Goal: Task Accomplishment & Management: Complete application form

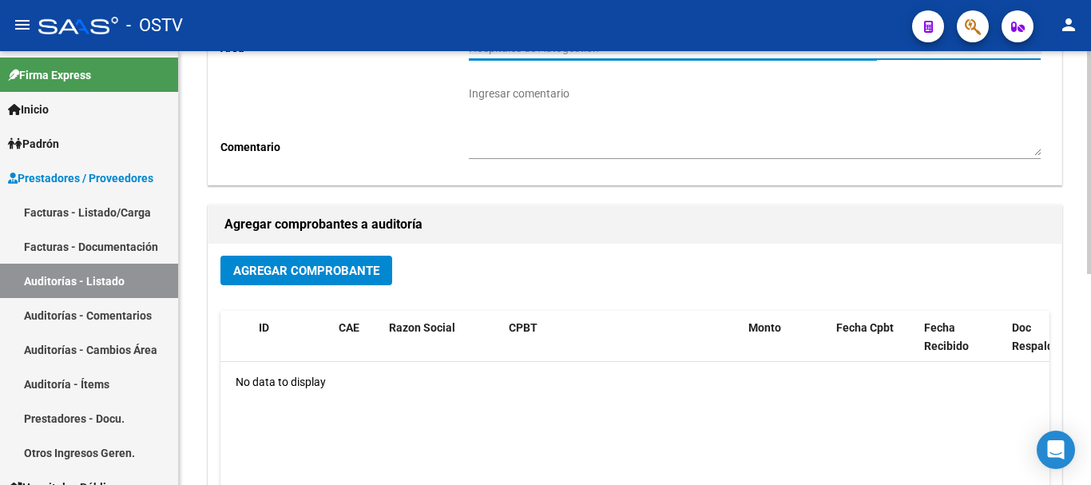
scroll to position [169, 0]
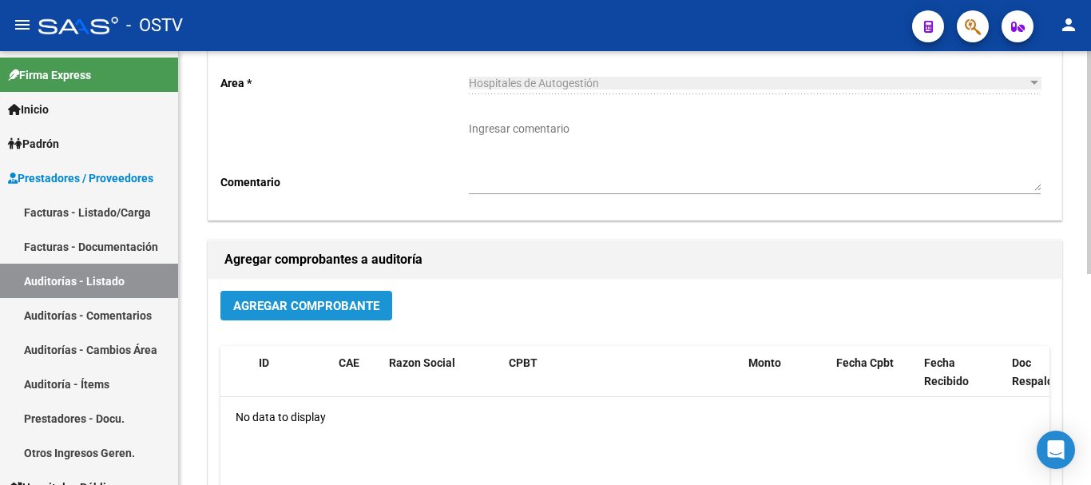
click at [310, 315] on button "Agregar Comprobante" at bounding box center [306, 306] width 172 height 30
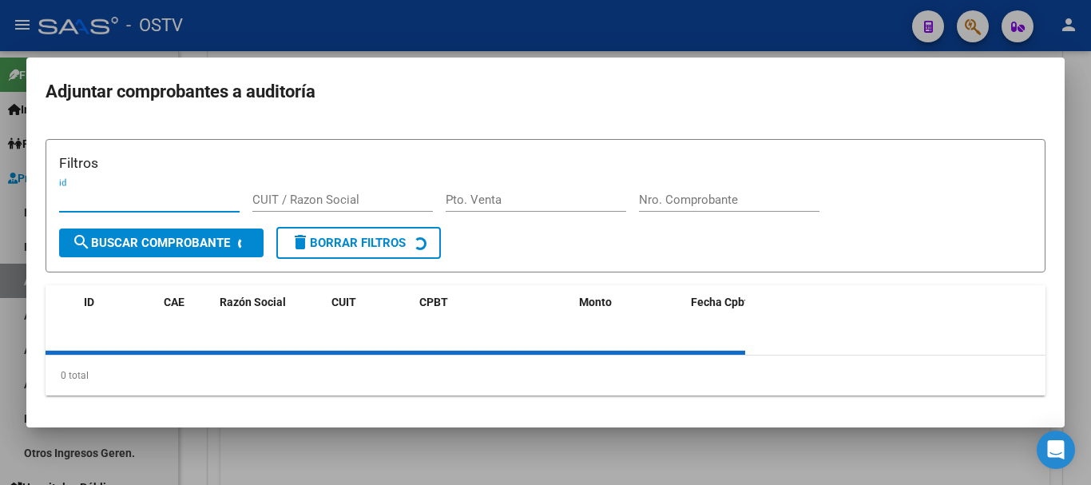
click at [699, 200] on input "Nro. Comprobante" at bounding box center [729, 199] width 180 height 14
paste input "1386"
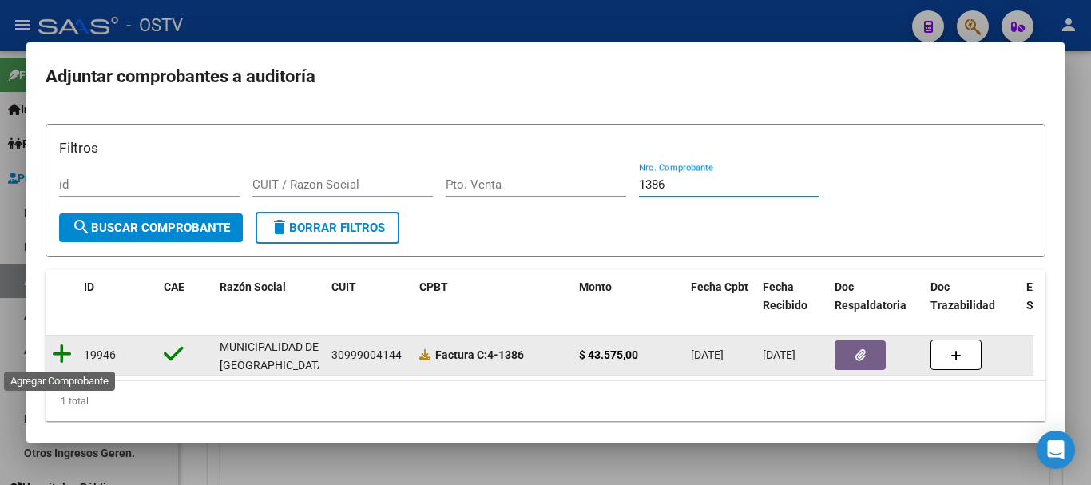
type input "1386"
click at [61, 355] on icon at bounding box center [62, 354] width 20 height 22
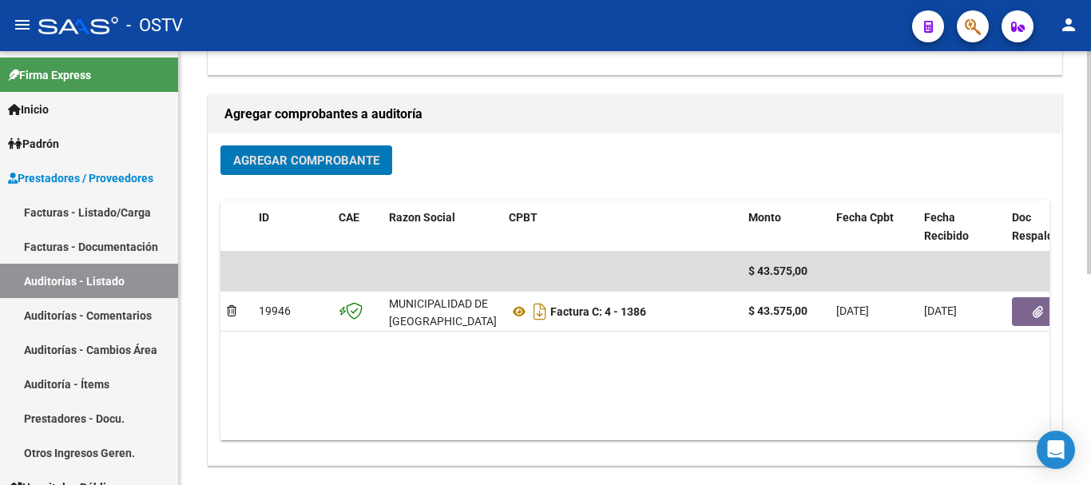
scroll to position [329, 0]
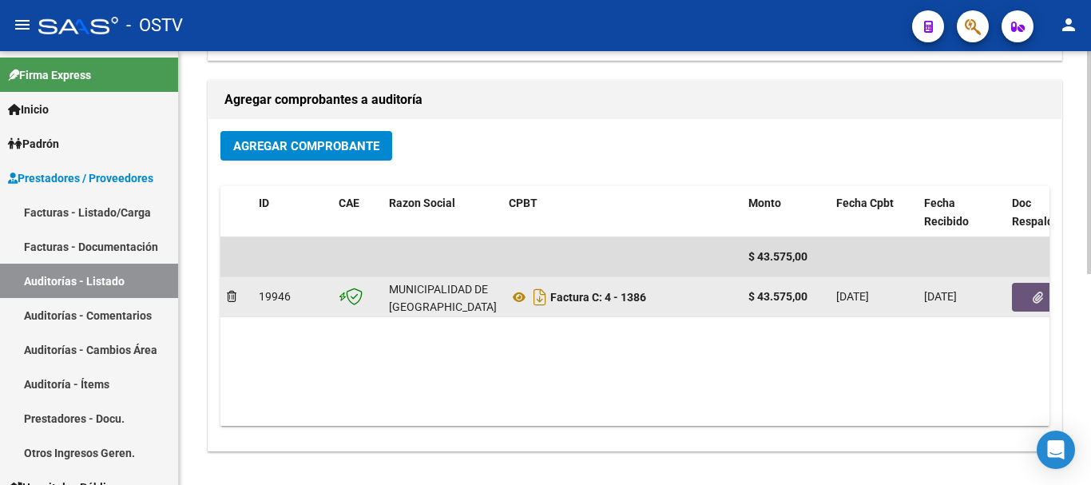
click at [1028, 298] on button "button" at bounding box center [1037, 297] width 51 height 29
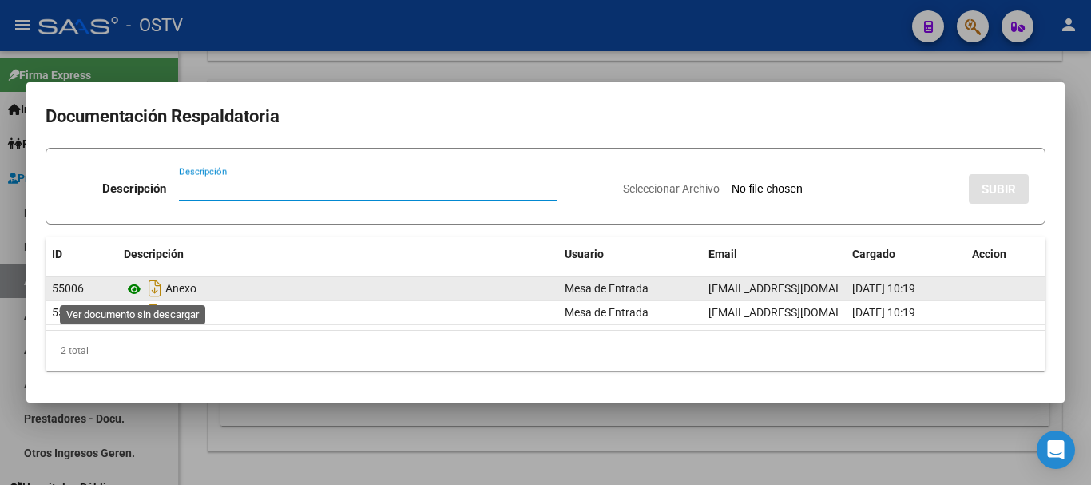
click at [132, 287] on icon at bounding box center [134, 288] width 21 height 19
click at [134, 289] on icon at bounding box center [134, 288] width 21 height 19
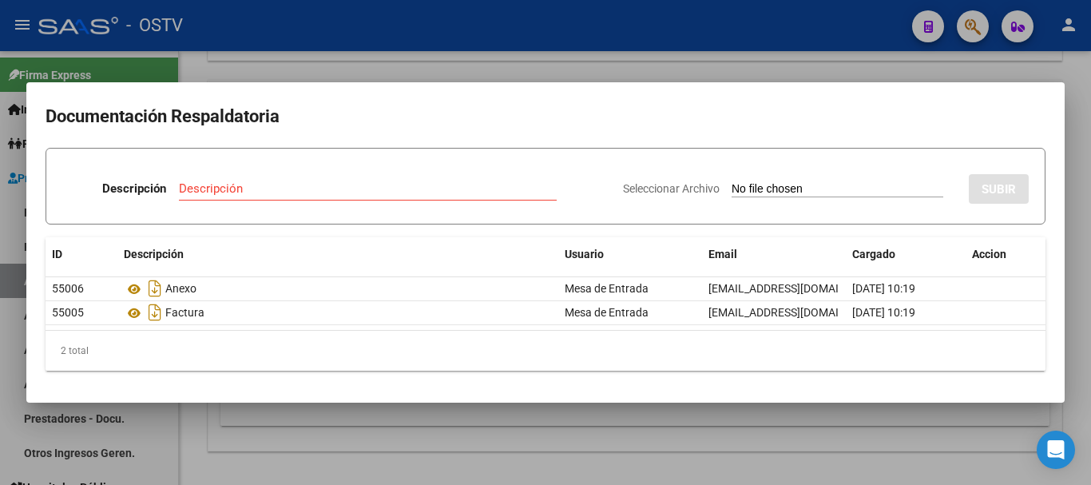
click at [392, 65] on div at bounding box center [545, 242] width 1091 height 485
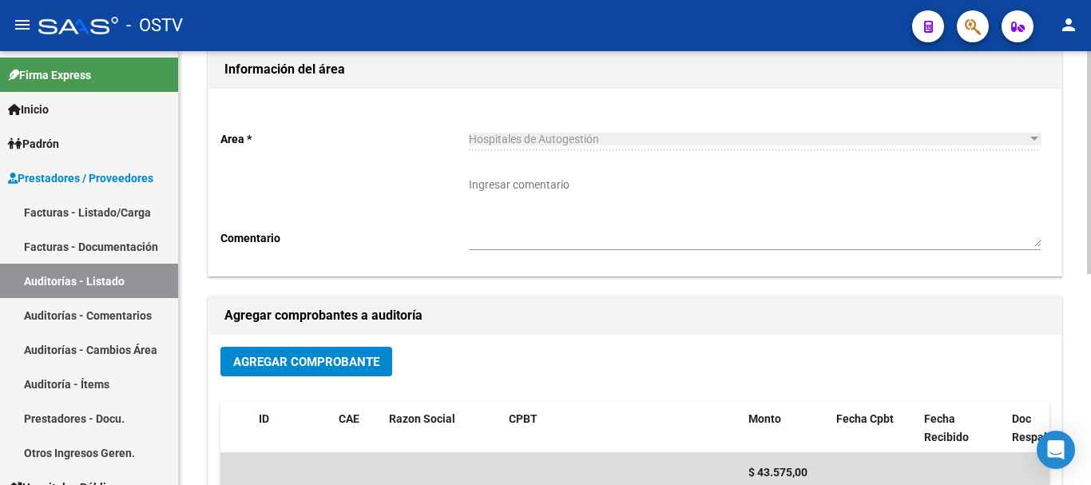
scroll to position [0, 0]
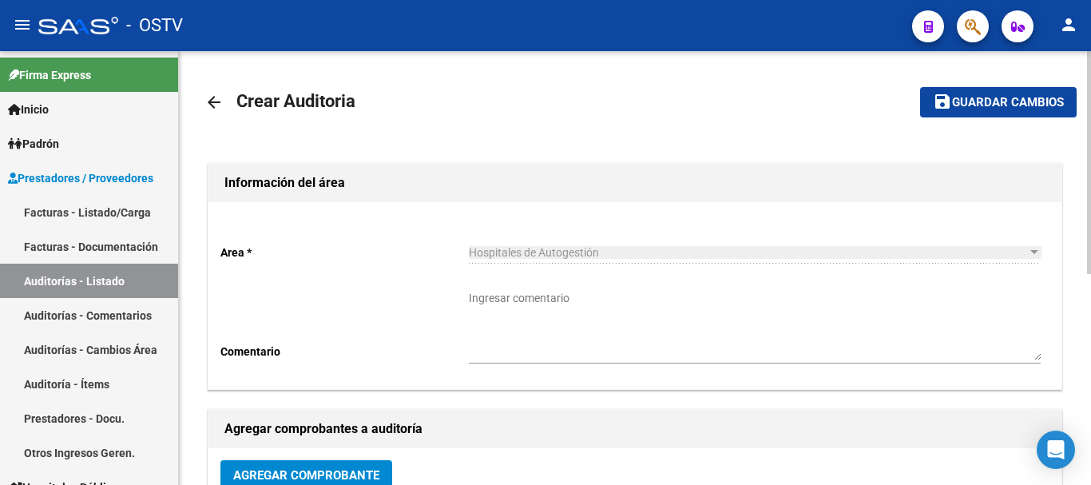
click at [940, 116] on button "save Guardar cambios" at bounding box center [998, 102] width 156 height 30
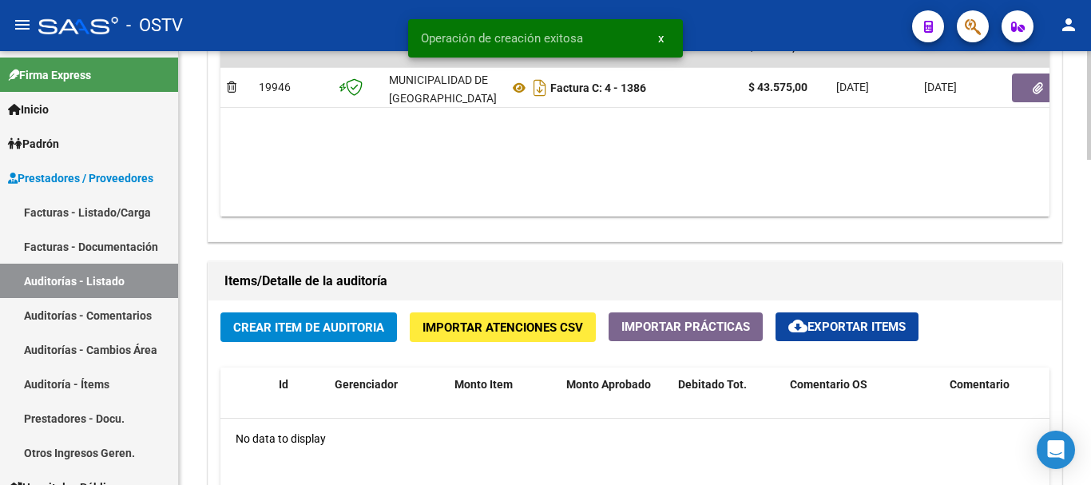
scroll to position [958, 0]
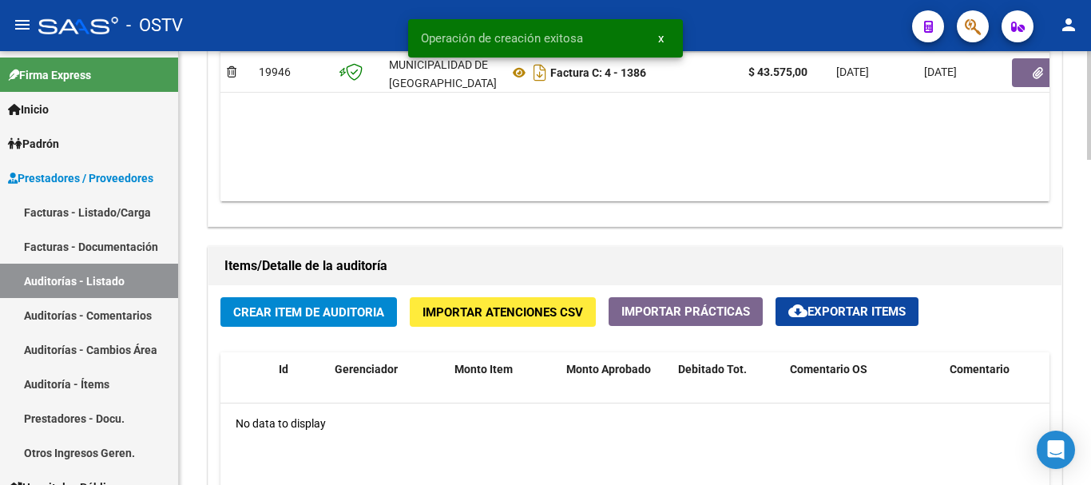
click at [307, 300] on button "Crear Item de Auditoria" at bounding box center [308, 312] width 176 height 30
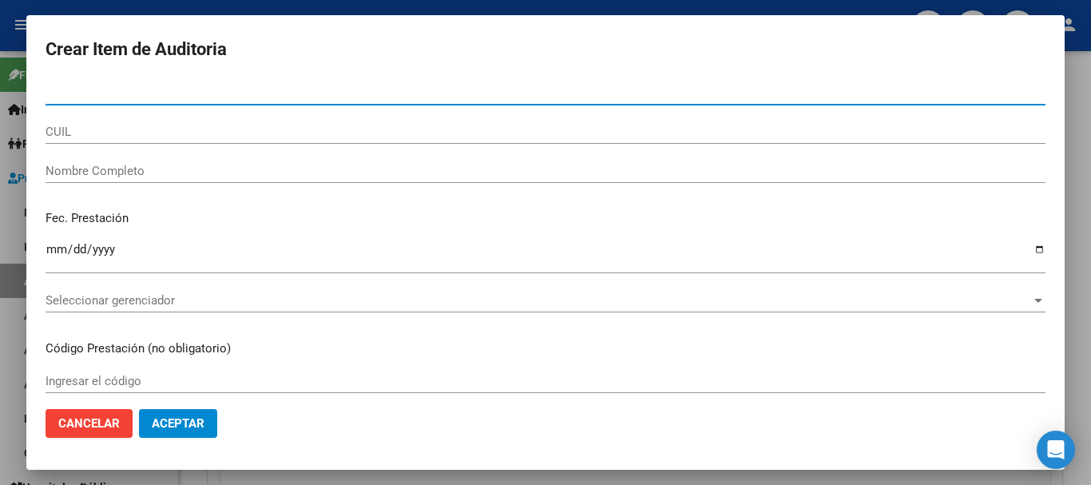
paste input "17707865"
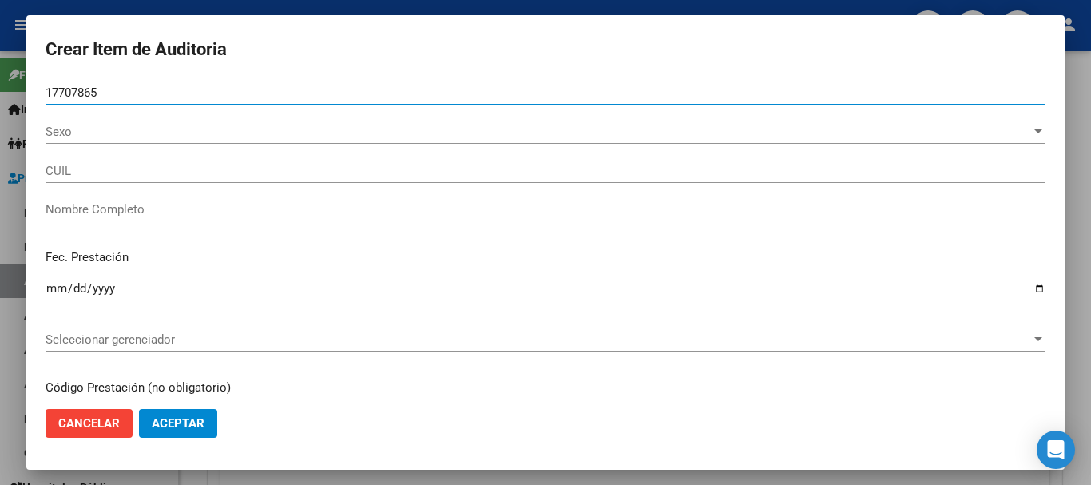
type input "17707865"
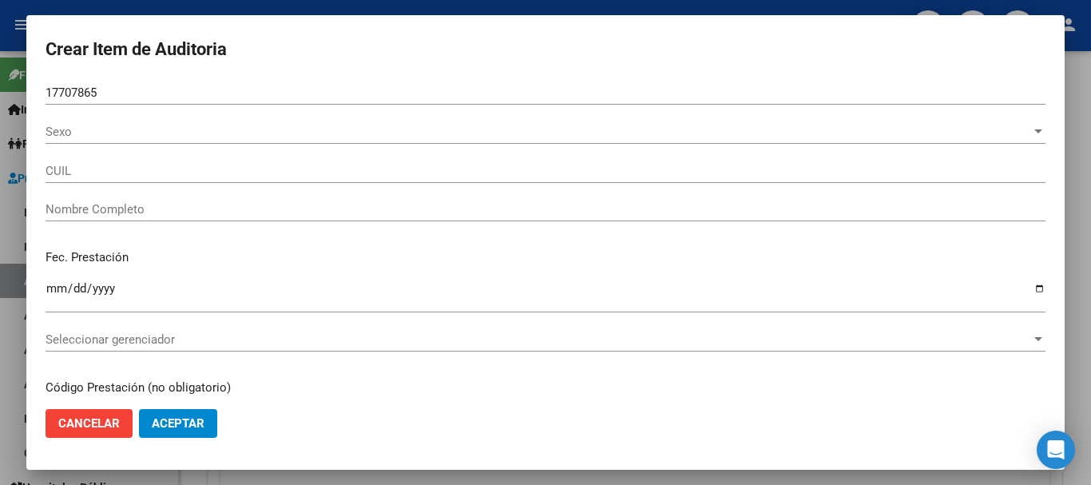
type input "20177078655"
type input "TOLEDO [PERSON_NAME]"
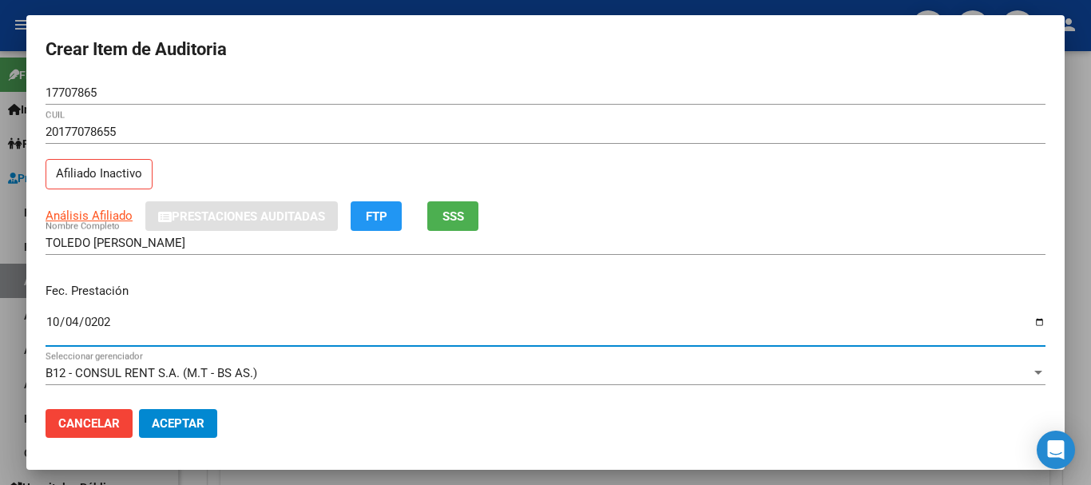
type input "[DATE]"
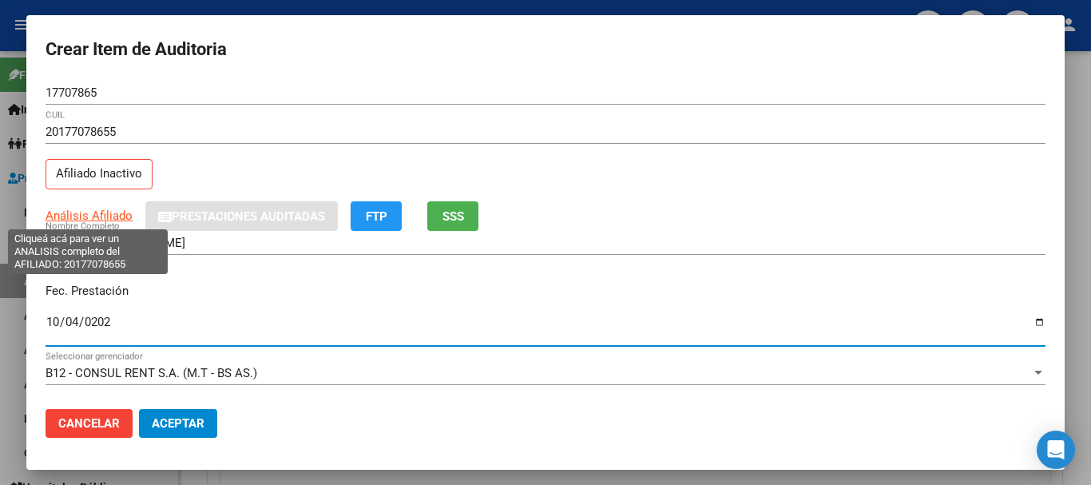
click at [89, 217] on span "Análisis Afiliado" at bounding box center [89, 215] width 87 height 14
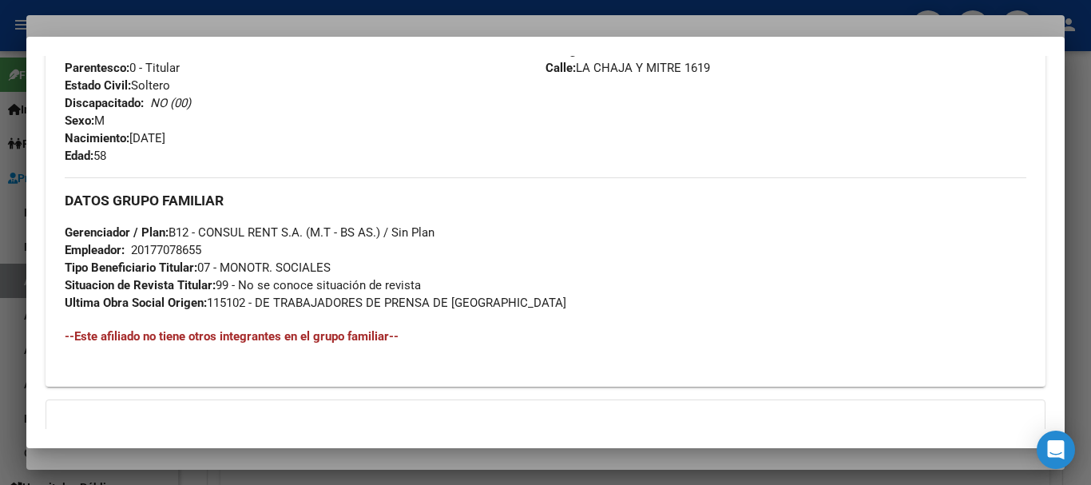
scroll to position [845, 0]
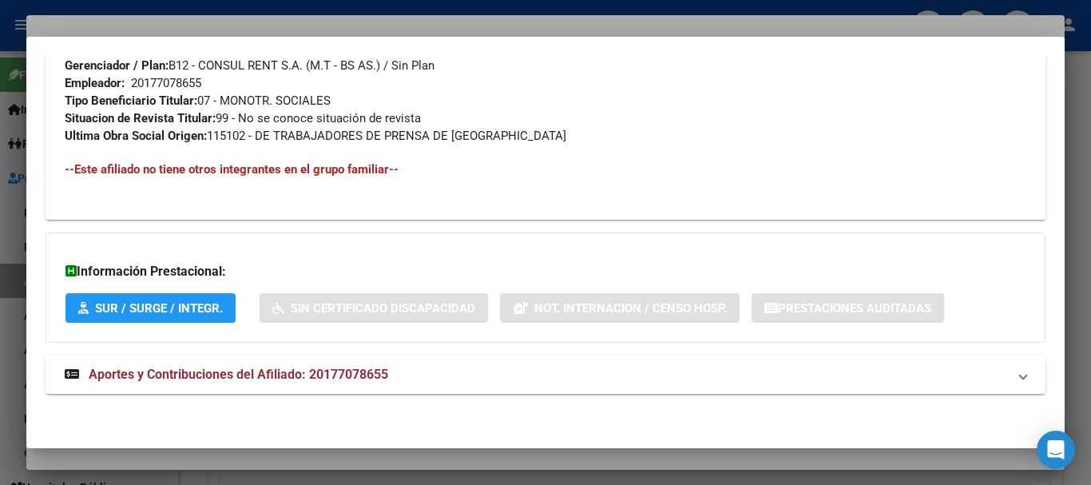
click at [363, 362] on mat-expansion-panel-header "Aportes y Contribuciones del Afiliado: 20177078655" at bounding box center [546, 374] width 1000 height 38
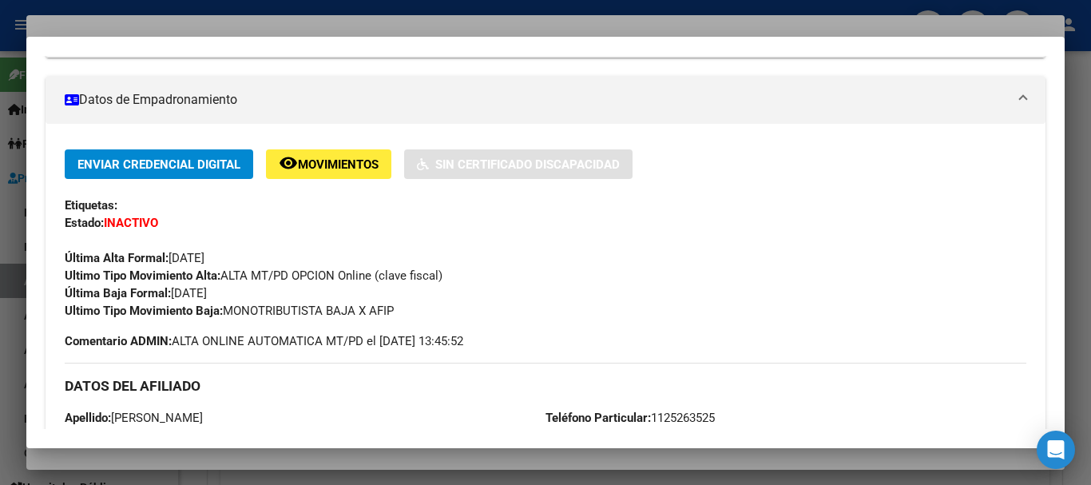
scroll to position [0, 0]
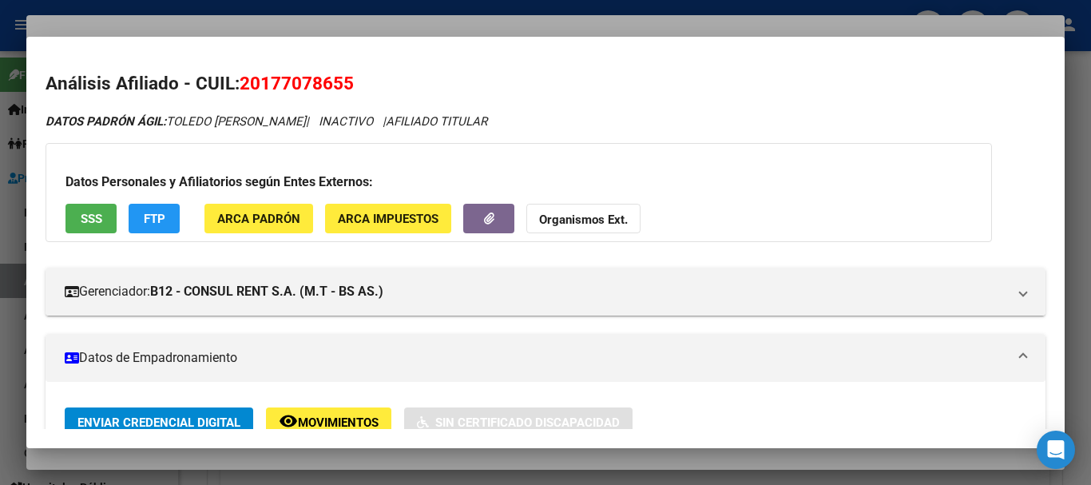
click at [571, 209] on button "Organismos Ext." at bounding box center [583, 219] width 114 height 30
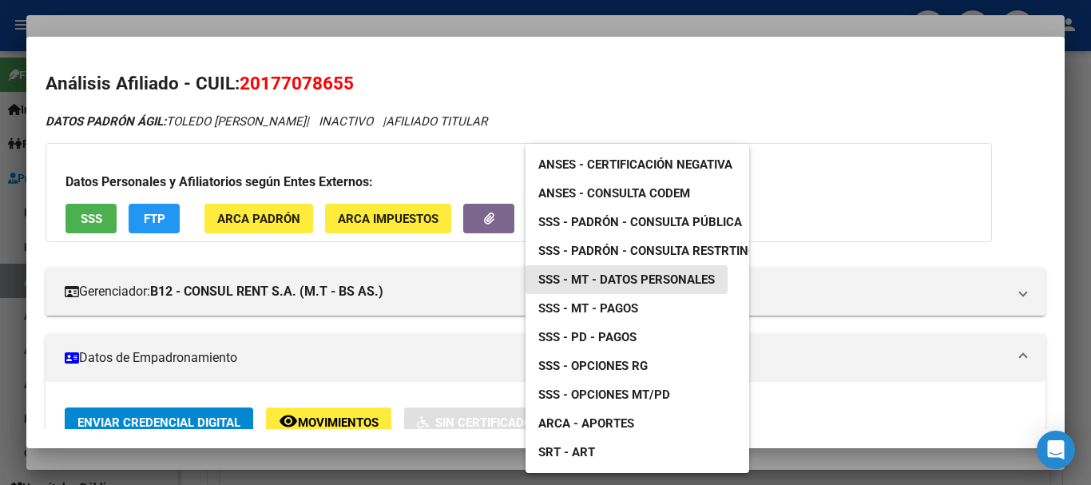
click at [621, 283] on span "SSS - MT - Datos Personales" at bounding box center [626, 279] width 176 height 14
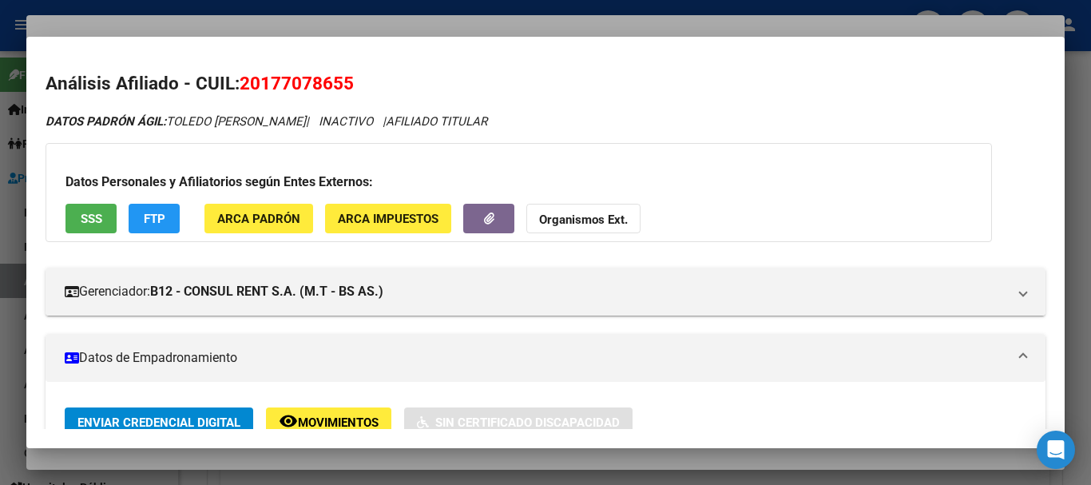
click at [369, 23] on div at bounding box center [545, 242] width 1091 height 485
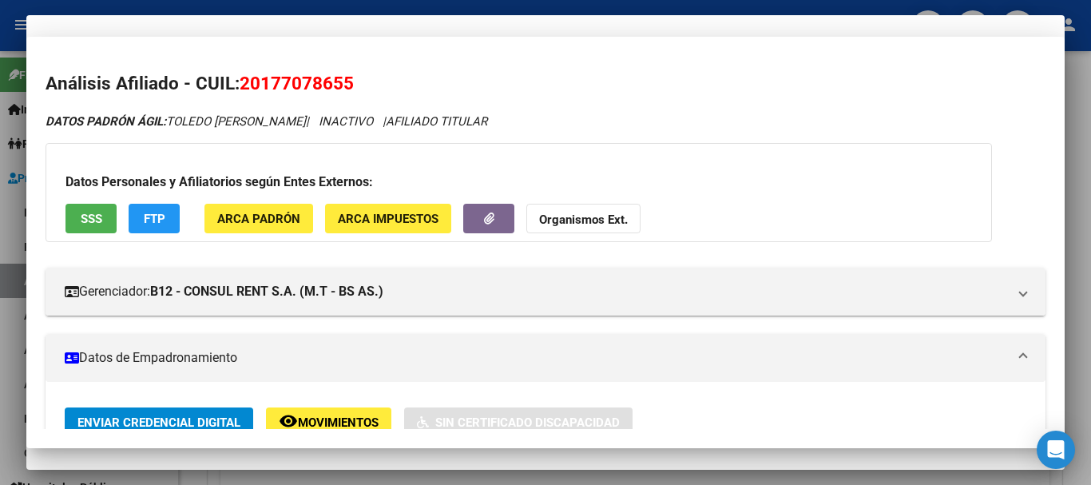
click at [618, 23] on mat-dialog-container "Crear Item de Auditoria 17707865 Nro Documento 20177078655 CUIL Afiliado Inacti…" at bounding box center [545, 242] width 1038 height 454
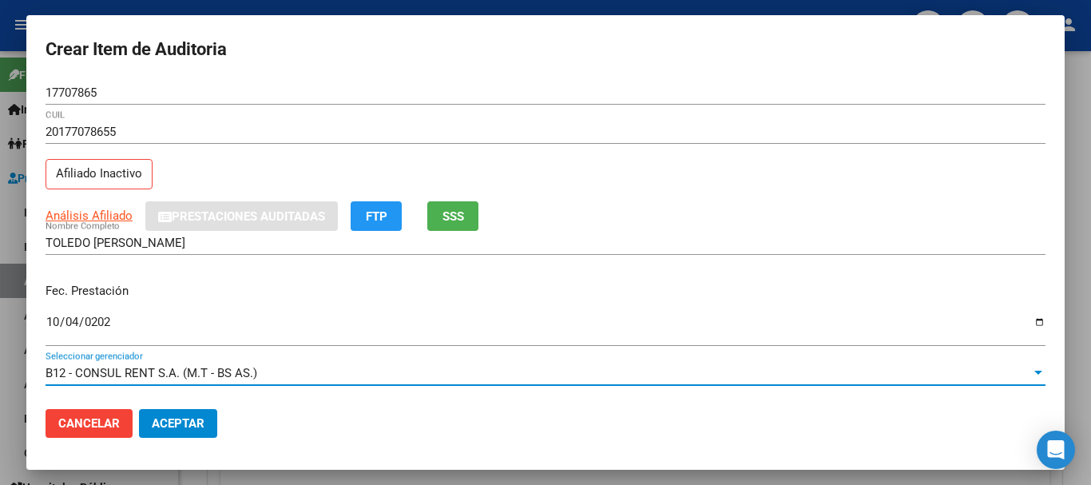
scroll to position [216, 0]
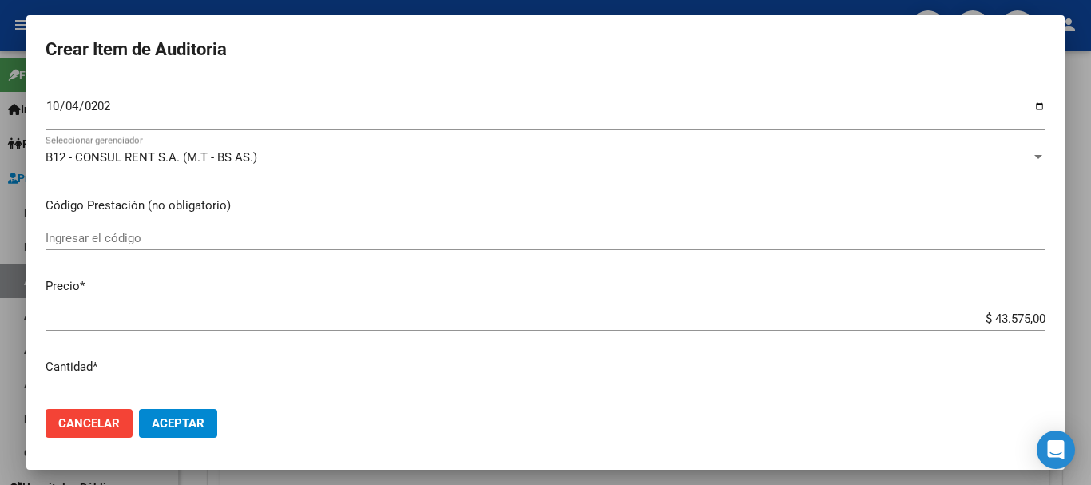
type input "$ 0,04"
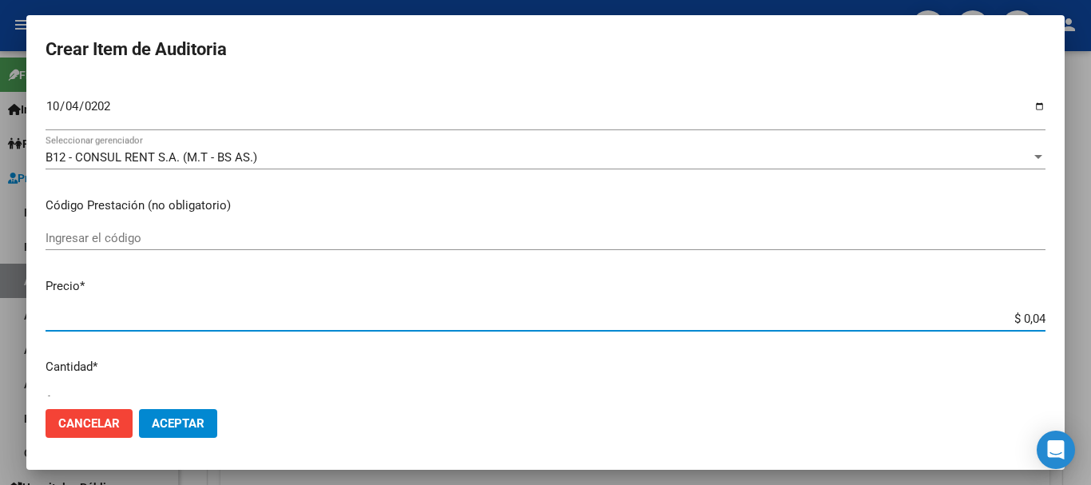
type input "$ 0,43"
type input "$ 4,39"
type input "$ 43,98"
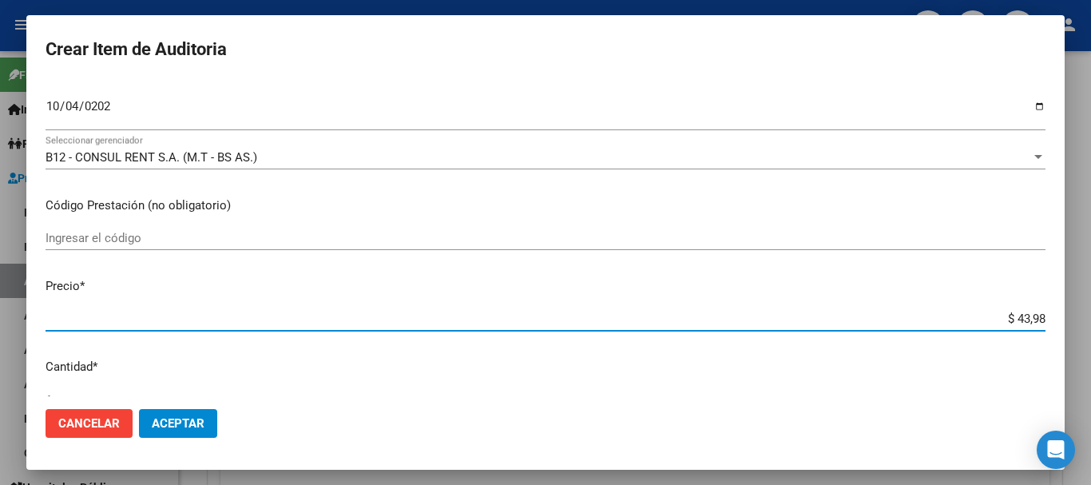
type input "$ 43,98"
type input "$ 439,80"
type input "$ 4.398,00"
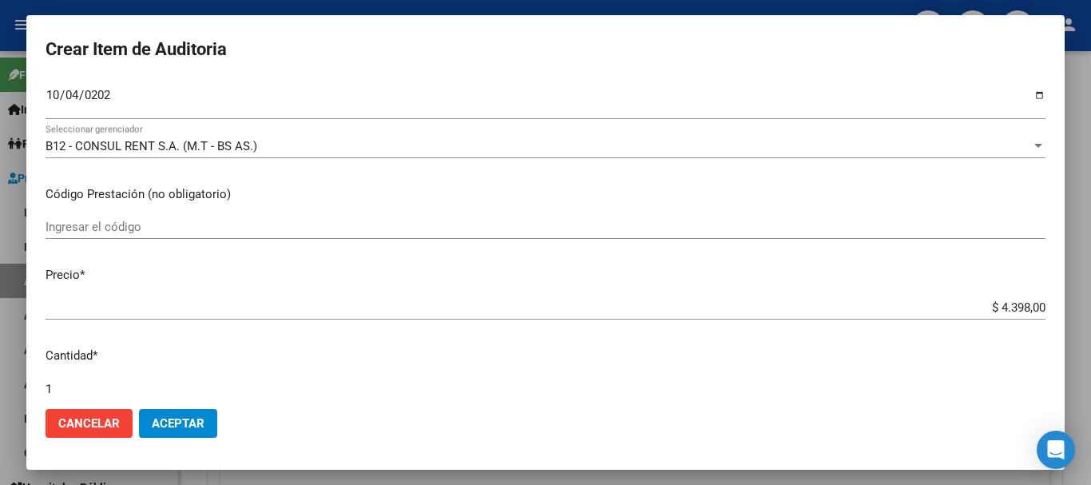
scroll to position [539, 0]
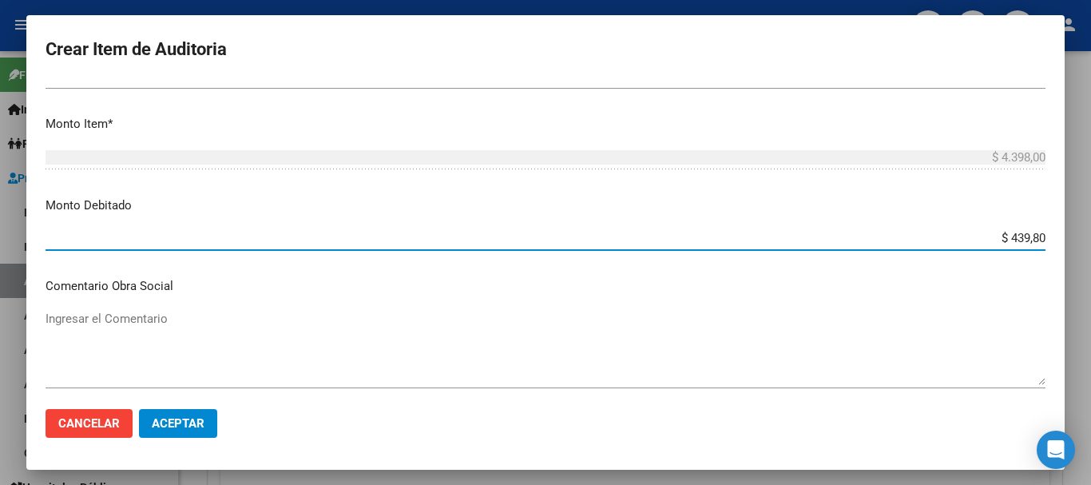
type input "$ 4.398,00"
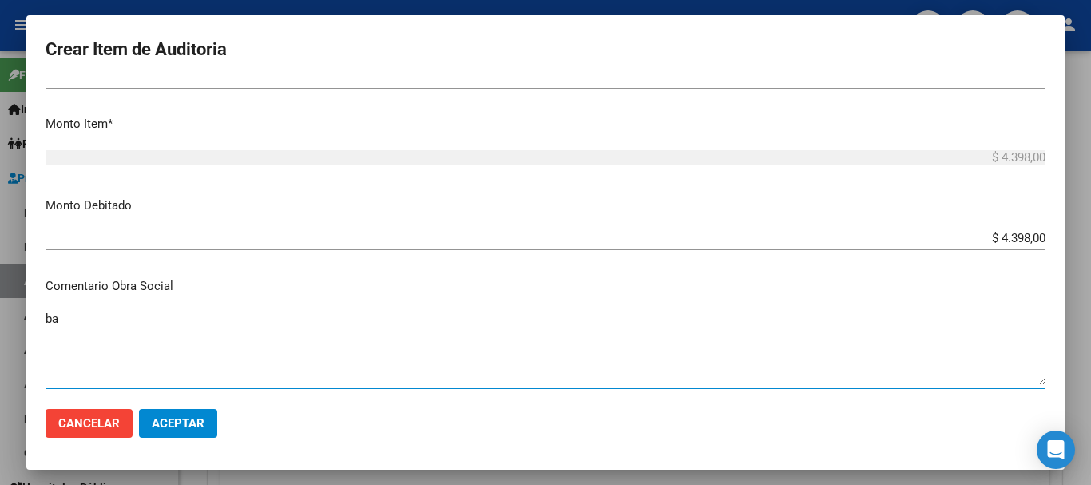
type textarea "b"
type textarea "BAJA DE MONOTRIBUTO 08/2024"
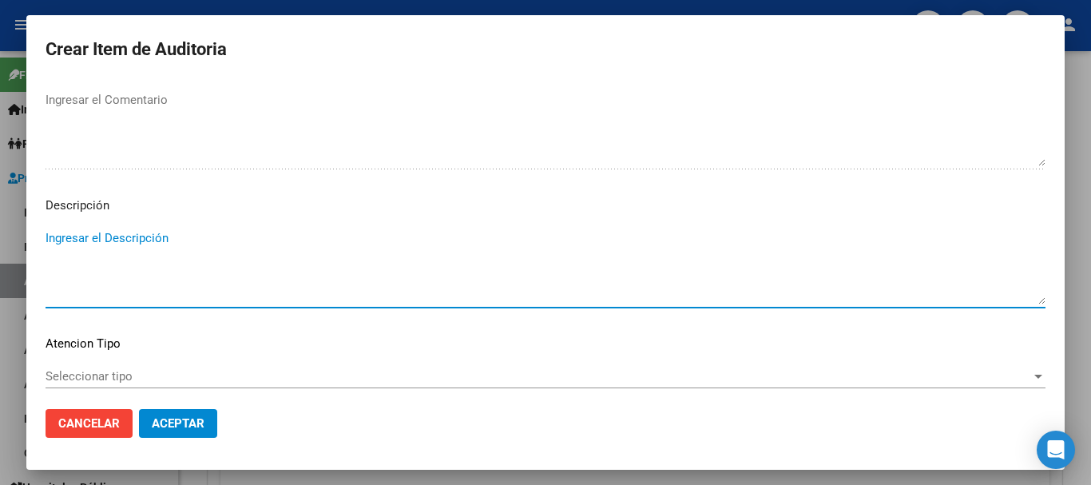
type textarea "A"
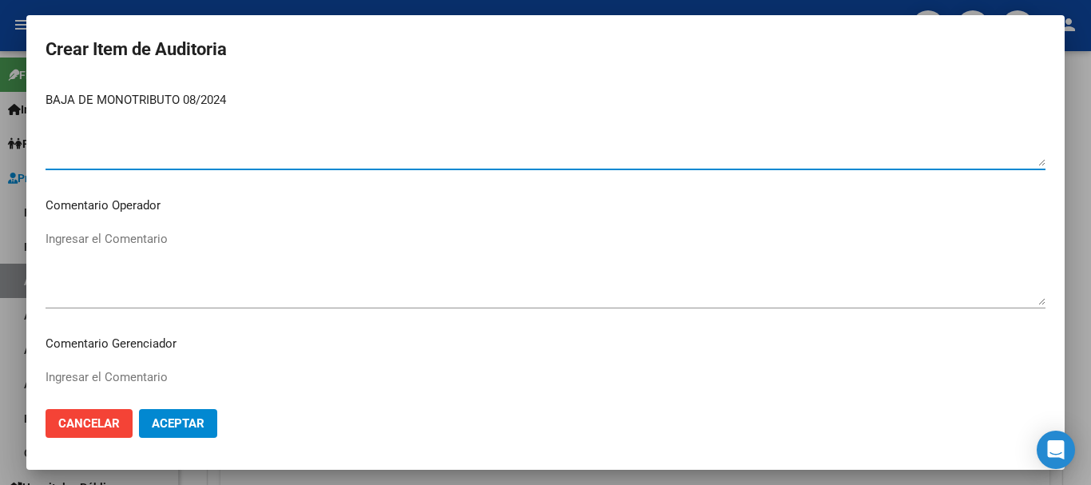
drag, startPoint x: 235, startPoint y: 96, endPoint x: 0, endPoint y: 155, distance: 242.1
click at [0, 155] on div "Crear Item de Auditoria 17707865 Nro Documento 20177078655 CUIL Afiliado Inacti…" at bounding box center [545, 242] width 1091 height 485
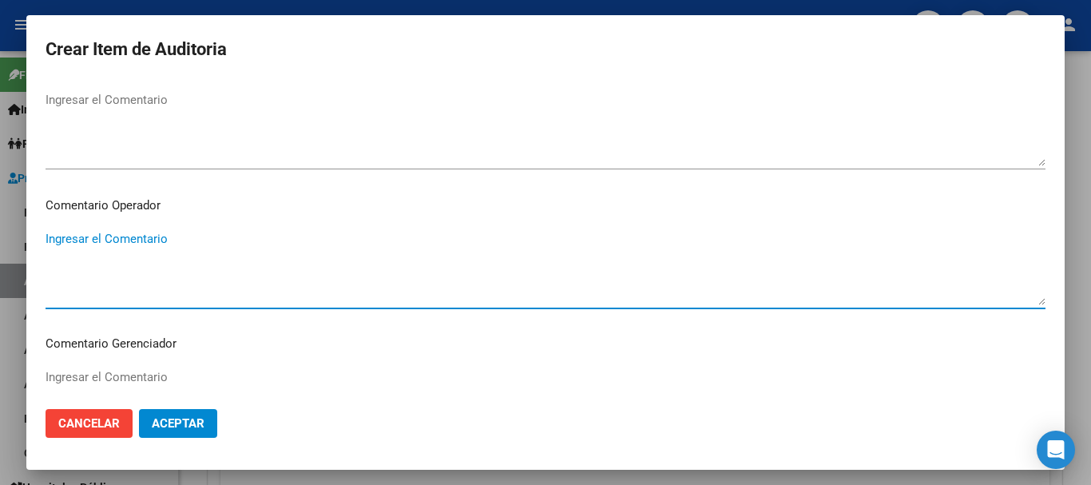
paste textarea "BAJA DE MONOTRIBUTO 08/2024"
type textarea "BAJA DE MONOTRIBUTO 08/2024"
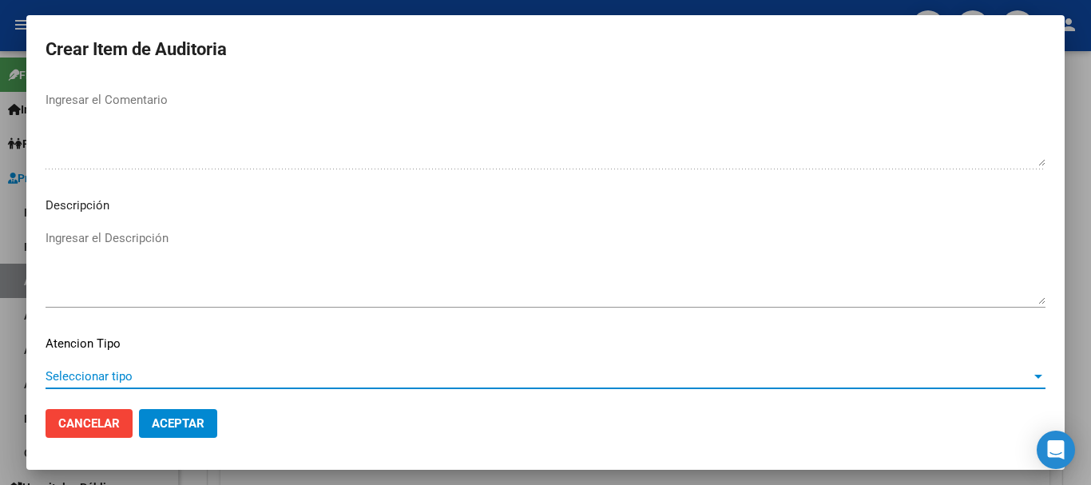
scroll to position [1123, 0]
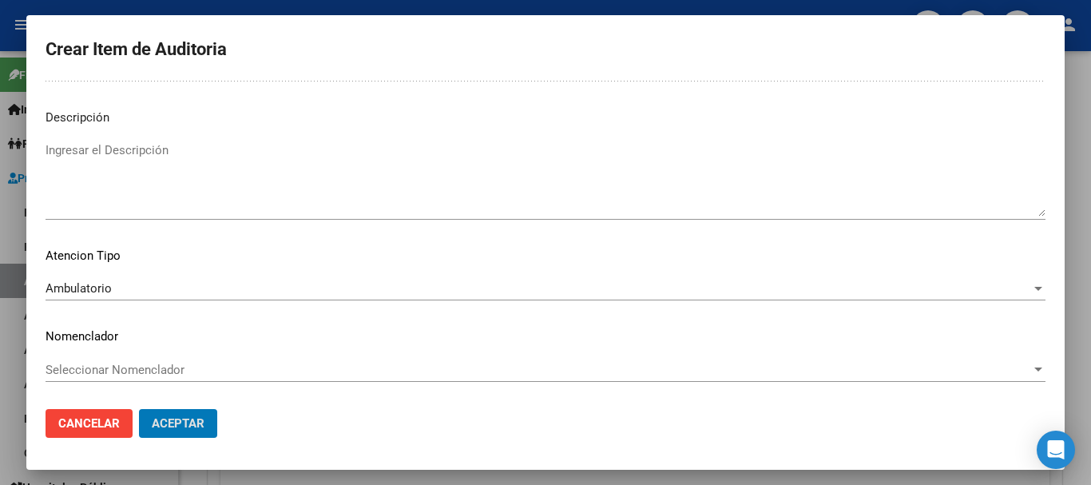
click at [139, 409] on button "Aceptar" at bounding box center [178, 423] width 78 height 29
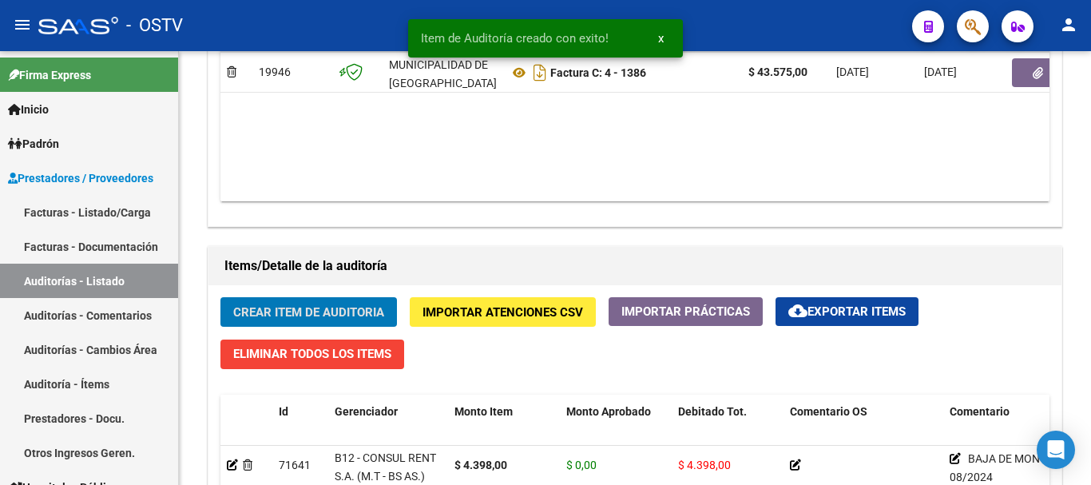
scroll to position [959, 0]
click at [220, 297] on button "Crear Item de Auditoria" at bounding box center [308, 312] width 176 height 30
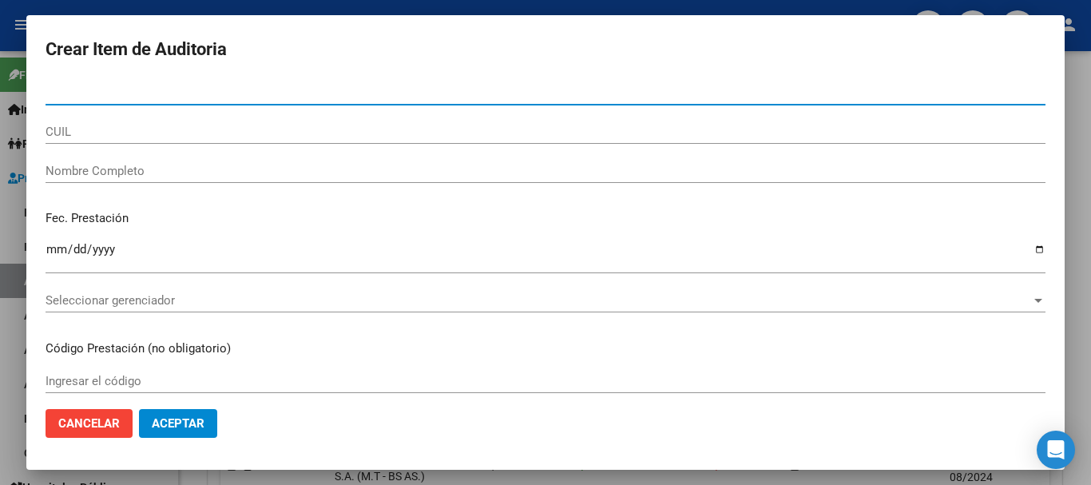
paste input "34021020"
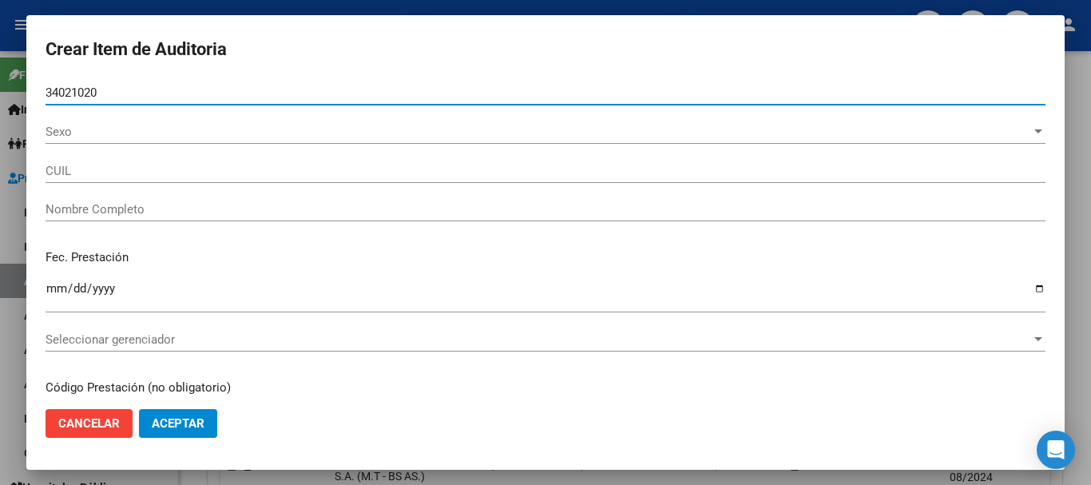
type input "34021020"
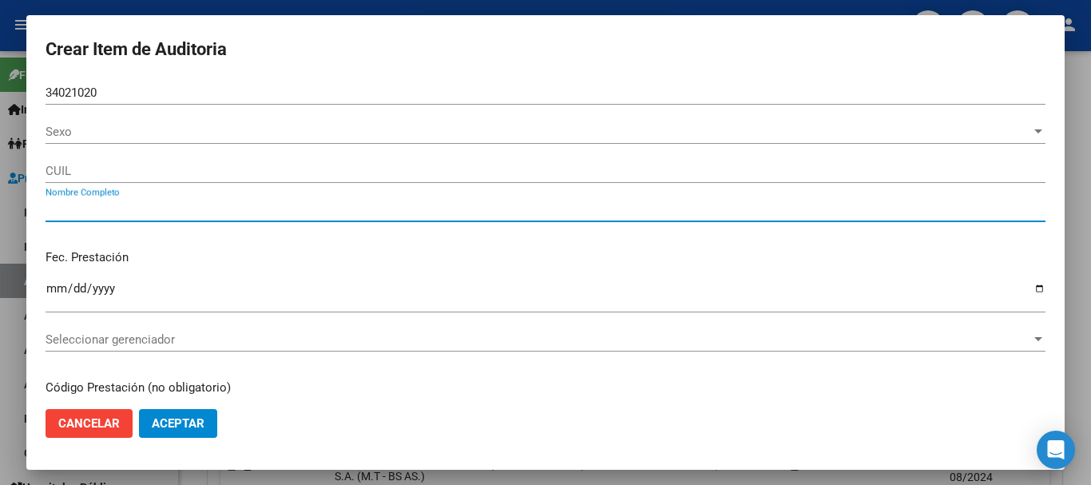
type input "[PERSON_NAME]"
type input "23340210204"
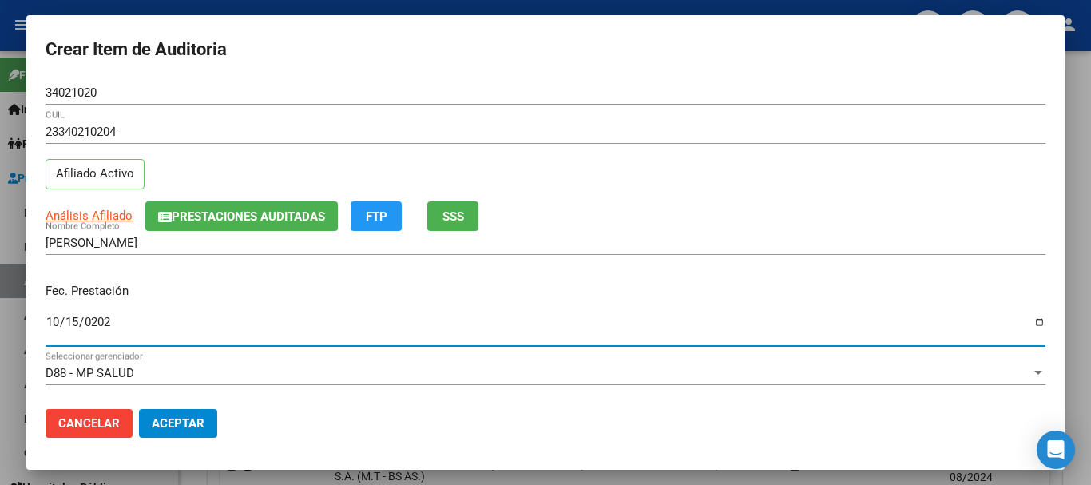
type input "[DATE]"
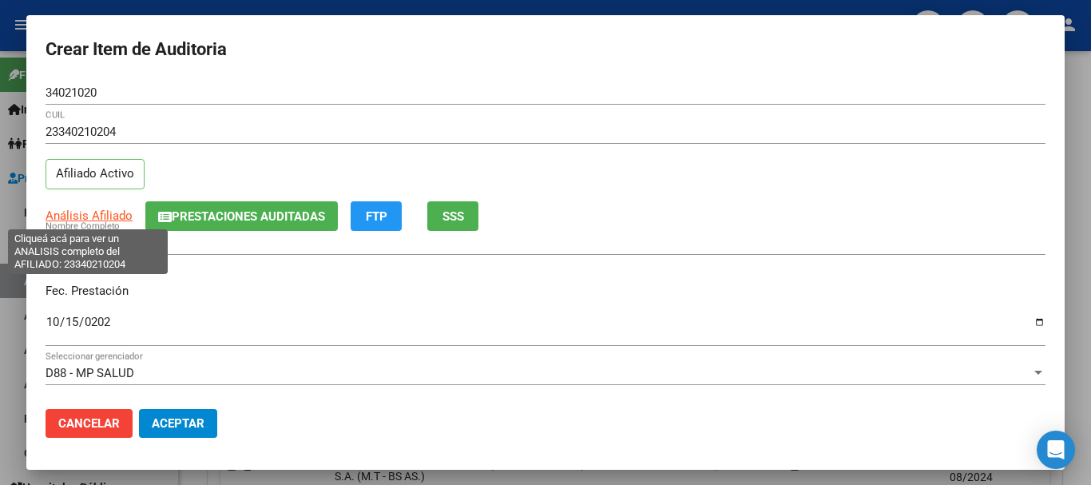
click at [66, 220] on span "Análisis Afiliado" at bounding box center [89, 215] width 87 height 14
type textarea "23340210204"
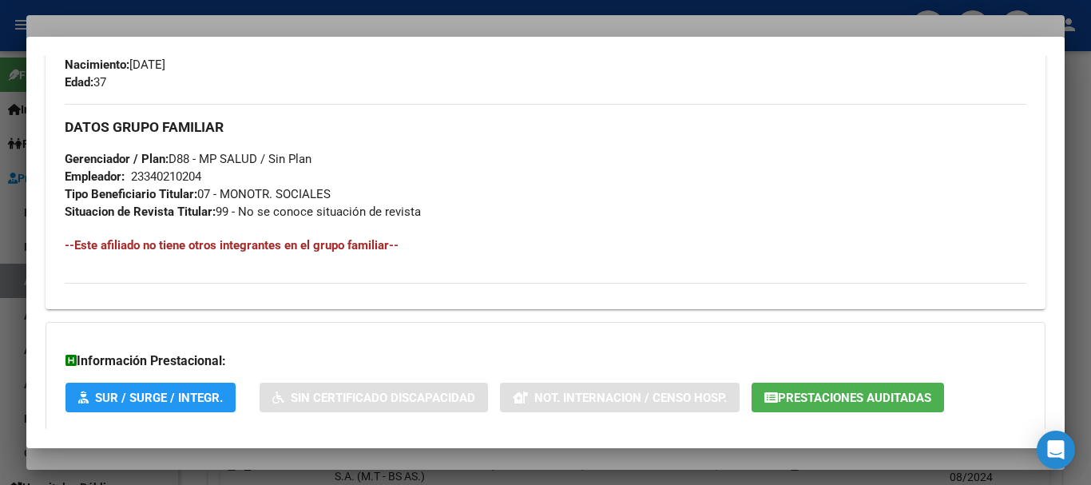
scroll to position [806, 0]
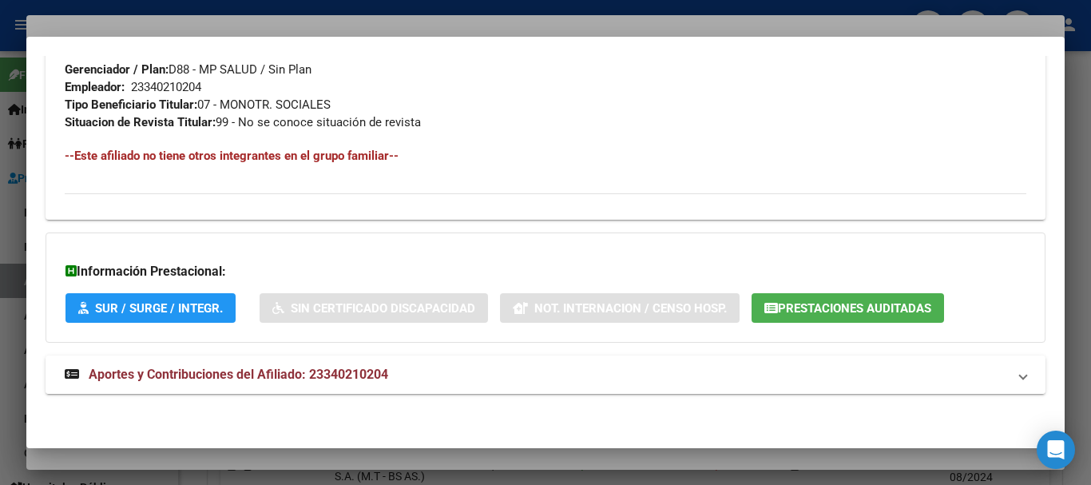
click at [366, 378] on span "Aportes y Contribuciones del Afiliado: 23340210204" at bounding box center [238, 373] width 299 height 15
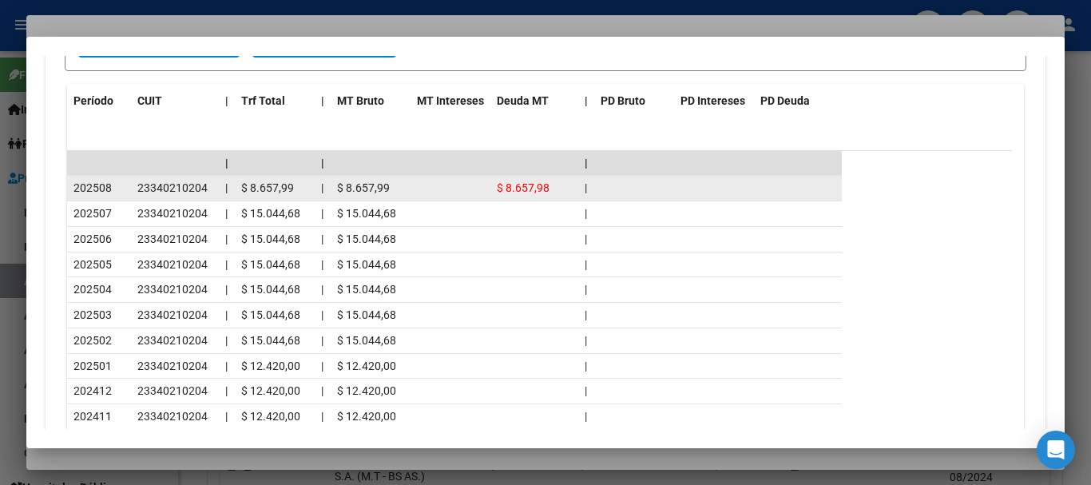
scroll to position [1523, 0]
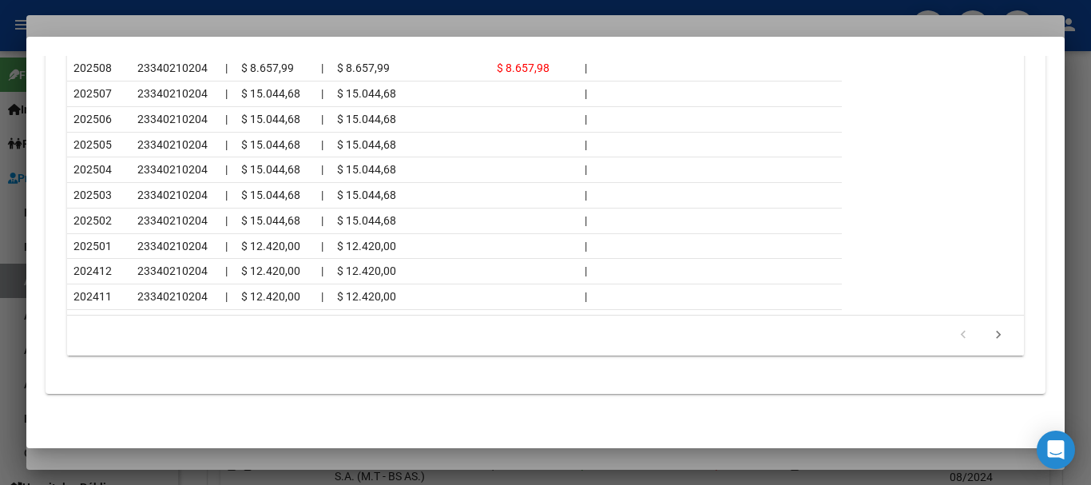
click at [981, 323] on li at bounding box center [997, 335] width 35 height 27
click at [988, 330] on icon "go to next page" at bounding box center [998, 336] width 21 height 19
click at [337, 18] on div at bounding box center [545, 242] width 1091 height 485
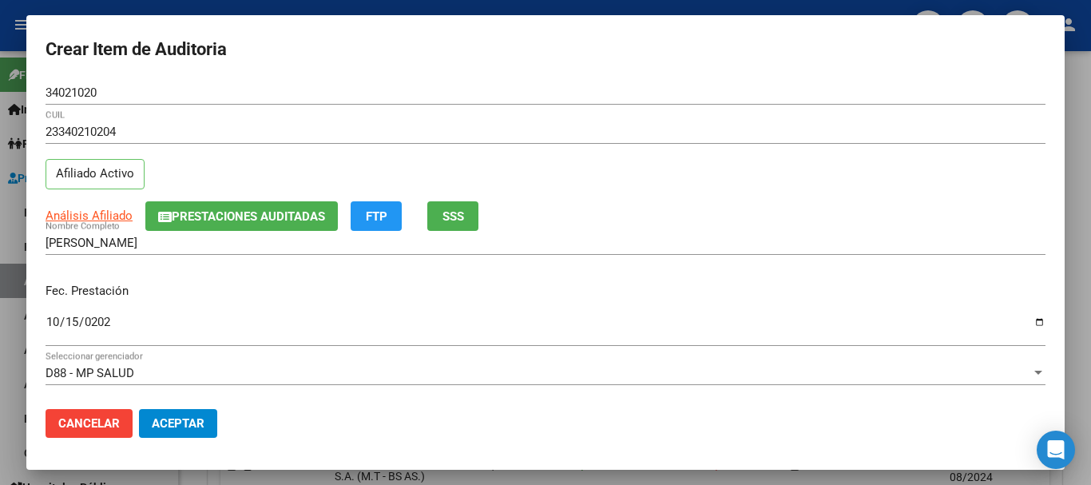
click at [640, 202] on div "Análisis Afiliado Prestaciones Auditadas FTP SSS" at bounding box center [546, 216] width 1000 height 30
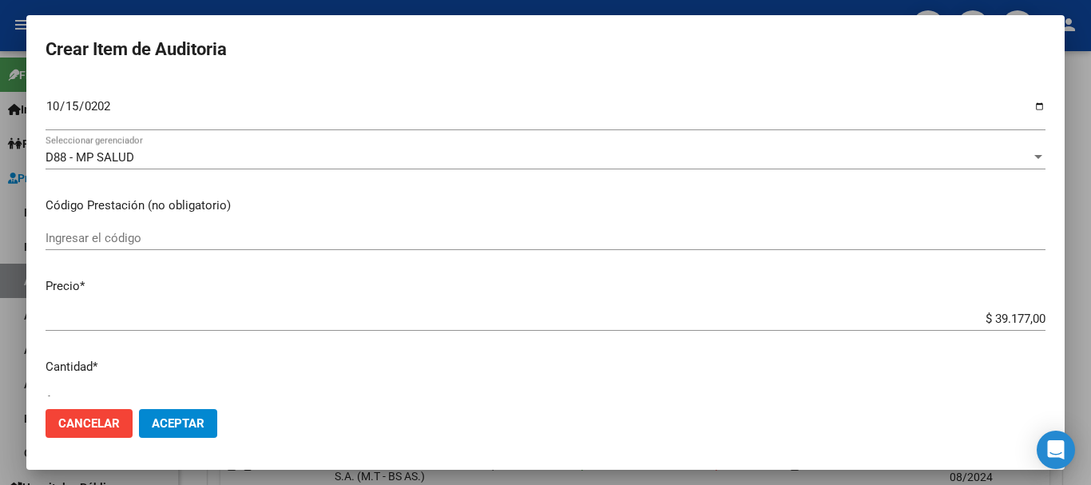
type input "$ 0,09"
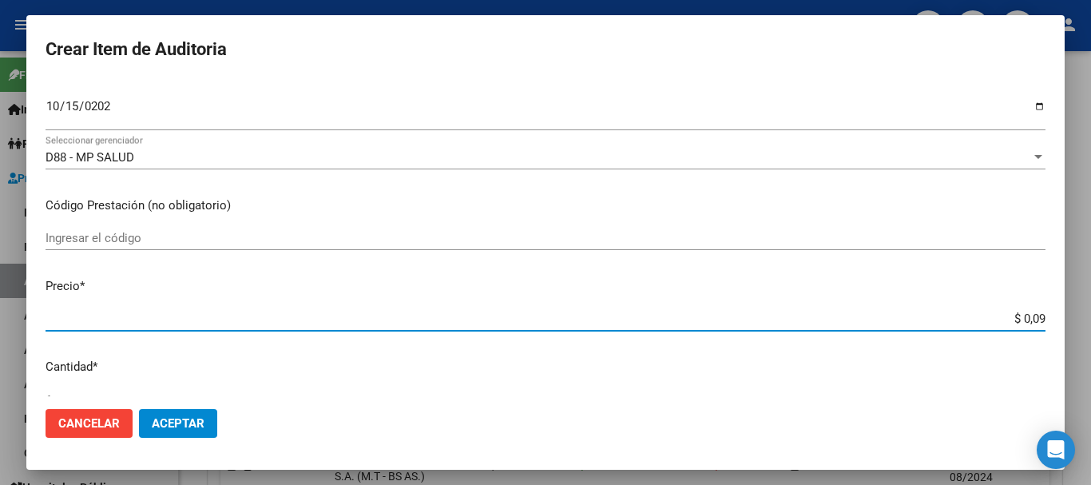
type input "$ 0,92"
type input "$ 9,28"
type input "$ 92,87"
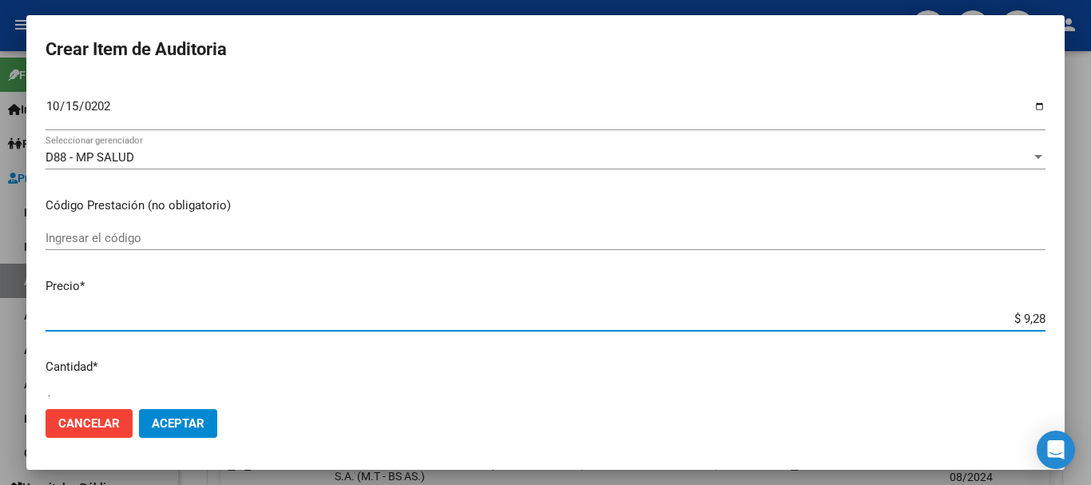
type input "$ 92,87"
type input "$ 928,70"
type input "$ 9.287,00"
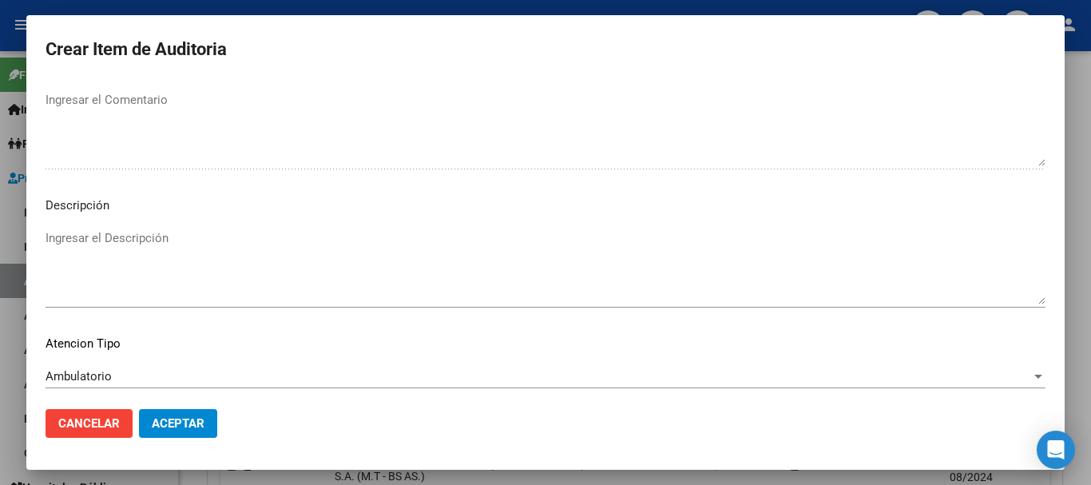
scroll to position [1123, 0]
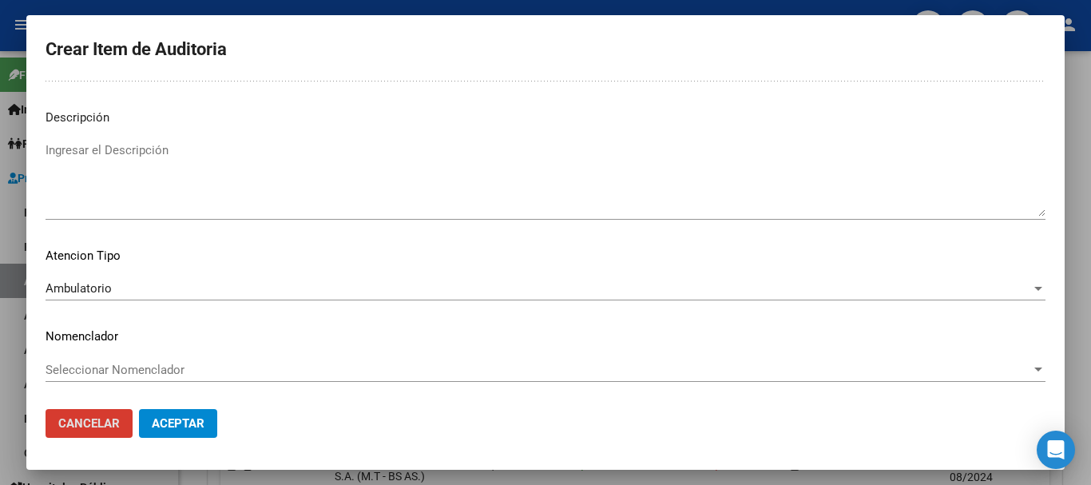
click at [139, 409] on button "Aceptar" at bounding box center [178, 423] width 78 height 29
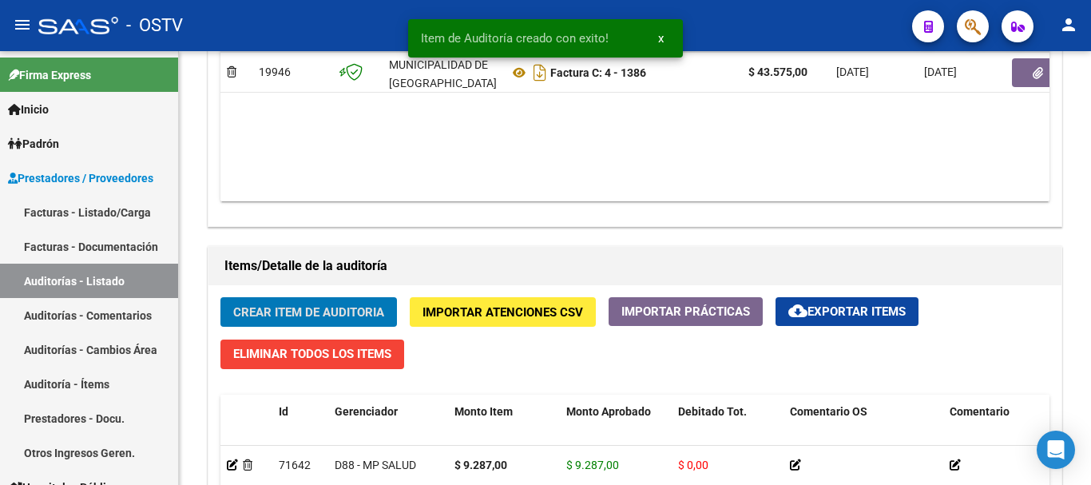
click at [220, 297] on button "Crear Item de Auditoria" at bounding box center [308, 312] width 176 height 30
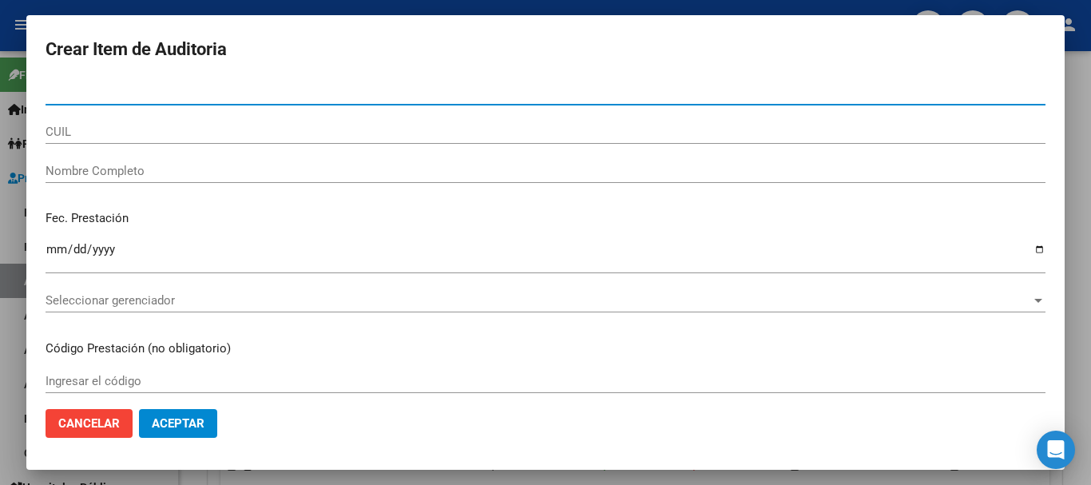
paste input "36561074"
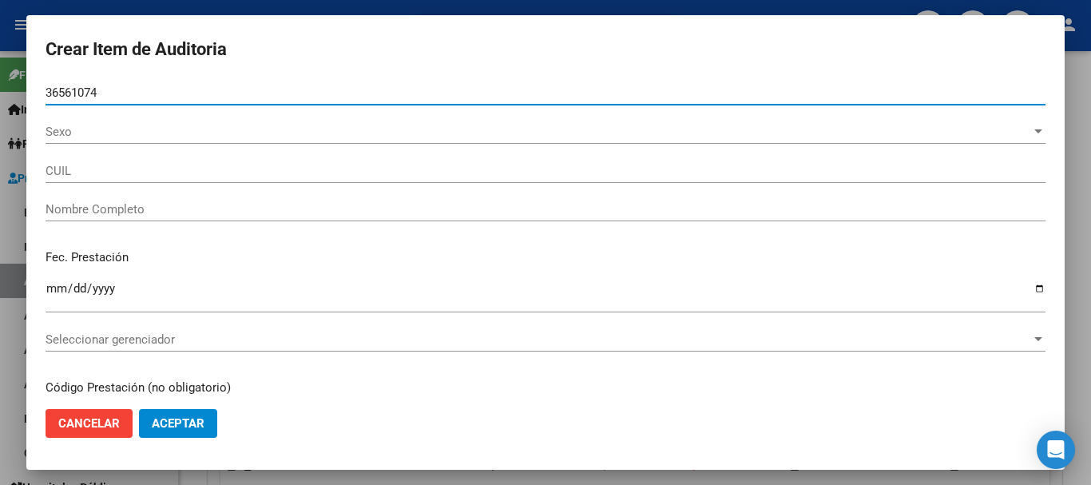
type input "36561074"
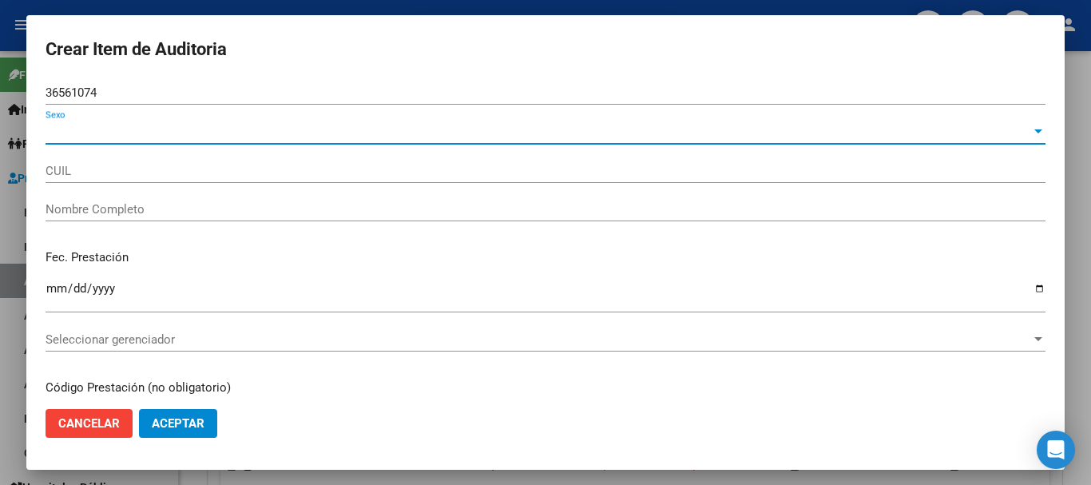
type input "27365610741"
type input "[PERSON_NAME]"
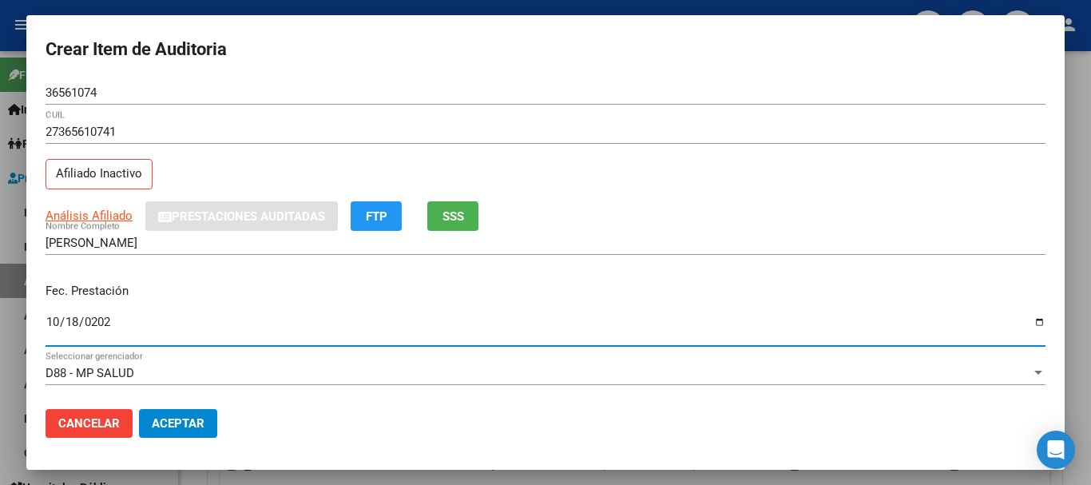
type input "[DATE]"
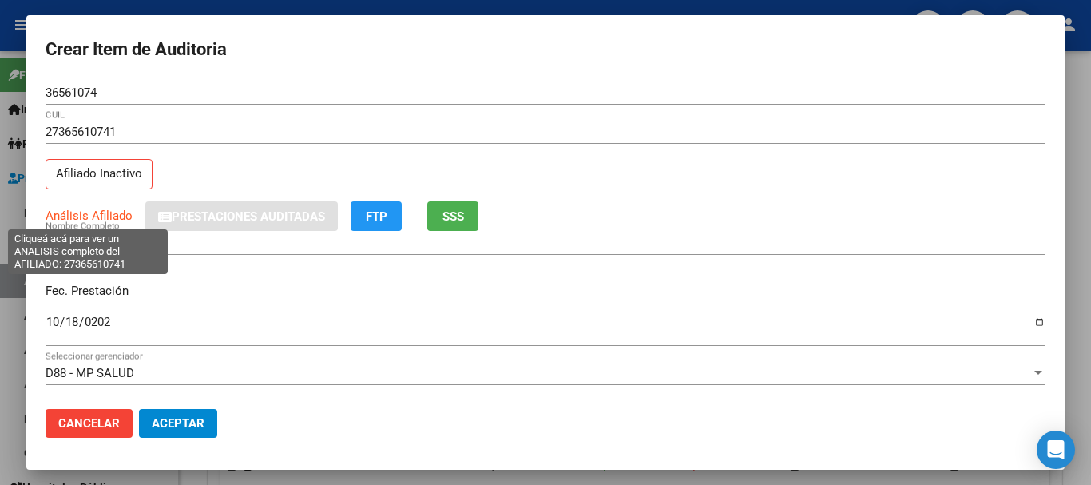
click at [95, 216] on span "Análisis Afiliado" at bounding box center [89, 215] width 87 height 14
type textarea "27365610741"
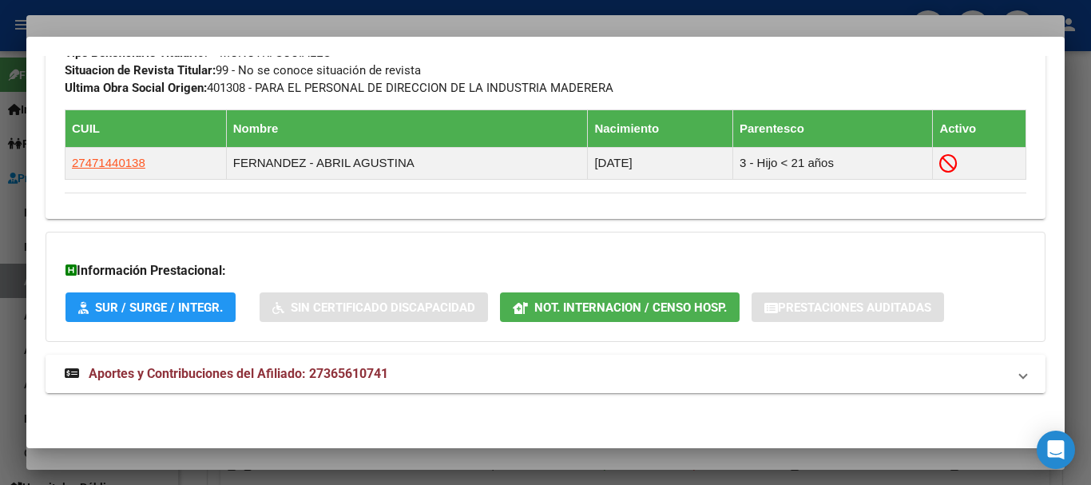
click at [392, 373] on mat-panel-title "Aportes y Contribuciones del Afiliado: 27365610741" at bounding box center [536, 373] width 942 height 19
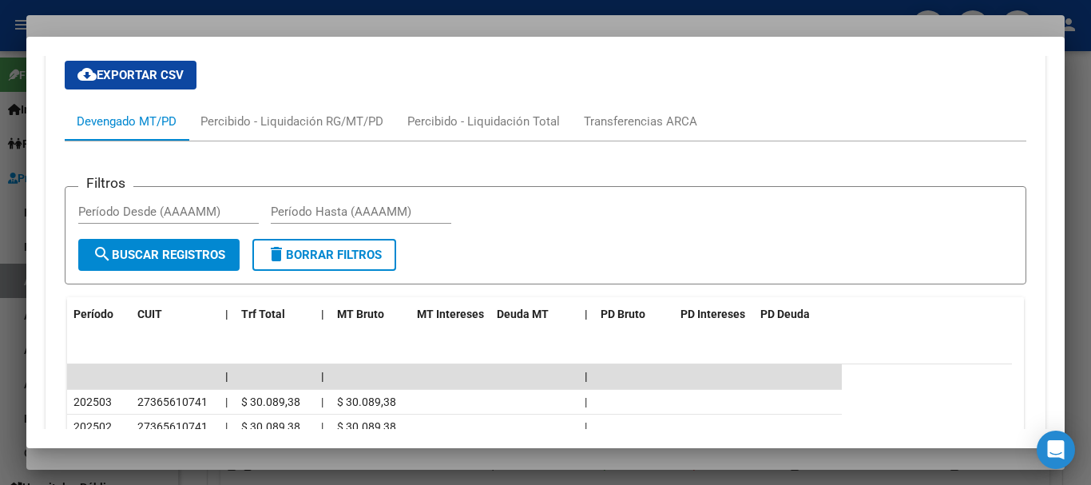
scroll to position [1515, 0]
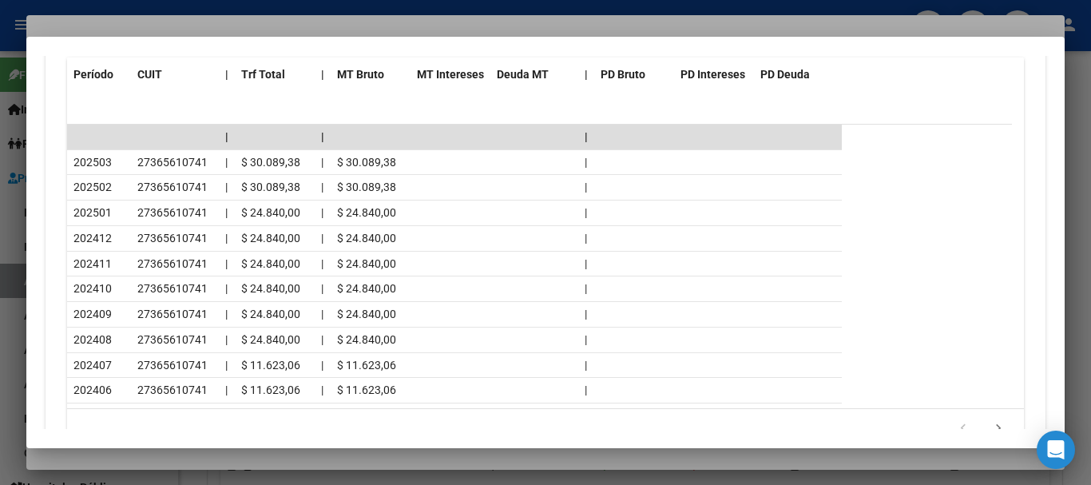
click at [234, 23] on div at bounding box center [545, 242] width 1091 height 485
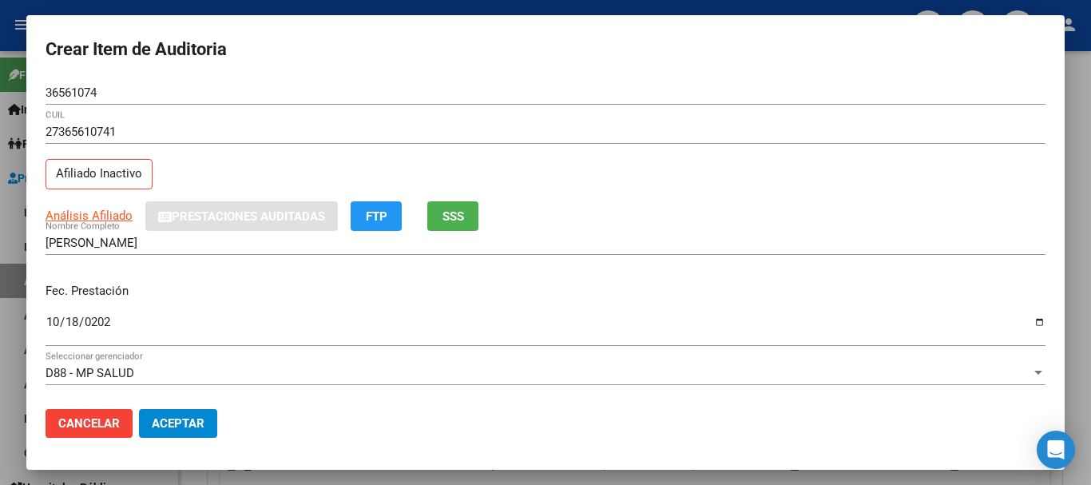
click at [735, 167] on div "27365610741 CUIL Afiliado Inactivo" at bounding box center [546, 160] width 1000 height 81
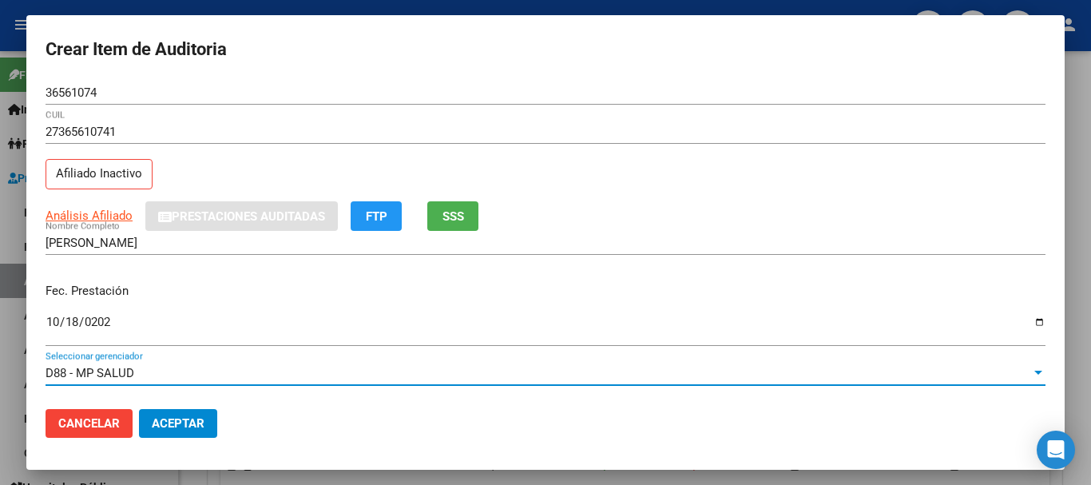
scroll to position [216, 0]
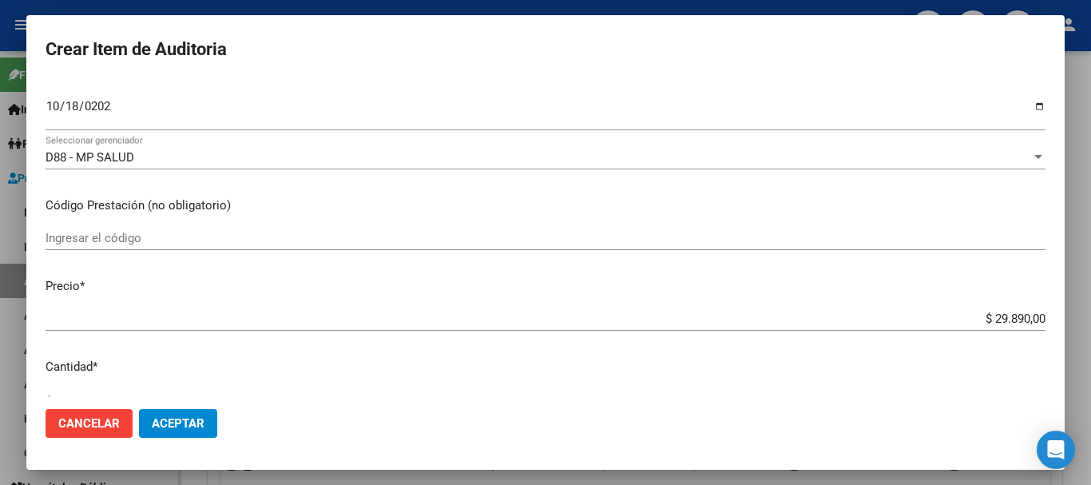
type input "$ 0,06"
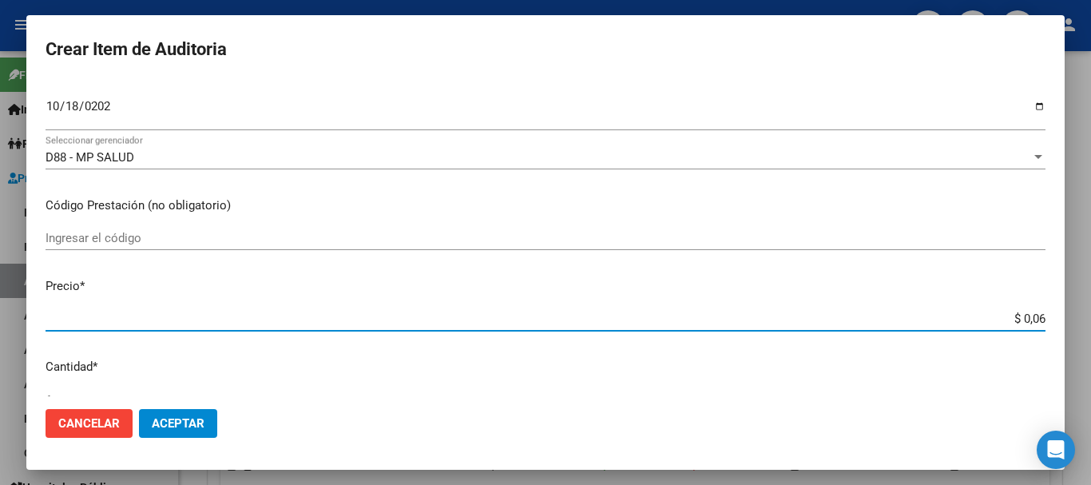
type input "$ 0,60"
type input "$ 6,00"
type input "$ 60,06"
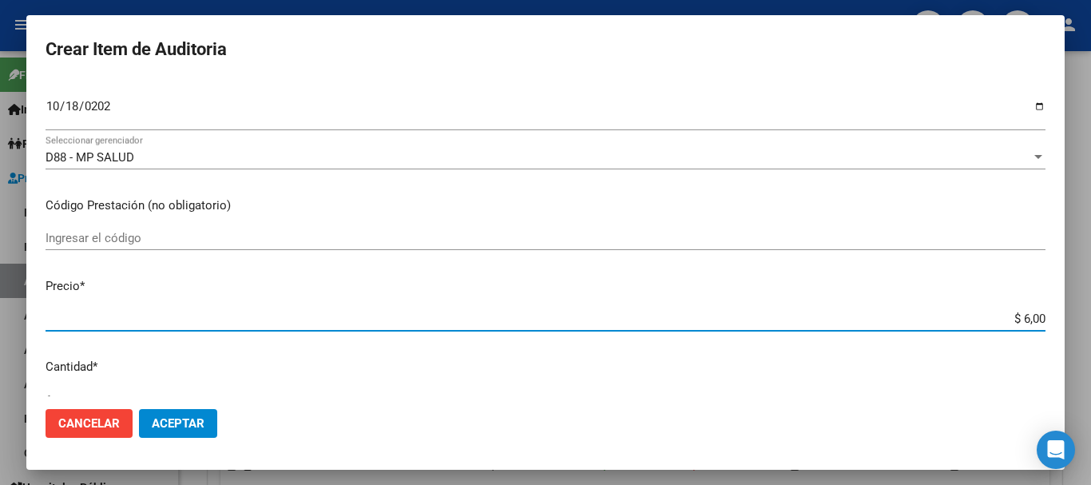
type input "$ 60,06"
type input "$ 600,60"
type input "$ 6.006,00"
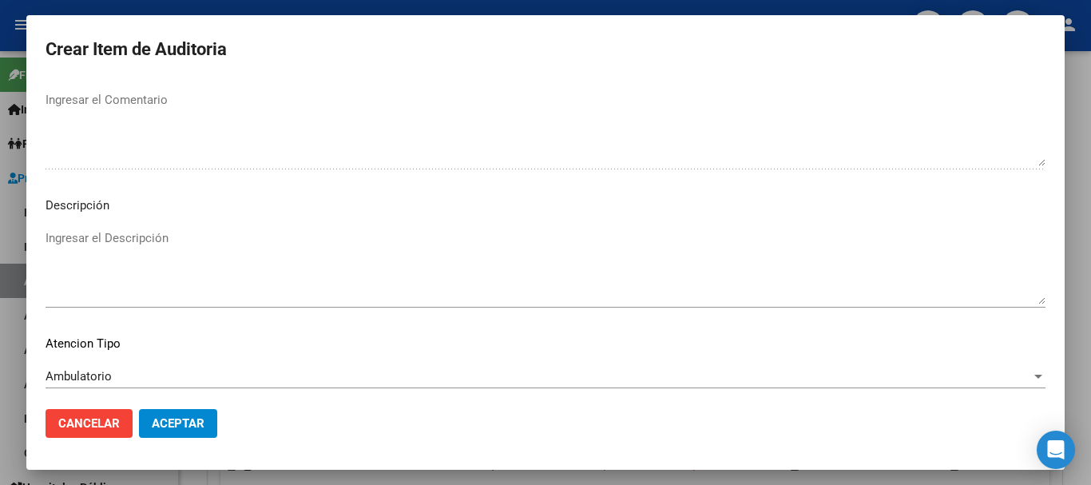
scroll to position [1123, 0]
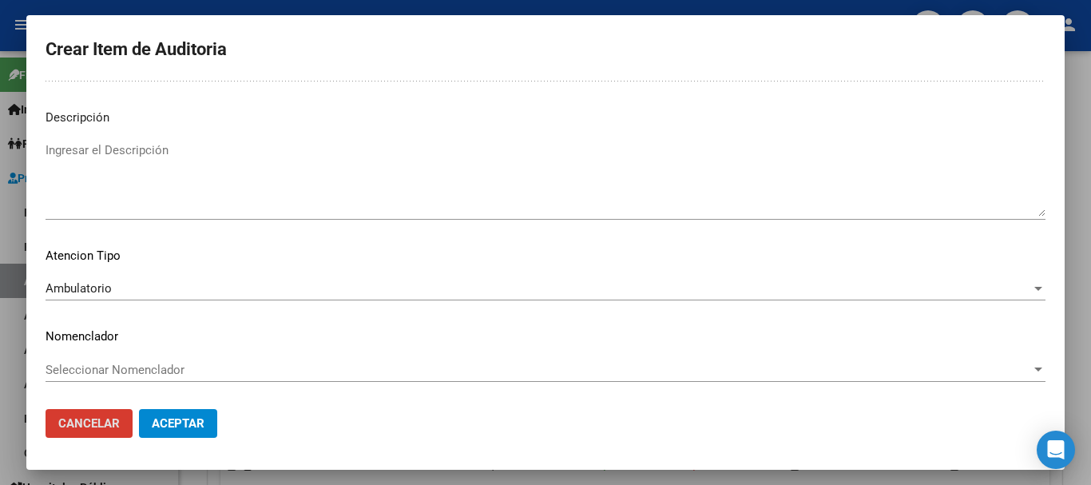
click at [139, 409] on button "Aceptar" at bounding box center [178, 423] width 78 height 29
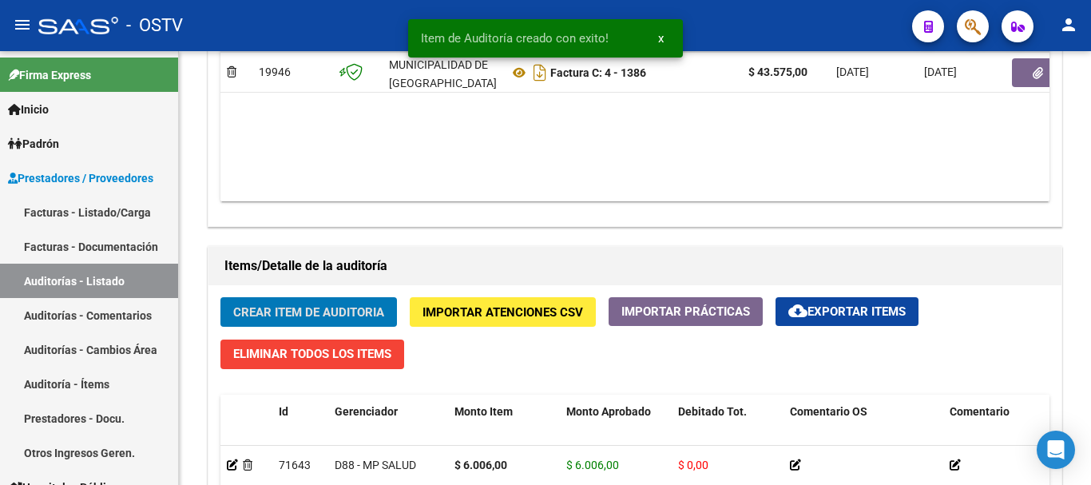
click at [220, 297] on button "Crear Item de Auditoria" at bounding box center [308, 312] width 176 height 30
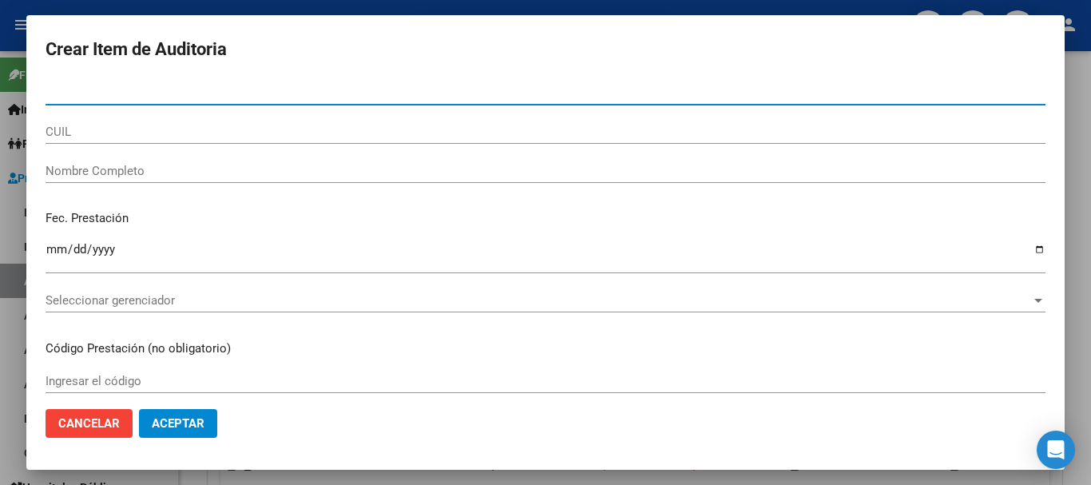
paste input "26716439"
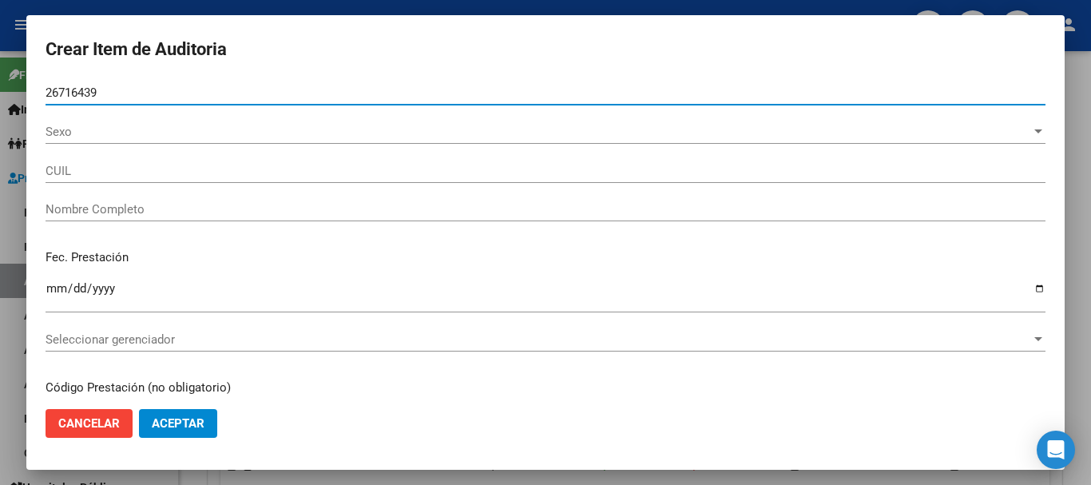
type input "26716439"
type input "27267164393"
type input "DENYSZCZUK [PERSON_NAME]"
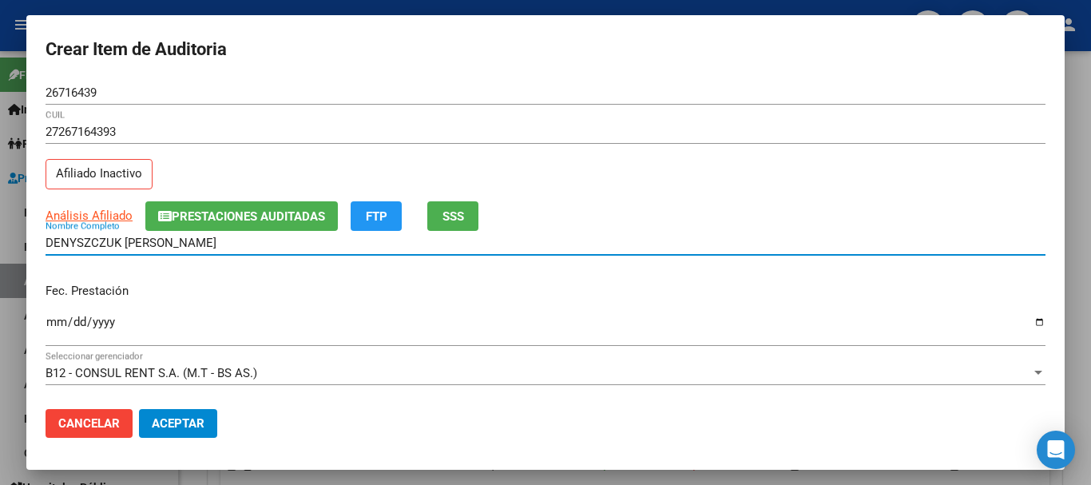
type input "3"
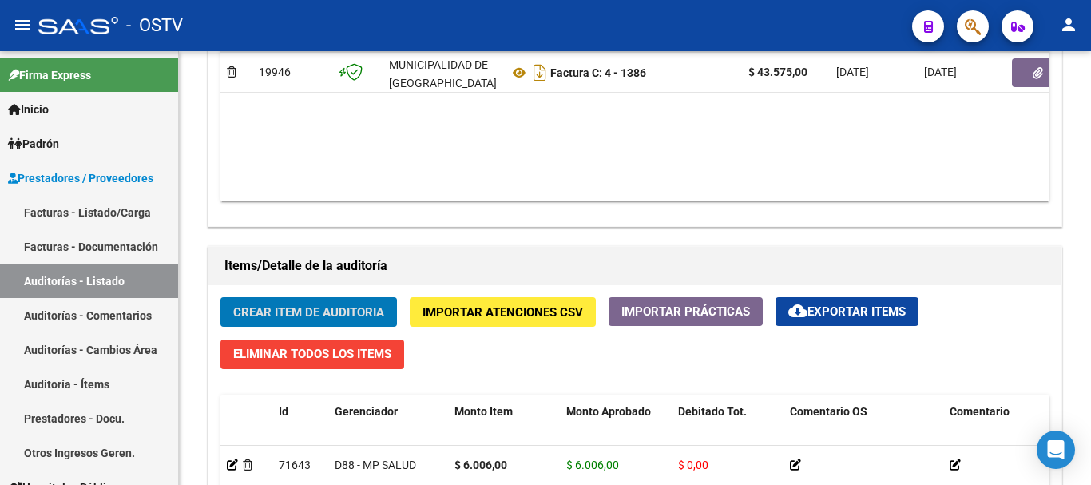
click at [220, 297] on button "Crear Item de Auditoria" at bounding box center [308, 312] width 176 height 30
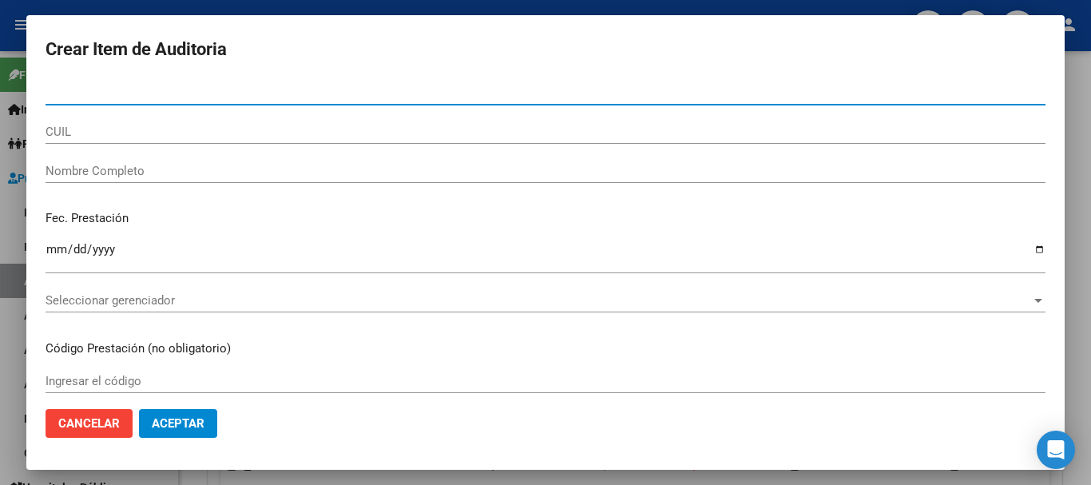
paste input "26716439"
type input "26716439"
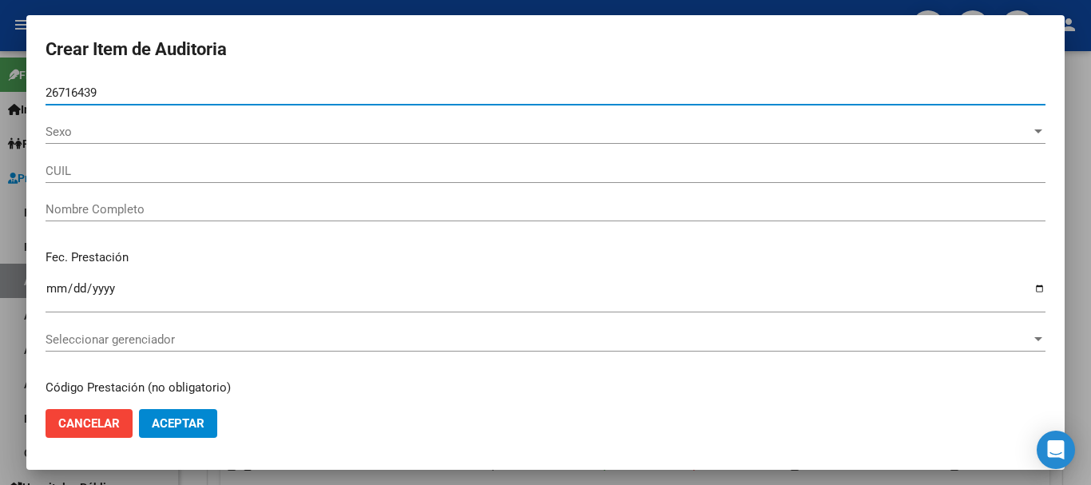
type input "27267164393"
type input "DENYSZCZUK [PERSON_NAME]"
type input "26716439"
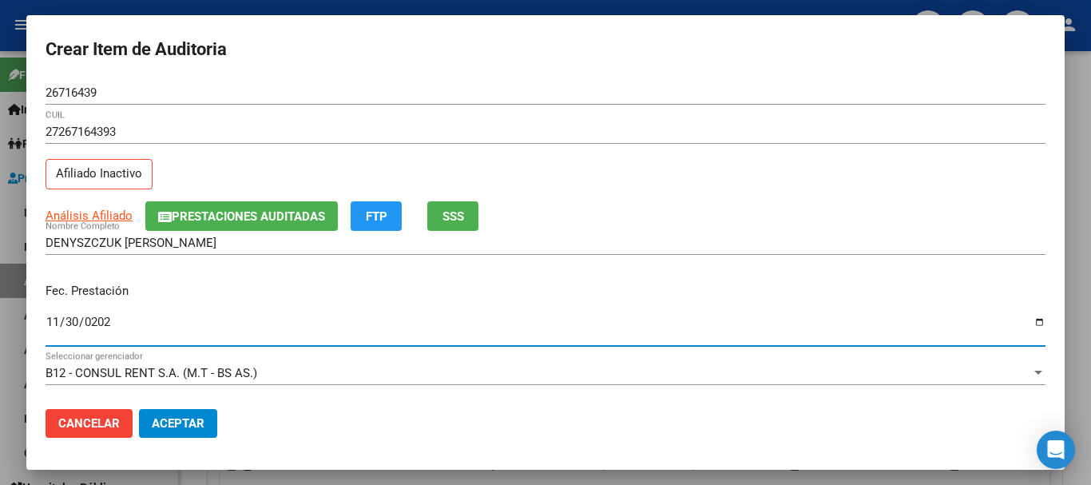
type input "[DATE]"
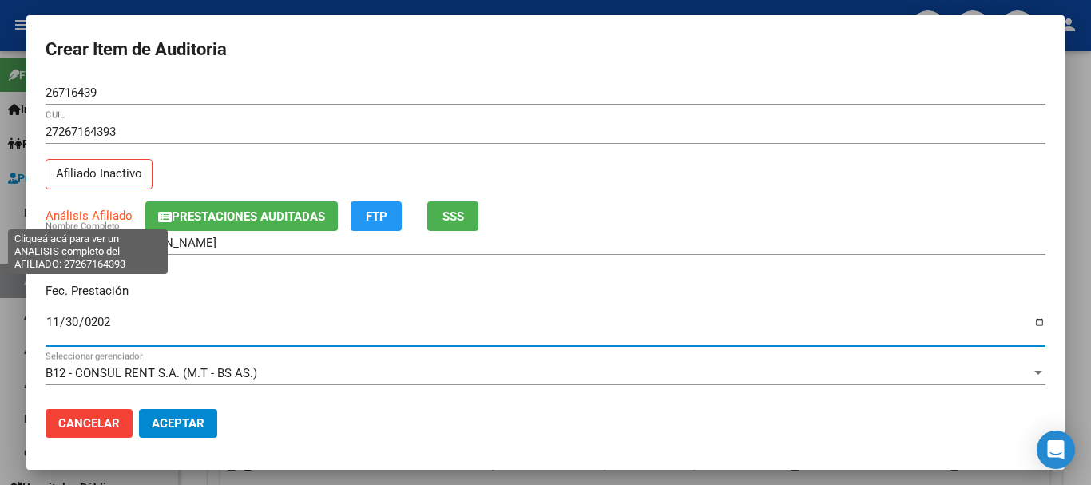
click at [93, 218] on span "Análisis Afiliado" at bounding box center [89, 215] width 87 height 14
type textarea "27267164393"
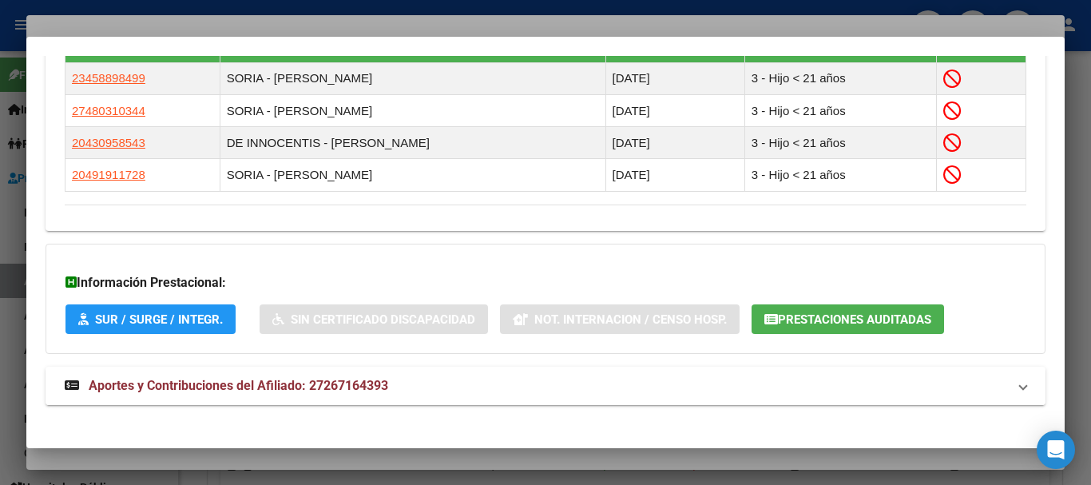
scroll to position [988, 0]
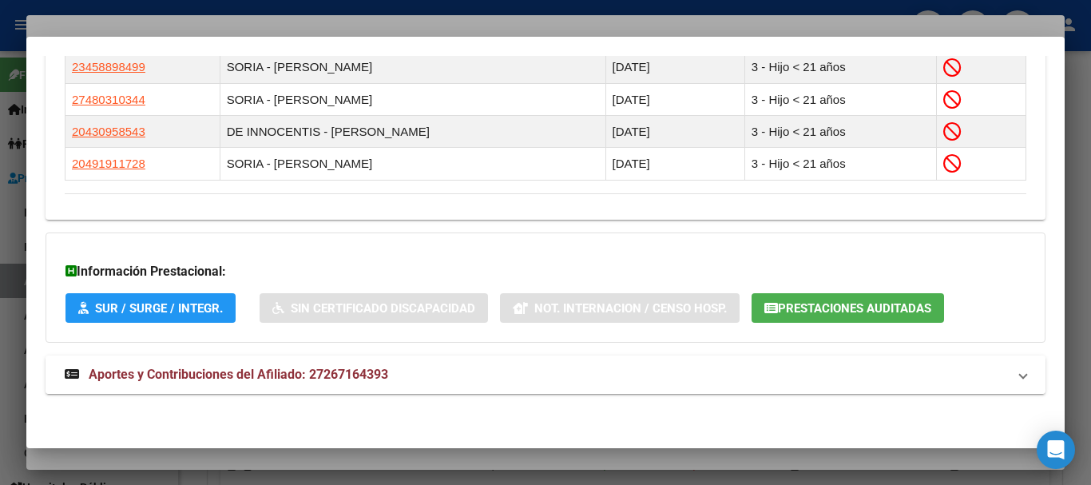
click at [240, 380] on span "Aportes y Contribuciones del Afiliado: 27267164393" at bounding box center [238, 373] width 299 height 15
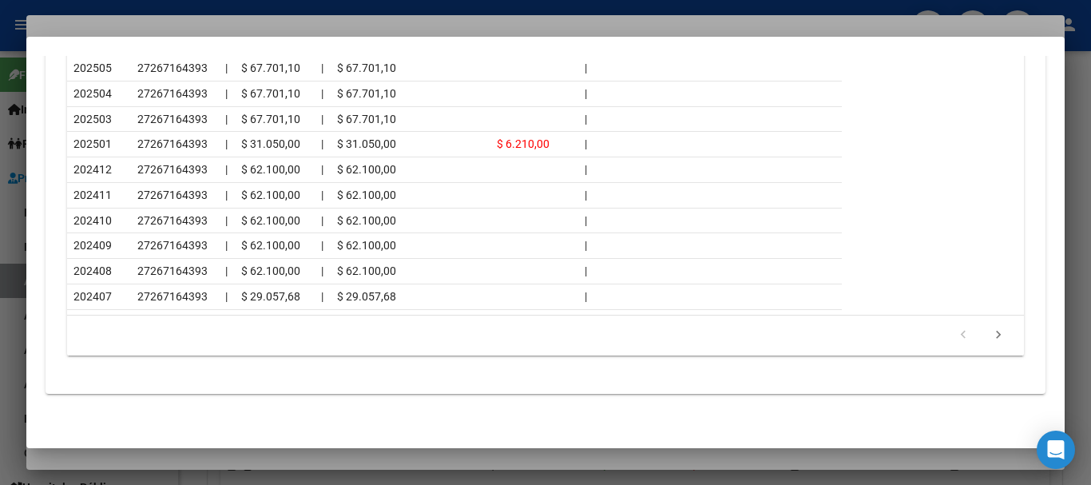
click at [425, 27] on div at bounding box center [545, 242] width 1091 height 485
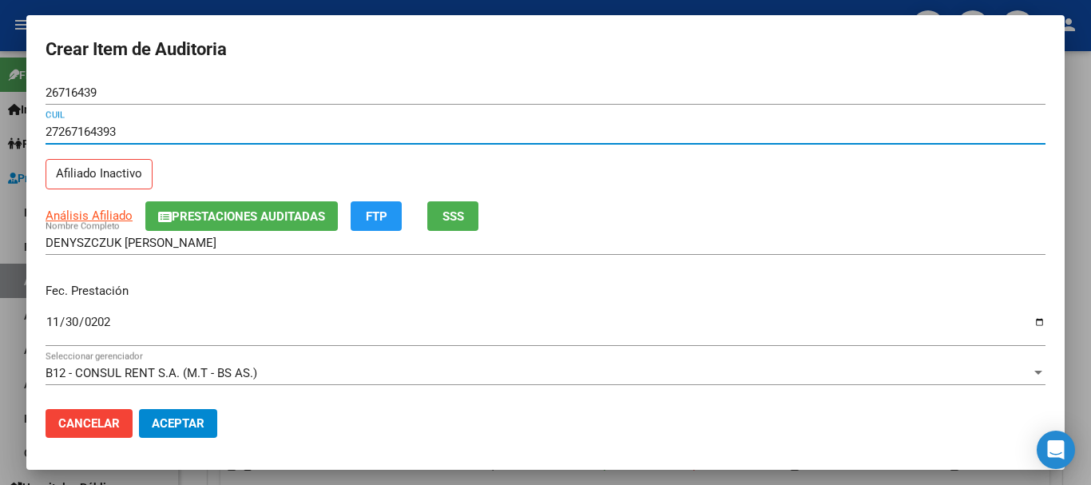
click at [604, 136] on input "27267164393" at bounding box center [546, 132] width 1000 height 14
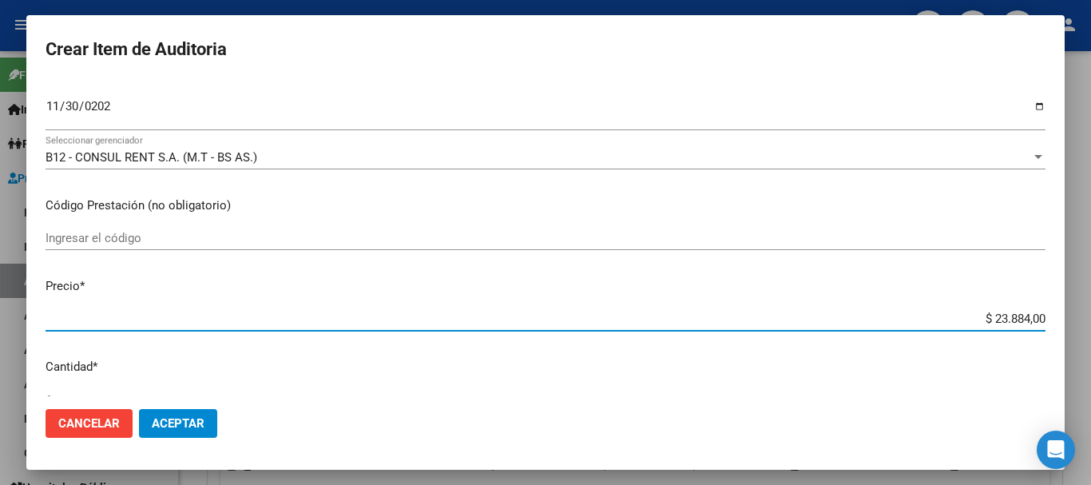
scroll to position [227, 0]
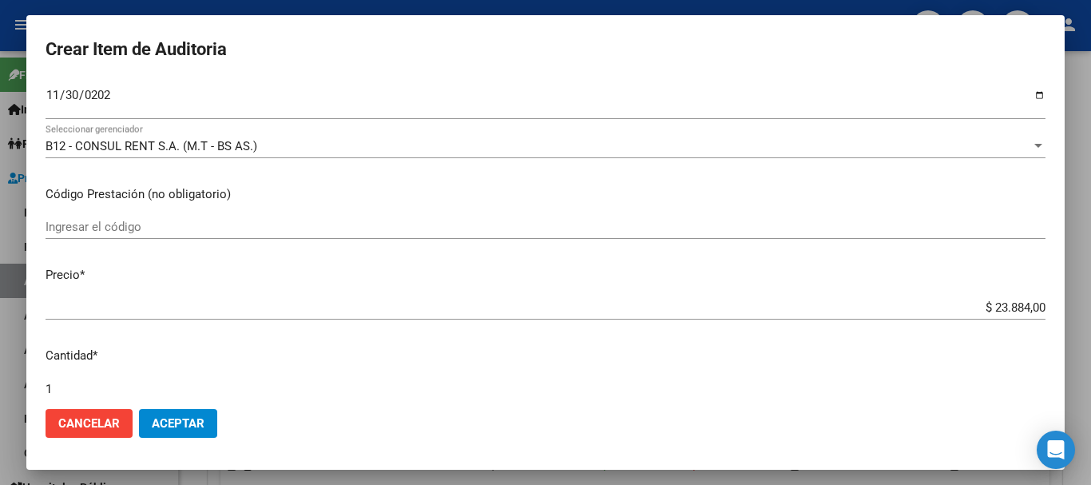
type input "$ 0,01"
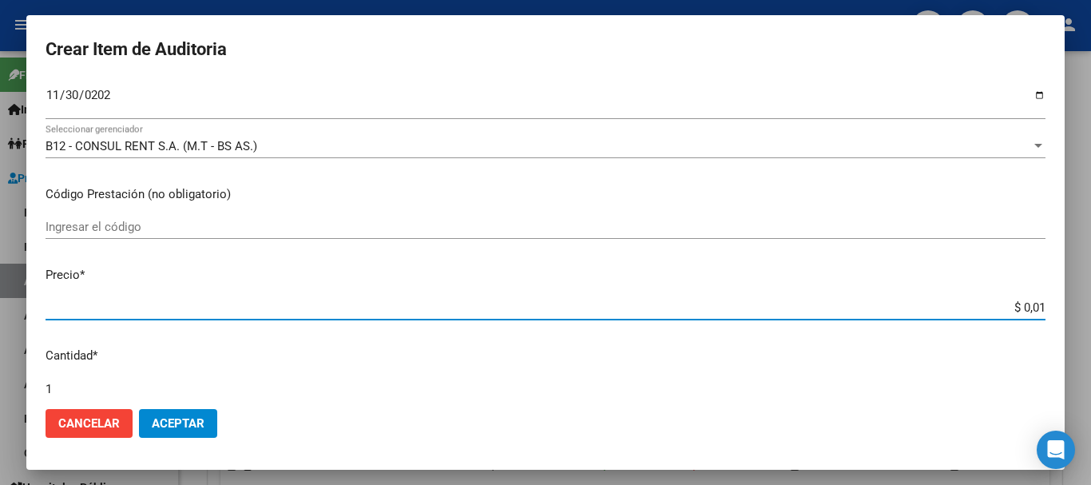
type input "$ 0,14"
type input "$ 1,48"
type input "$ 14,88"
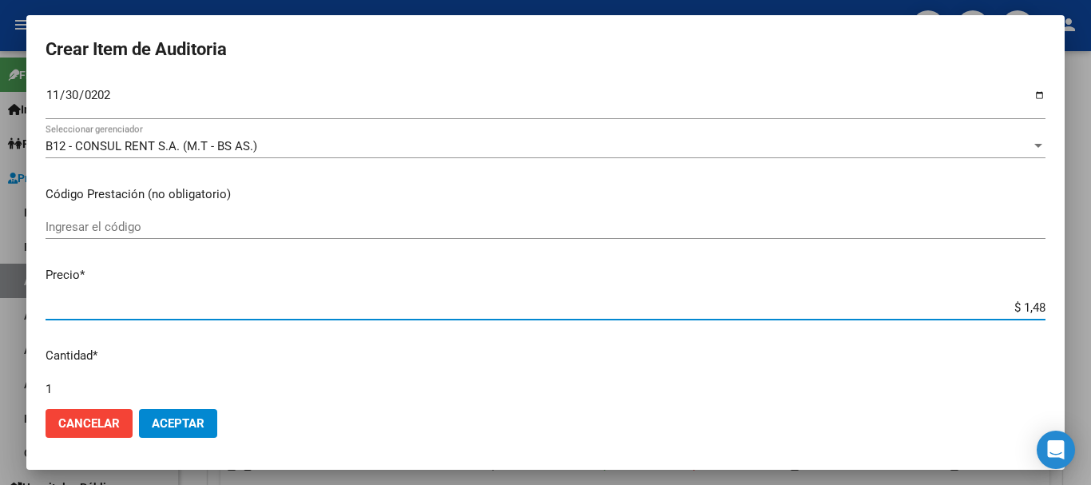
type input "$ 14,88"
type input "$ 1,48"
type input "$ 14,89"
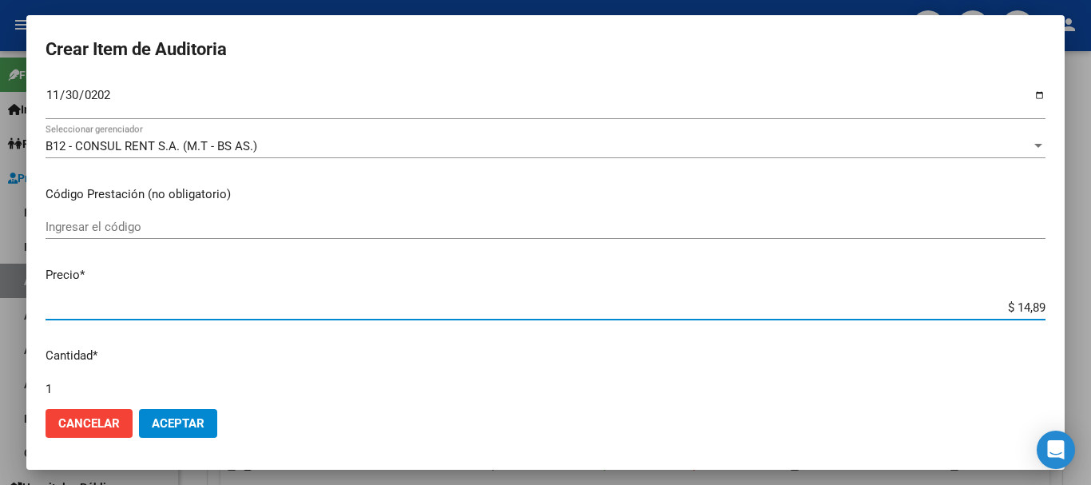
type input "$ 148,99"
type input "$ 1.489,90"
type input "$ 14.899,00"
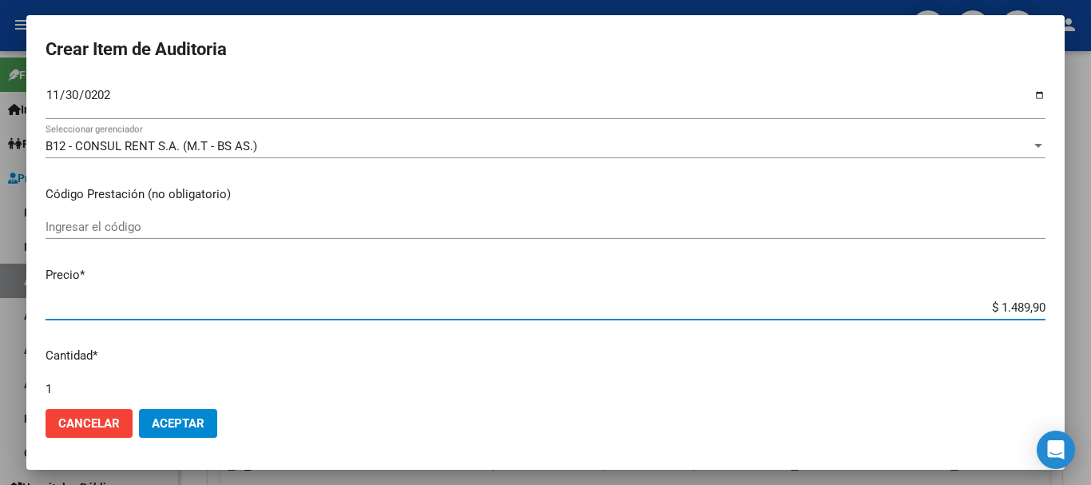
type input "$ 14.899,00"
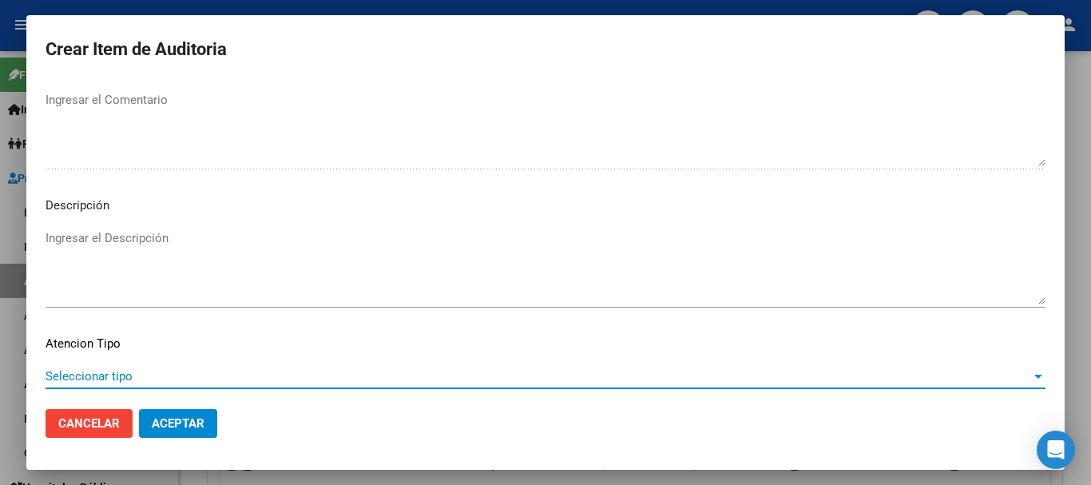
scroll to position [1123, 0]
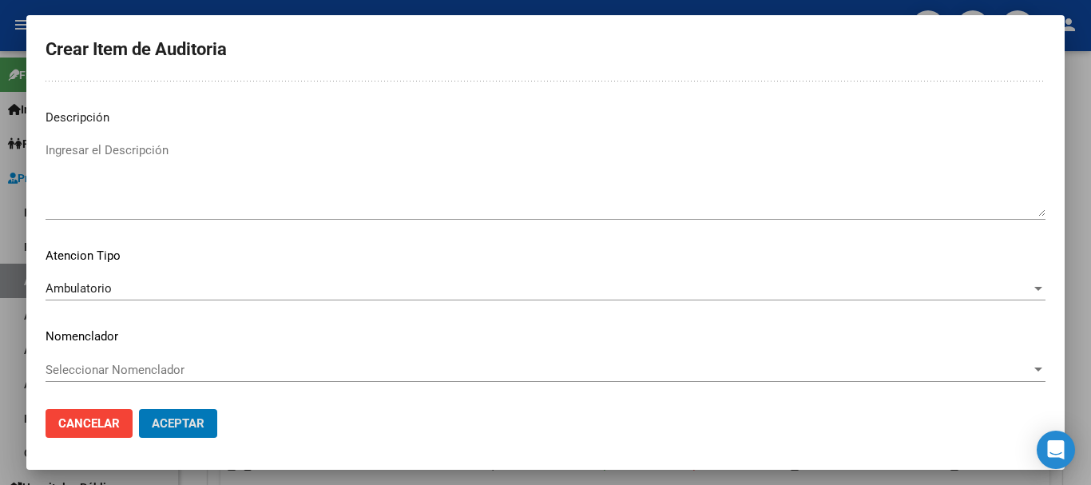
click at [139, 409] on button "Aceptar" at bounding box center [178, 423] width 78 height 29
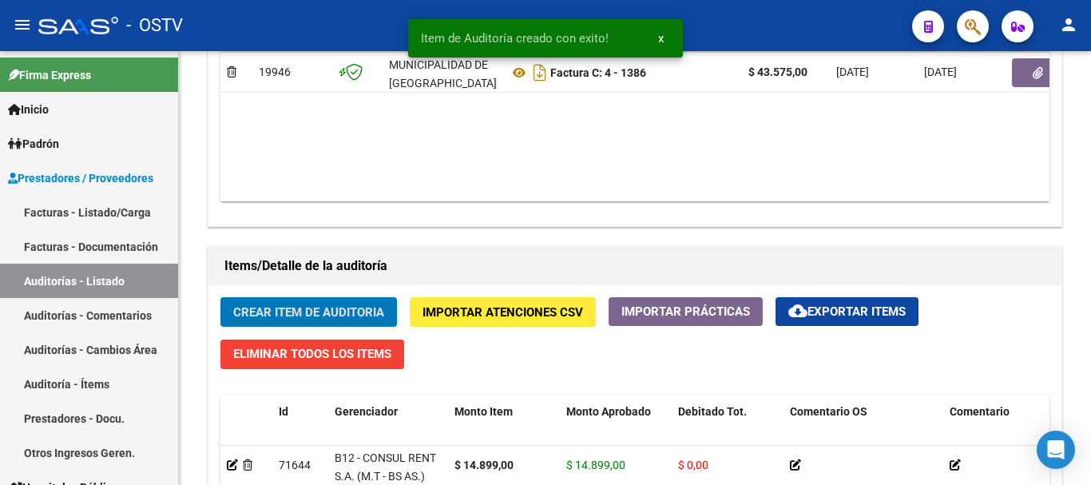
click at [220, 297] on button "Crear Item de Auditoria" at bounding box center [308, 312] width 176 height 30
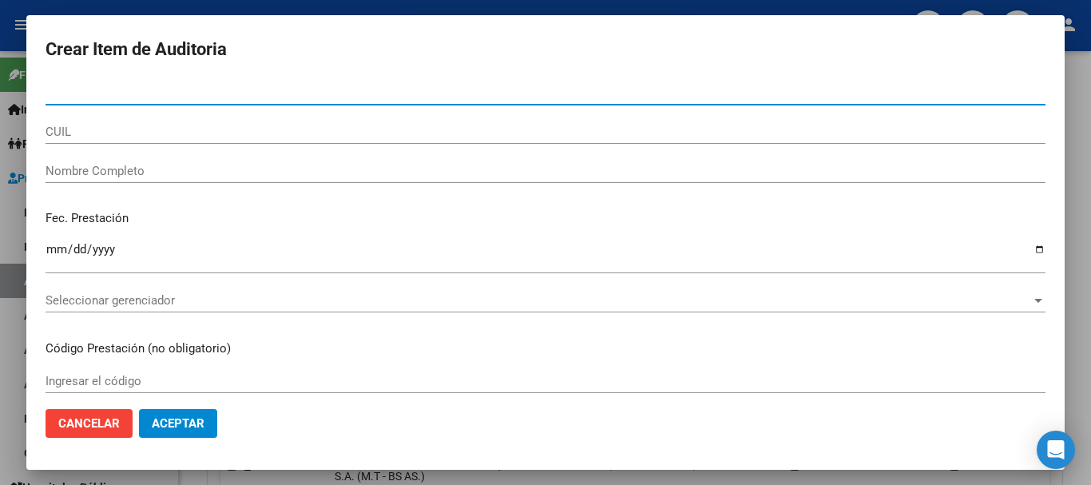
paste input "96335012"
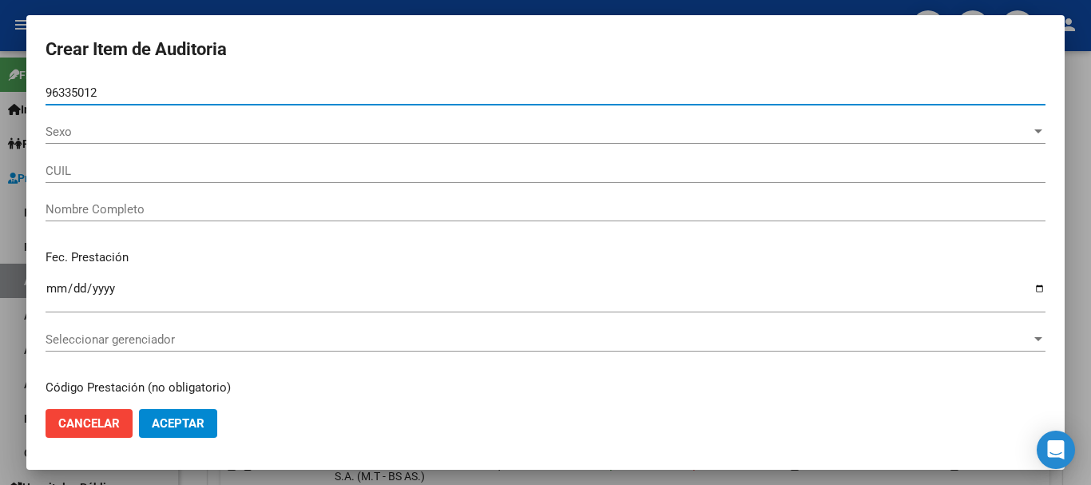
type input "96335012"
type input "20963350121"
type input "[PERSON_NAME]"
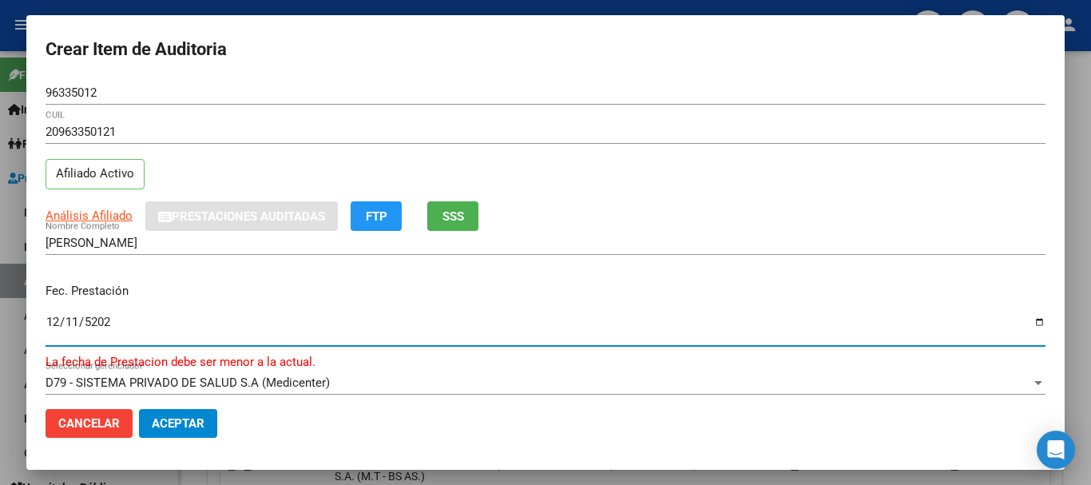
type input "[DATE]"
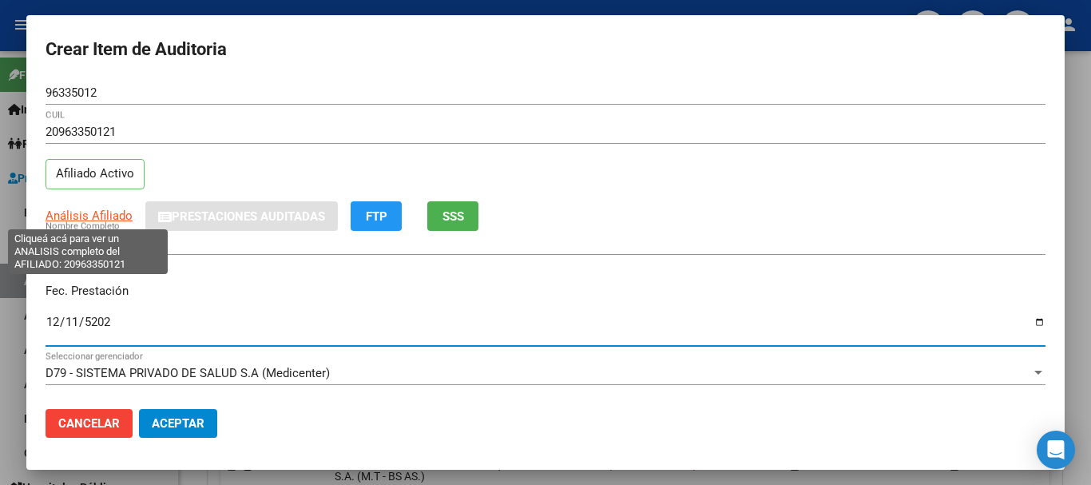
click at [102, 210] on span "Análisis Afiliado" at bounding box center [89, 215] width 87 height 14
type textarea "20963350121"
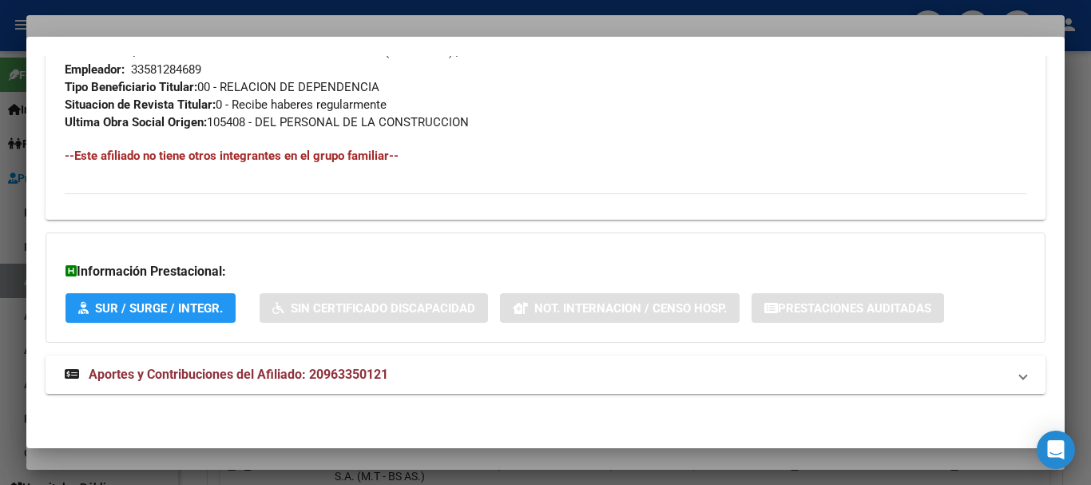
click at [298, 380] on span "Aportes y Contribuciones del Afiliado: 20963350121" at bounding box center [238, 373] width 299 height 15
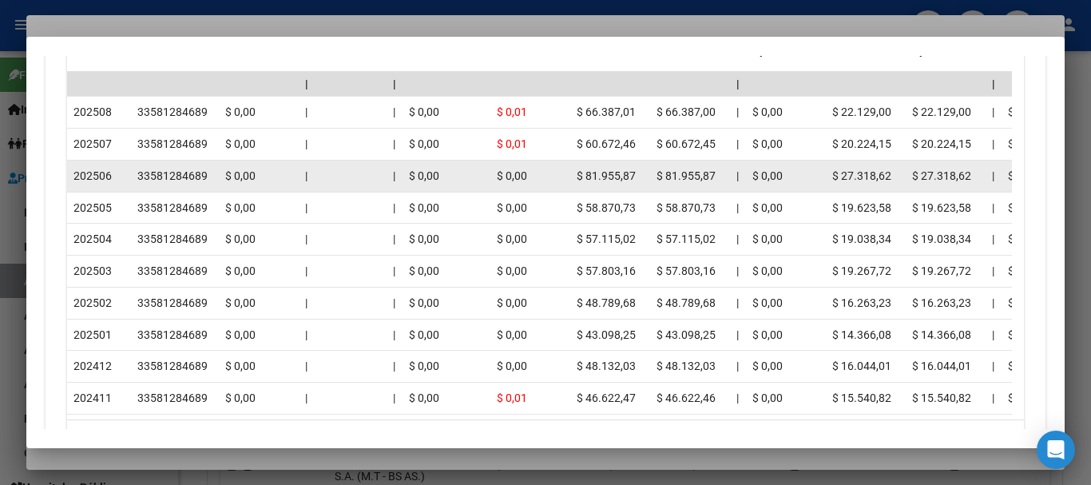
scroll to position [1489, 0]
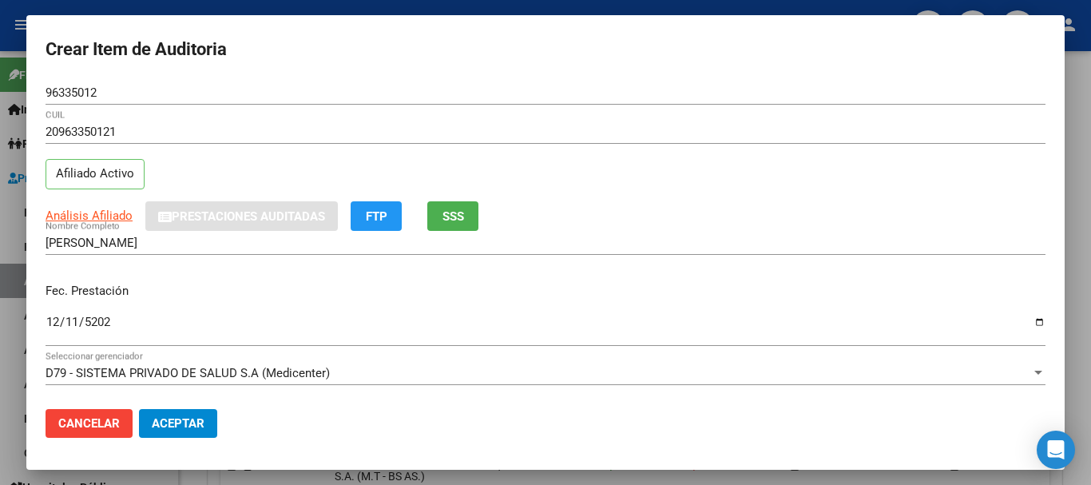
click at [467, 134] on input "20963350121" at bounding box center [546, 132] width 1000 height 14
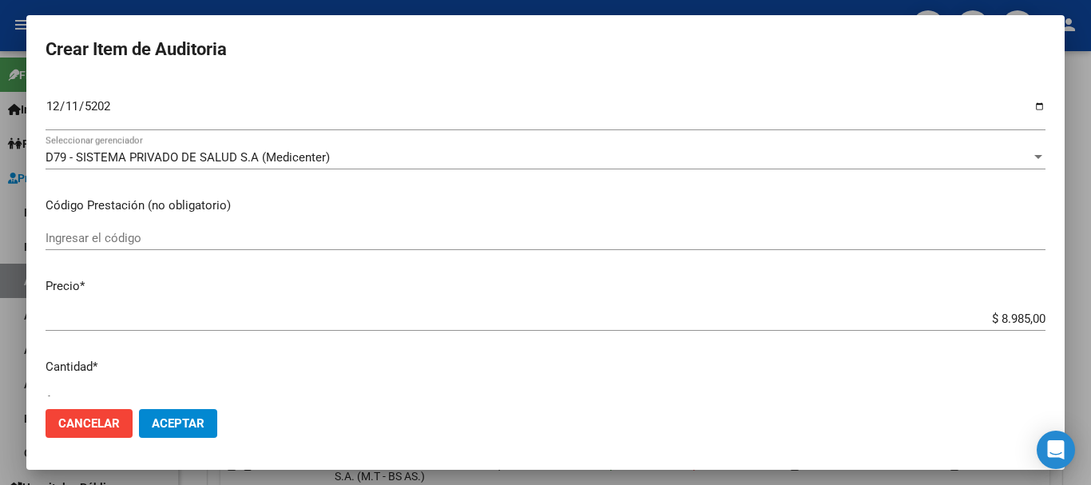
type input "$ 0,03"
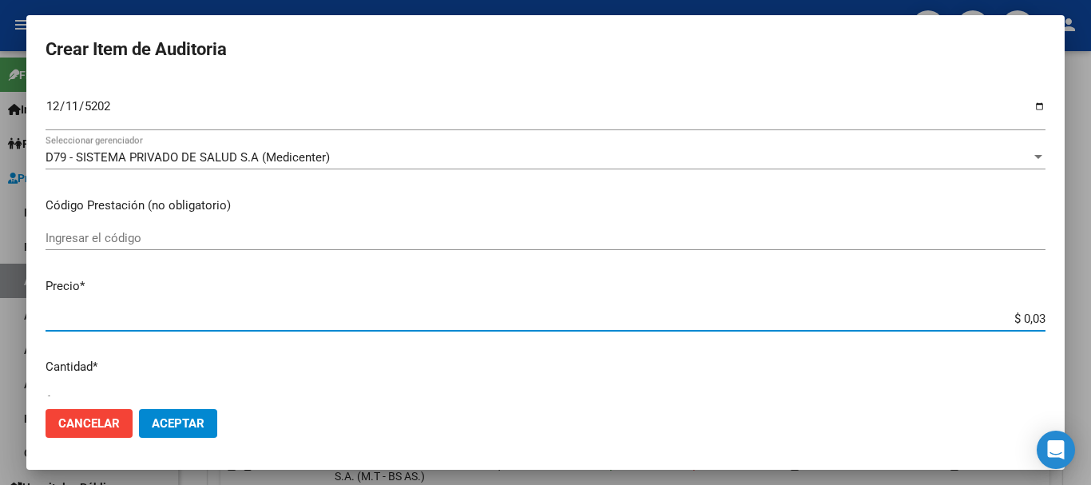
type input "$ 0,35"
type input "$ 3,58"
type input "$ 35,85"
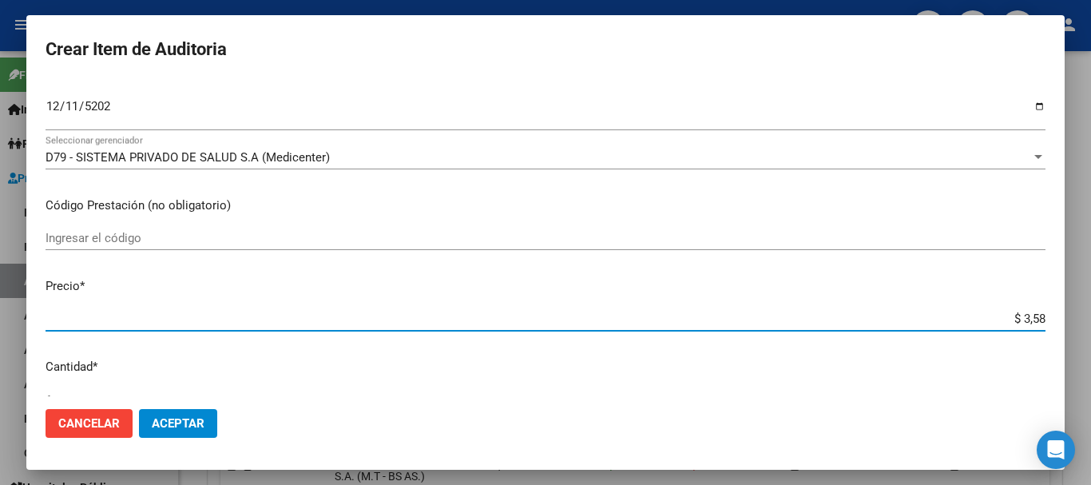
type input "$ 35,85"
type input "$ 358,50"
type input "$ 3.585,00"
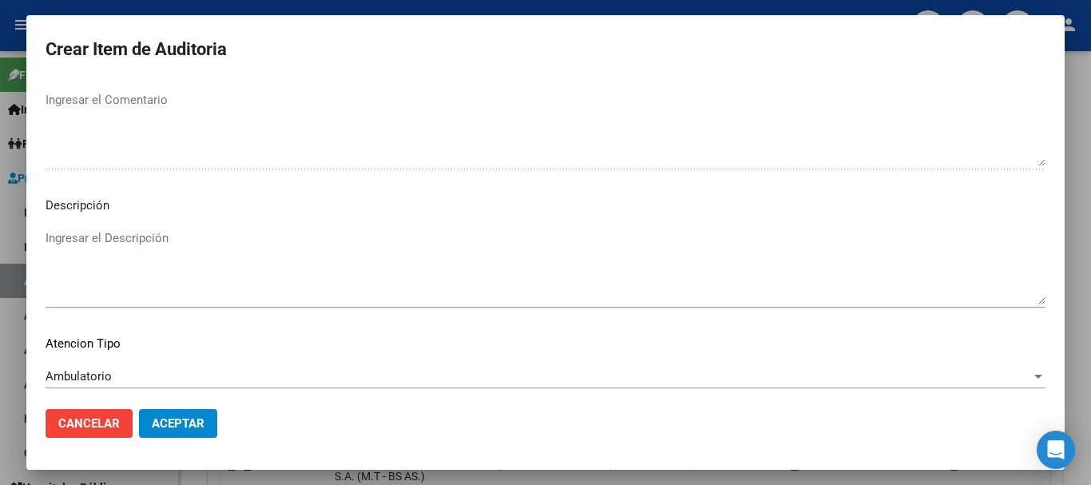
scroll to position [1123, 0]
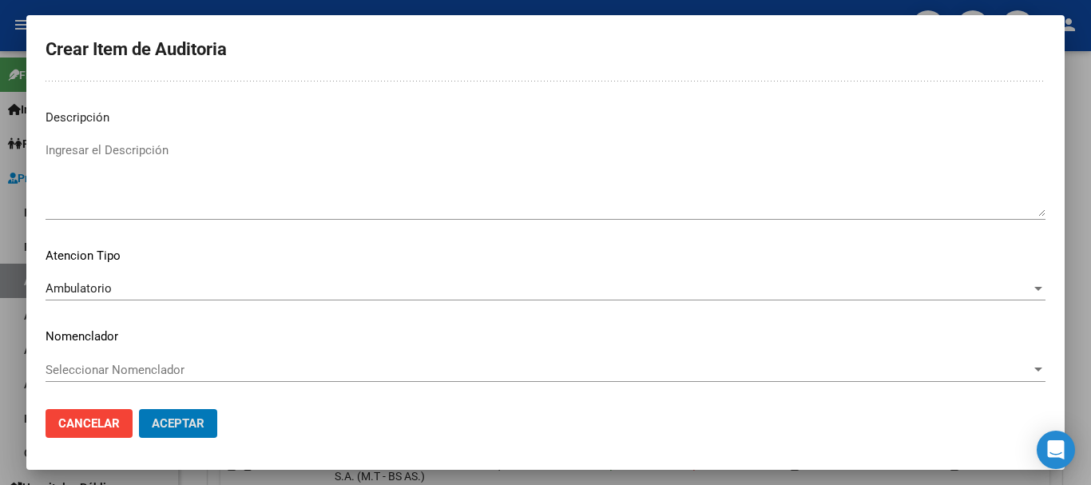
click at [139, 409] on button "Aceptar" at bounding box center [178, 423] width 78 height 29
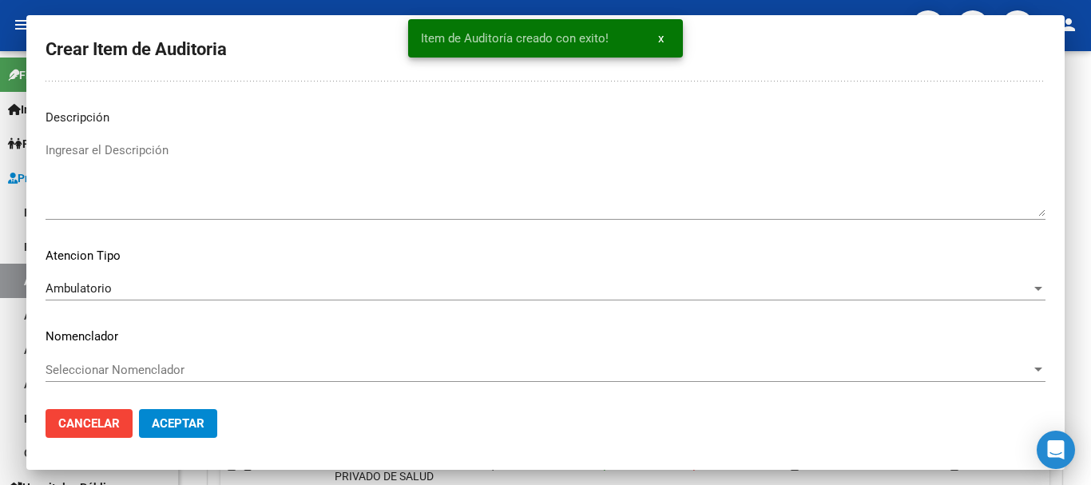
click at [220, 297] on button "Crear Item de Auditoria" at bounding box center [308, 312] width 176 height 30
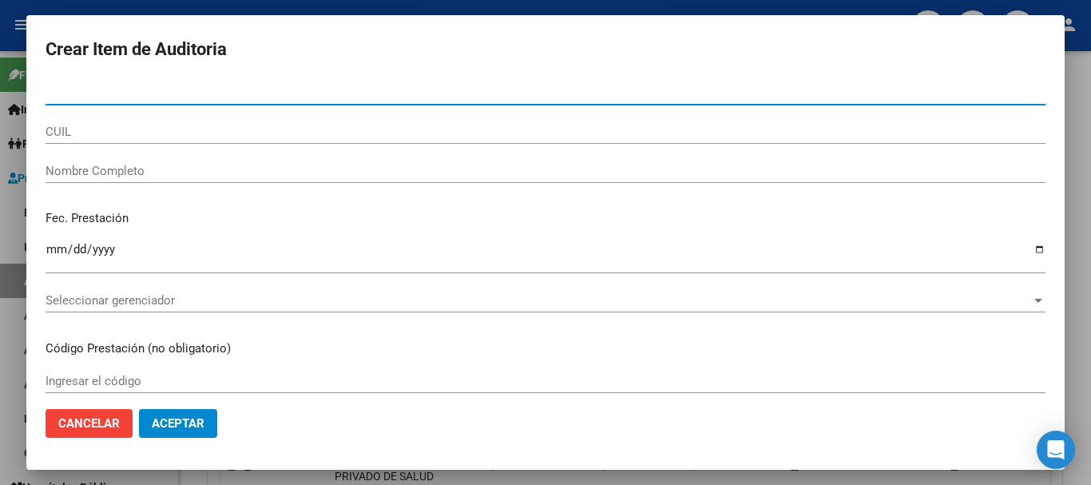
paste input "48835002"
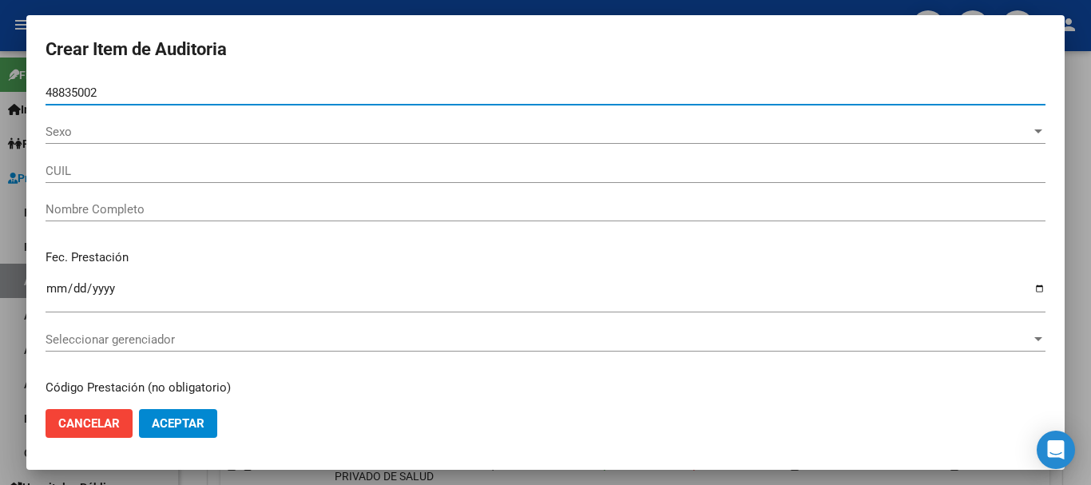
type input "48835002"
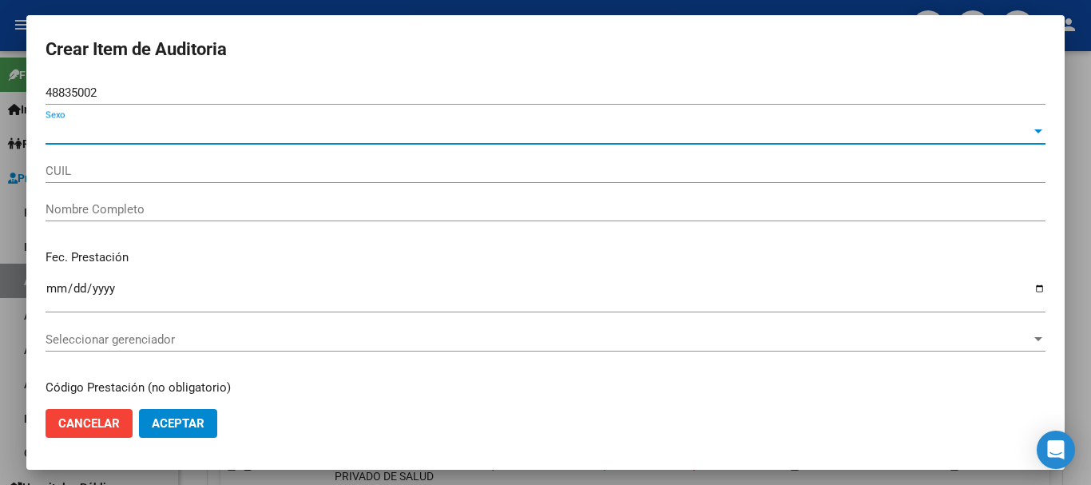
type input "20488350022"
type input "[PERSON_NAME]"
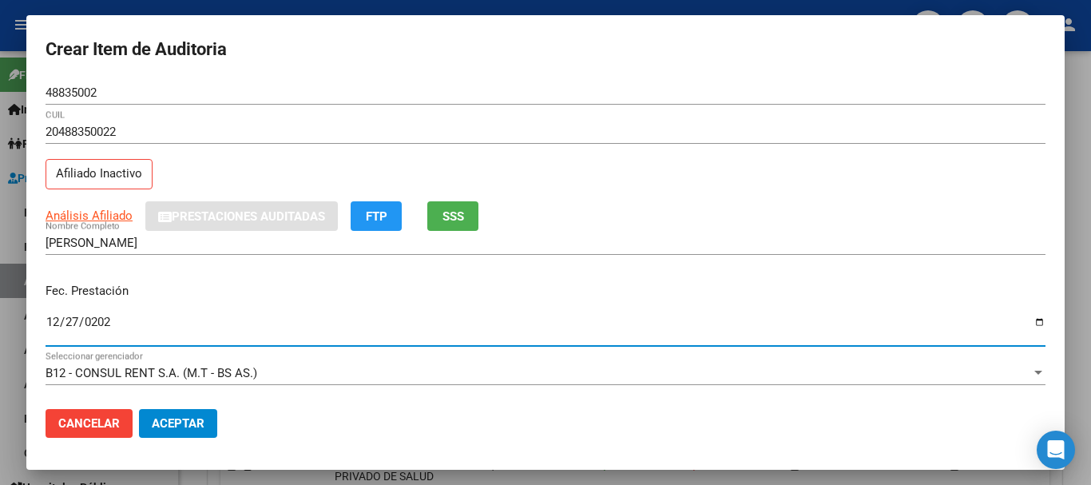
type input "[DATE]"
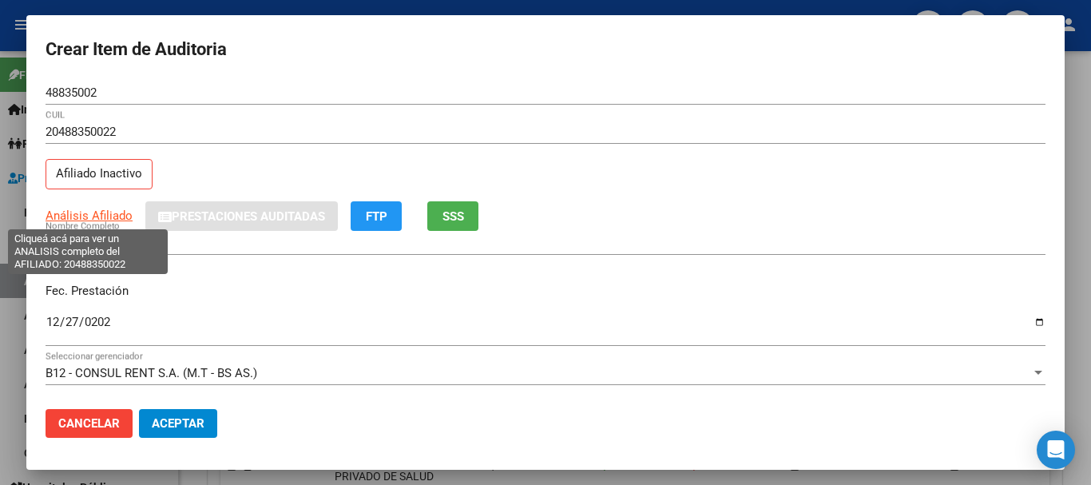
click at [92, 216] on span "Análisis Afiliado" at bounding box center [89, 215] width 87 height 14
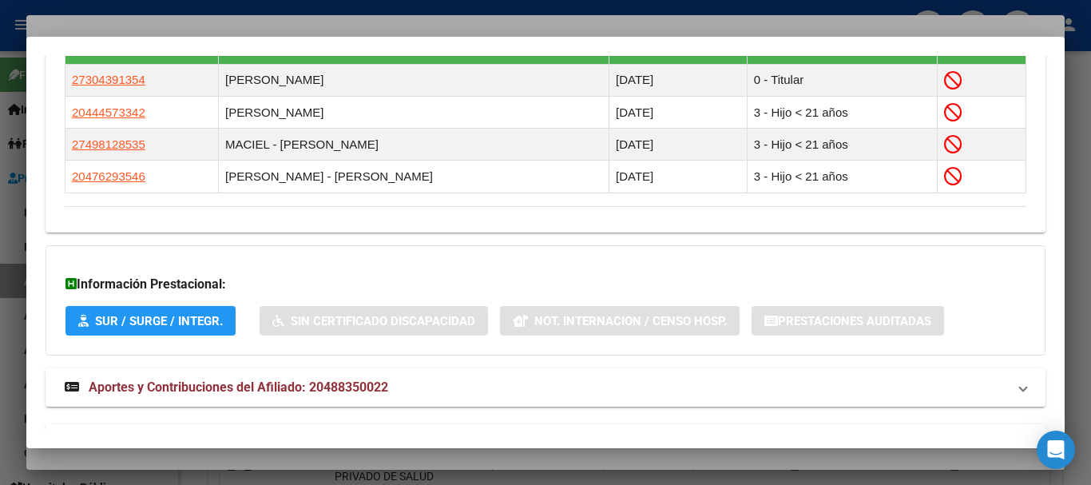
scroll to position [1044, 0]
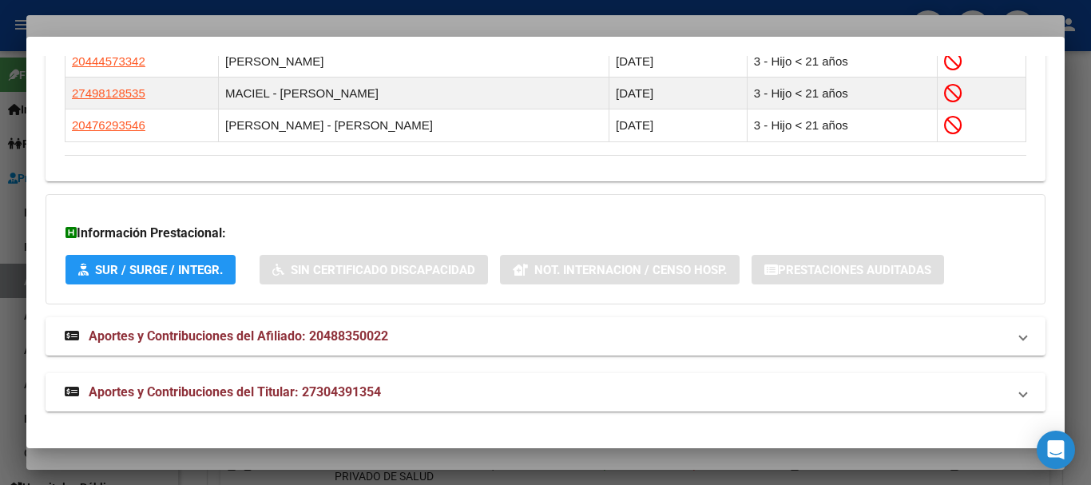
click at [336, 399] on span "Aportes y Contribuciones del Titular: 27304391354" at bounding box center [235, 391] width 292 height 15
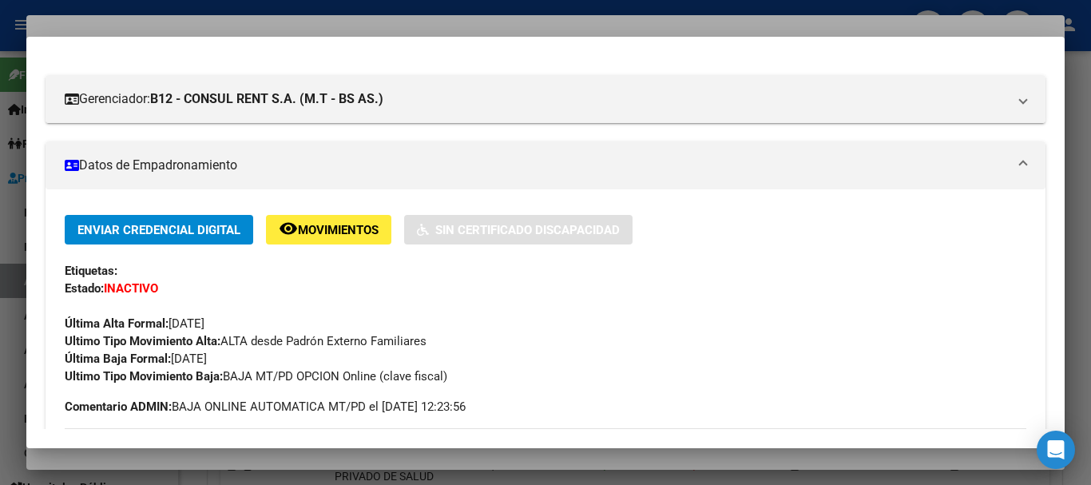
scroll to position [0, 0]
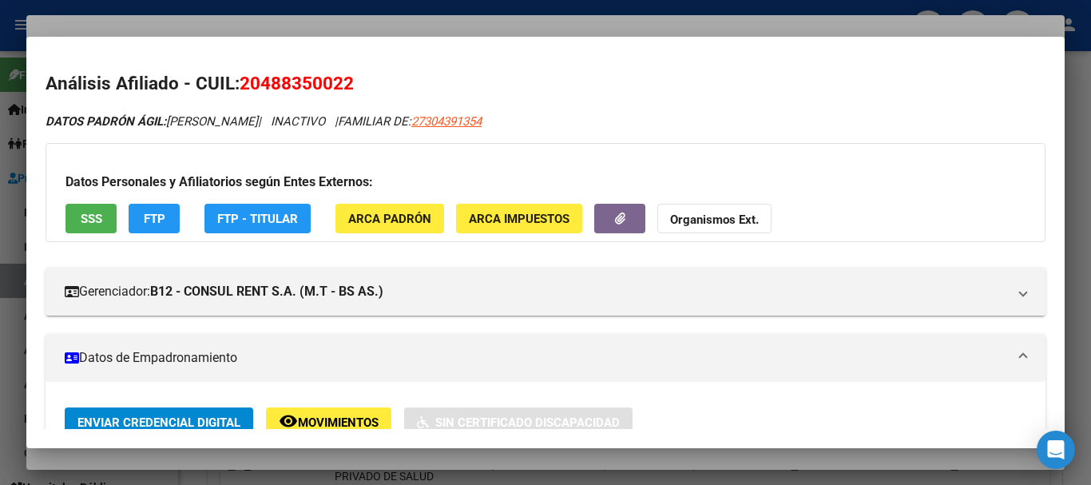
click at [695, 207] on button "Organismos Ext." at bounding box center [714, 219] width 114 height 30
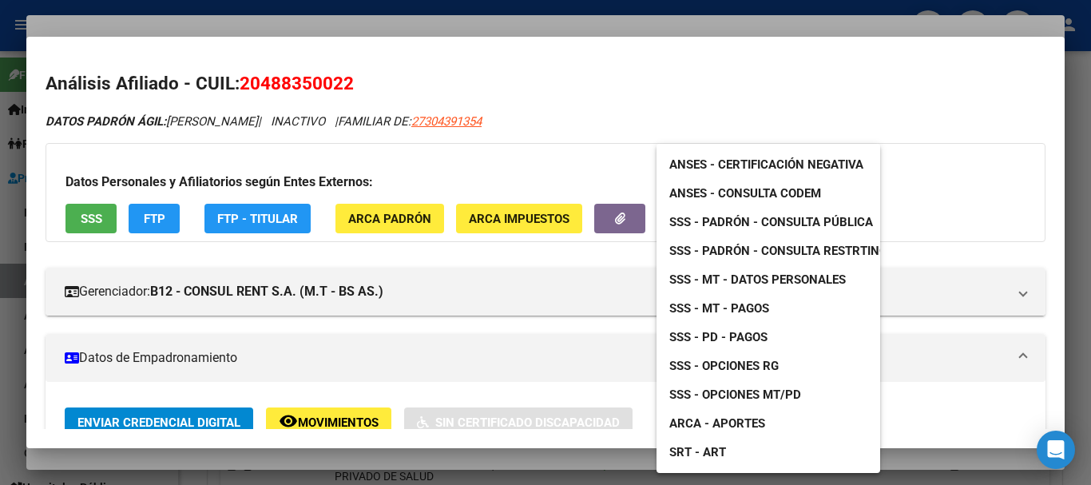
click at [581, 117] on div at bounding box center [545, 242] width 1091 height 485
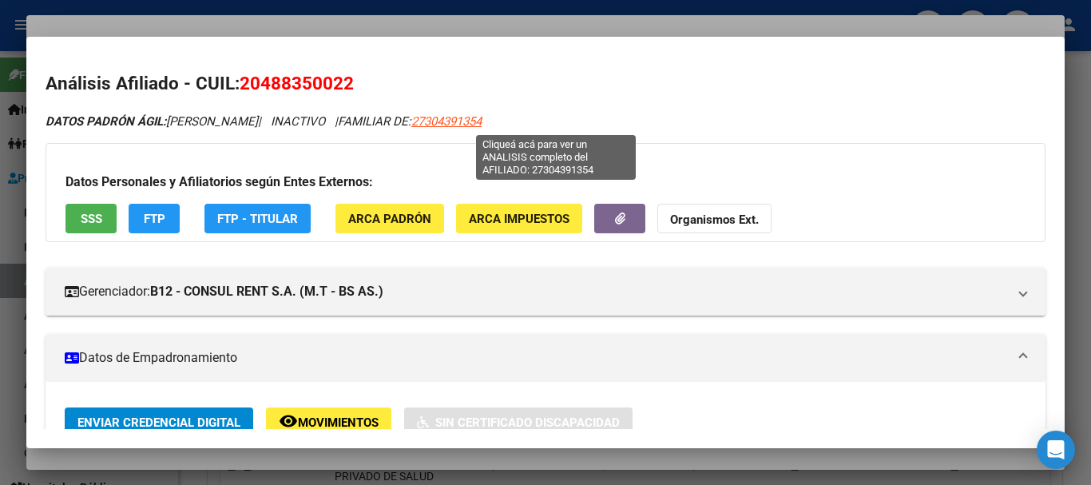
click at [481, 120] on span "27304391354" at bounding box center [446, 121] width 70 height 14
type textarea "27304391354"
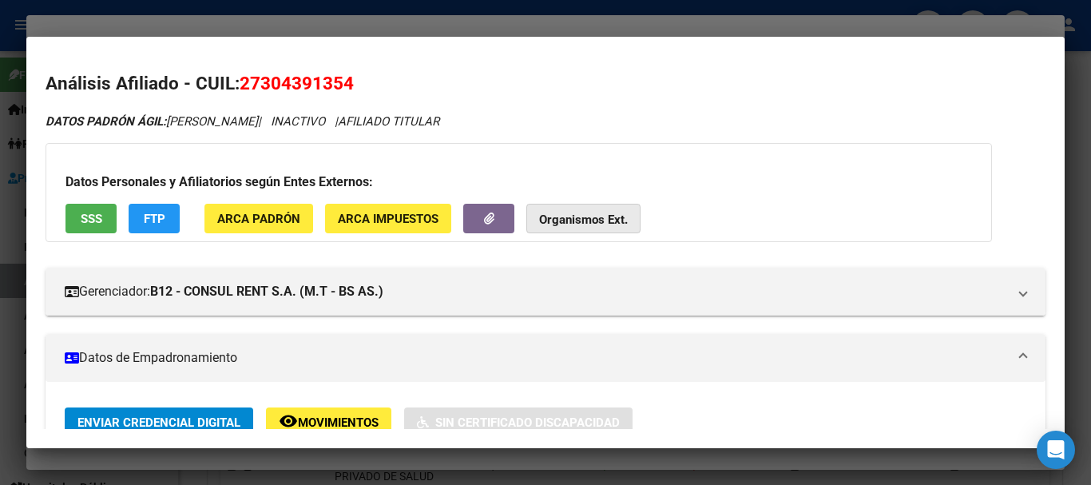
click at [575, 211] on button "Organismos Ext." at bounding box center [583, 219] width 114 height 30
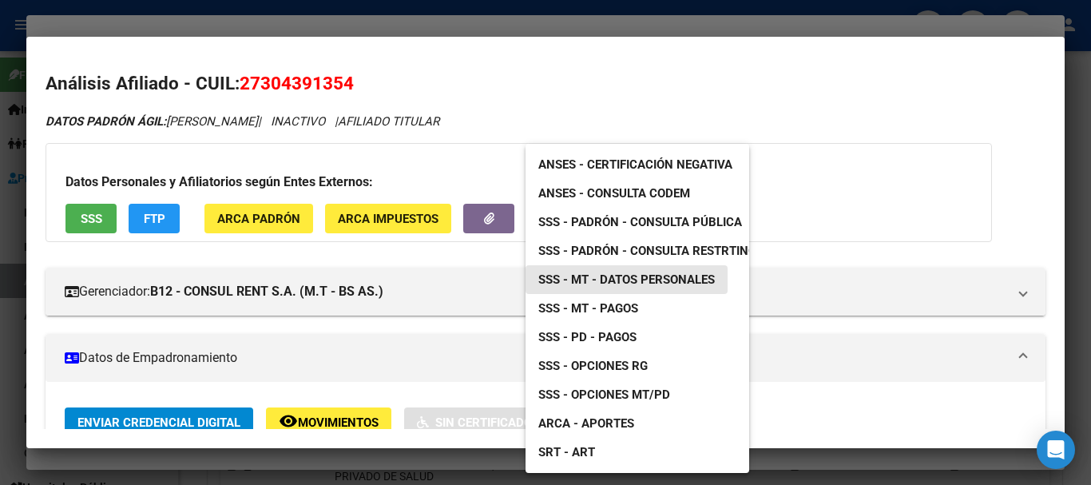
click at [667, 280] on span "SSS - MT - Datos Personales" at bounding box center [626, 279] width 176 height 14
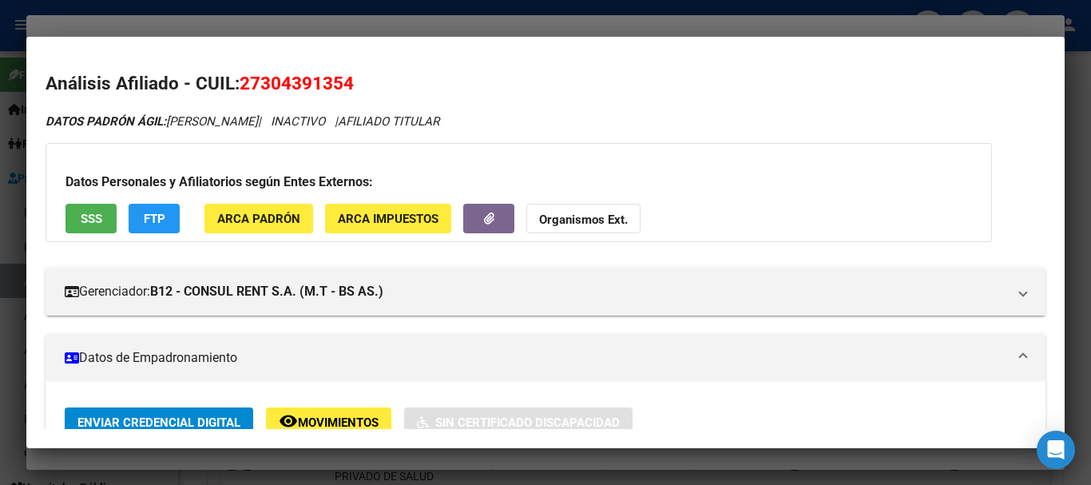
click at [490, 26] on div at bounding box center [545, 242] width 1091 height 485
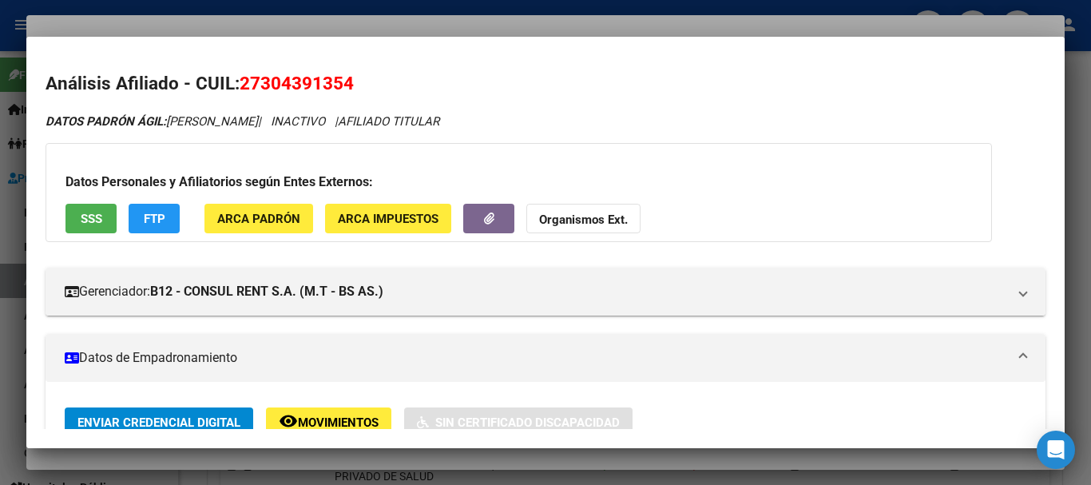
drag, startPoint x: 802, startPoint y: 122, endPoint x: 806, endPoint y: 137, distance: 15.7
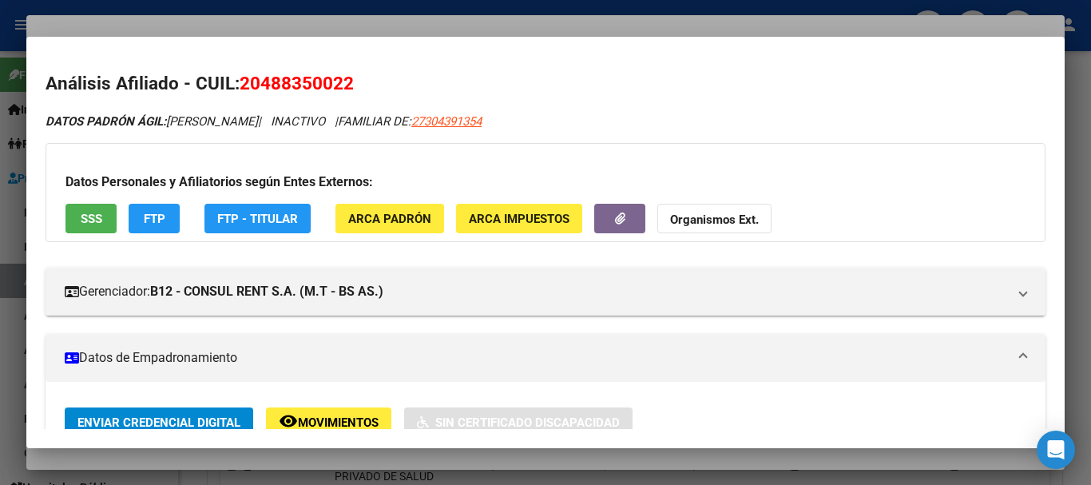
click at [603, 24] on div at bounding box center [545, 242] width 1091 height 485
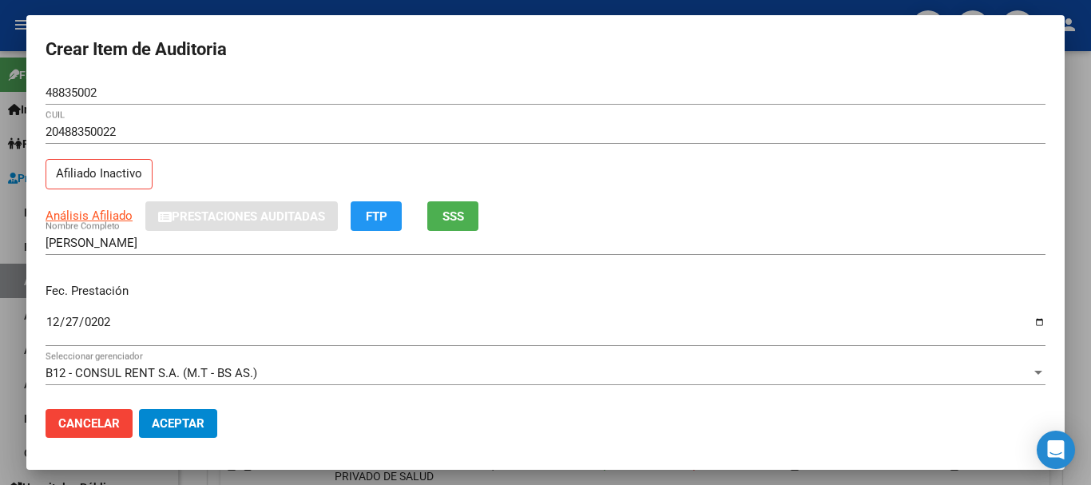
click at [917, 214] on div "Análisis Afiliado Prestaciones Auditadas FTP SSS" at bounding box center [546, 216] width 1000 height 30
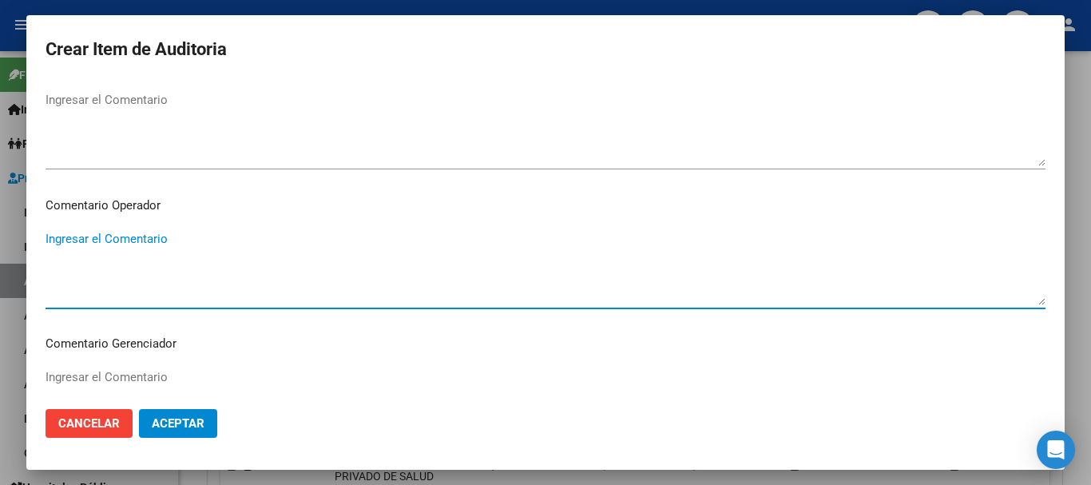
scroll to position [1035, 0]
type textarea "A"
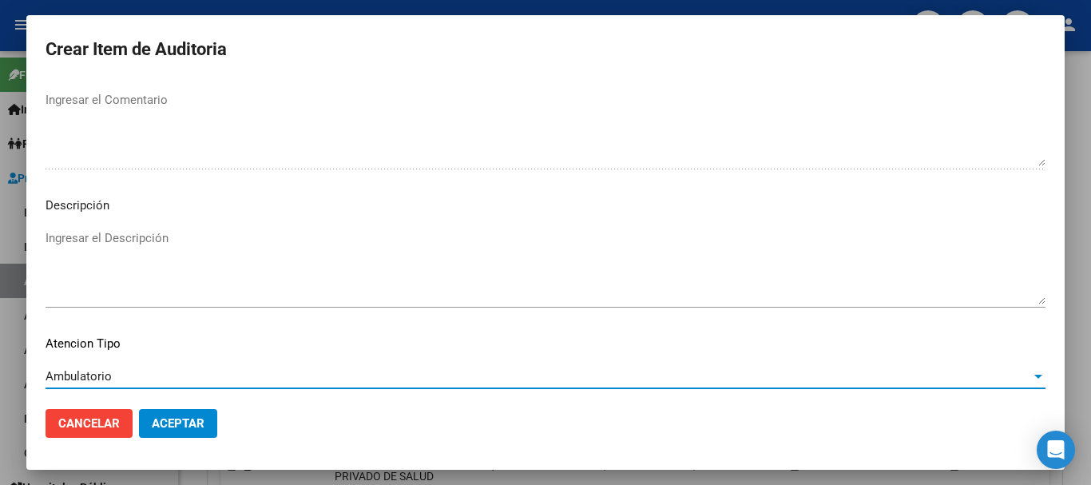
scroll to position [1123, 0]
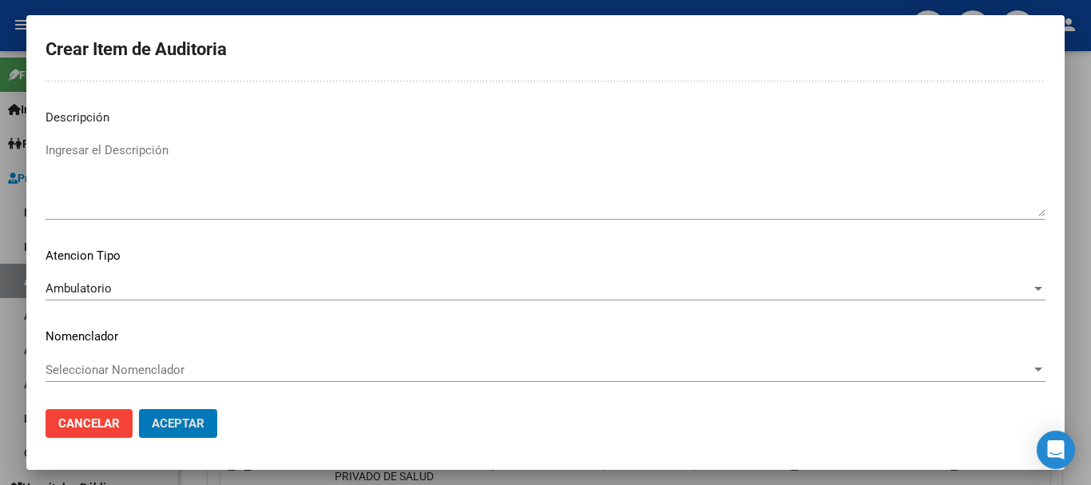
click at [139, 409] on button "Aceptar" at bounding box center [178, 423] width 78 height 29
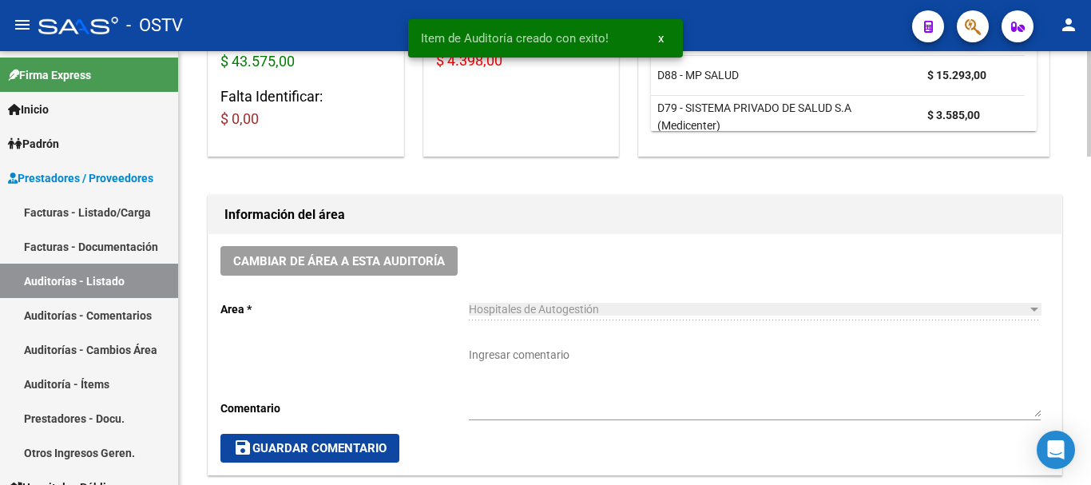
scroll to position [0, 0]
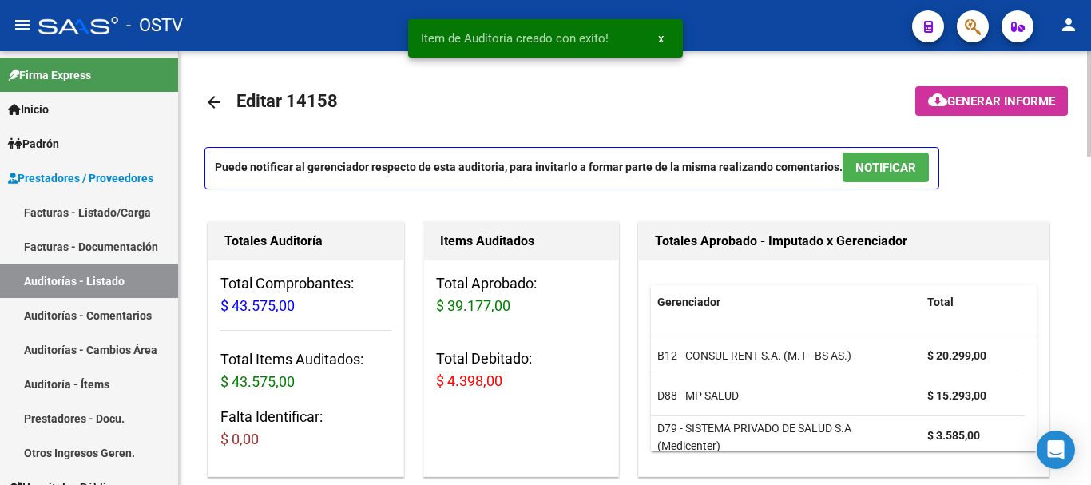
click at [987, 108] on span "Generar informe" at bounding box center [1001, 101] width 108 height 14
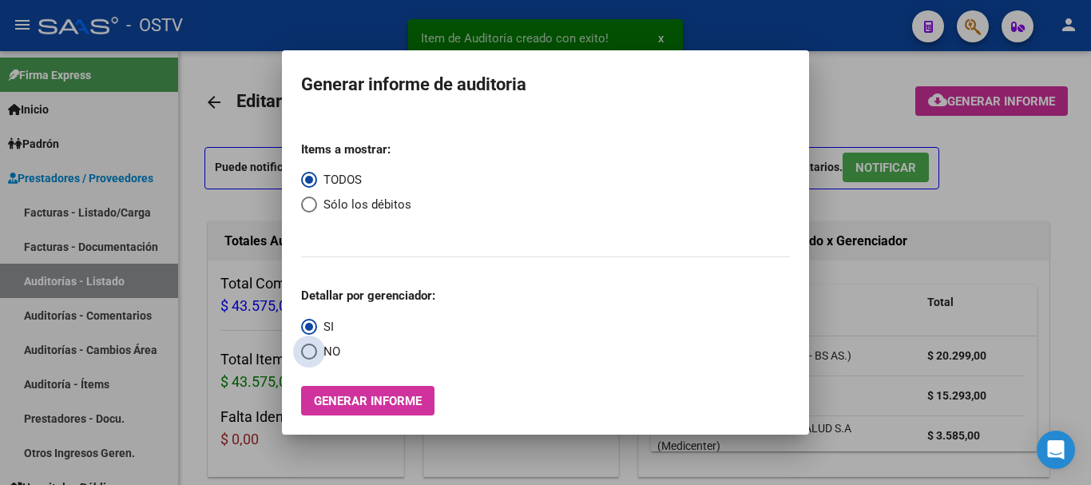
click at [315, 357] on span "Select an option" at bounding box center [309, 351] width 16 height 16
click at [315, 357] on input "NO" at bounding box center [309, 351] width 16 height 16
radio input "true"
click at [310, 204] on span "Select an option" at bounding box center [309, 204] width 16 height 16
click at [310, 204] on input "Sólo los débitos" at bounding box center [309, 204] width 16 height 16
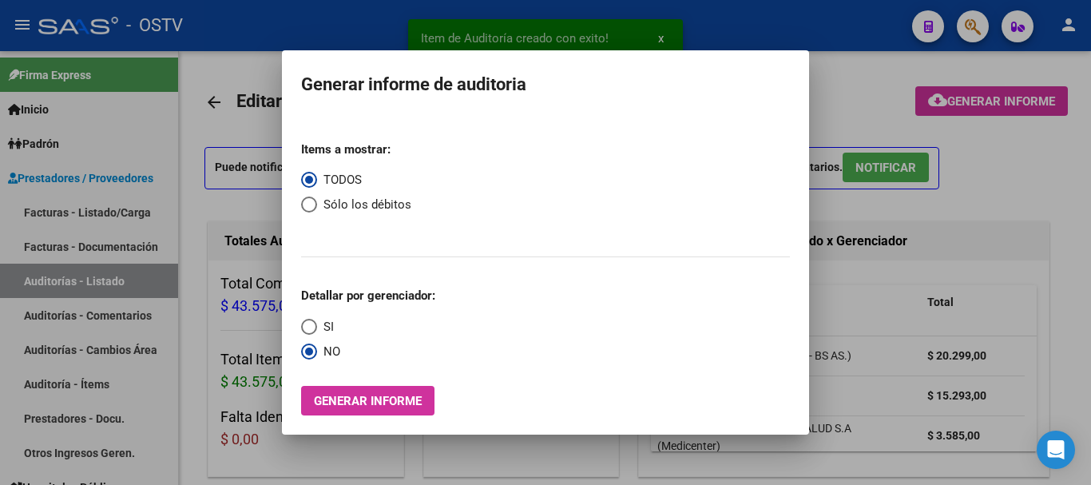
radio input "true"
click at [406, 406] on span "Generar informe" at bounding box center [368, 401] width 108 height 14
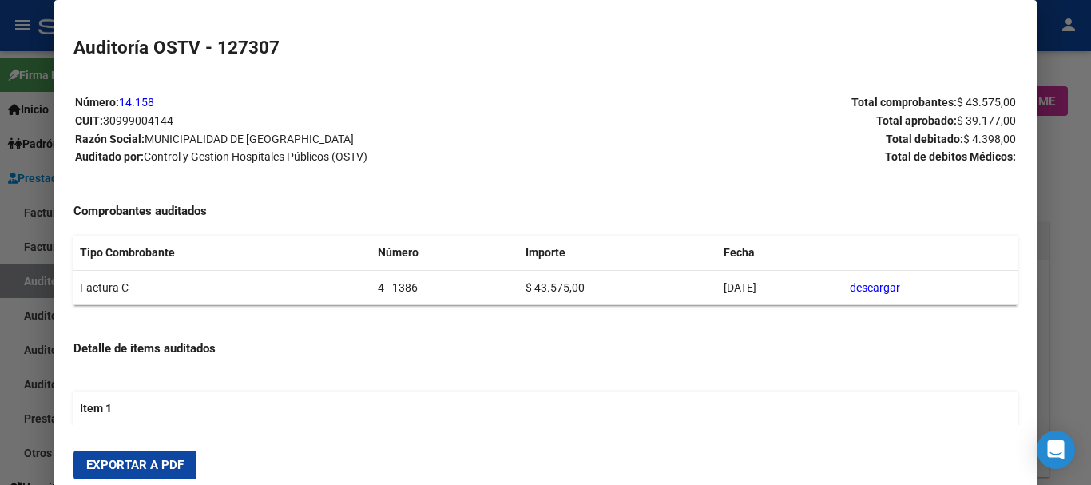
click at [169, 449] on mat-dialog-actions "Exportar a PDF" at bounding box center [544, 465] width 943 height 54
click at [170, 456] on button "Exportar a PDF" at bounding box center [134, 464] width 123 height 29
click at [1090, 376] on div at bounding box center [545, 242] width 1091 height 485
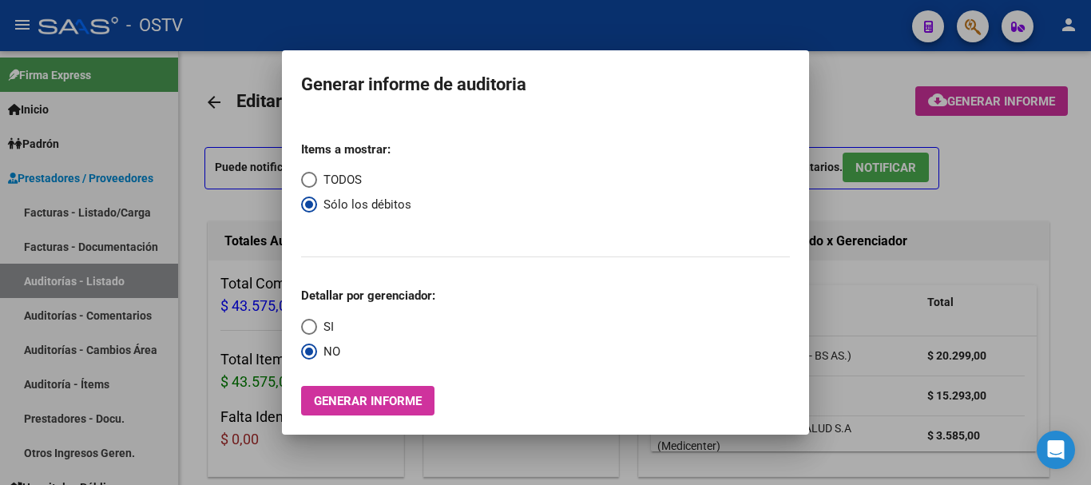
click at [1090, 376] on div at bounding box center [545, 242] width 1091 height 485
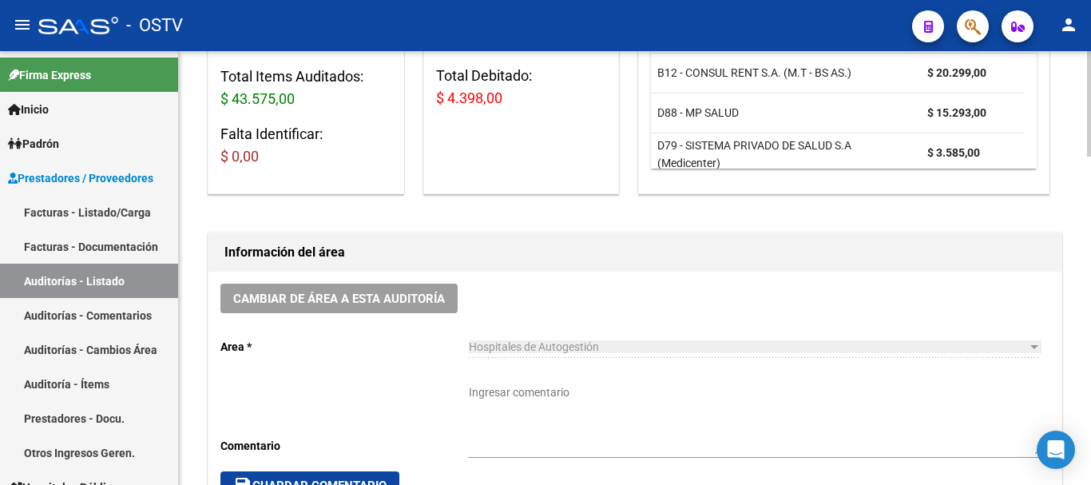
scroll to position [719, 0]
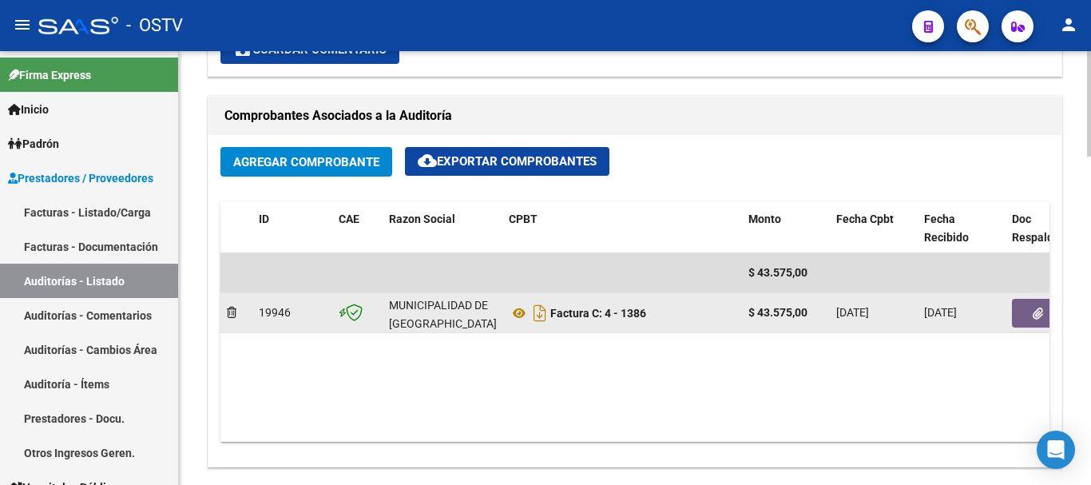
click at [1029, 320] on button "button" at bounding box center [1037, 313] width 51 height 29
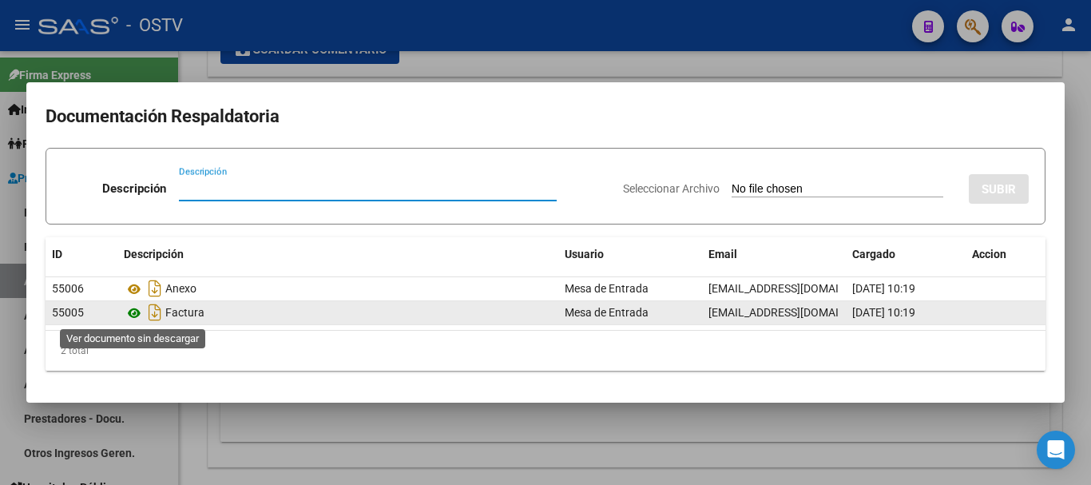
click at [135, 313] on icon at bounding box center [134, 312] width 21 height 19
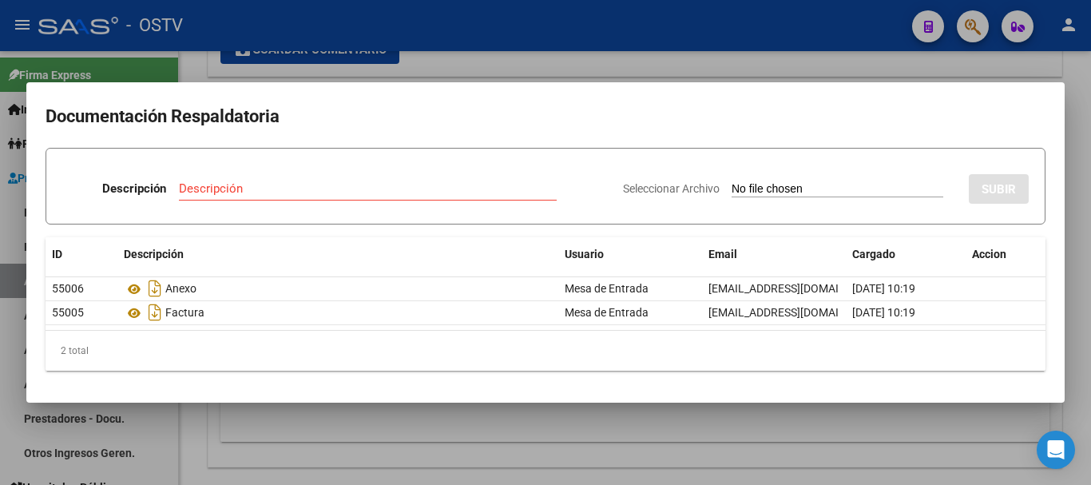
click at [417, 186] on input "Descripción" at bounding box center [368, 188] width 378 height 14
type input "DEBITO"
click at [731, 182] on input "Seleccionar Archivo" at bounding box center [837, 189] width 212 height 15
type input "C:\fakepath\DEBITO FC 4-1386.pdf"
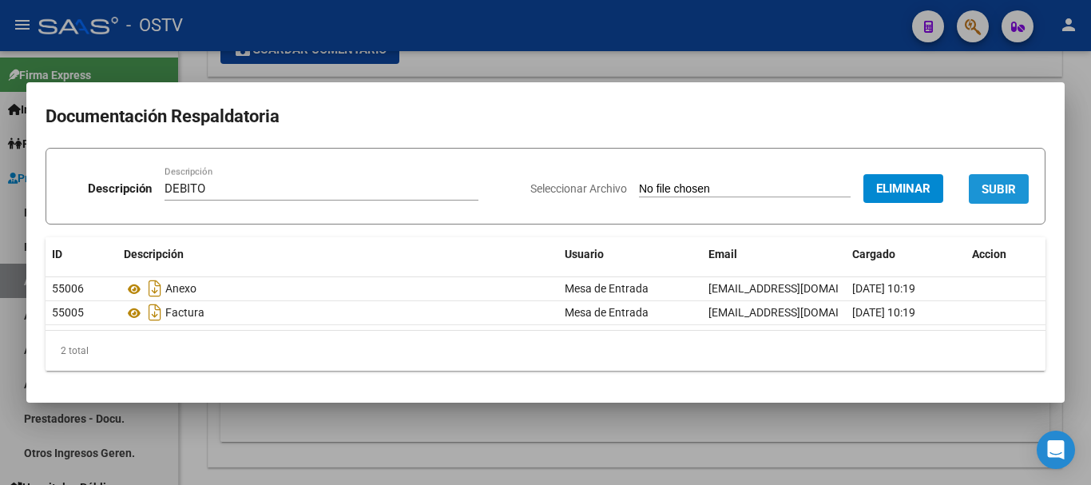
click at [1015, 182] on span "SUBIR" at bounding box center [998, 189] width 34 height 14
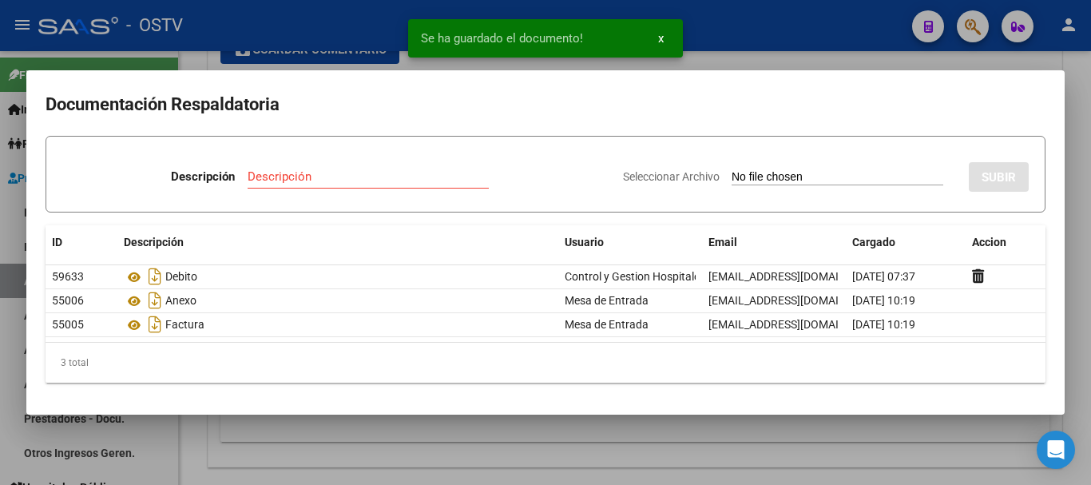
click at [1090, 275] on div at bounding box center [545, 242] width 1091 height 485
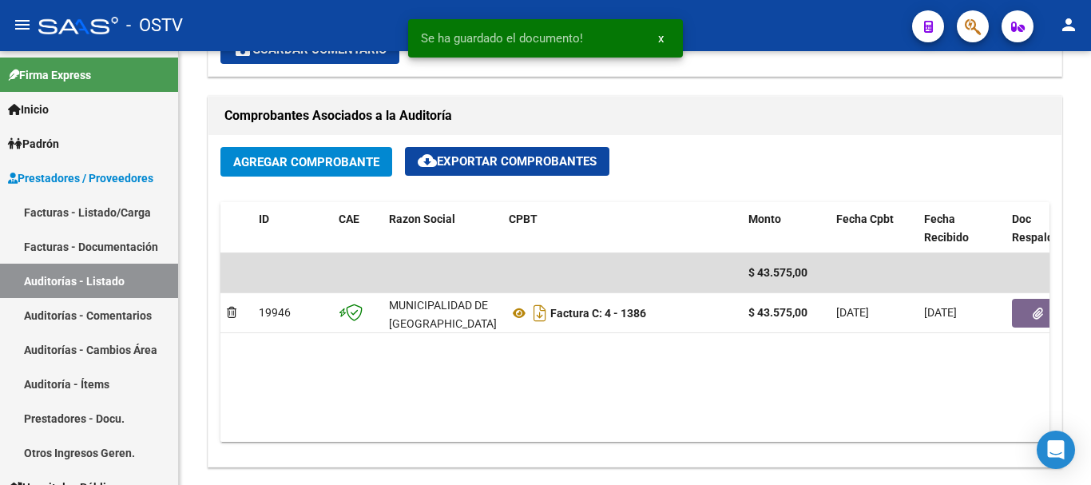
click at [1090, 275] on div at bounding box center [1089, 278] width 4 height 105
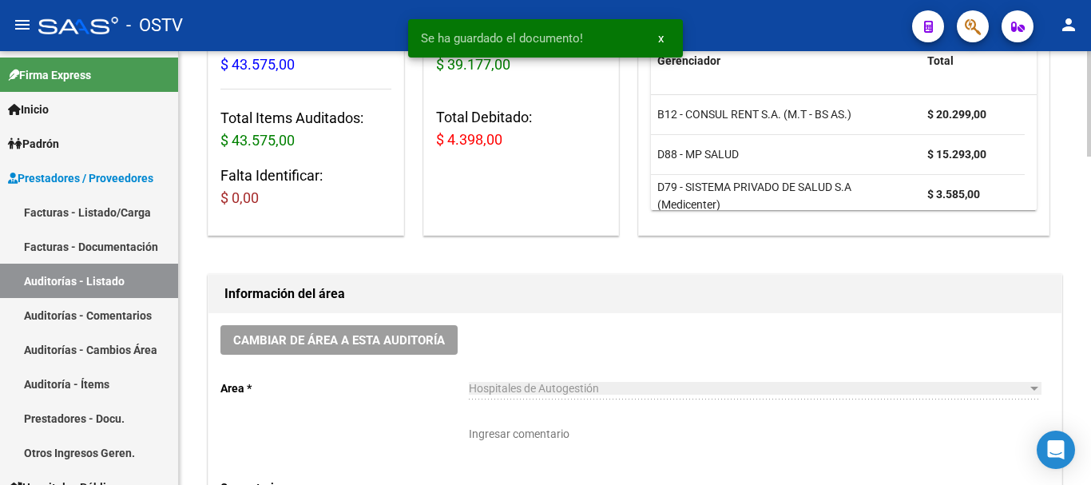
scroll to position [240, 0]
click at [551, 440] on textarea "Ingresar comentario" at bounding box center [755, 462] width 572 height 70
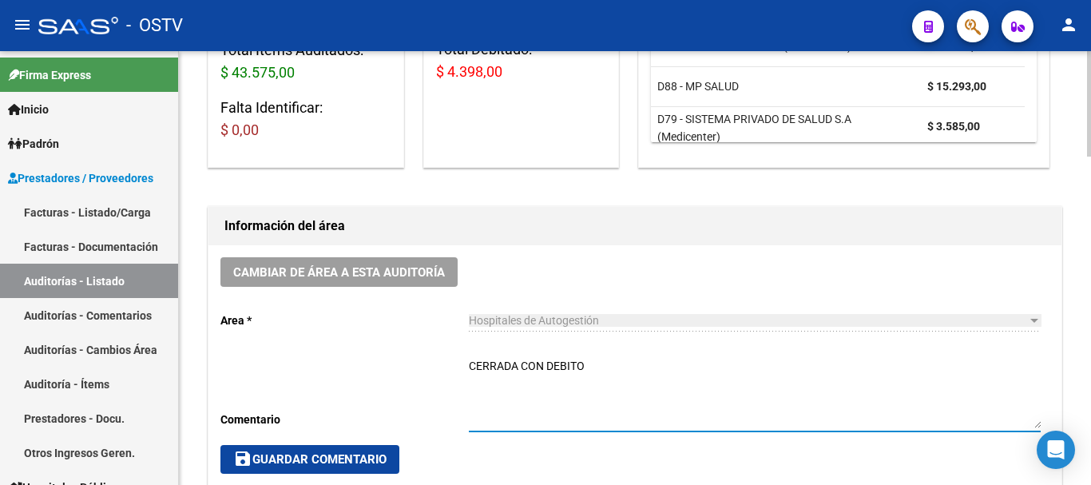
scroll to position [399, 0]
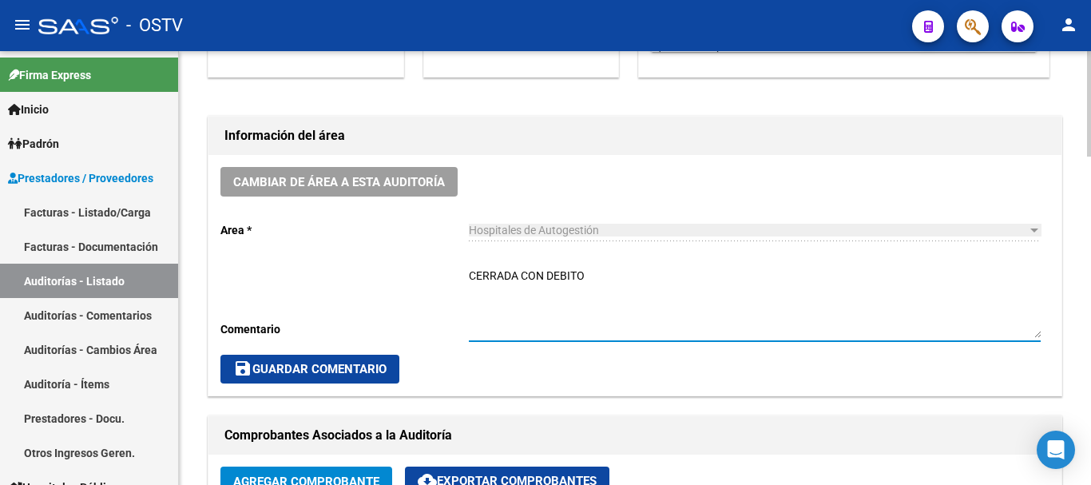
type textarea "CERRADA CON DEBITO"
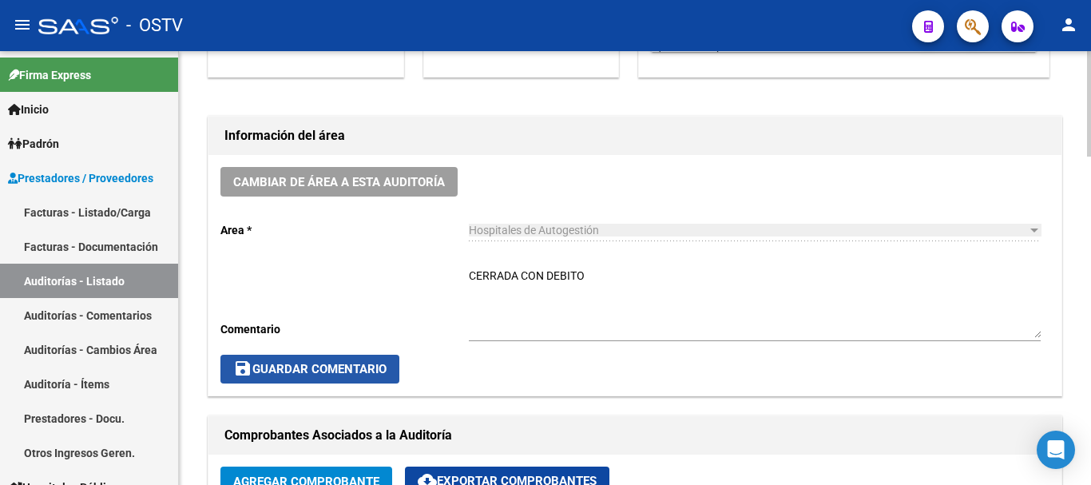
click at [315, 371] on span "save Guardar Comentario" at bounding box center [309, 369] width 153 height 14
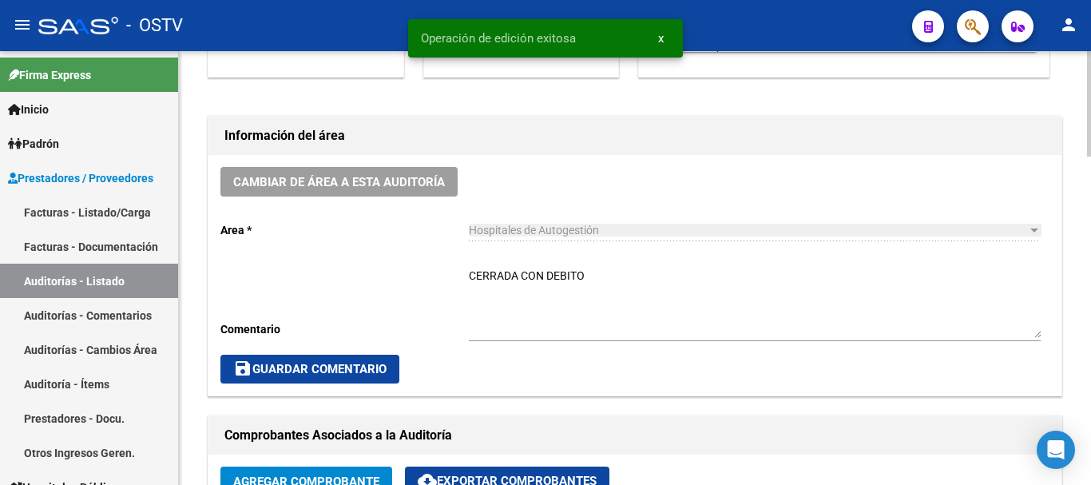
scroll to position [0, 0]
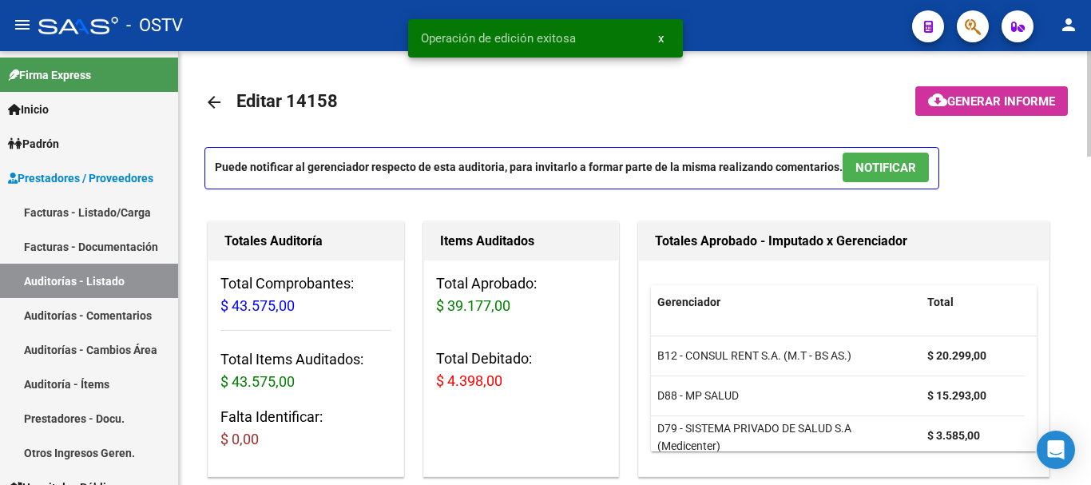
click at [217, 110] on mat-icon "arrow_back" at bounding box center [213, 102] width 19 height 19
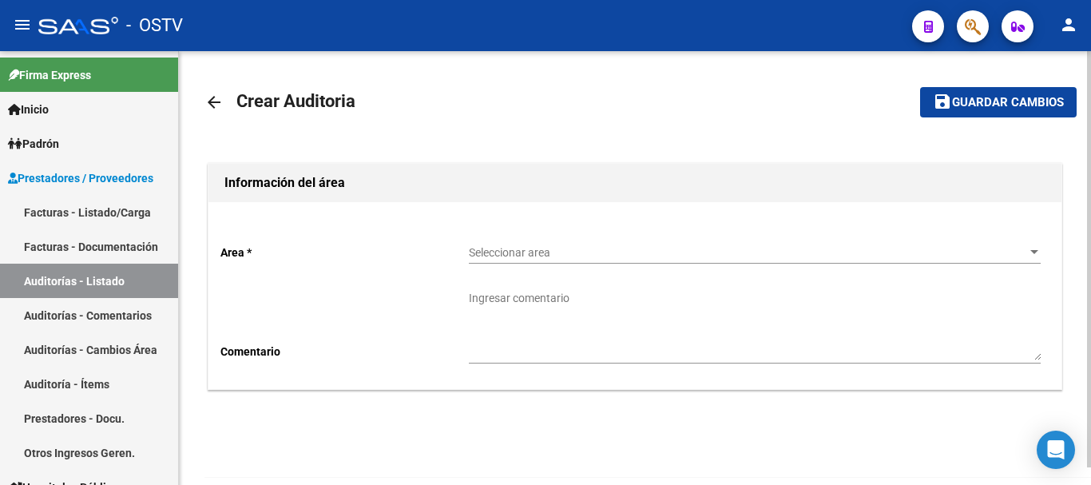
click at [525, 248] on span "Seleccionar area" at bounding box center [747, 253] width 557 height 14
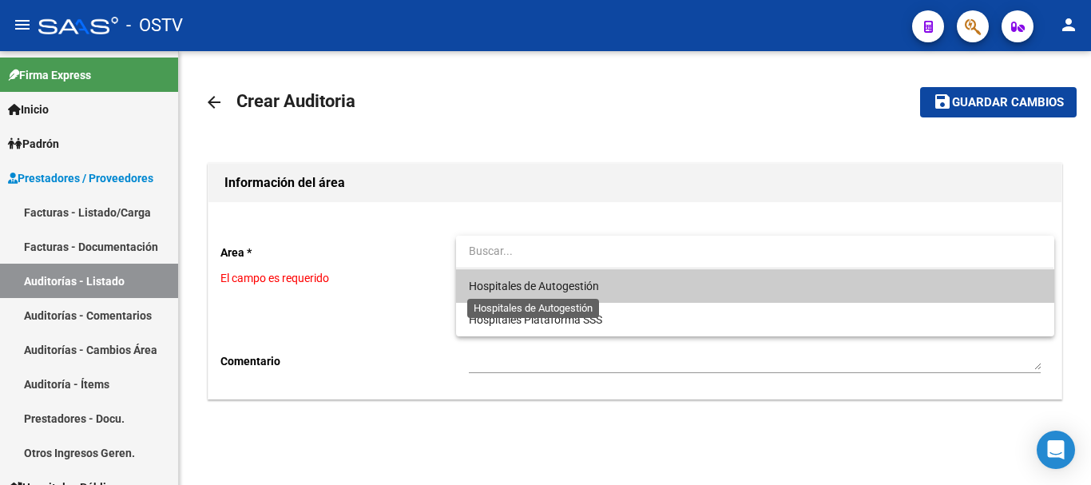
click at [506, 282] on span "Hospitales de Autogestión" at bounding box center [534, 285] width 130 height 13
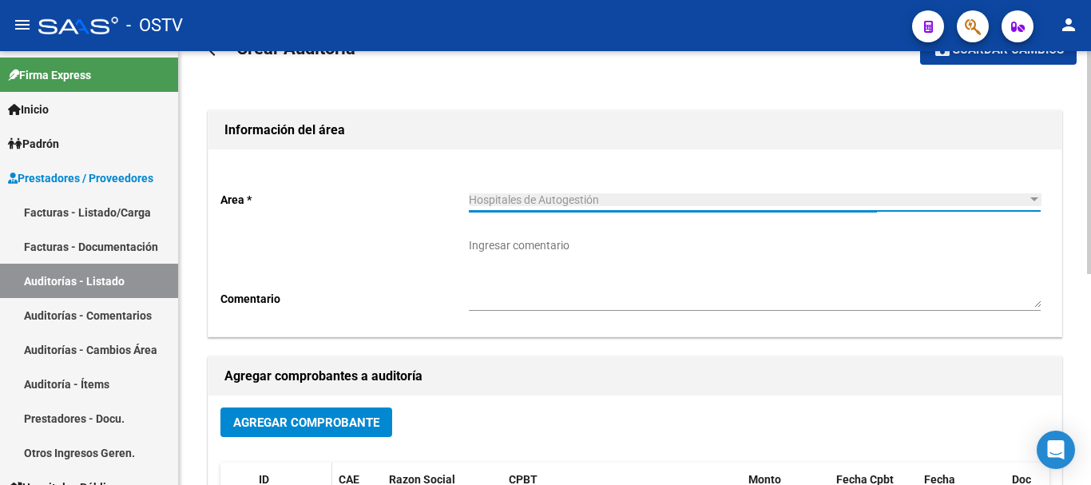
scroll to position [160, 0]
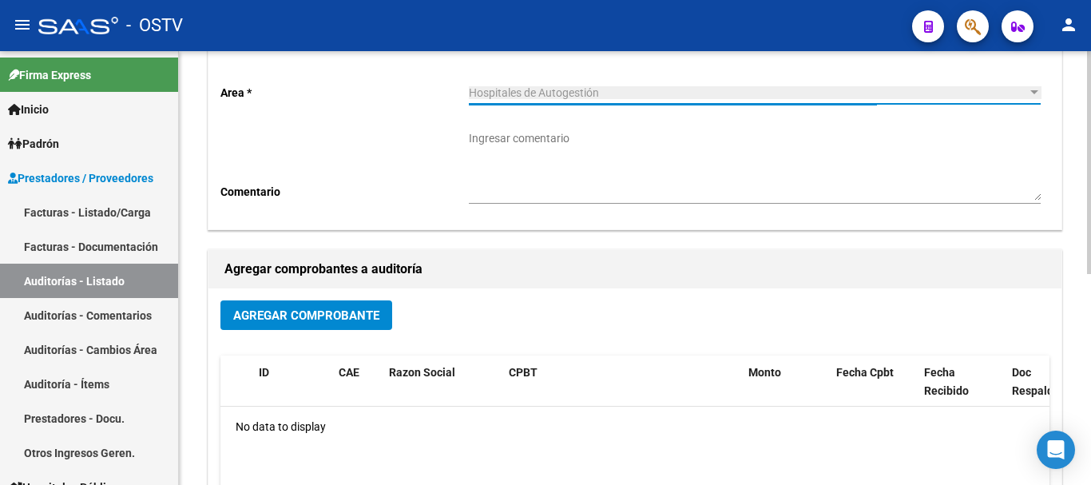
click at [256, 323] on button "Agregar Comprobante" at bounding box center [306, 315] width 172 height 30
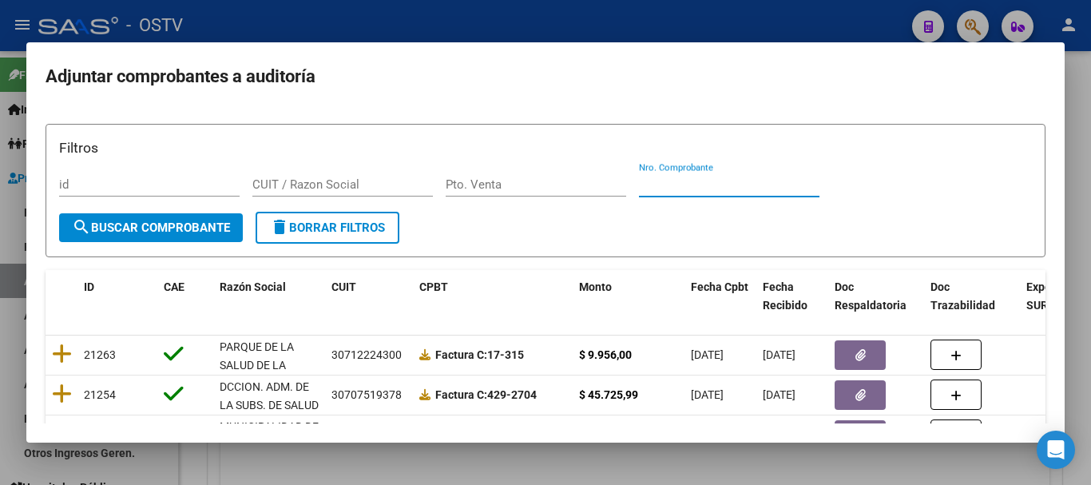
click at [721, 183] on input "Nro. Comprobante" at bounding box center [729, 184] width 180 height 14
paste input "1385"
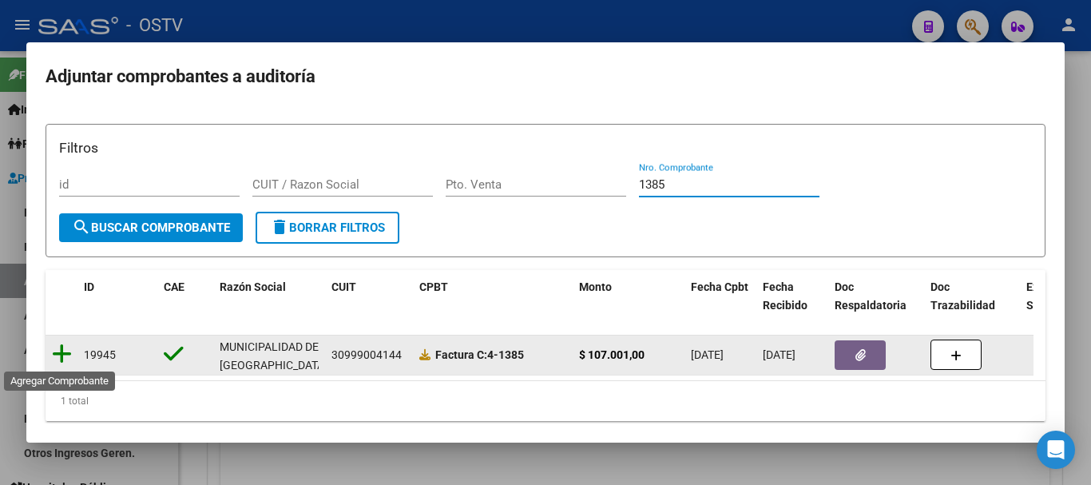
type input "1385"
click at [59, 354] on icon at bounding box center [62, 354] width 20 height 22
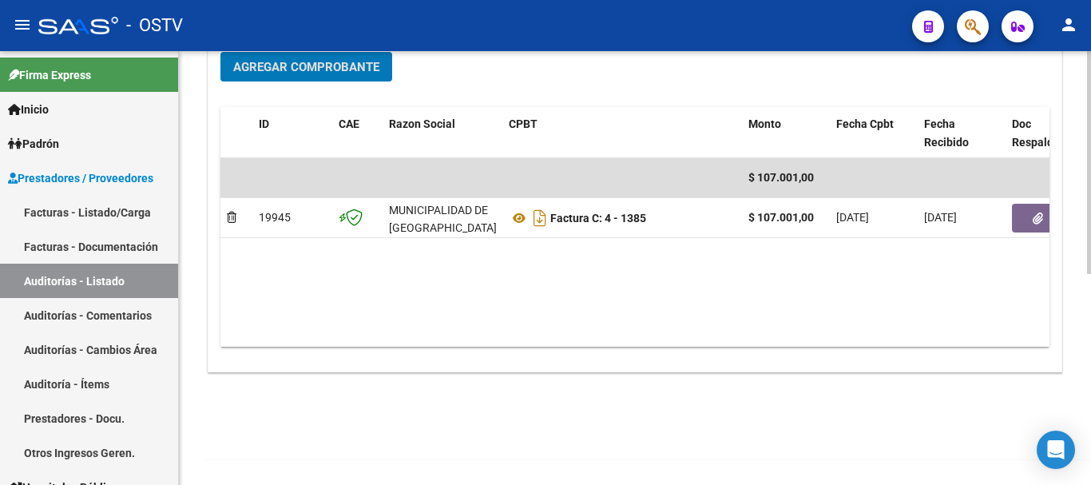
scroll to position [409, 0]
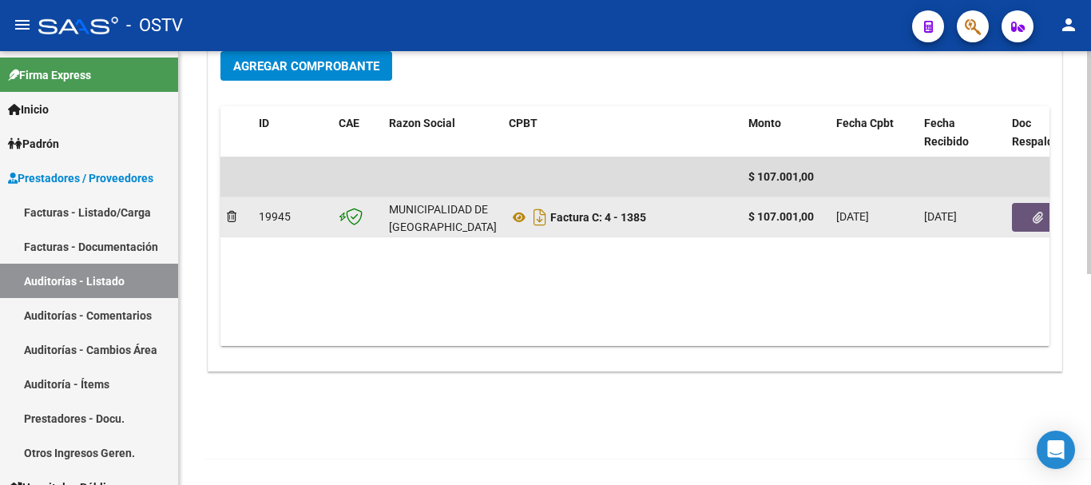
click at [1037, 218] on icon "button" at bounding box center [1037, 218] width 10 height 12
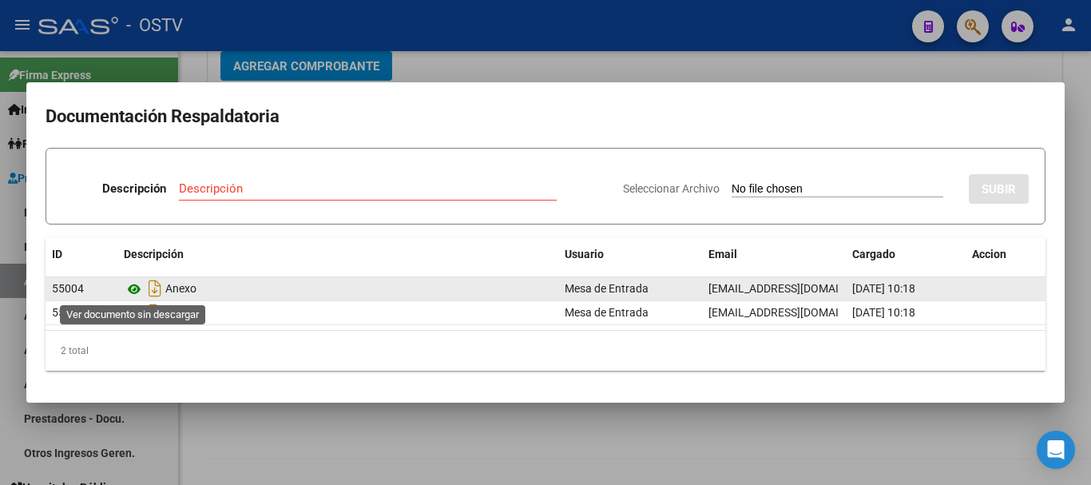
click at [129, 285] on icon at bounding box center [134, 288] width 21 height 19
click at [135, 287] on icon at bounding box center [134, 288] width 21 height 19
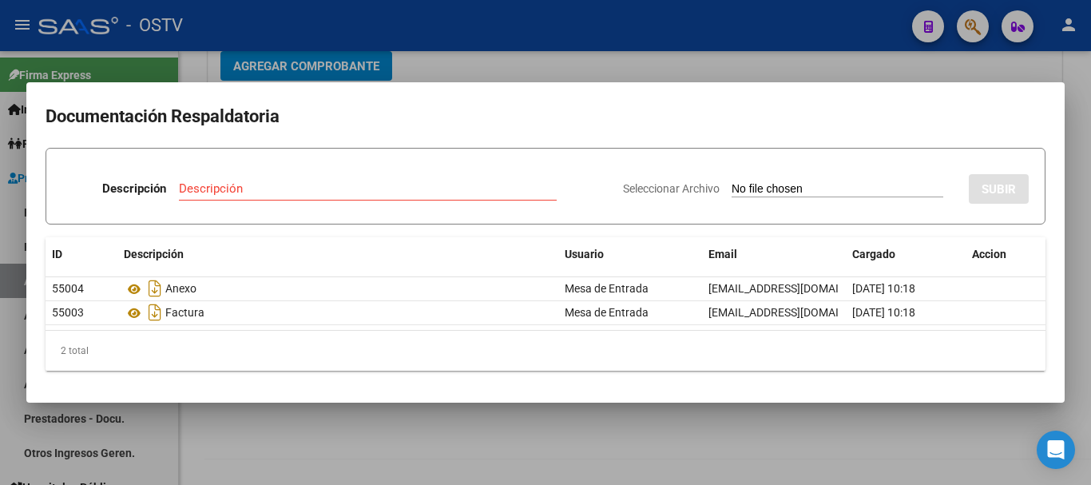
click at [496, 32] on div at bounding box center [545, 242] width 1091 height 485
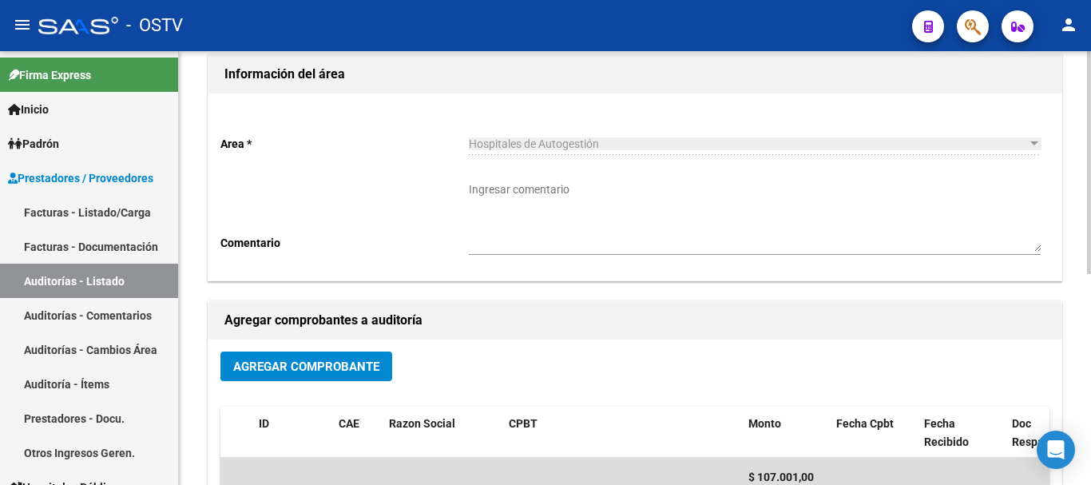
scroll to position [0, 0]
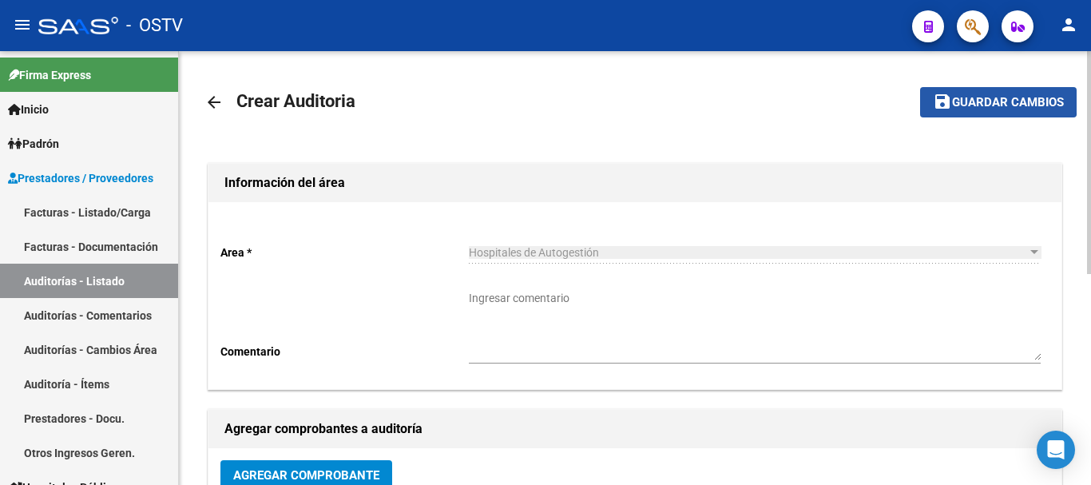
drag, startPoint x: 980, startPoint y: 95, endPoint x: 1034, endPoint y: 129, distance: 63.6
click at [980, 94] on span "save Guardar cambios" at bounding box center [998, 101] width 131 height 14
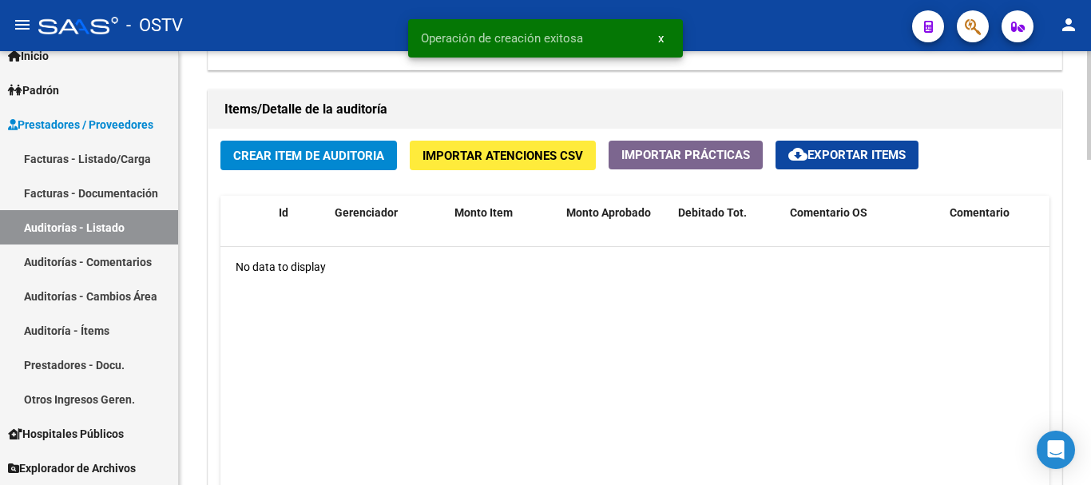
scroll to position [1118, 0]
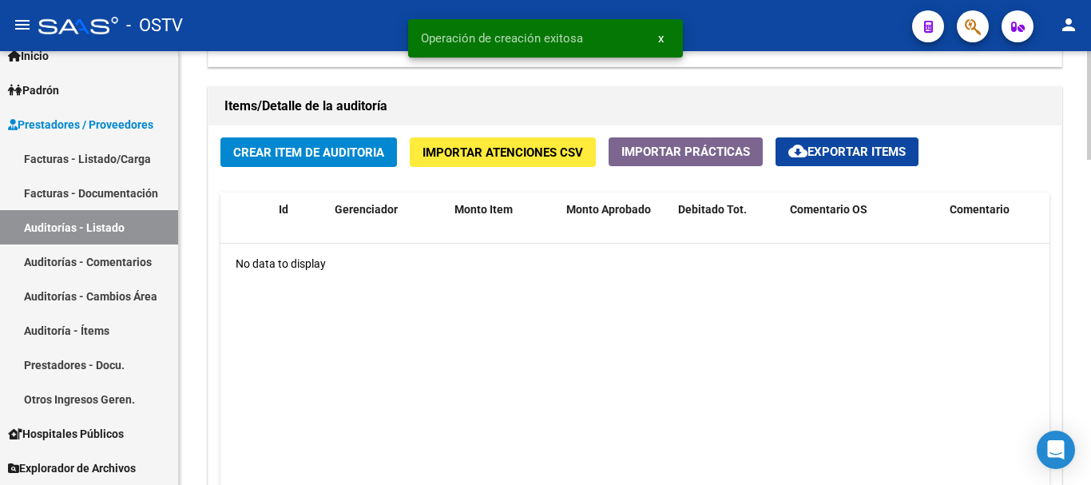
click at [300, 142] on button "Crear Item de Auditoria" at bounding box center [308, 152] width 176 height 30
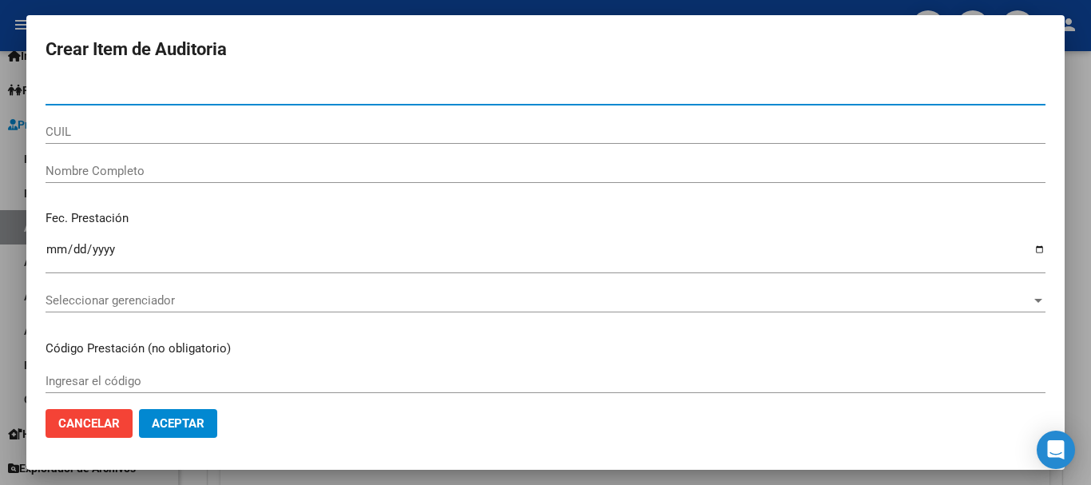
paste input "28628723"
type input "28628723"
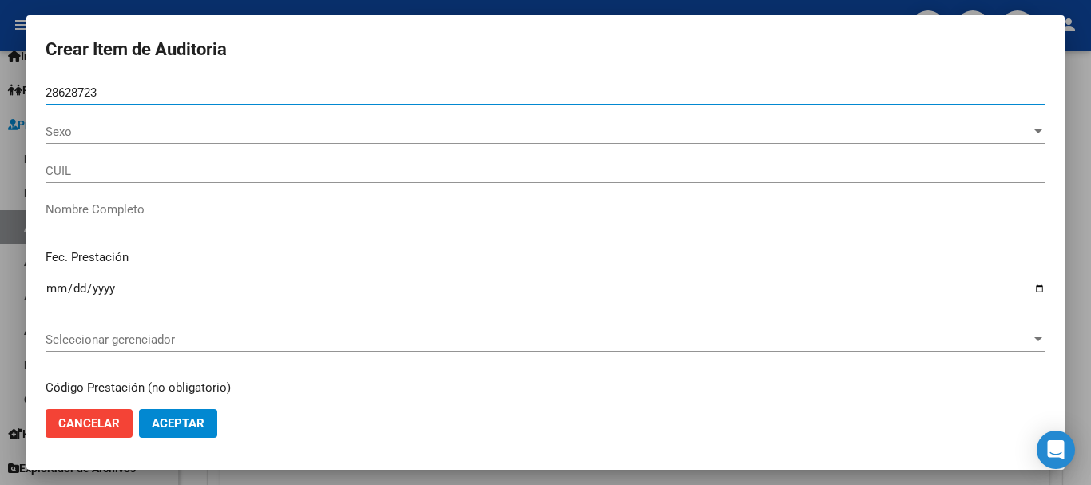
type input "27286287234"
type input "[PERSON_NAME]"
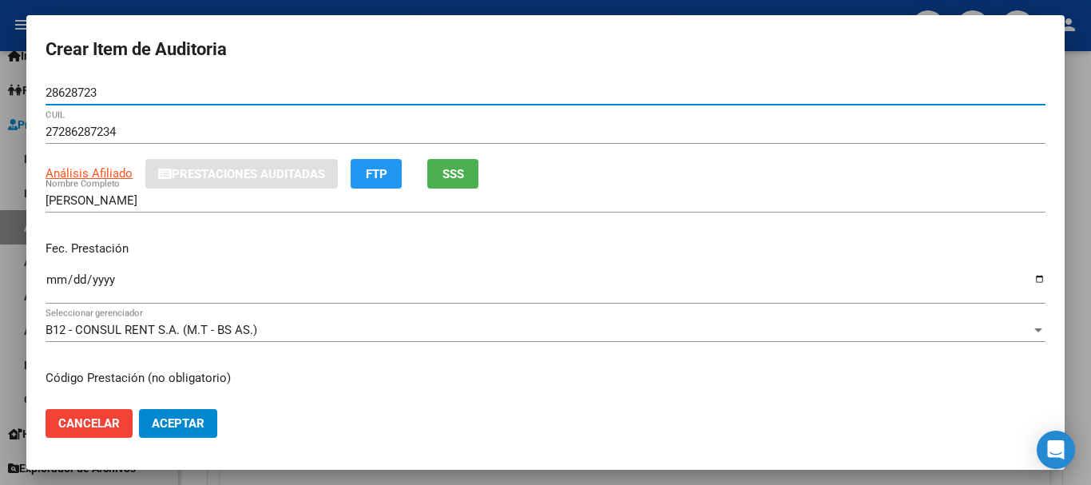
type input "28628723"
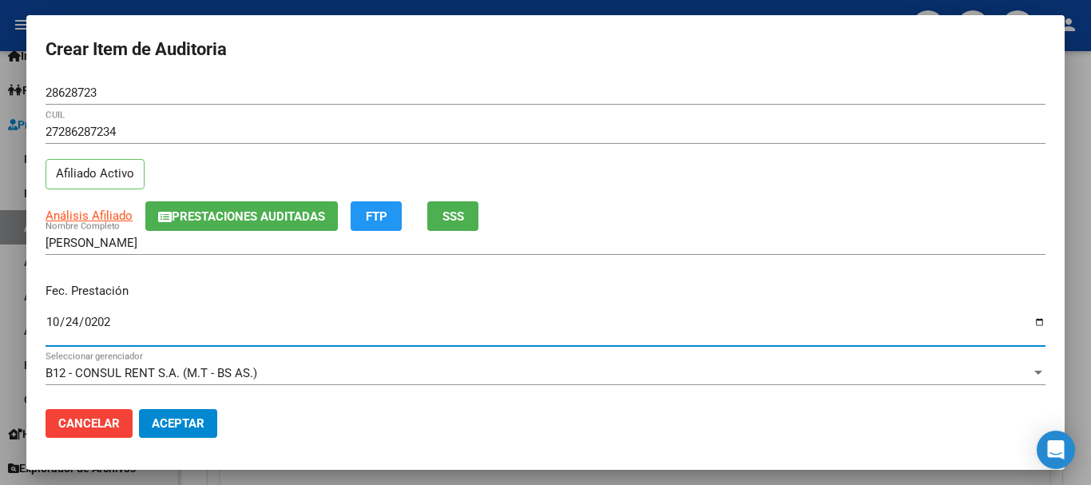
type input "[DATE]"
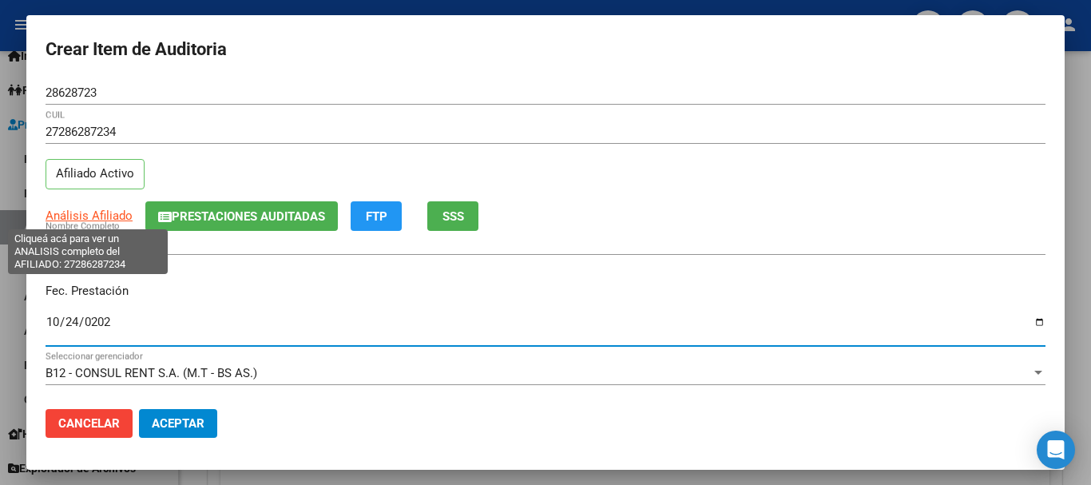
click at [76, 216] on span "Análisis Afiliado" at bounding box center [89, 215] width 87 height 14
type textarea "27286287234"
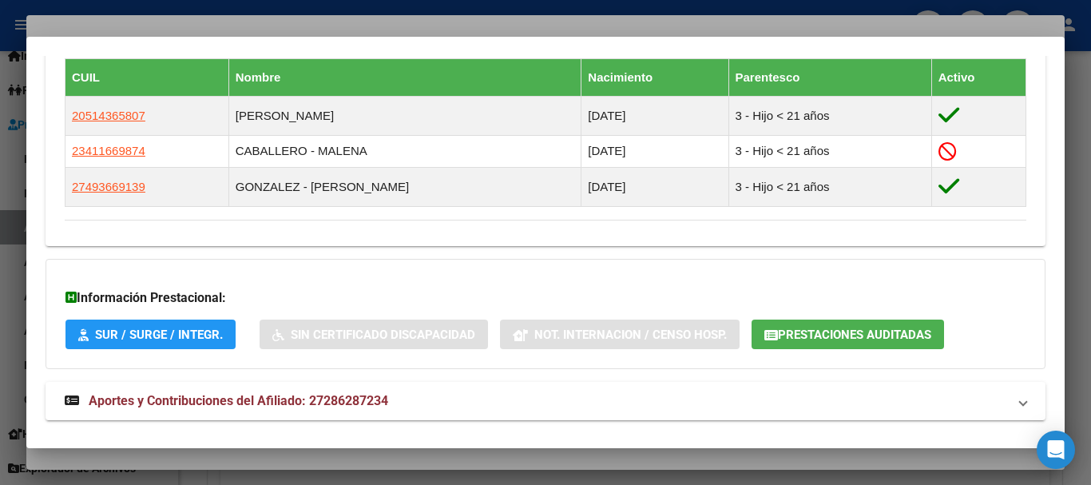
scroll to position [936, 0]
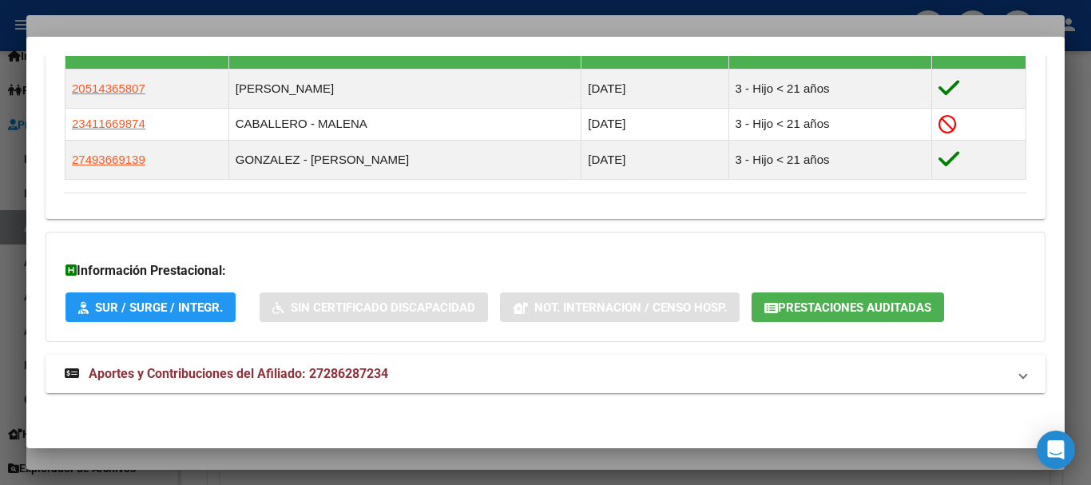
click at [279, 371] on span "Aportes y Contribuciones del Afiliado: 27286287234" at bounding box center [238, 373] width 299 height 15
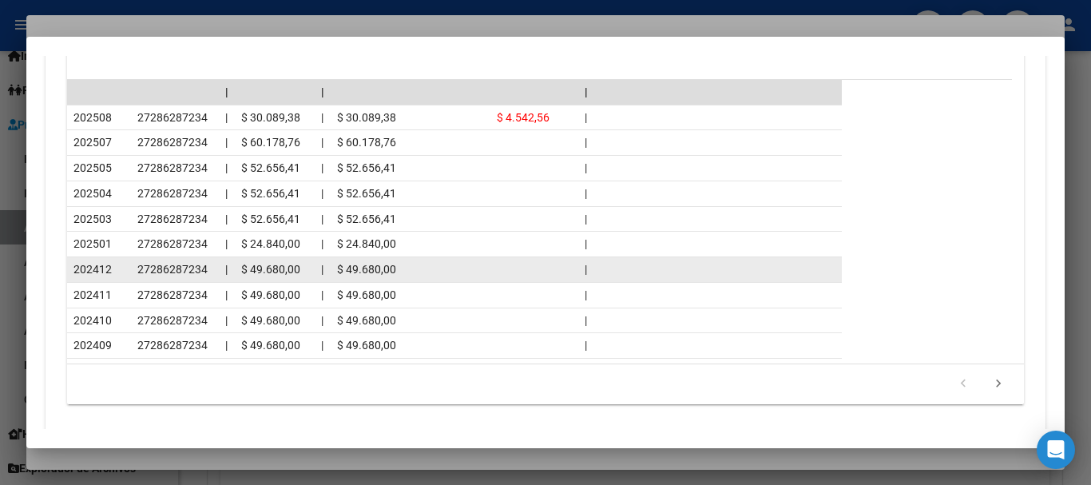
scroll to position [1612, 0]
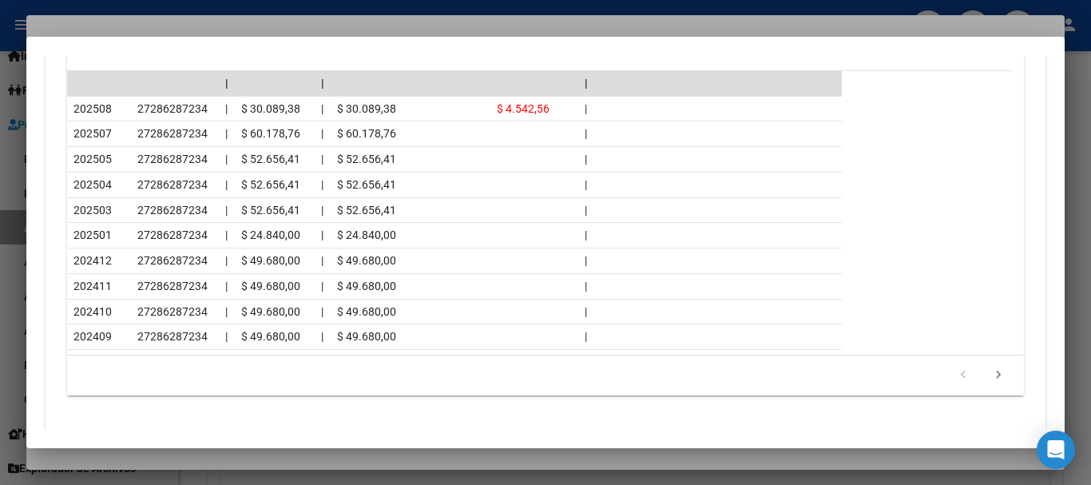
click at [176, 11] on div at bounding box center [545, 242] width 1091 height 485
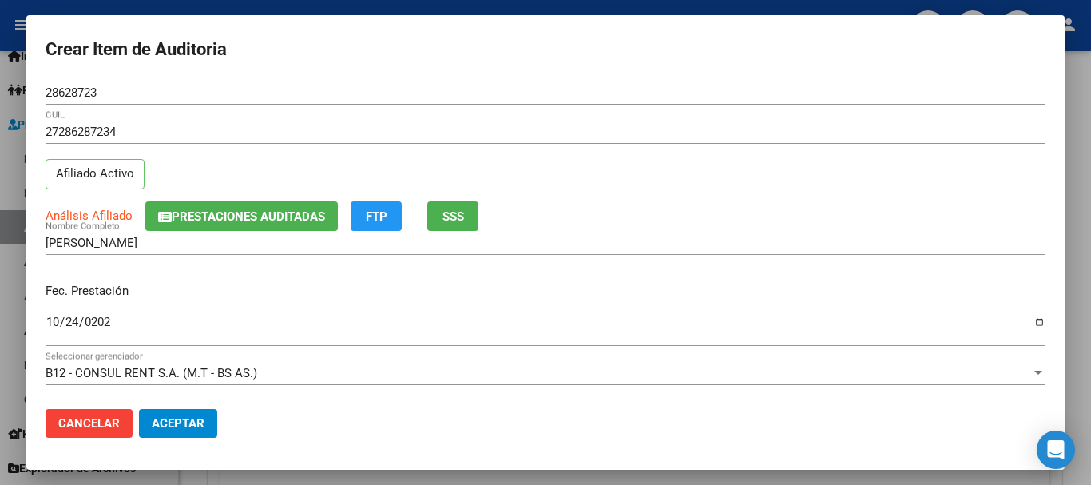
click at [729, 210] on div "Análisis Afiliado Prestaciones Auditadas FTP SSS" at bounding box center [546, 216] width 1000 height 30
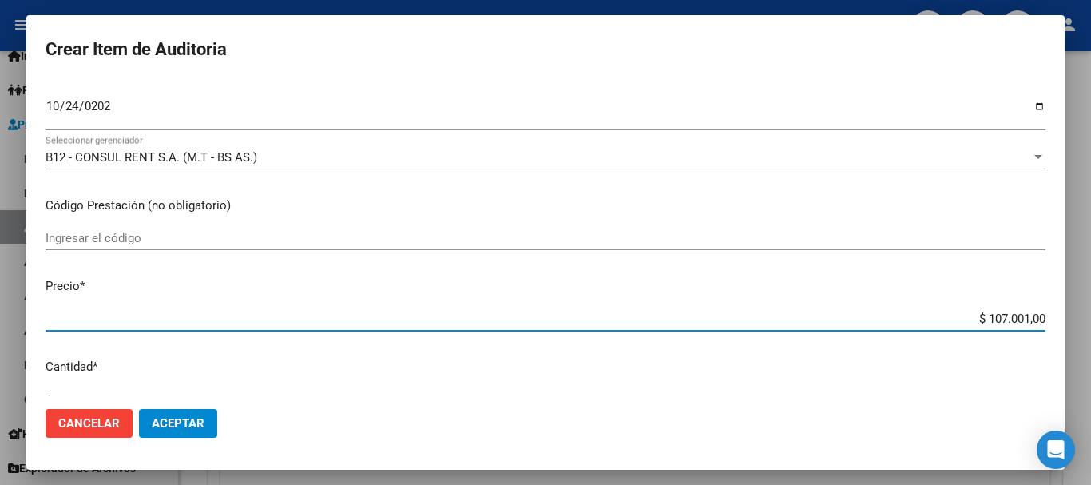
type input "$ 0,01"
type input "$ 0,11"
type input "$ 1,18"
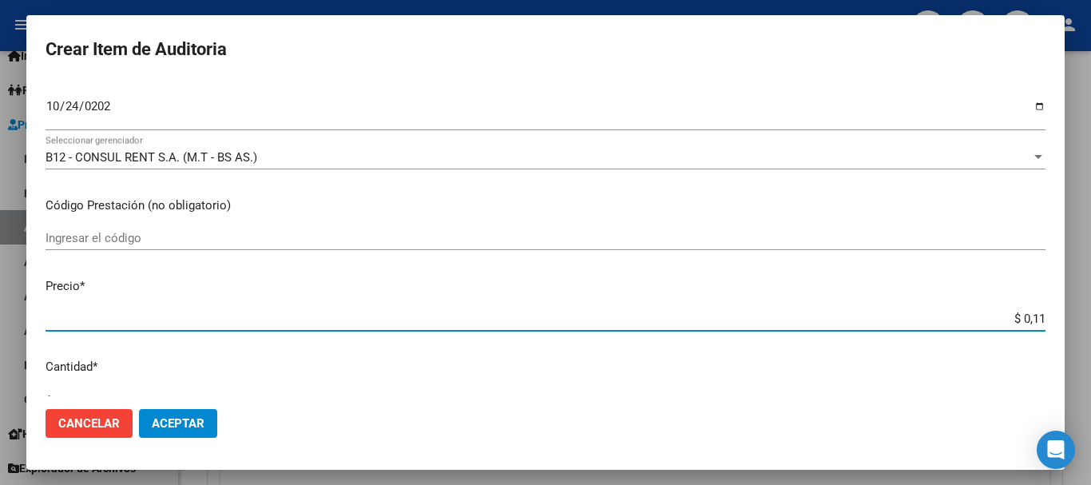
type input "$ 1,18"
type input "$ 11,88"
type input "$ 118,89"
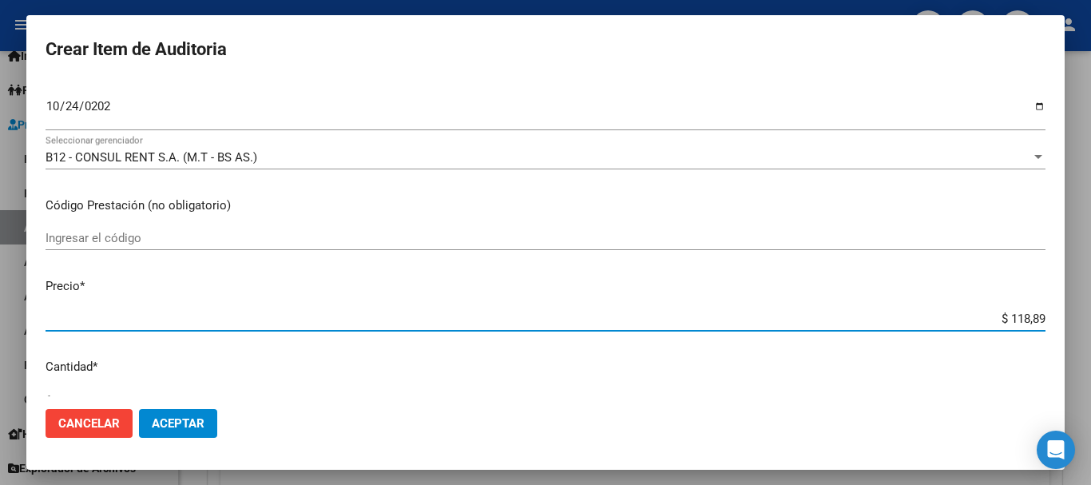
type input "$ 1.188,90"
type input "$ 11.889,00"
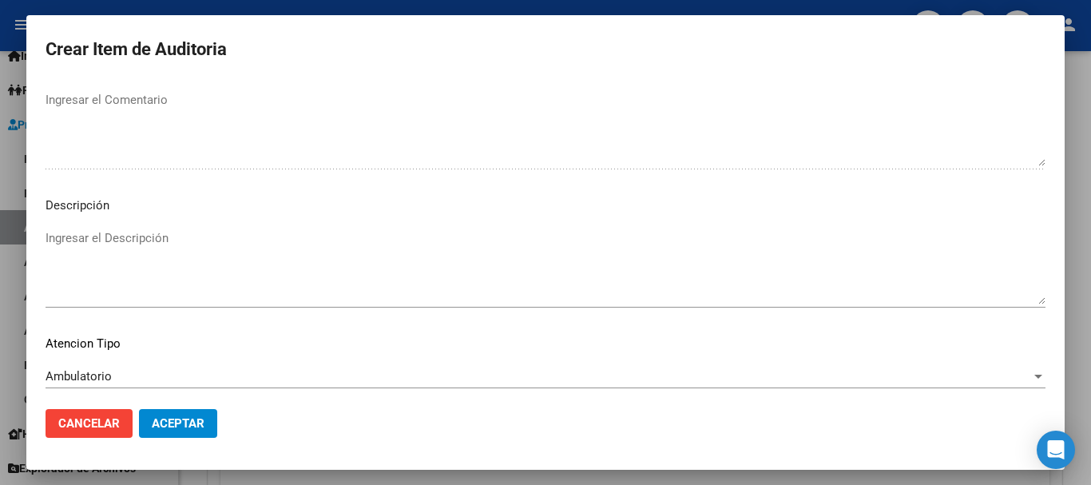
scroll to position [1123, 0]
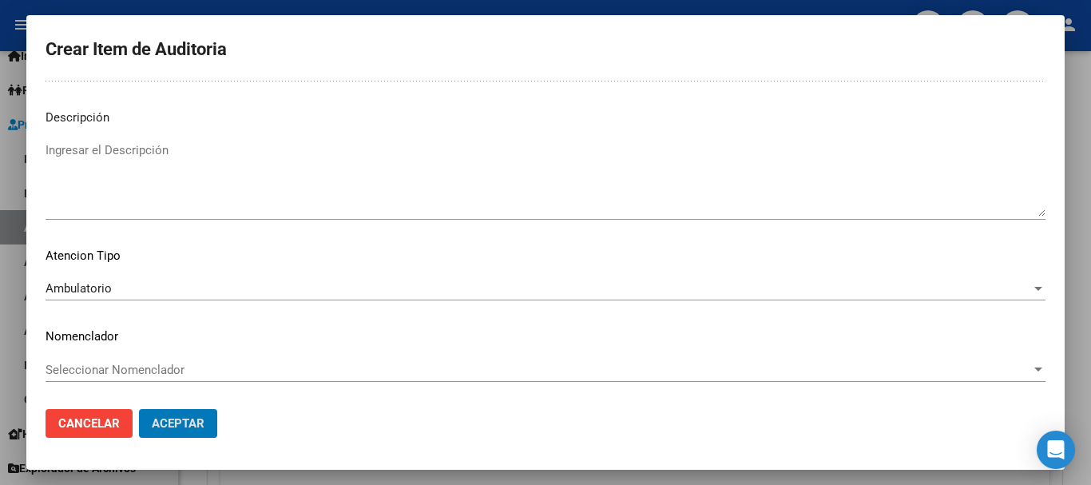
click at [139, 409] on button "Aceptar" at bounding box center [178, 423] width 78 height 29
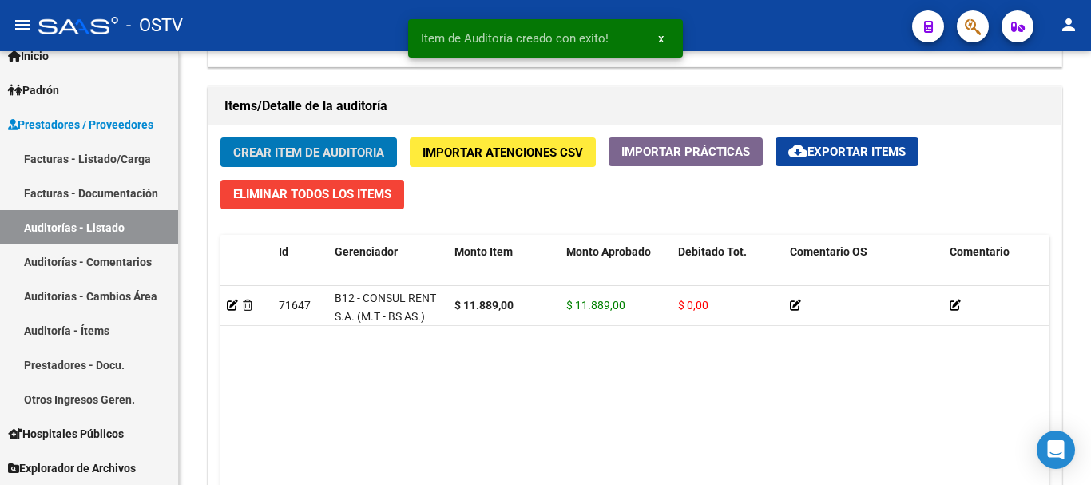
scroll to position [1119, 0]
click at [220, 137] on button "Crear Item de Auditoria" at bounding box center [308, 152] width 176 height 30
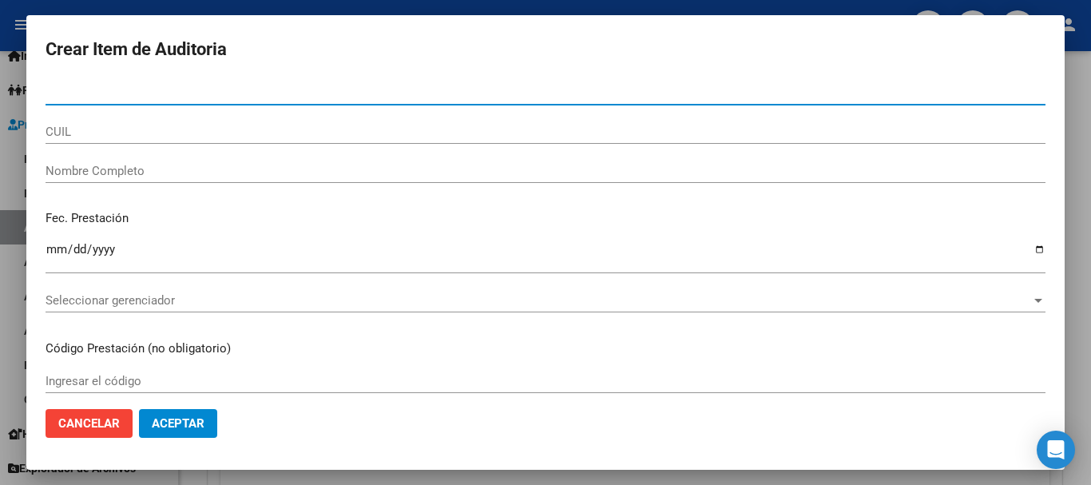
paste input "36561074"
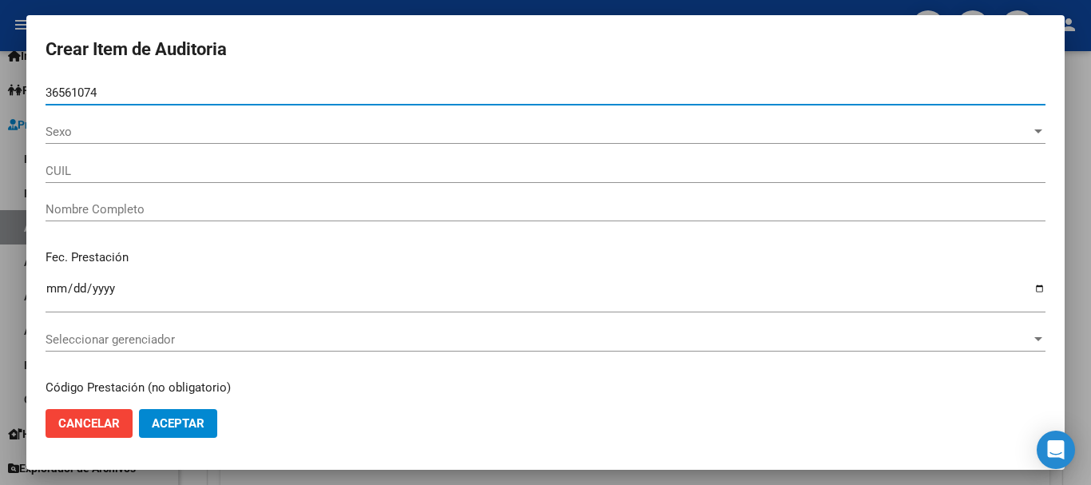
type input "36561074"
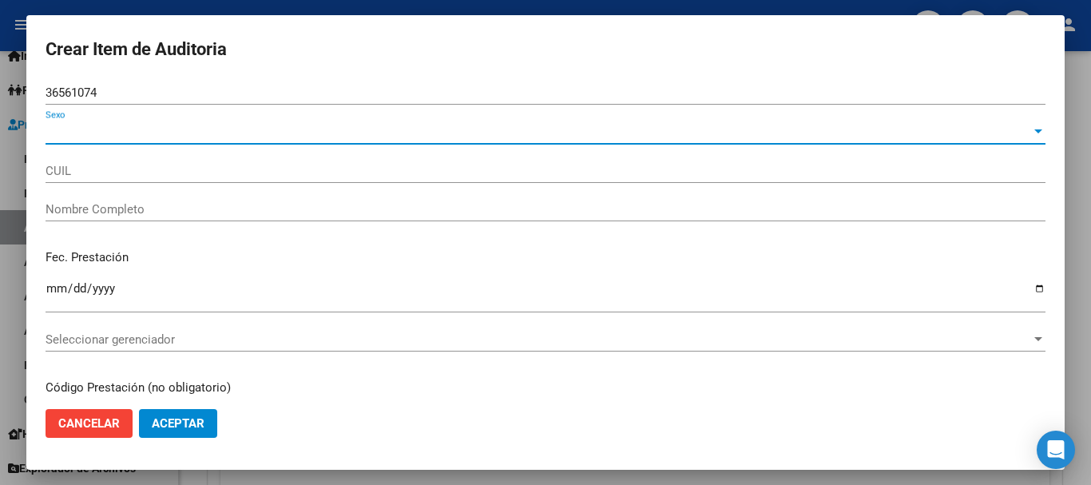
type input "27365610741"
type input "[PERSON_NAME]"
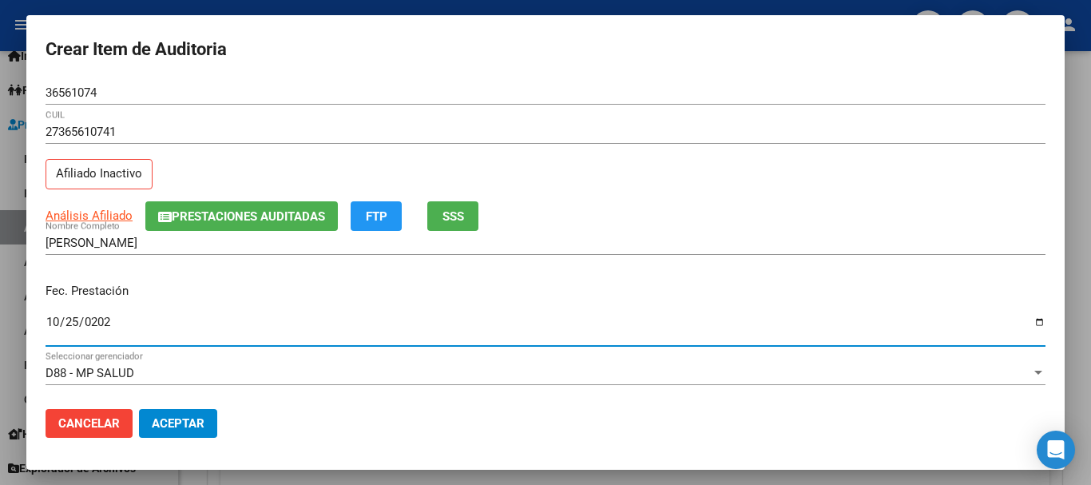
type input "[DATE]"
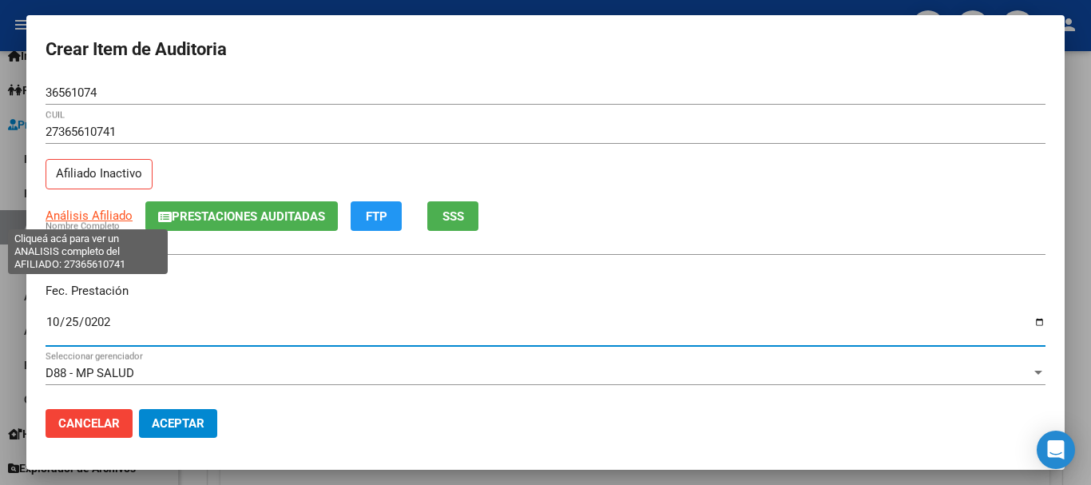
click at [89, 220] on span "Análisis Afiliado" at bounding box center [89, 215] width 87 height 14
type textarea "27365610741"
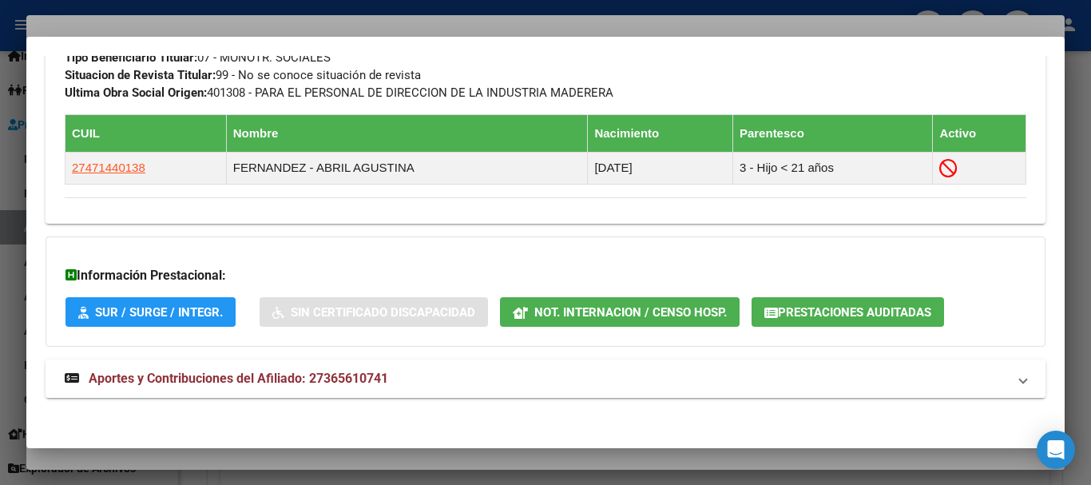
scroll to position [893, 0]
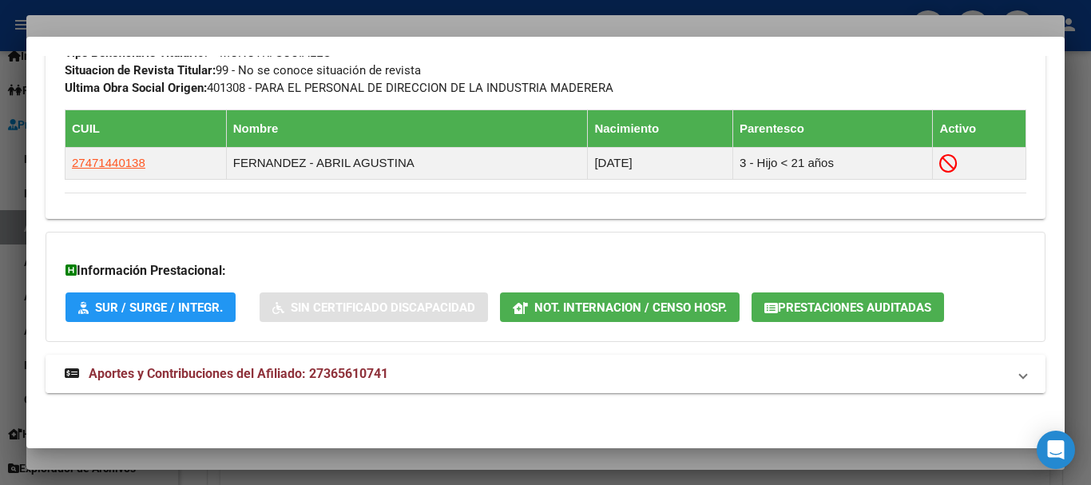
click at [353, 362] on mat-expansion-panel-header "Aportes y Contribuciones del Afiliado: 27365610741" at bounding box center [546, 373] width 1000 height 38
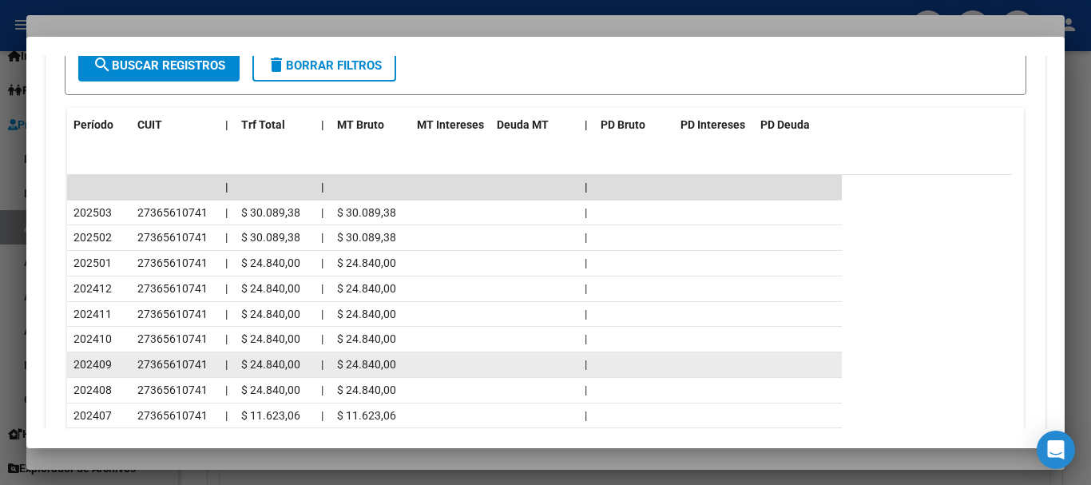
scroll to position [1489, 0]
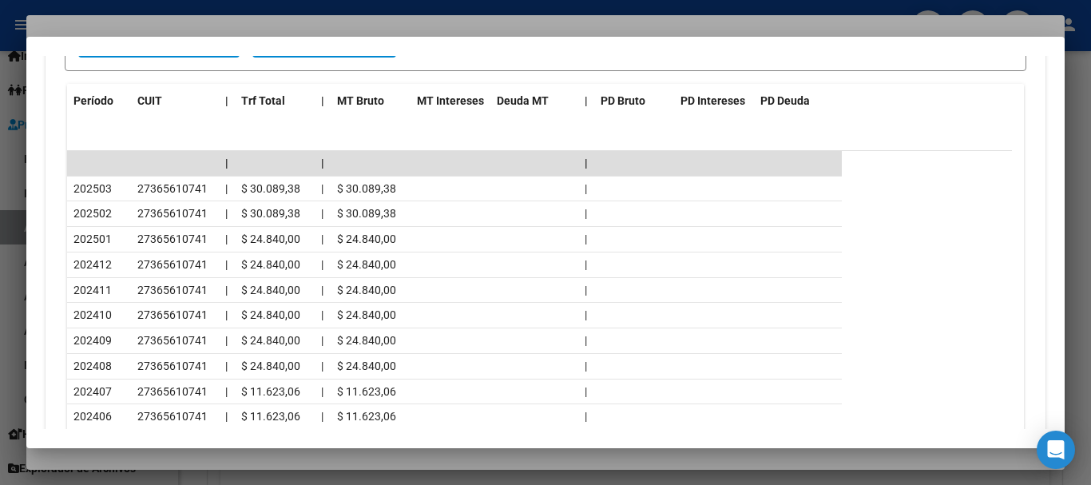
click at [244, 26] on div at bounding box center [545, 242] width 1091 height 485
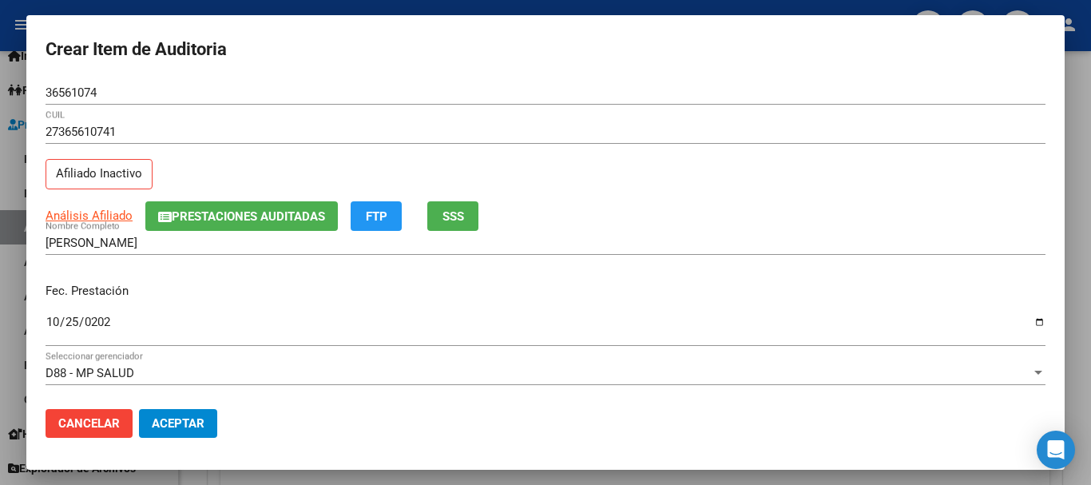
click at [821, 273] on div "Fec. Prestación [DATE] Ingresar la fecha" at bounding box center [546, 315] width 1000 height 91
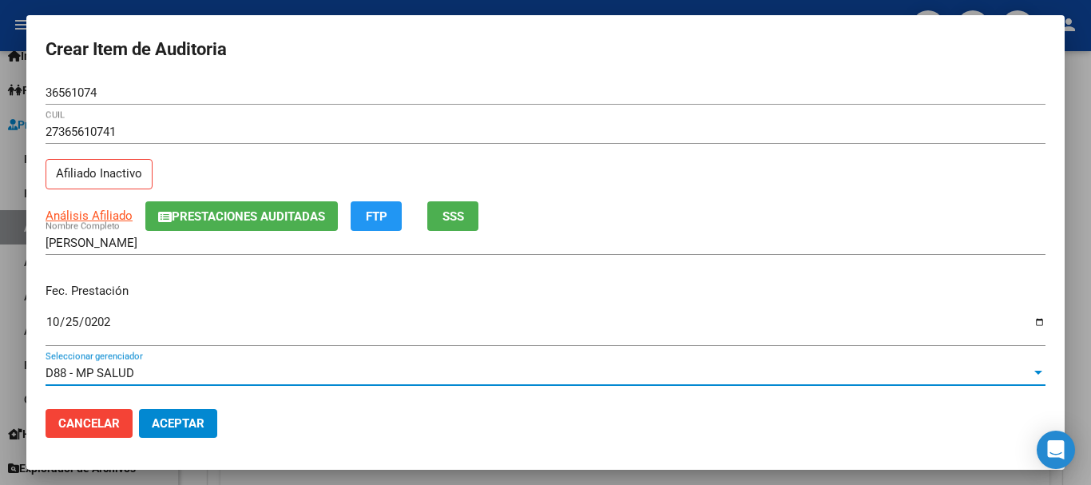
scroll to position [216, 0]
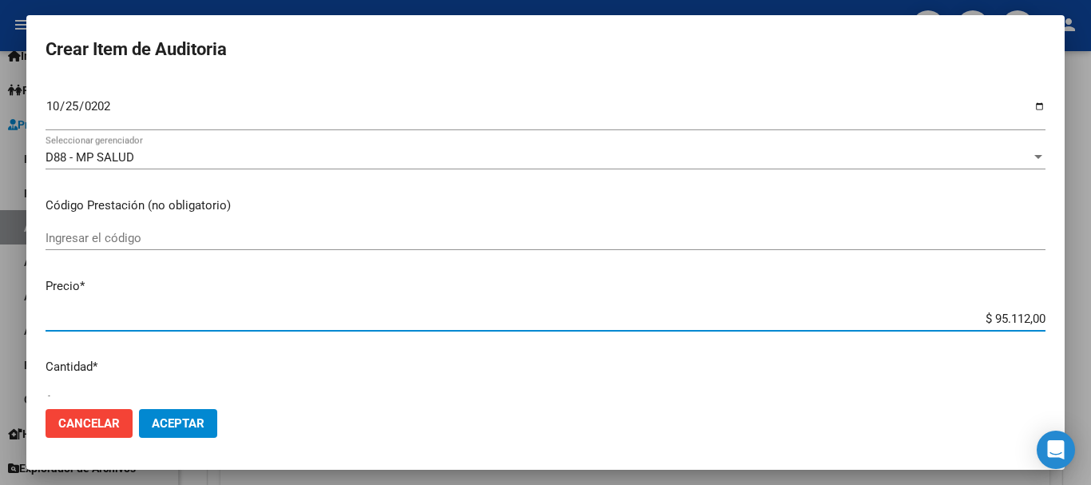
type input "$ 0,01"
type input "$ 0,11"
type input "$ 1,18"
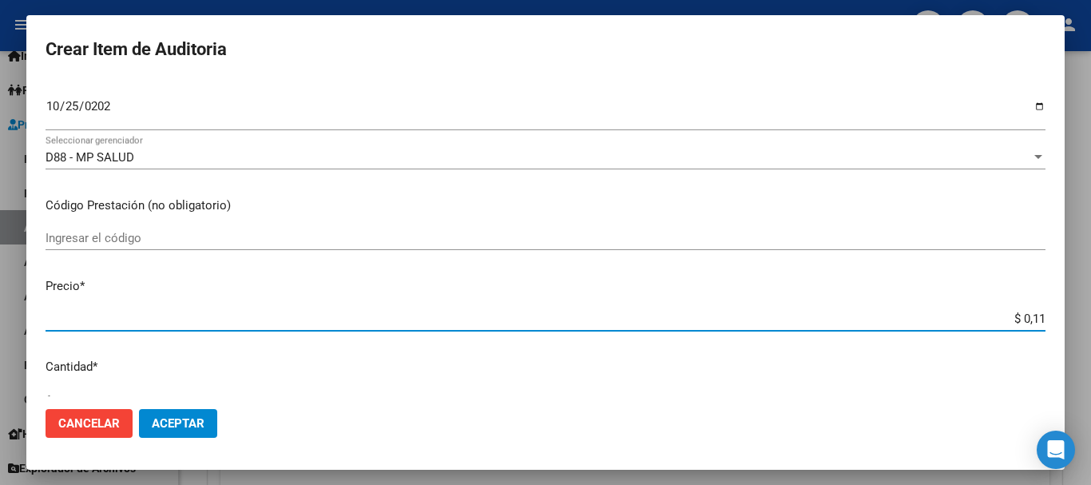
type input "$ 1,18"
type input "$ 11,88"
type input "$ 118,89"
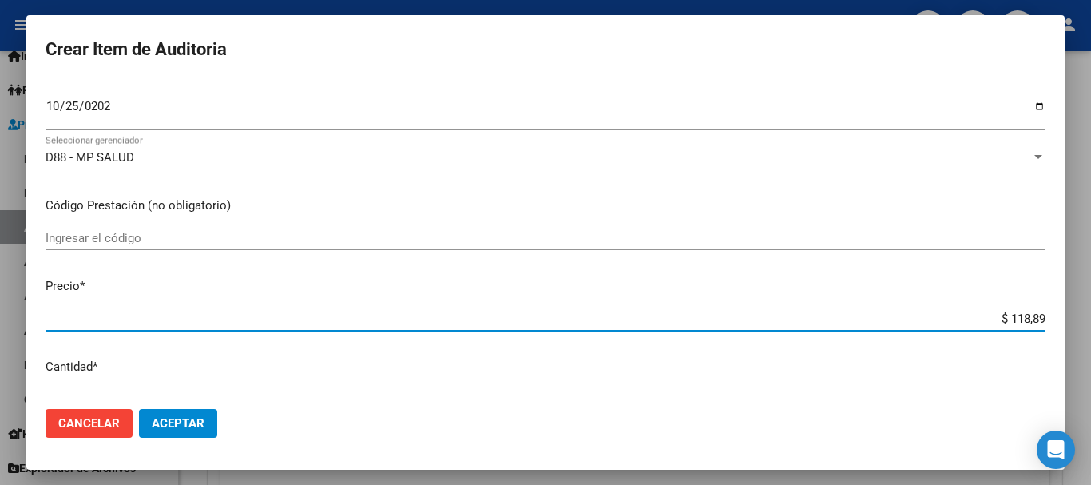
type input "$ 1.188,90"
type input "$ 11.889,00"
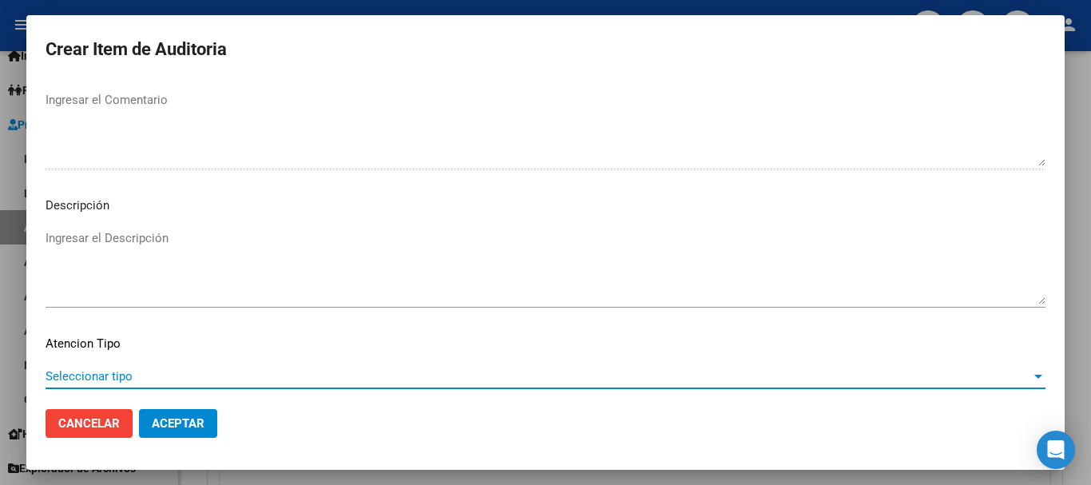
scroll to position [1123, 0]
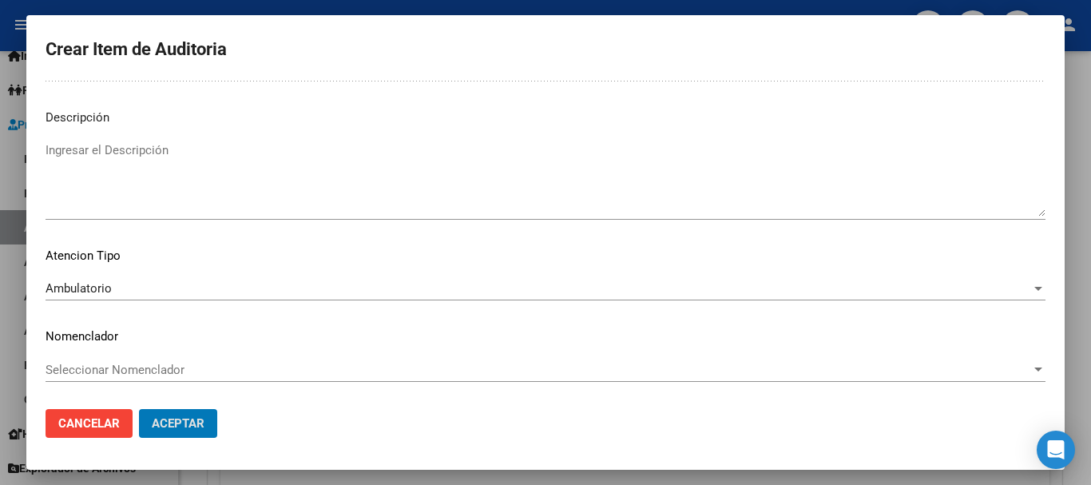
click at [139, 409] on button "Aceptar" at bounding box center [178, 423] width 78 height 29
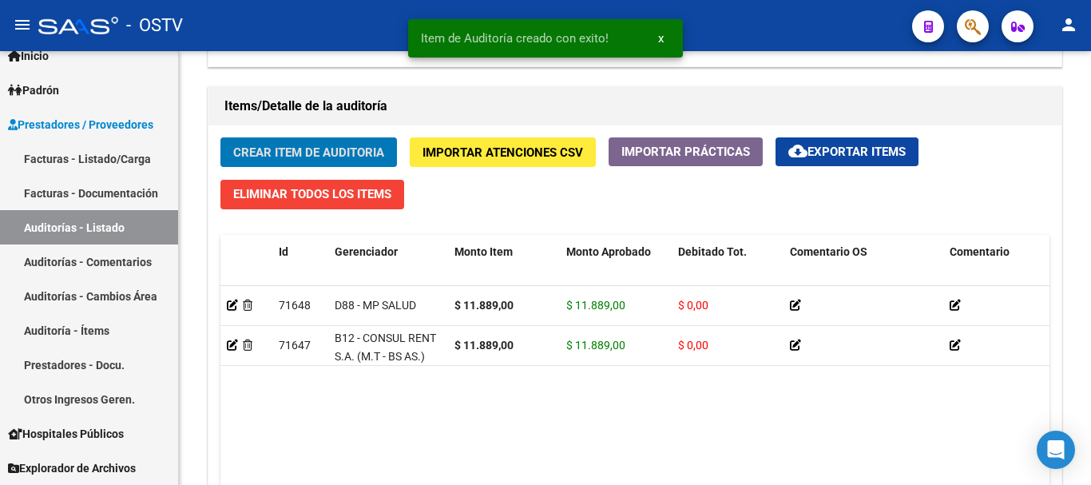
click at [220, 137] on button "Crear Item de Auditoria" at bounding box center [308, 152] width 176 height 30
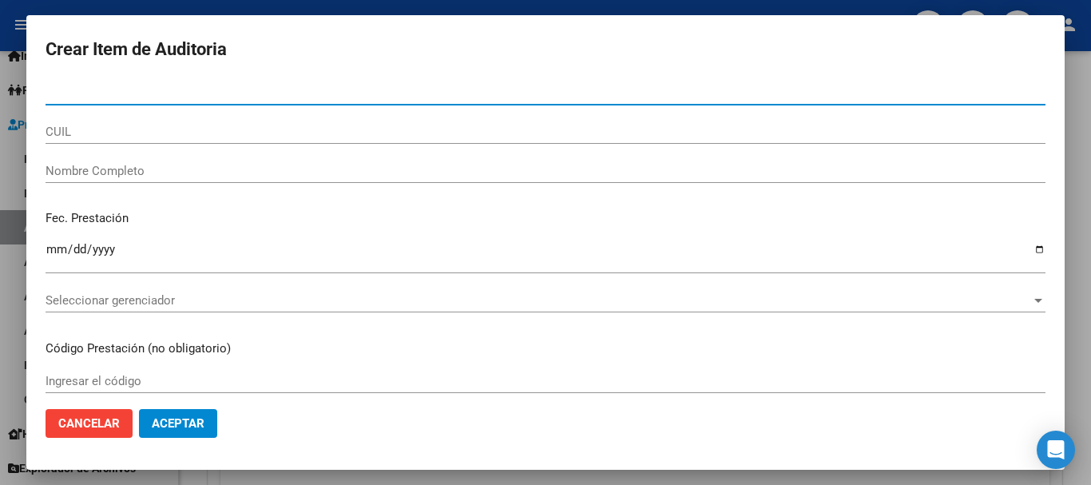
paste input "28628723"
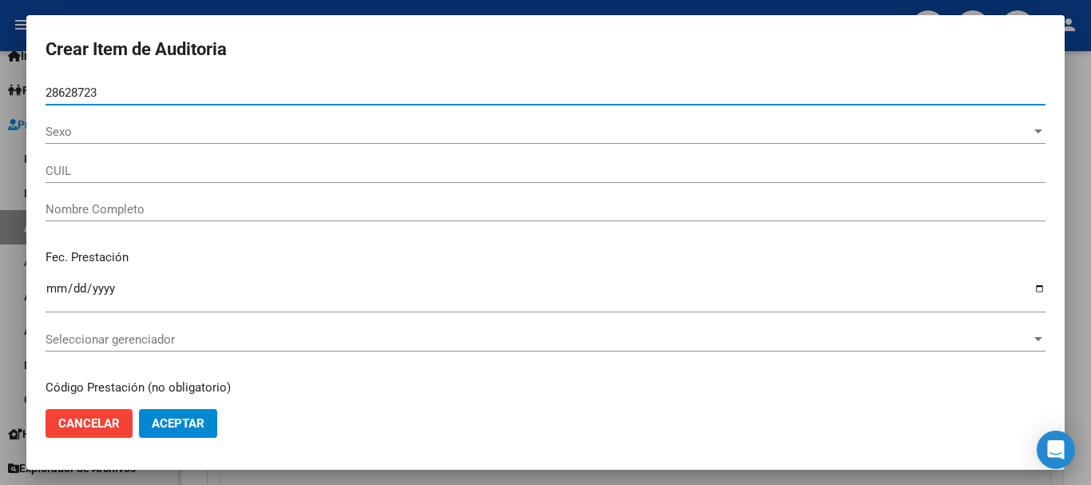
type input "28628723"
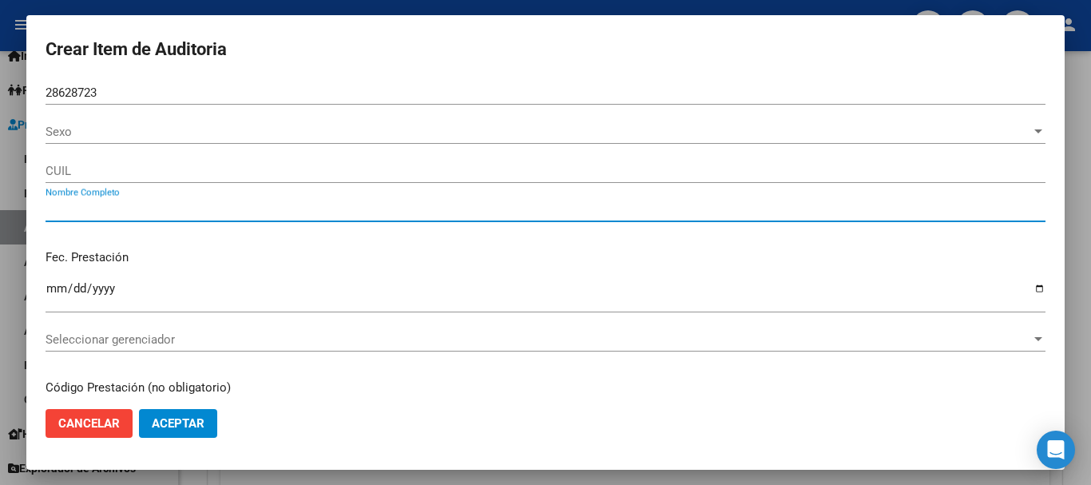
type input "27286287234"
type input "[PERSON_NAME]"
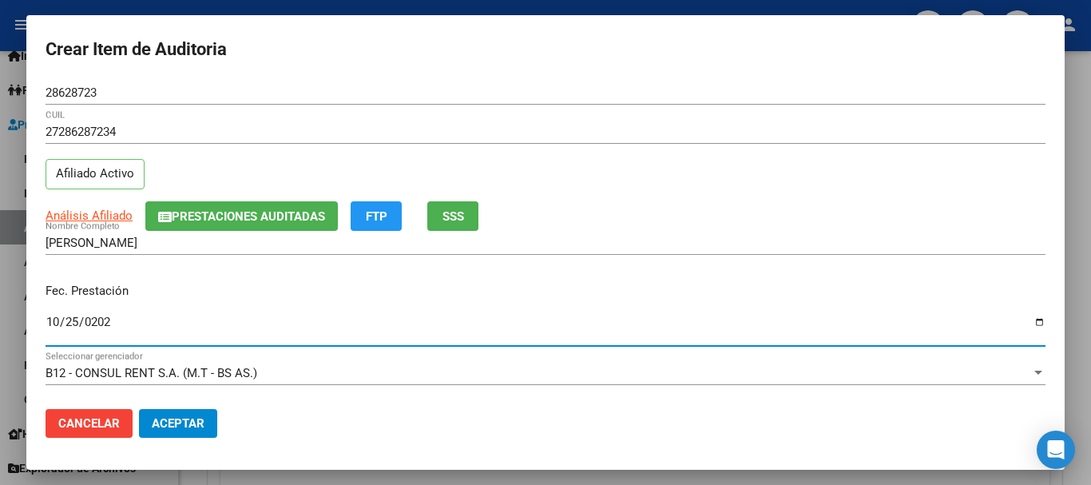
type input "[DATE]"
click at [177, 211] on span "Prestaciones Auditadas" at bounding box center [248, 216] width 153 height 14
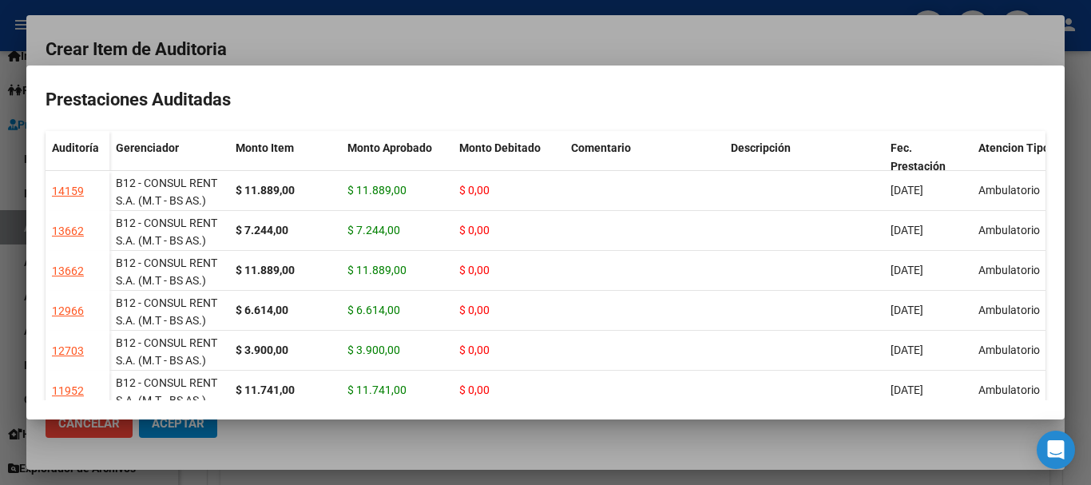
click at [521, 49] on div at bounding box center [545, 242] width 1091 height 485
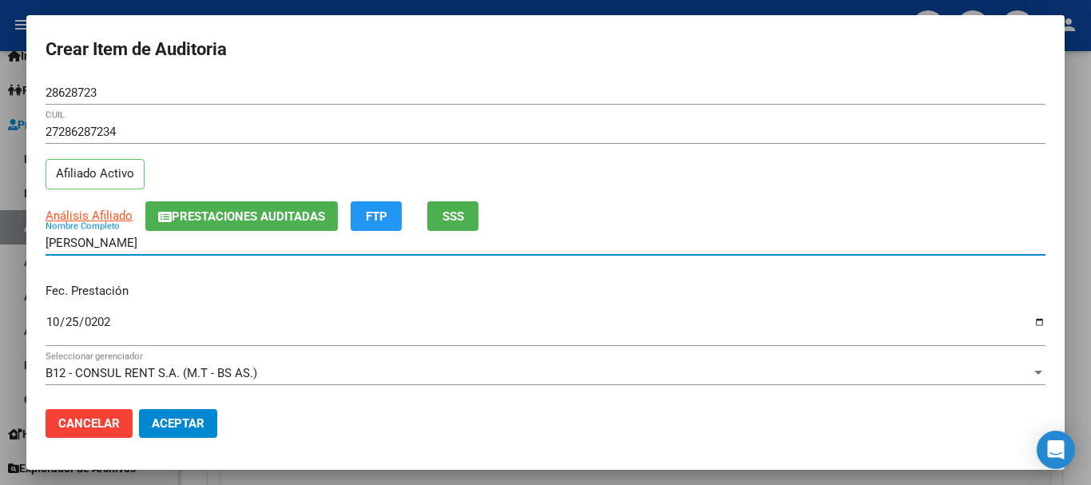
click at [939, 240] on input "[PERSON_NAME]" at bounding box center [546, 243] width 1000 height 14
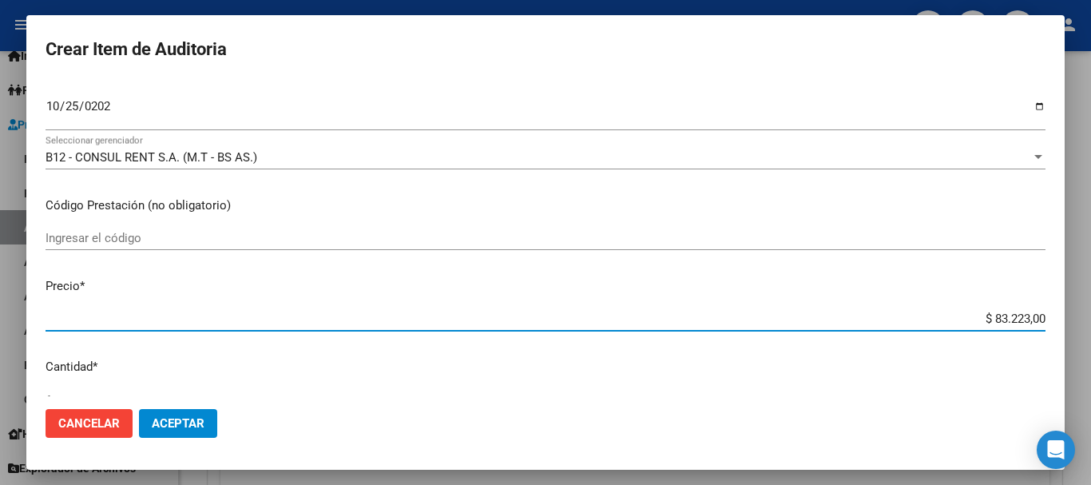
scroll to position [227, 0]
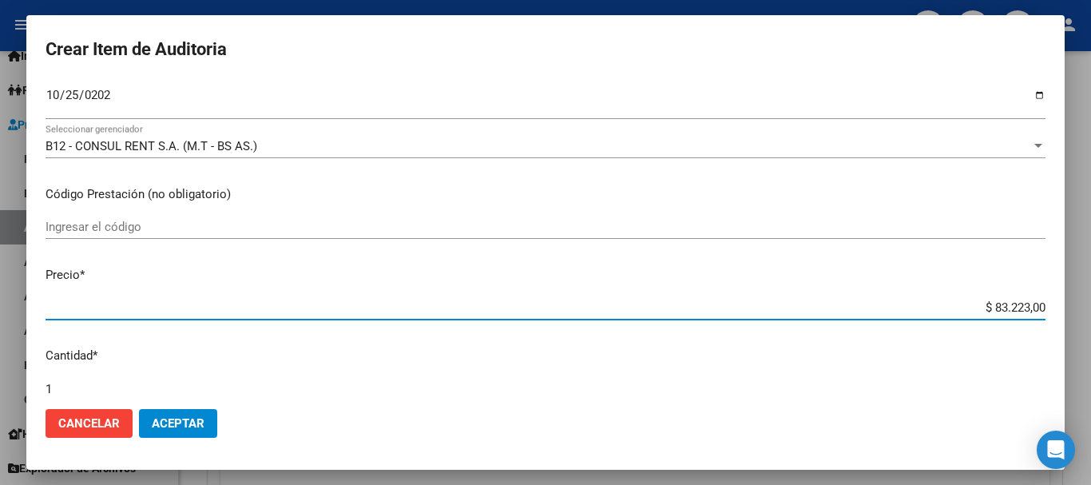
type input "$ 0,01"
type input "$ 0,11"
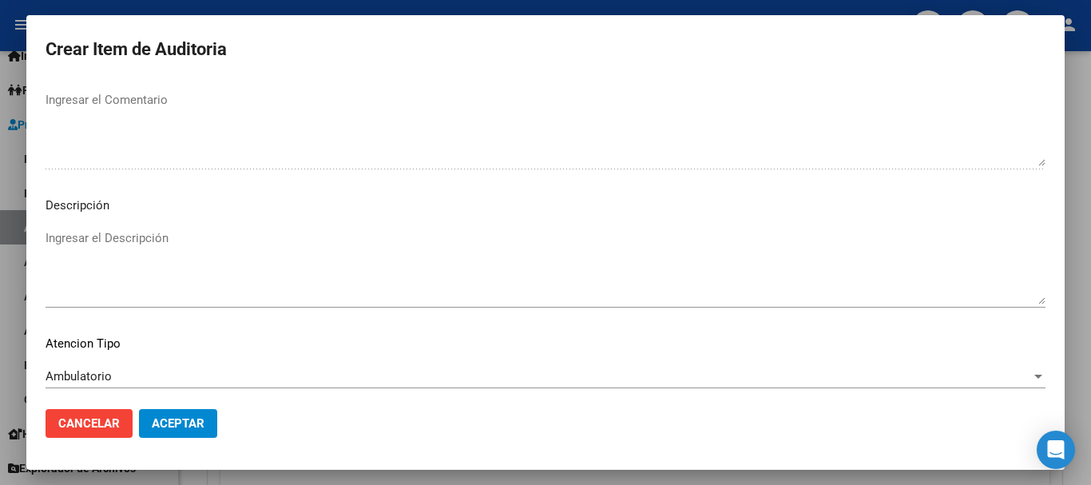
scroll to position [1123, 0]
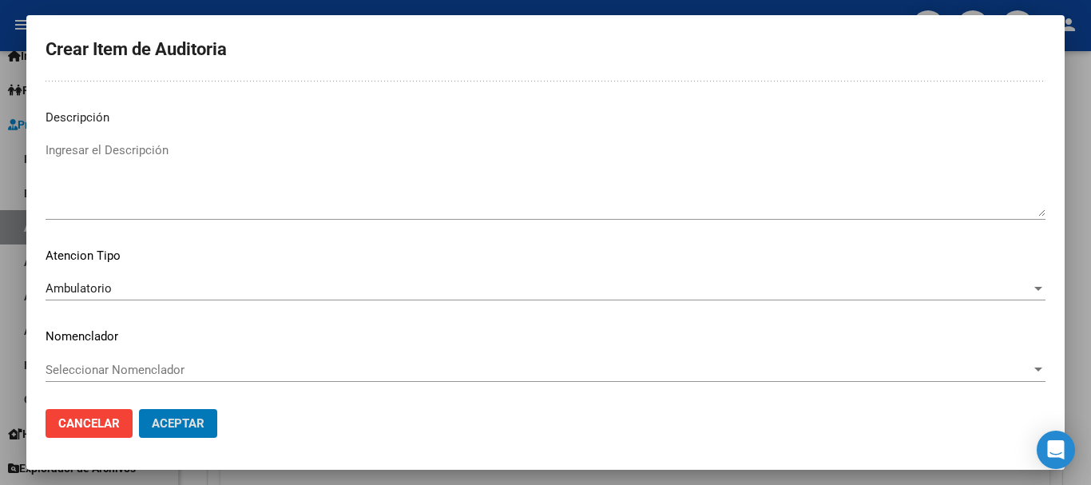
click at [139, 409] on button "Aceptar" at bounding box center [178, 423] width 78 height 29
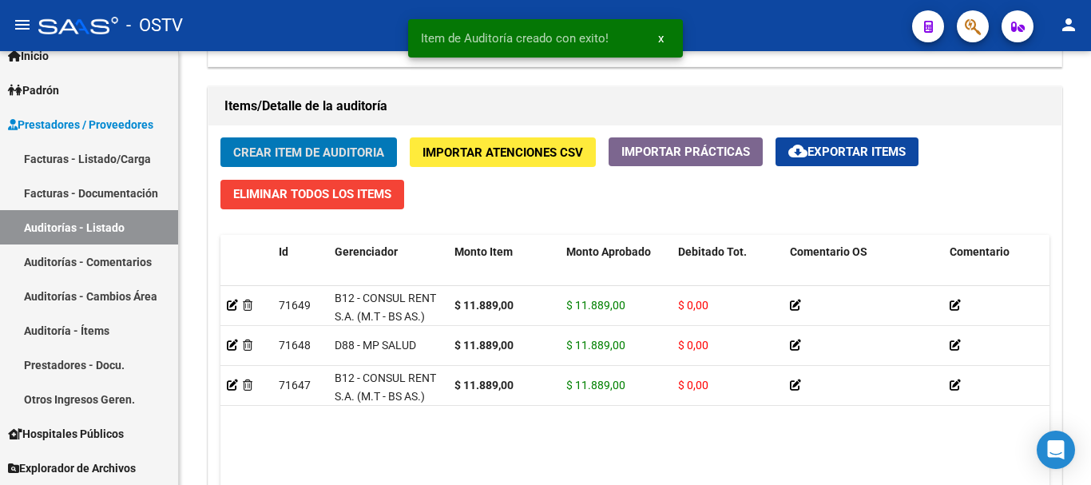
click at [220, 137] on button "Crear Item de Auditoria" at bounding box center [308, 152] width 176 height 30
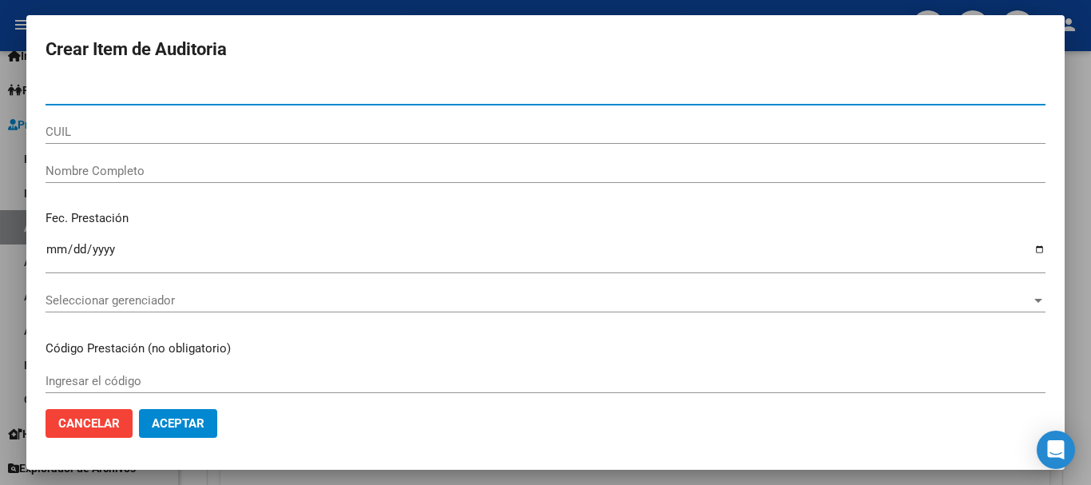
paste input "18422338"
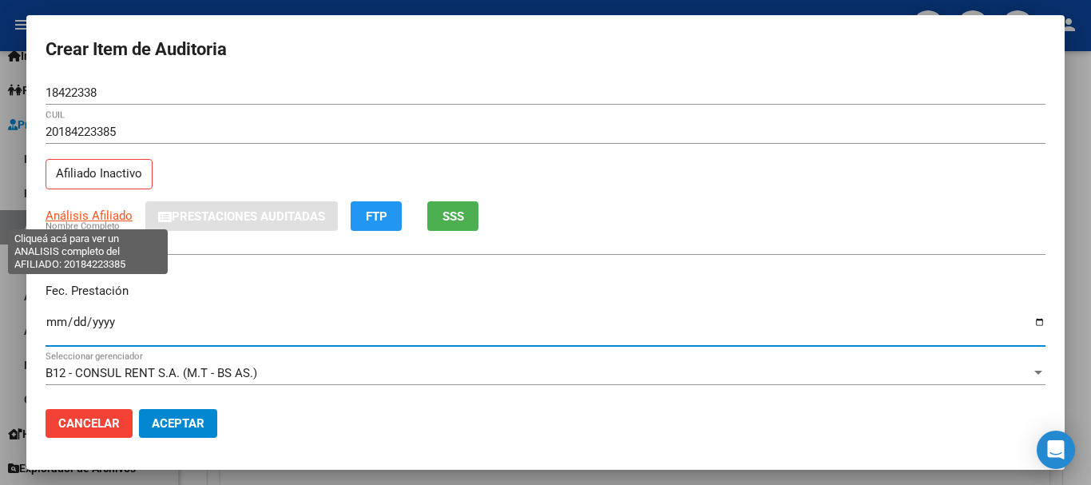
click at [67, 217] on span "Análisis Afiliado" at bounding box center [89, 215] width 87 height 14
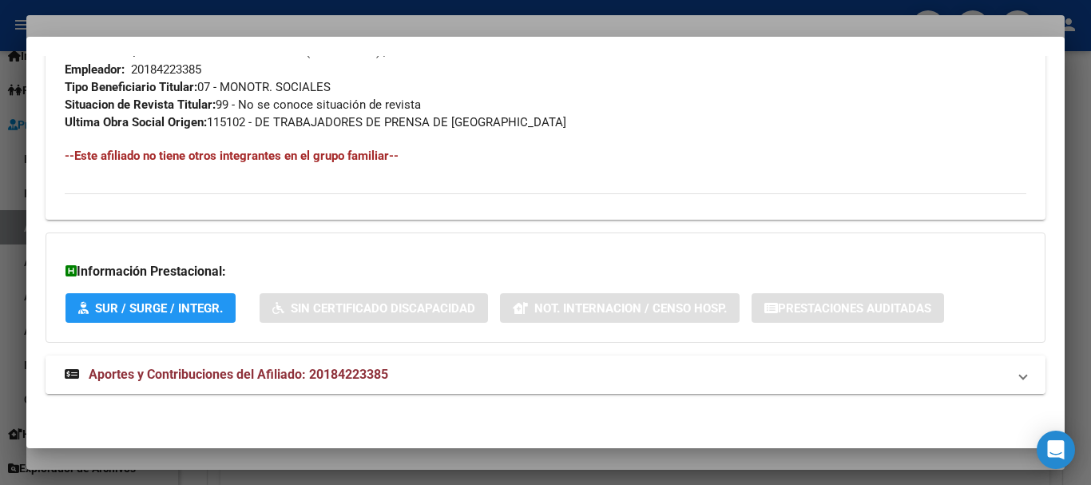
click at [266, 374] on span "Aportes y Contribuciones del Afiliado: 20184223385" at bounding box center [238, 373] width 299 height 15
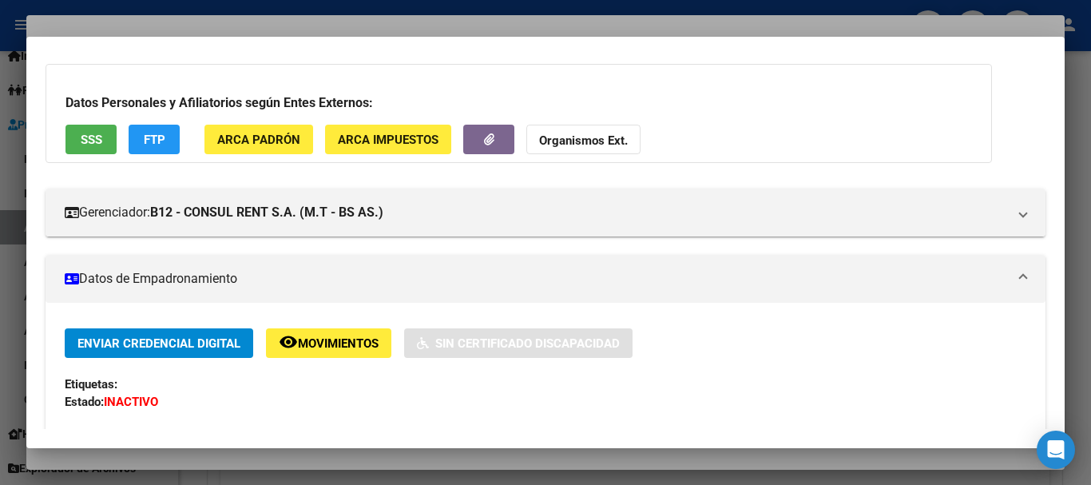
scroll to position [6, 0]
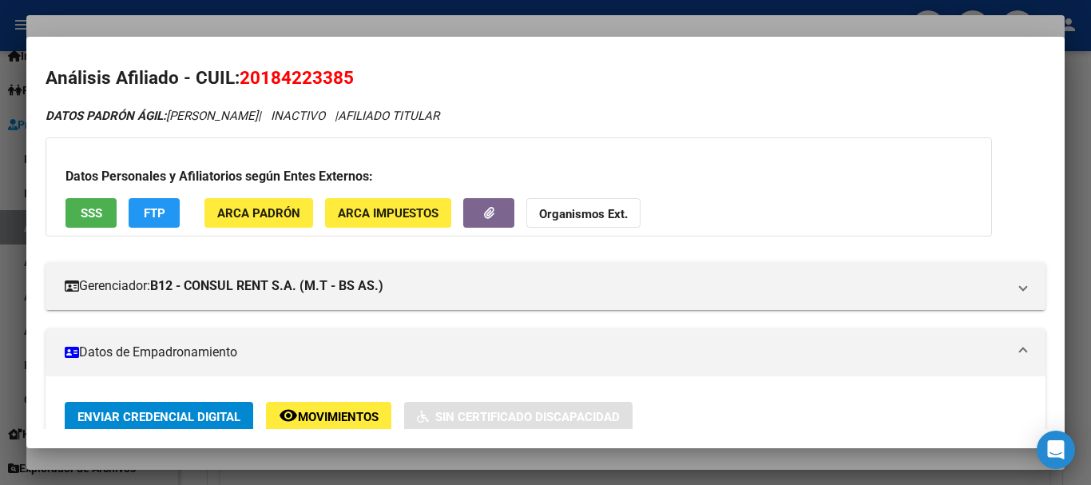
click at [574, 217] on strong "Organismos Ext." at bounding box center [583, 214] width 89 height 14
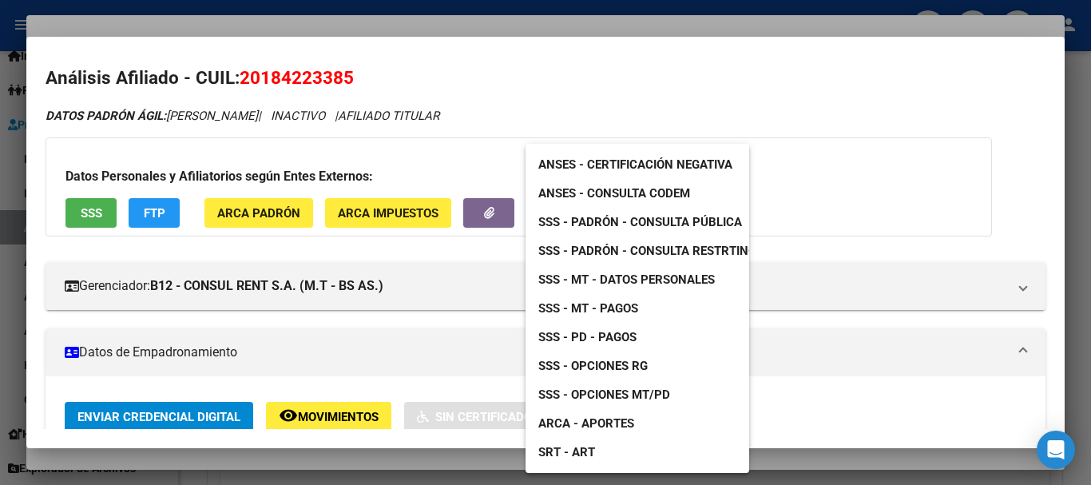
click at [657, 280] on span "SSS - MT - Datos Personales" at bounding box center [626, 279] width 176 height 14
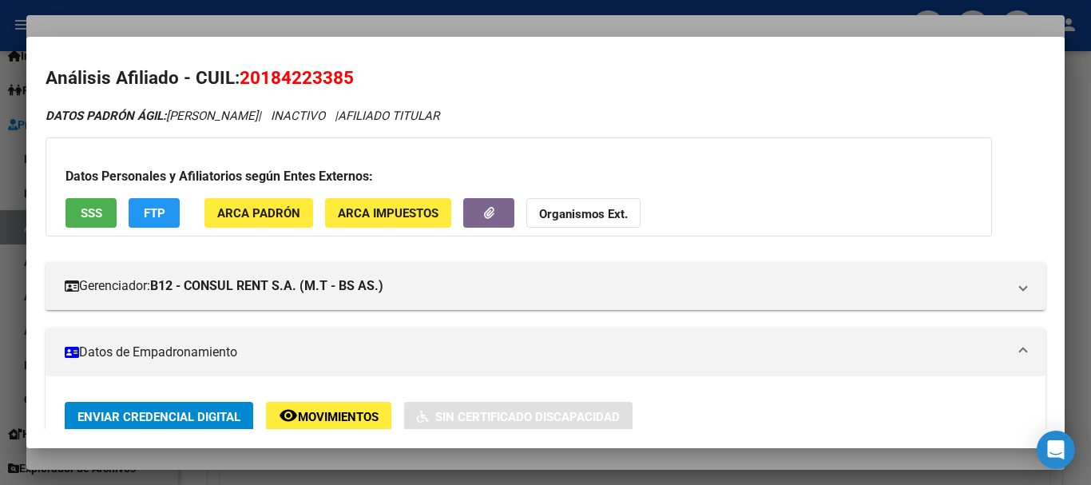
click at [565, 208] on strong "Organismos Ext." at bounding box center [583, 214] width 89 height 14
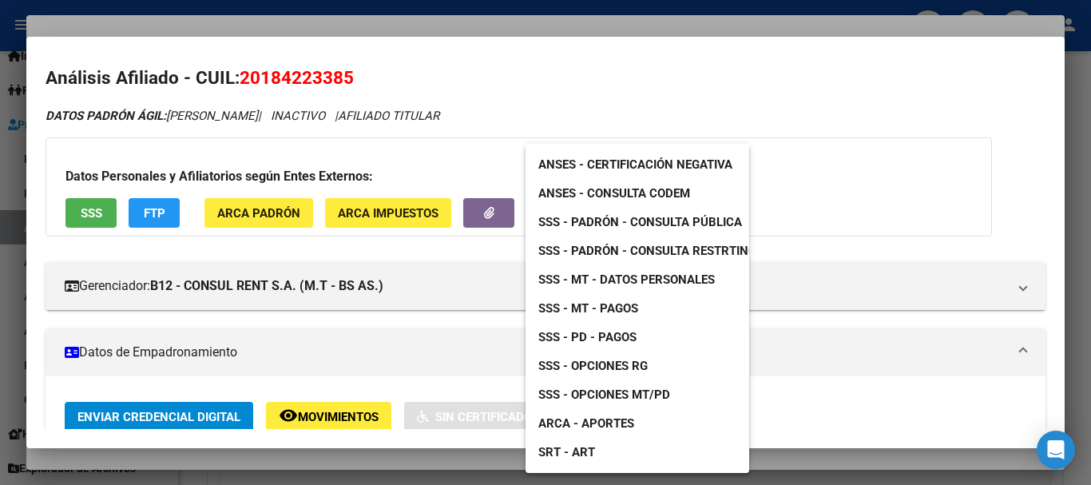
click at [640, 221] on span "SSS - Padrón - Consulta Pública" at bounding box center [640, 222] width 204 height 14
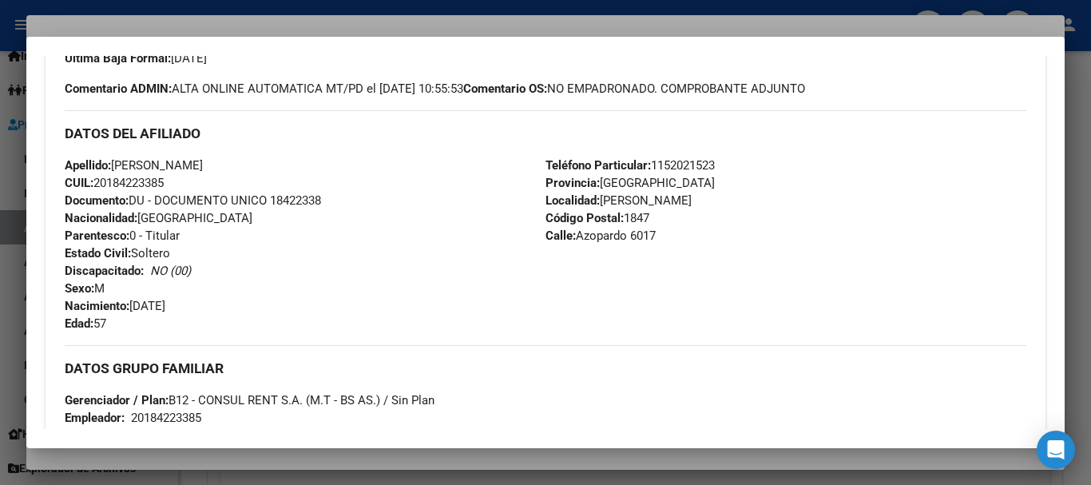
scroll to position [245, 0]
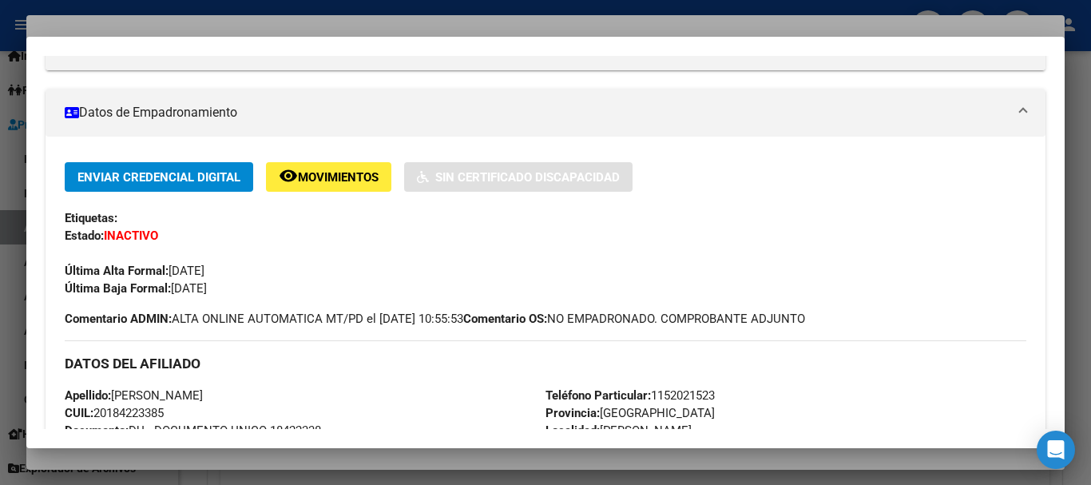
click at [293, 18] on div at bounding box center [545, 242] width 1091 height 485
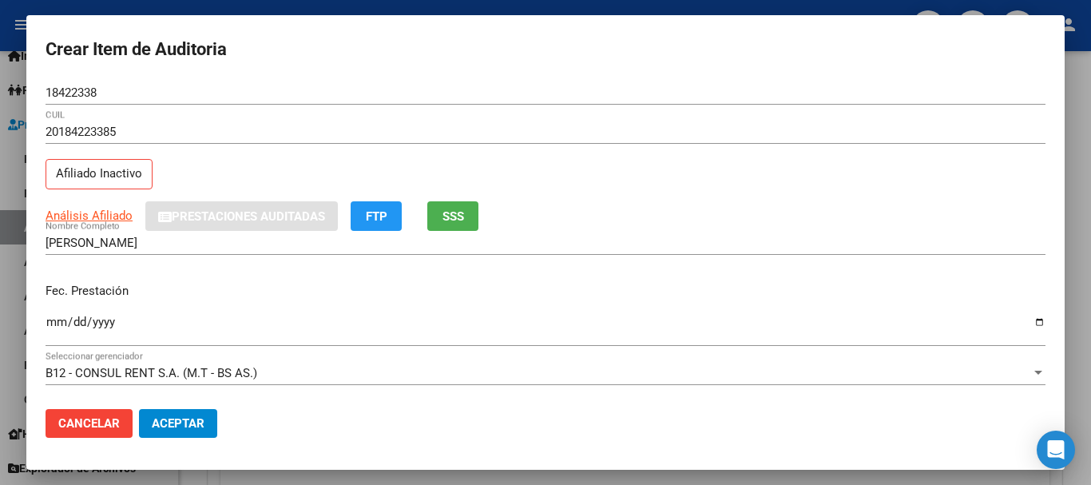
click at [618, 204] on div "Análisis Afiliado Prestaciones Auditadas FTP SSS" at bounding box center [546, 216] width 1000 height 30
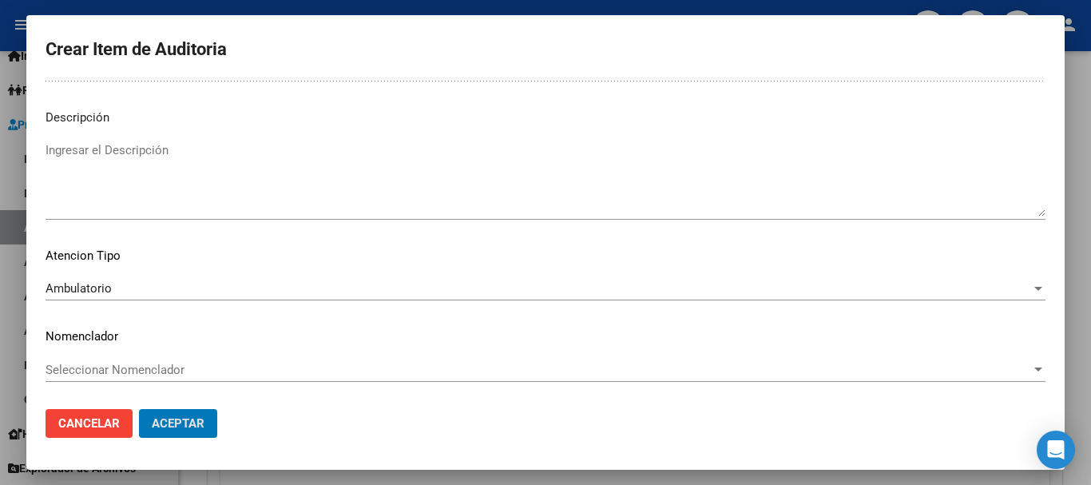
scroll to position [0, 0]
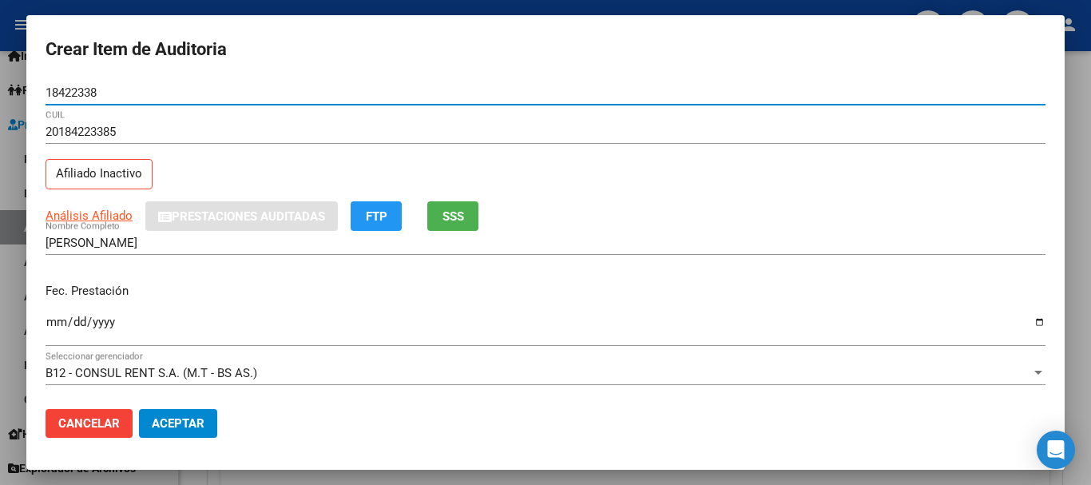
click at [139, 409] on button "Aceptar" at bounding box center [178, 423] width 78 height 29
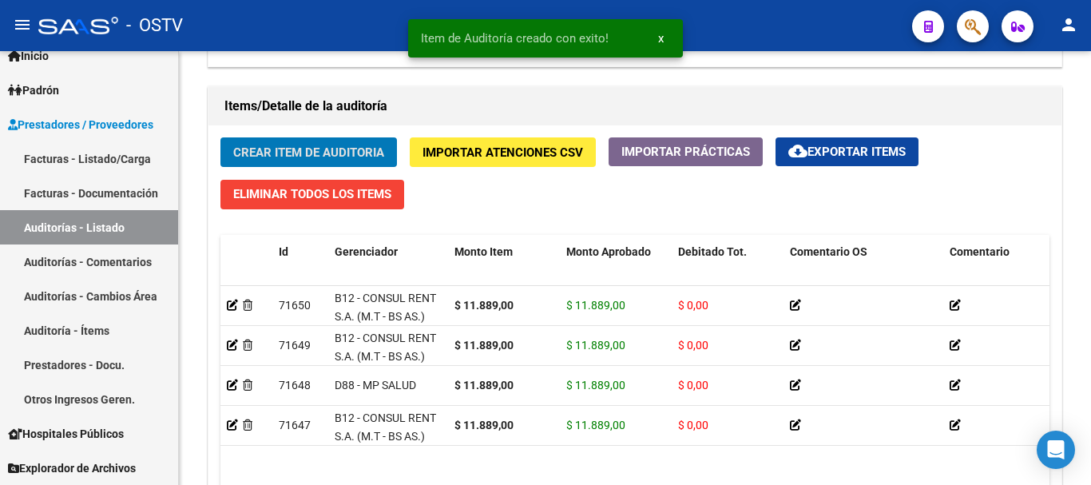
click at [220, 137] on button "Crear Item de Auditoria" at bounding box center [308, 152] width 176 height 30
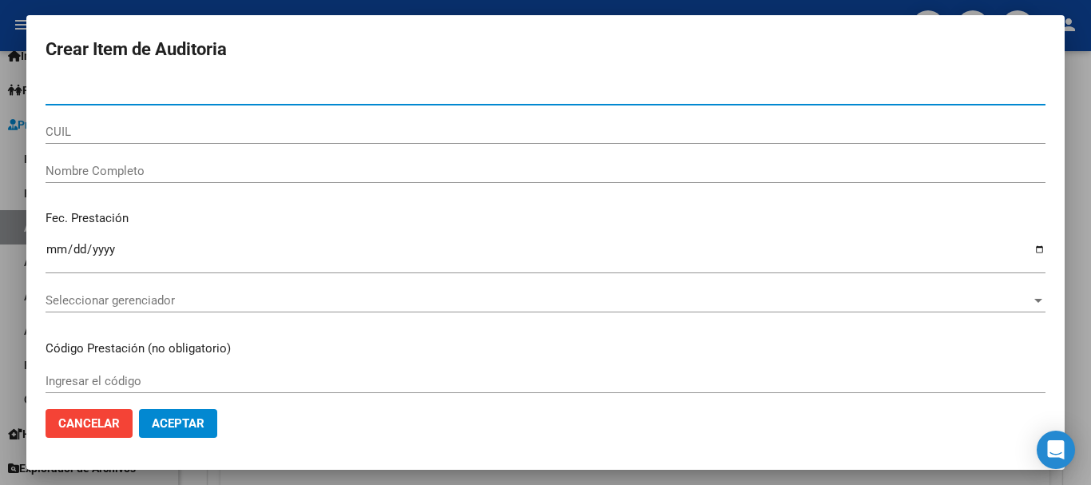
paste input "25306812"
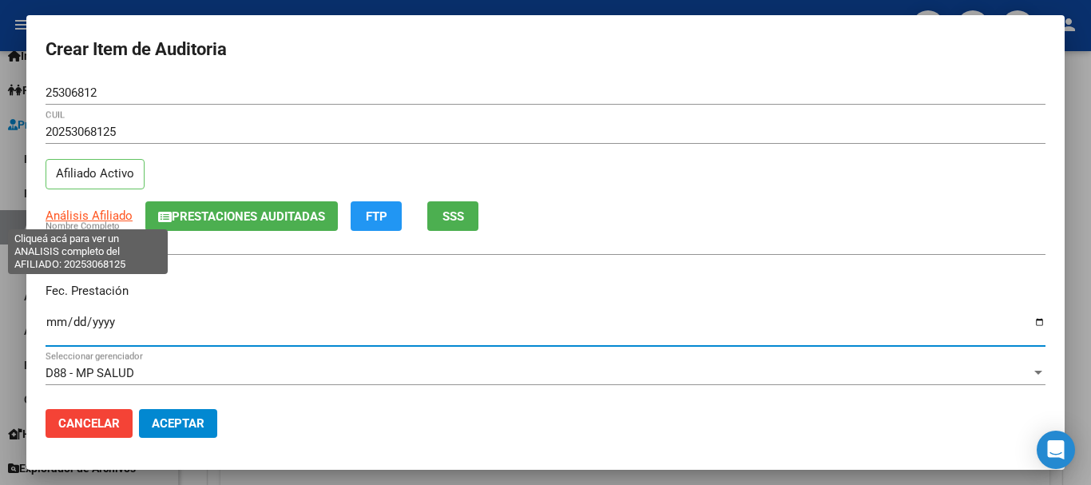
click at [121, 214] on span "Análisis Afiliado" at bounding box center [89, 215] width 87 height 14
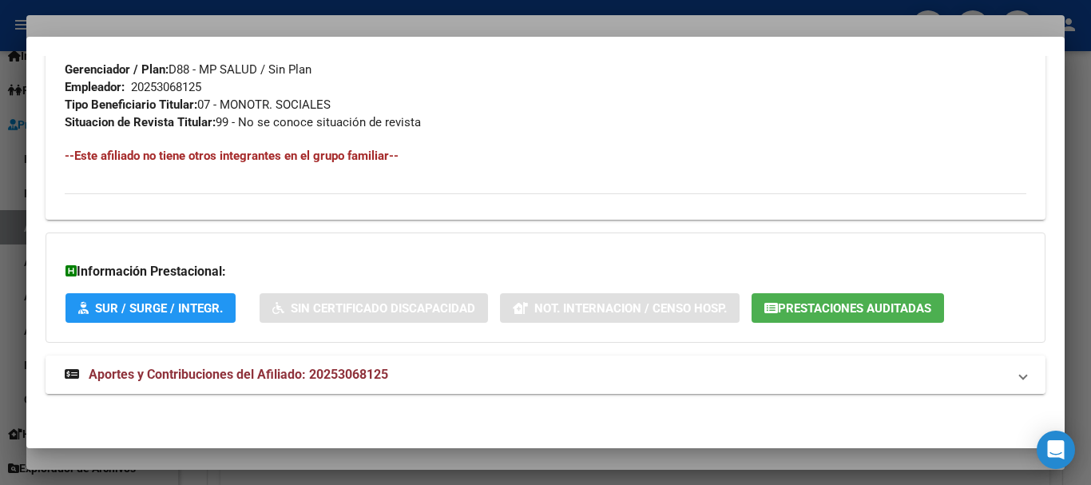
click at [414, 374] on mat-panel-title "Aportes y Contribuciones del Afiliado: 20253068125" at bounding box center [536, 374] width 942 height 19
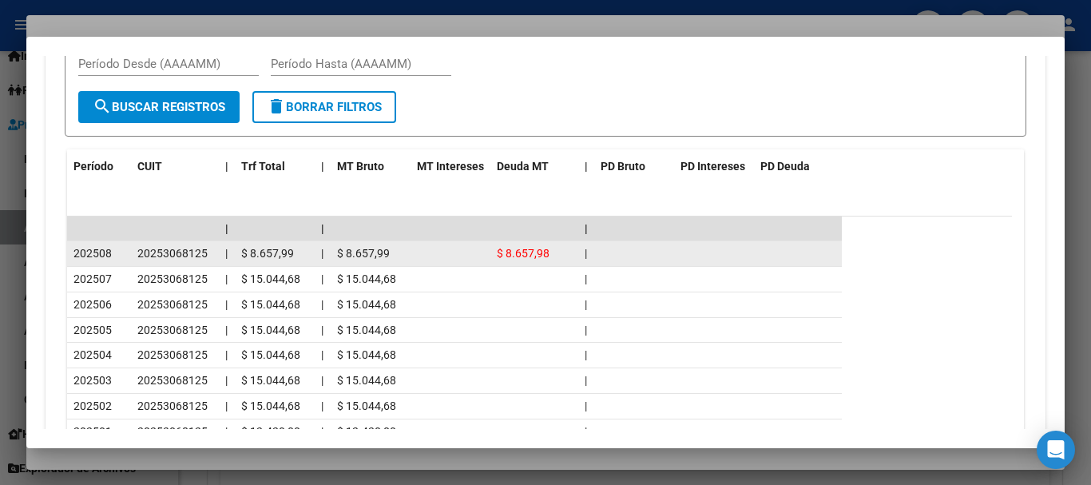
scroll to position [1500, 0]
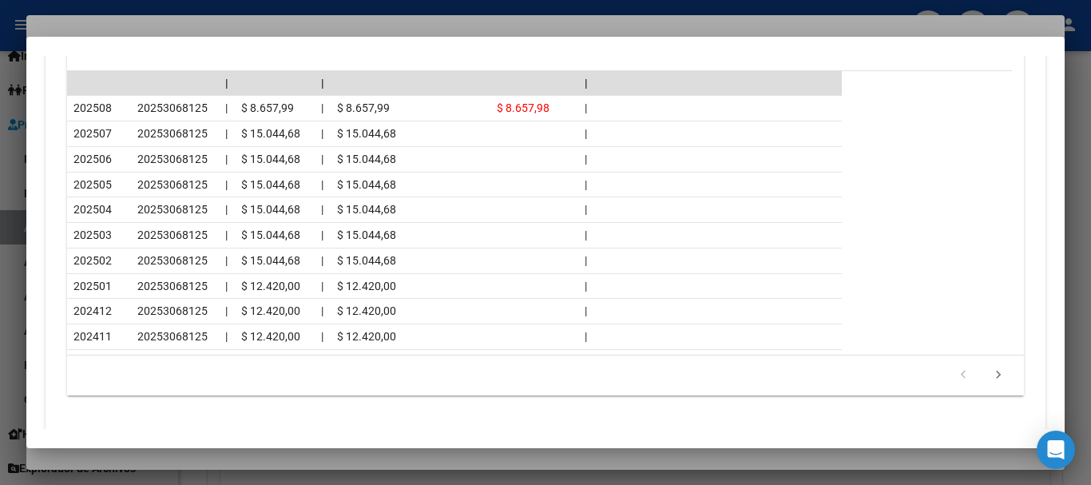
click at [213, 26] on div at bounding box center [545, 242] width 1091 height 485
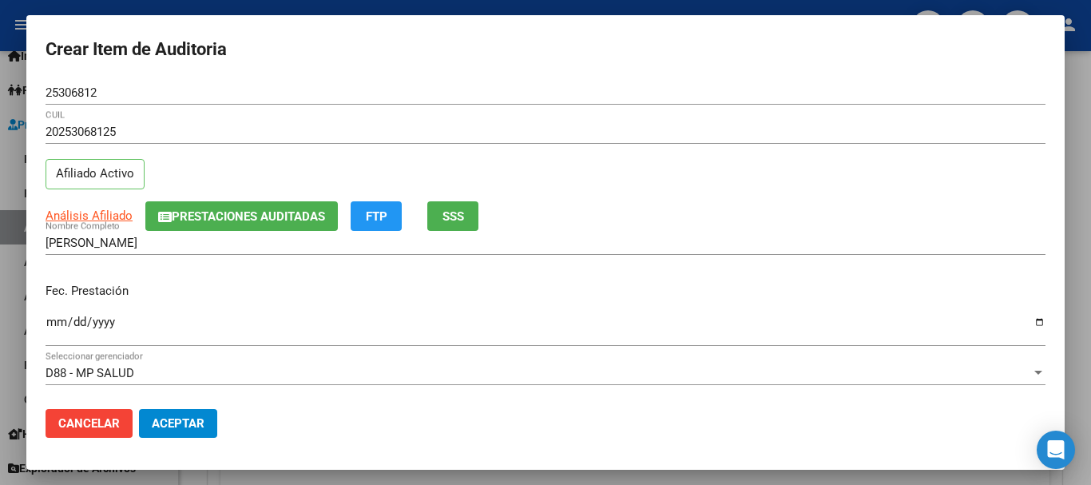
click at [773, 152] on div "20253068125 CUIL" at bounding box center [546, 139] width 1000 height 39
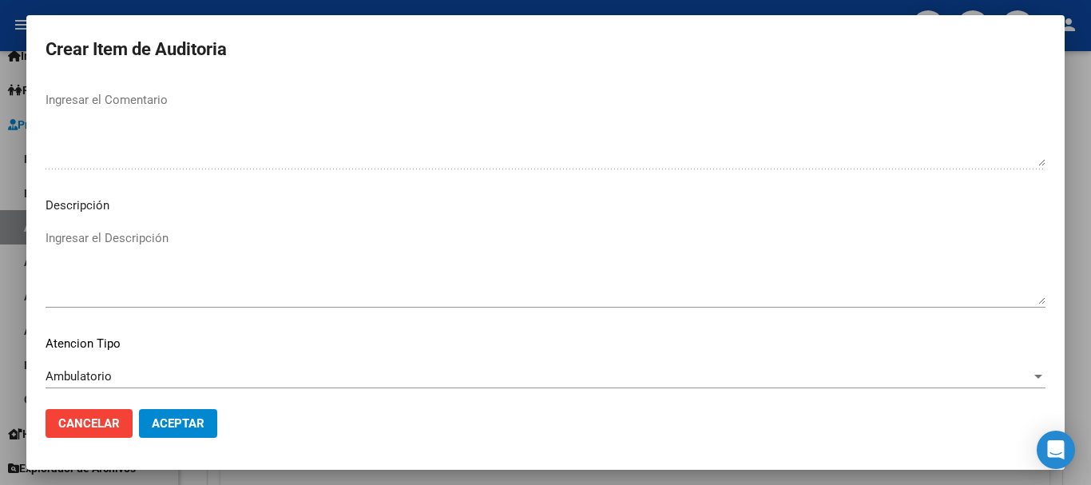
scroll to position [1123, 0]
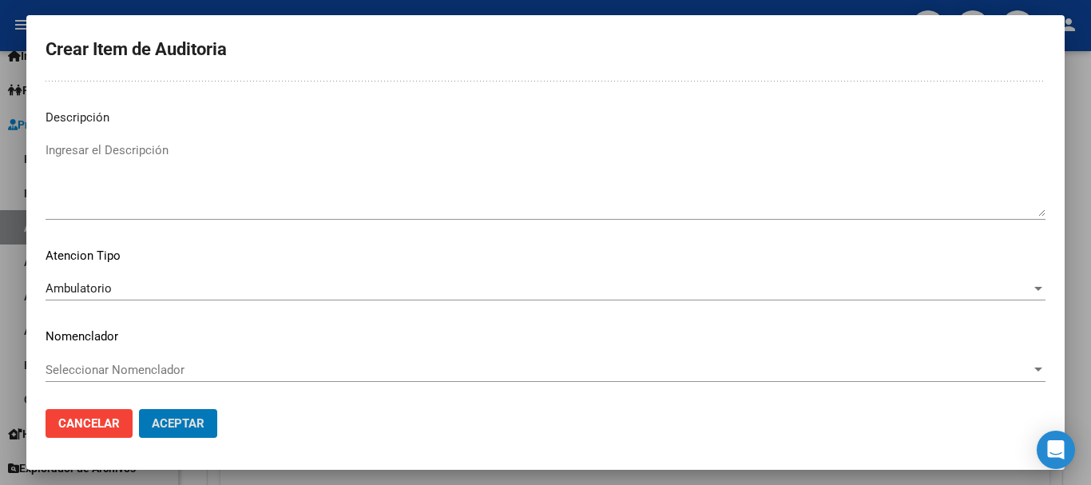
click at [139, 409] on button "Aceptar" at bounding box center [178, 423] width 78 height 29
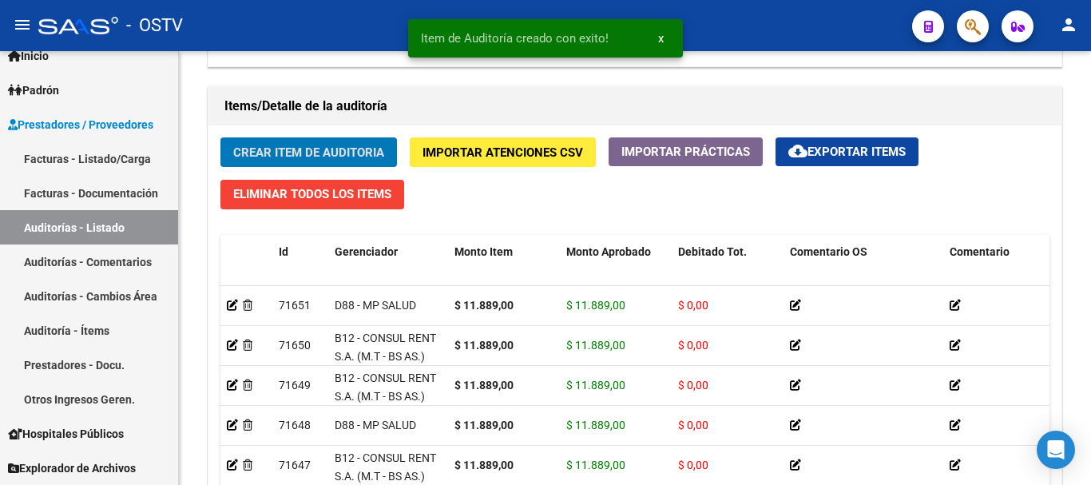
click at [220, 137] on button "Crear Item de Auditoria" at bounding box center [308, 152] width 176 height 30
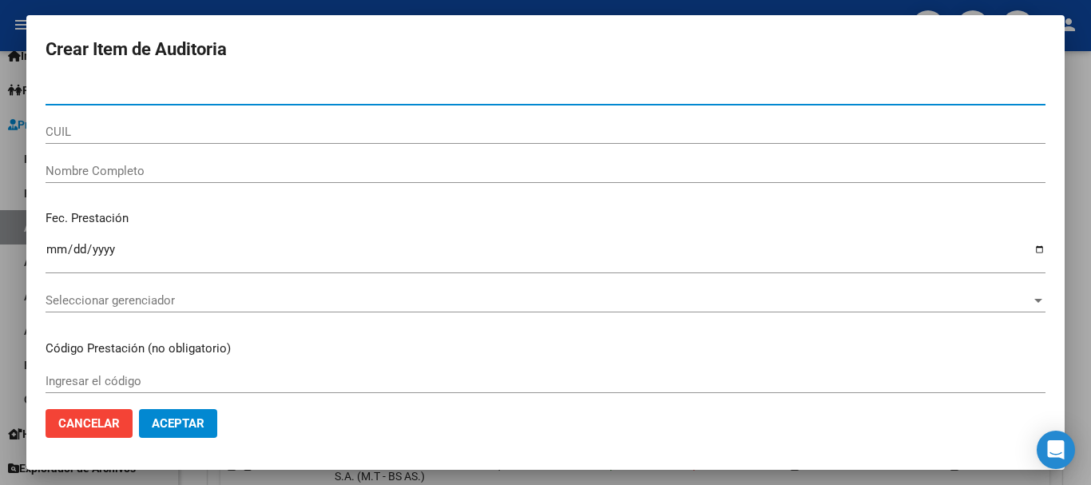
paste input "36247494"
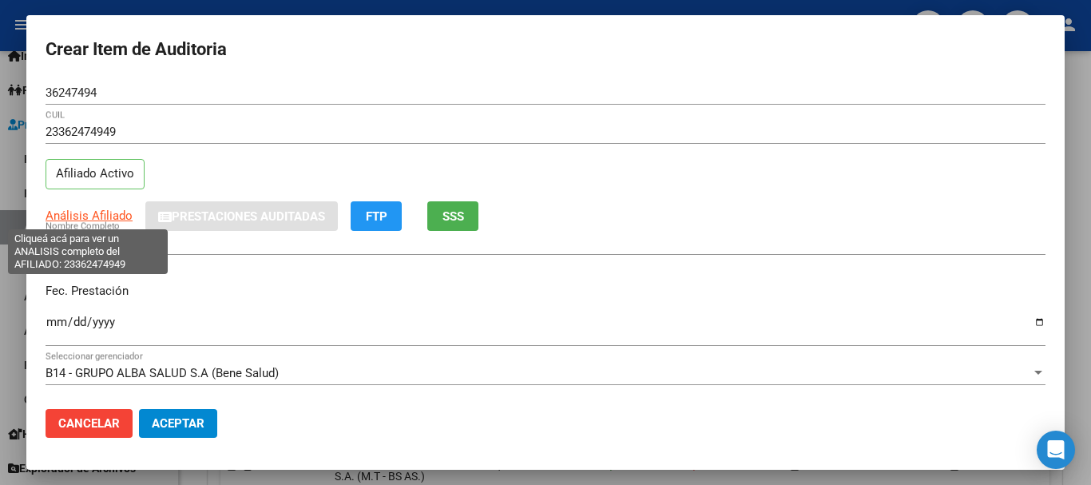
click at [102, 220] on span "Análisis Afiliado" at bounding box center [89, 215] width 87 height 14
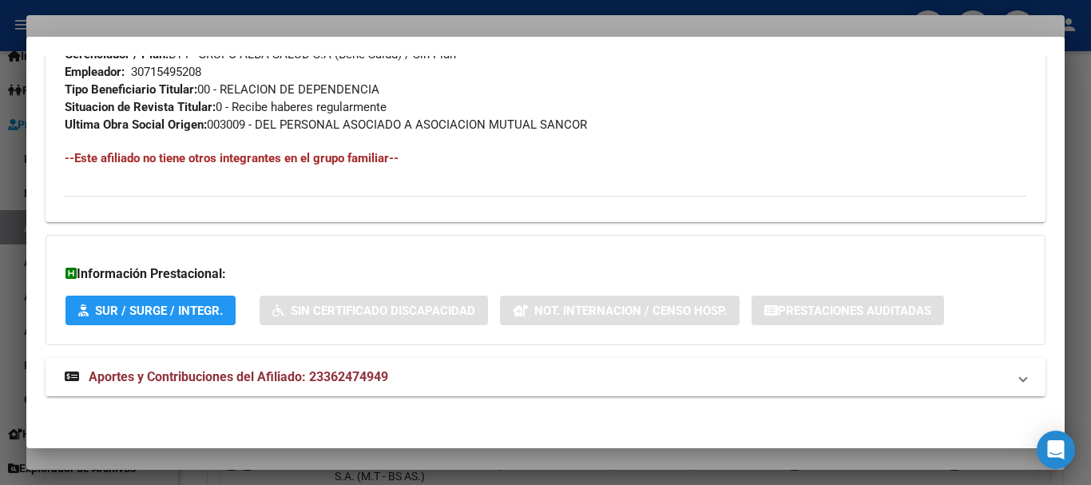
scroll to position [823, 0]
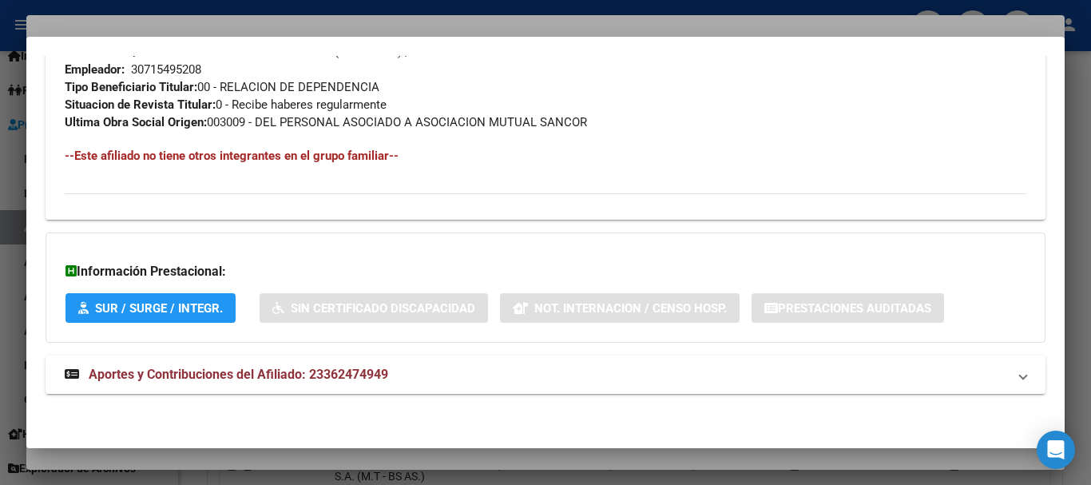
click at [438, 373] on mat-panel-title "Aportes y Contribuciones del Afiliado: 23362474949" at bounding box center [536, 374] width 942 height 19
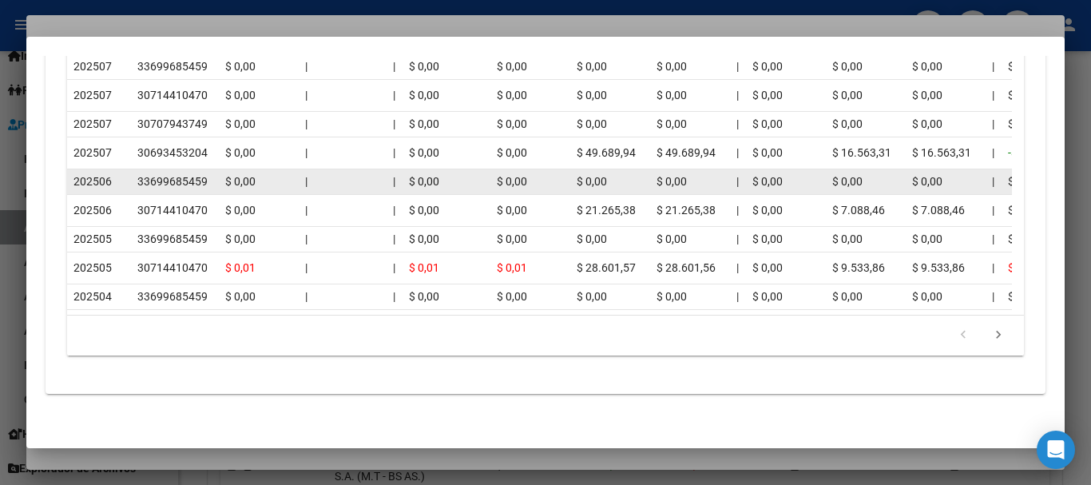
scroll to position [1582, 0]
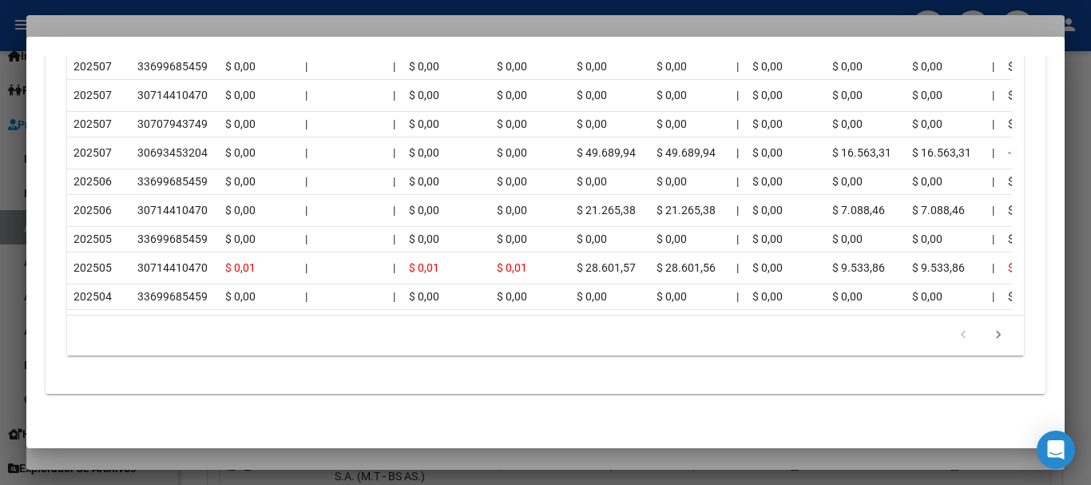
click at [990, 318] on div "179.769.313.486.231.570.000.000.000.000.000.000.000.000.000.000.000.000.000.000…" at bounding box center [545, 335] width 956 height 40
click at [988, 329] on icon "go to next page" at bounding box center [998, 336] width 21 height 19
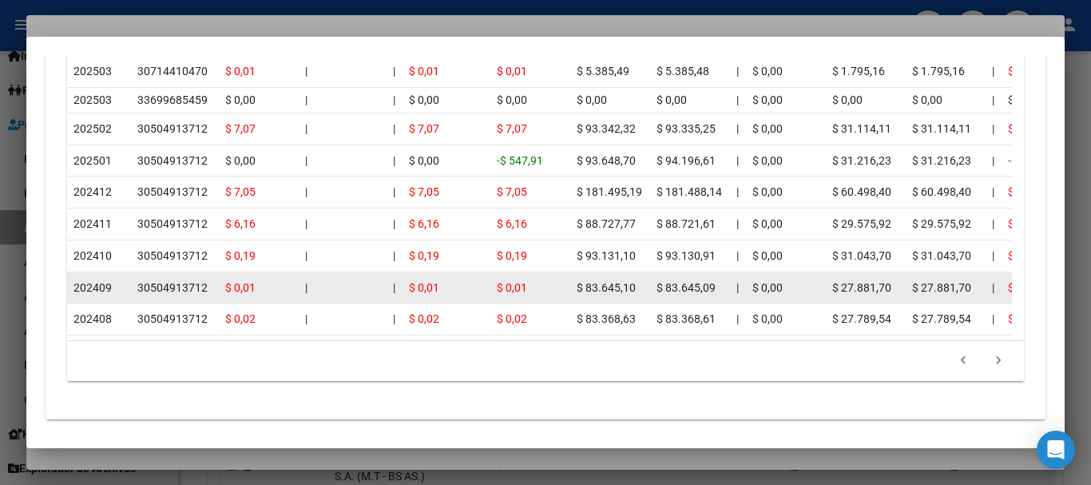
scroll to position [1586, 0]
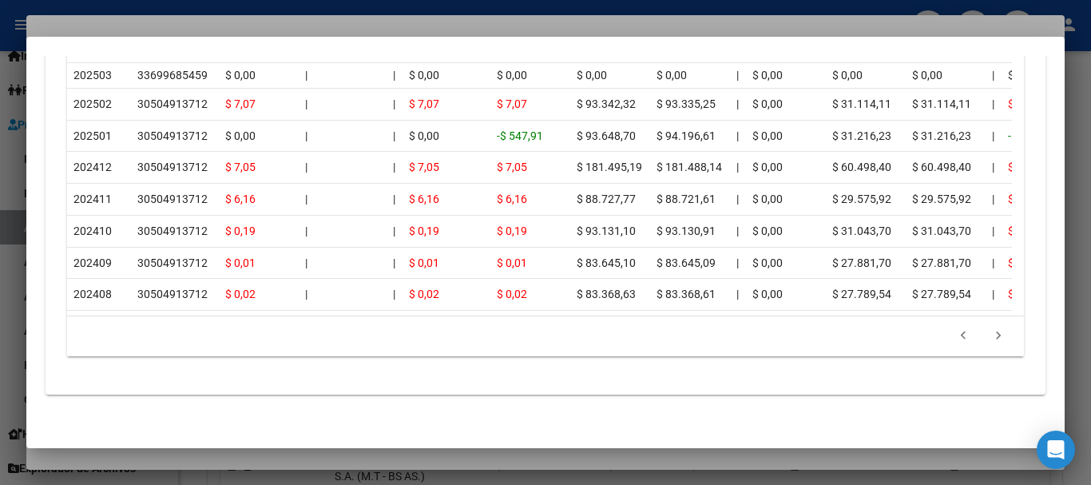
click at [251, 26] on div at bounding box center [545, 242] width 1091 height 485
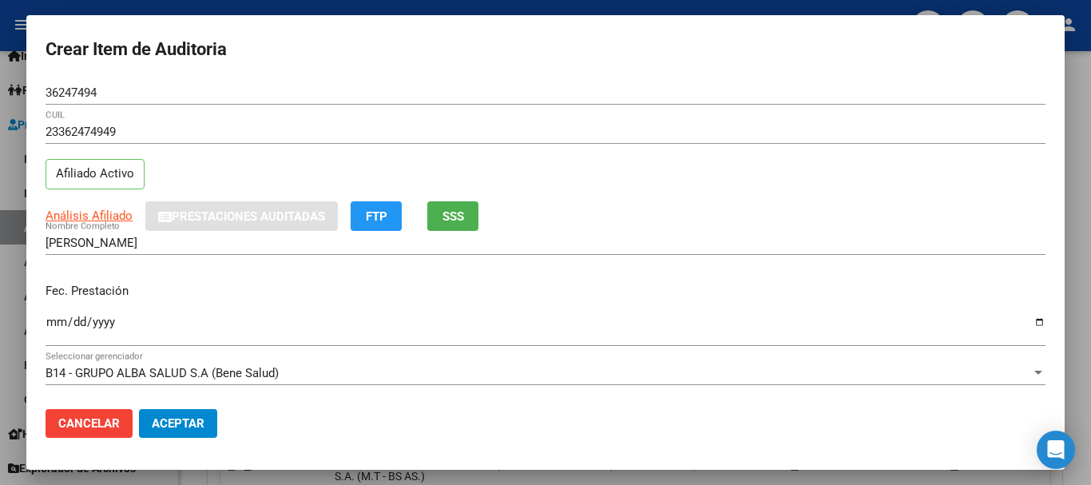
click at [806, 217] on div "Análisis Afiliado Prestaciones Auditadas FTP SSS" at bounding box center [546, 216] width 1000 height 30
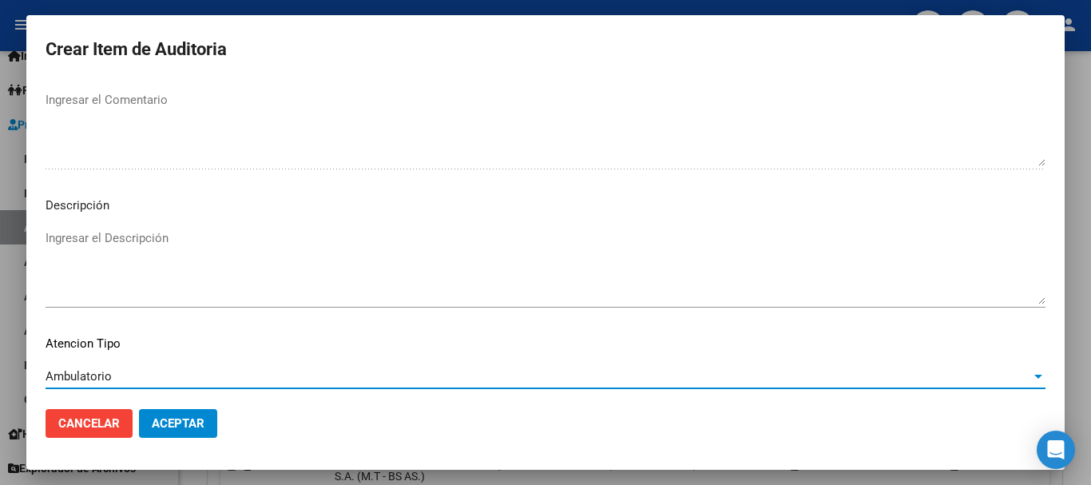
scroll to position [1123, 0]
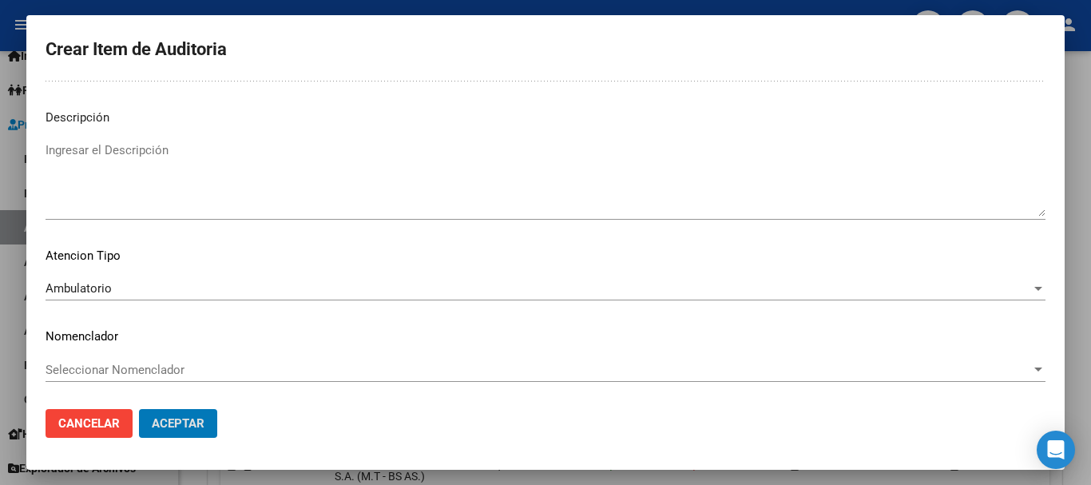
click at [139, 409] on button "Aceptar" at bounding box center [178, 423] width 78 height 29
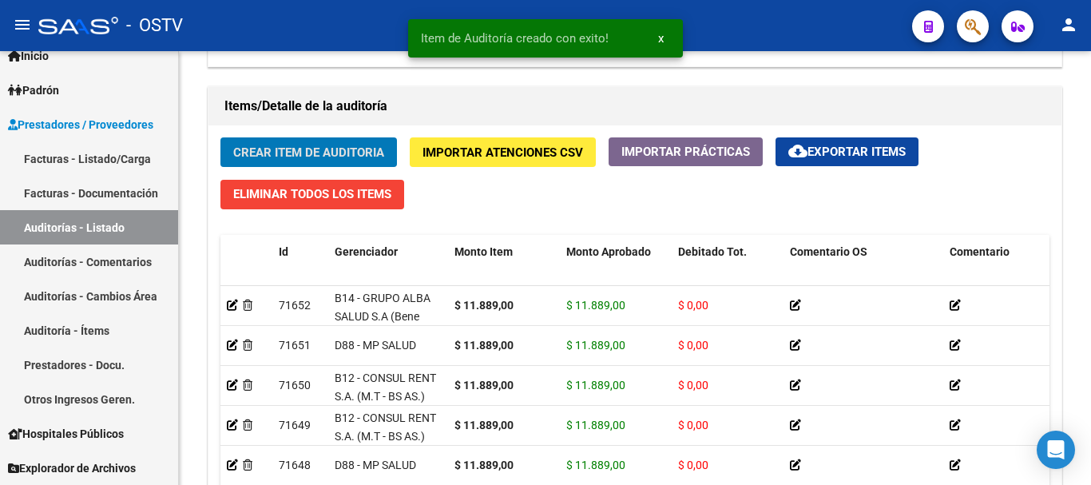
click at [220, 137] on button "Crear Item de Auditoria" at bounding box center [308, 152] width 176 height 30
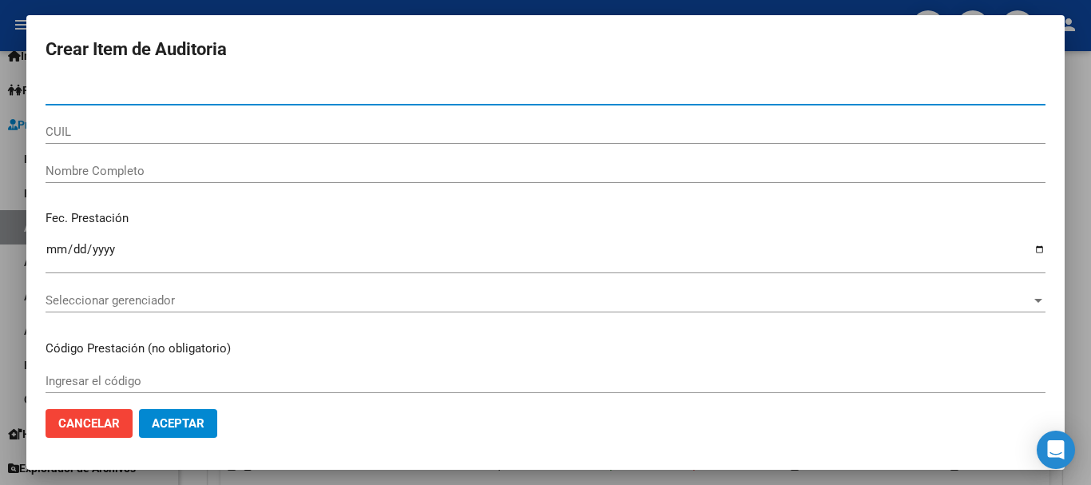
paste input "33875243"
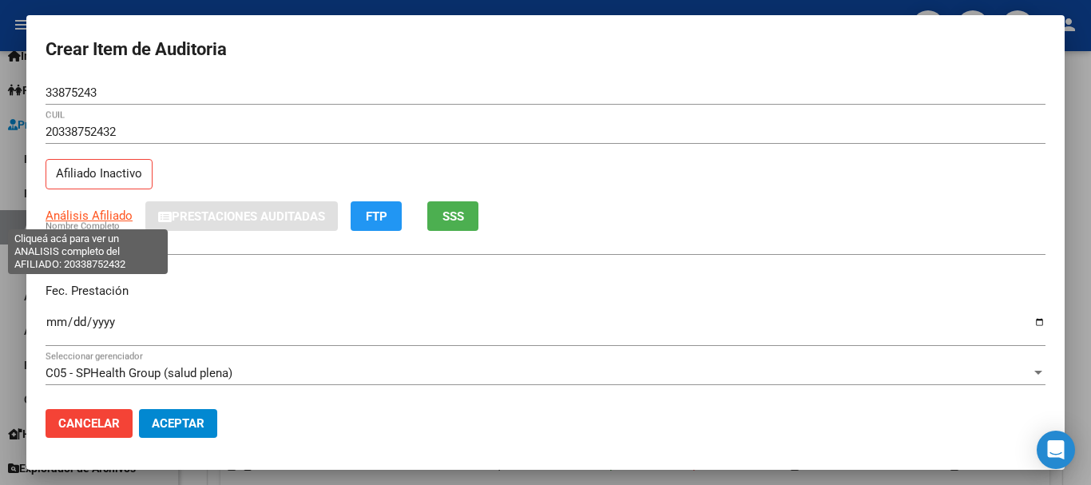
click at [85, 218] on span "Análisis Afiliado" at bounding box center [89, 215] width 87 height 14
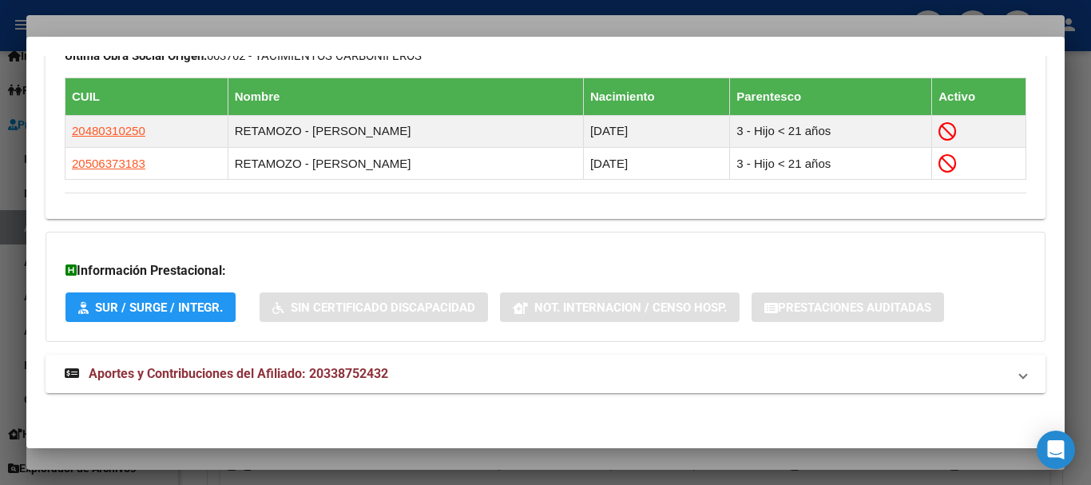
click at [388, 381] on span "Aportes y Contribuciones del Afiliado: 20338752432" at bounding box center [238, 373] width 299 height 15
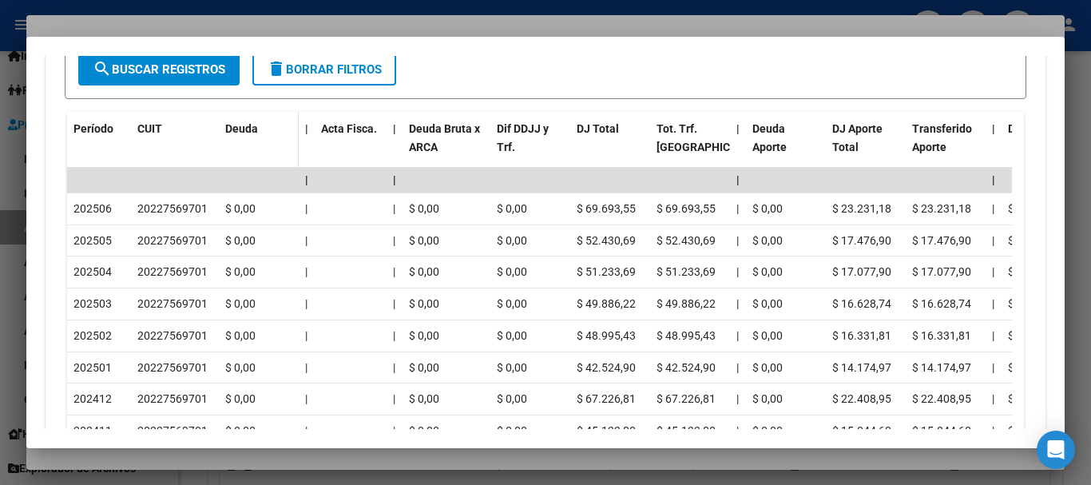
scroll to position [1714, 0]
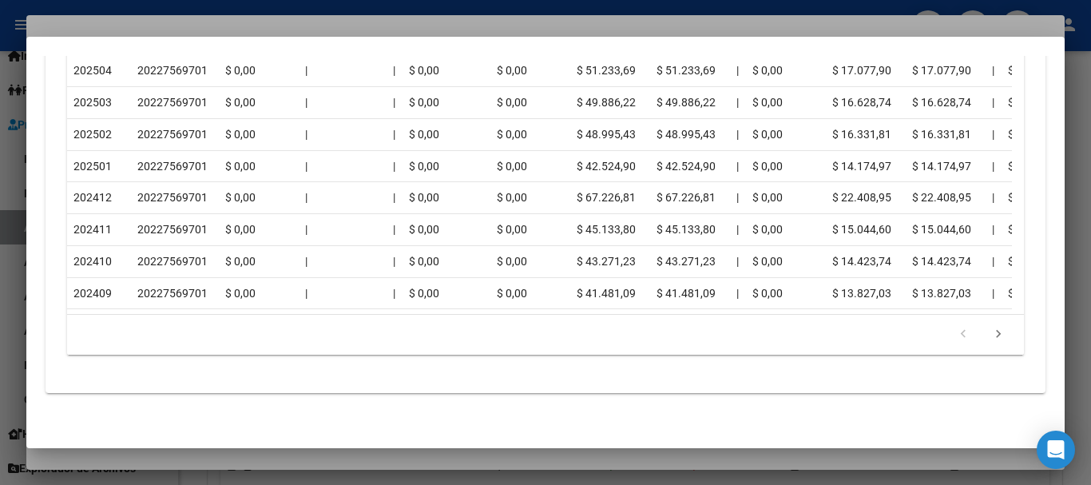
click at [216, 23] on div at bounding box center [545, 242] width 1091 height 485
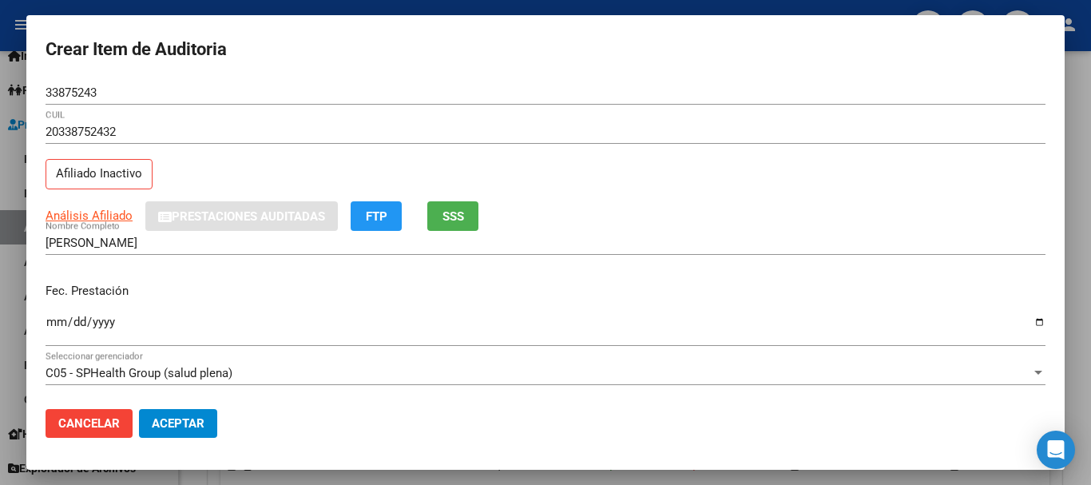
click at [889, 188] on div "20338752432 CUIL Afiliado Inactivo" at bounding box center [546, 160] width 1000 height 81
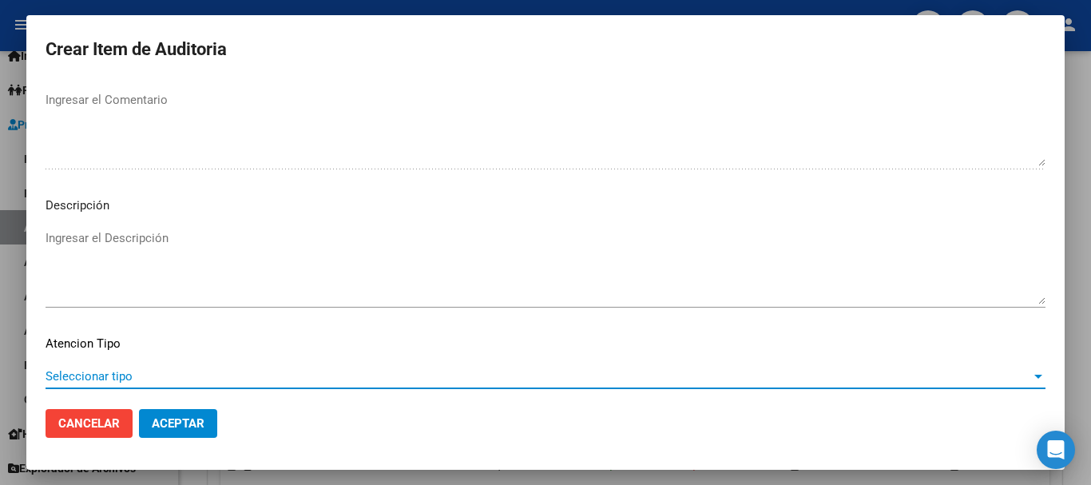
scroll to position [1123, 0]
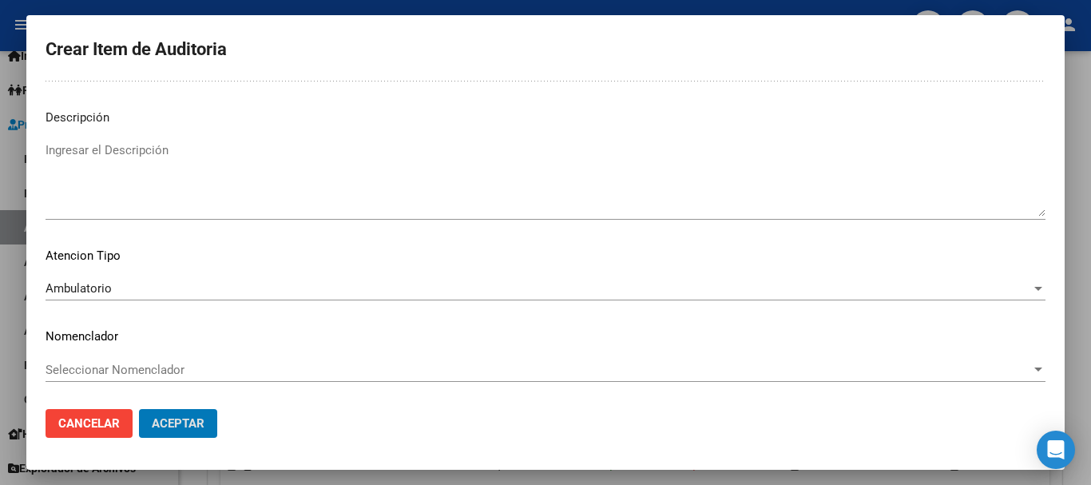
click at [139, 409] on button "Aceptar" at bounding box center [178, 423] width 78 height 29
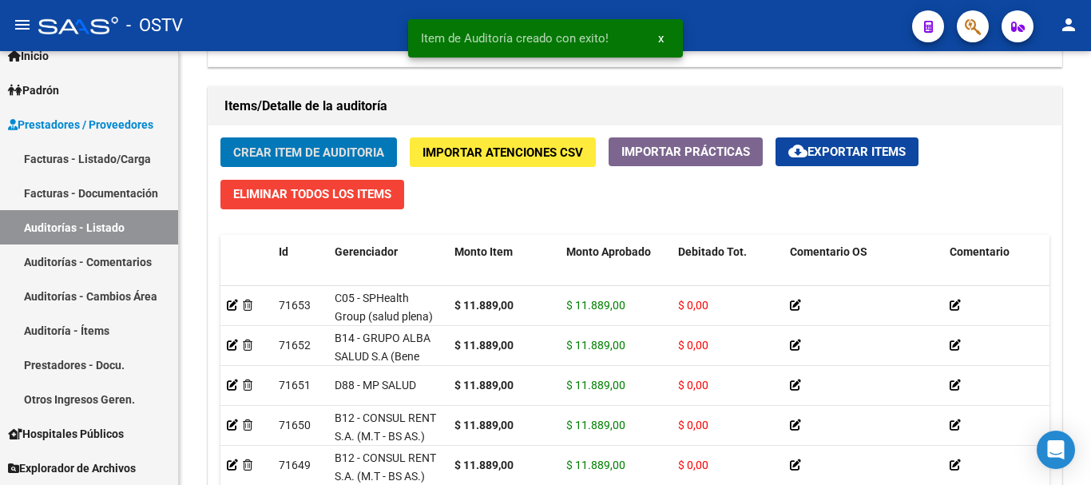
click at [220, 137] on button "Crear Item de Auditoria" at bounding box center [308, 152] width 176 height 30
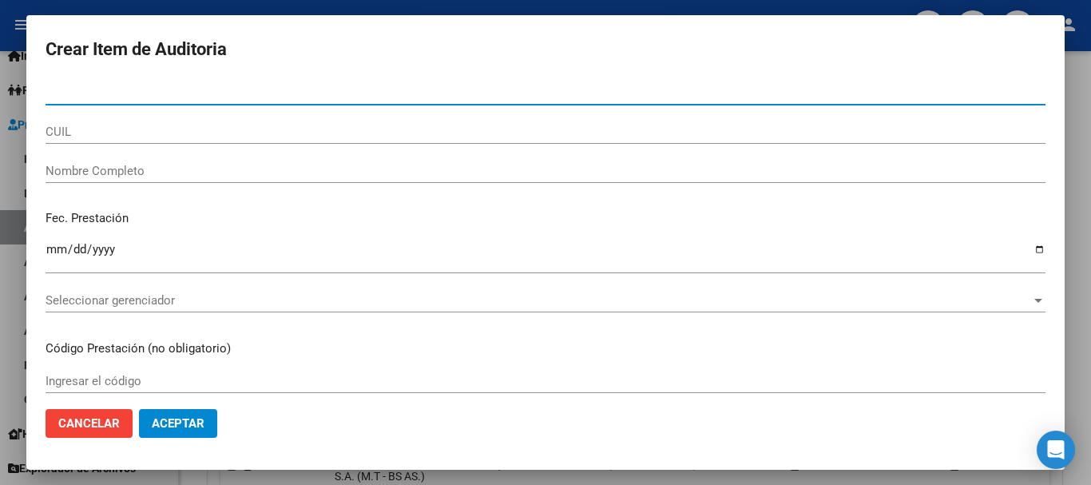
paste input "46693875"
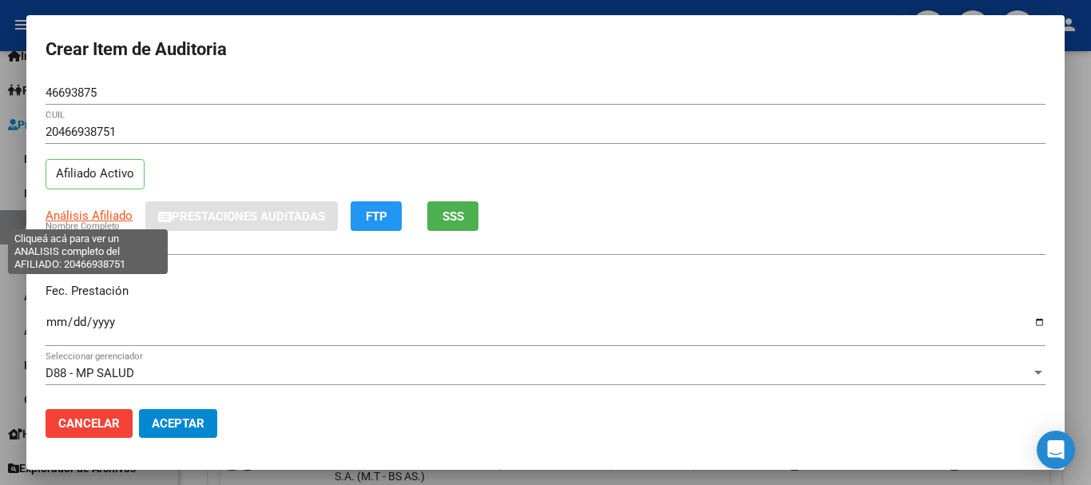
click at [97, 218] on span "Análisis Afiliado" at bounding box center [89, 215] width 87 height 14
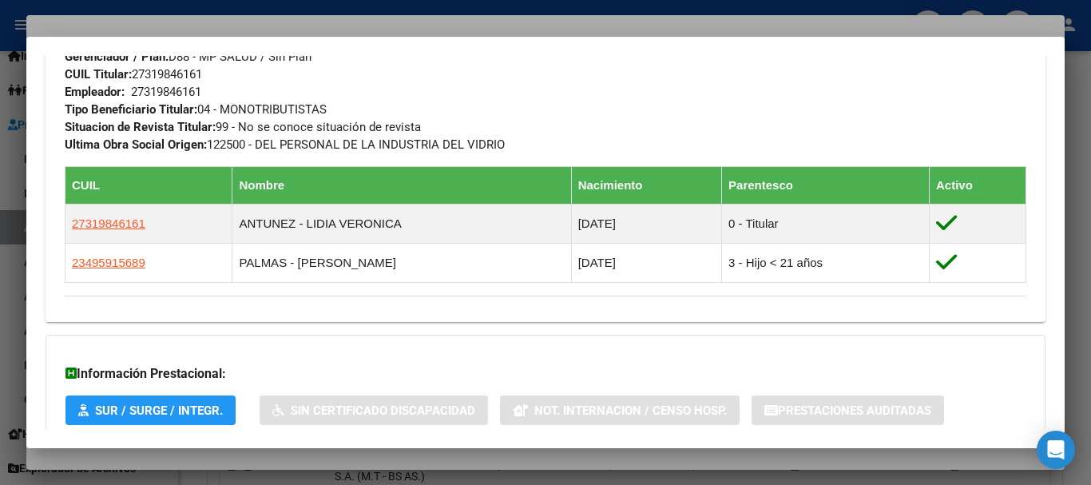
scroll to position [959, 0]
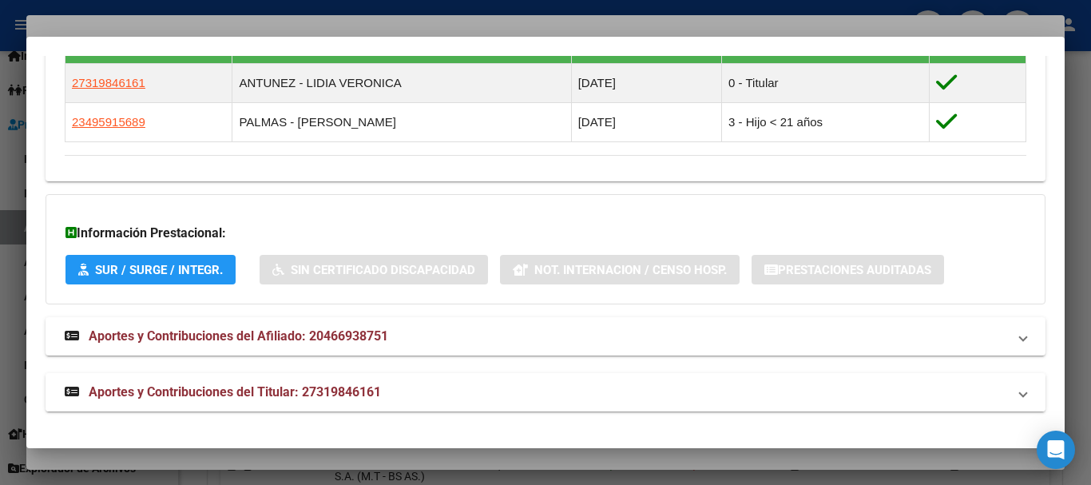
click at [370, 376] on mat-expansion-panel-header "Aportes y Contribuciones del Titular: 27319846161" at bounding box center [546, 392] width 1000 height 38
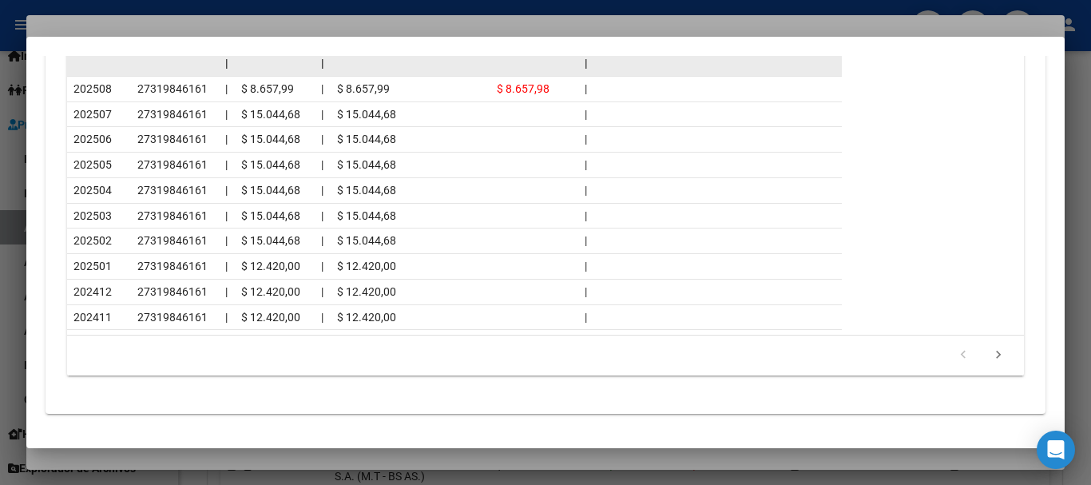
scroll to position [1676, 0]
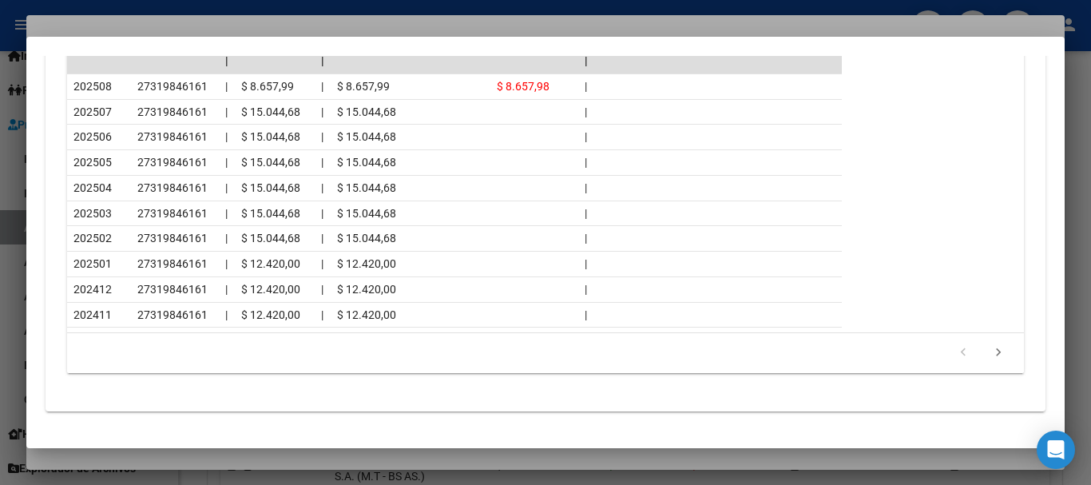
click at [181, 22] on div at bounding box center [545, 242] width 1091 height 485
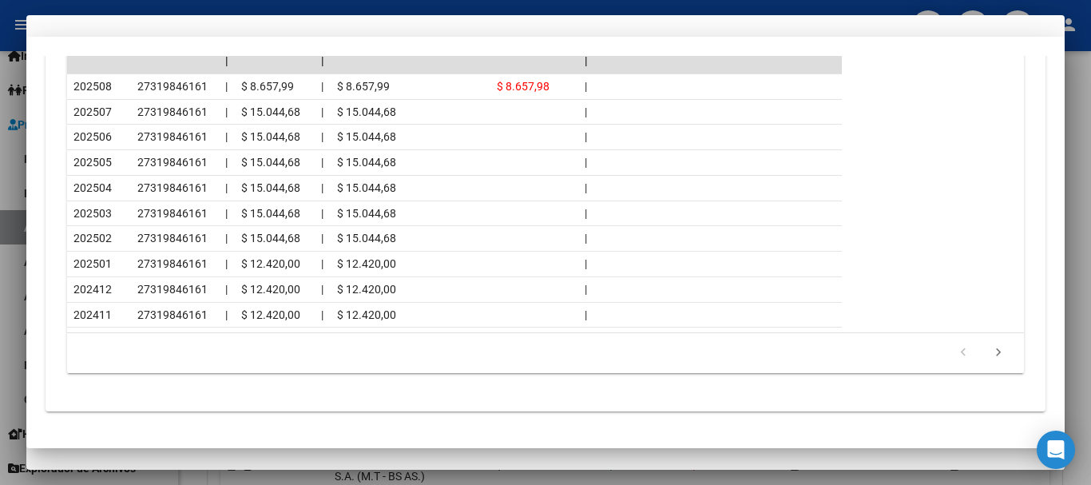
click at [718, 158] on div "20466938751 CUIL" at bounding box center [546, 139] width 1000 height 39
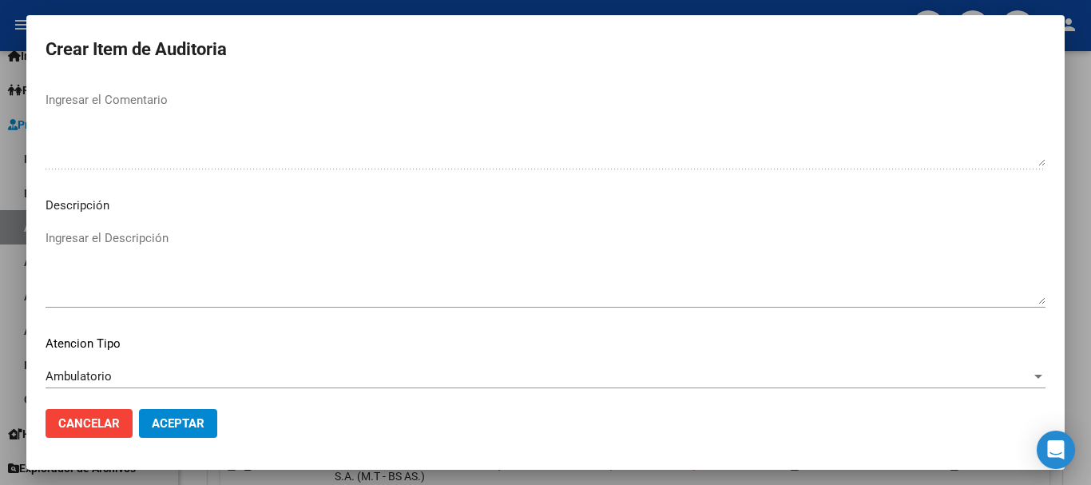
scroll to position [1123, 0]
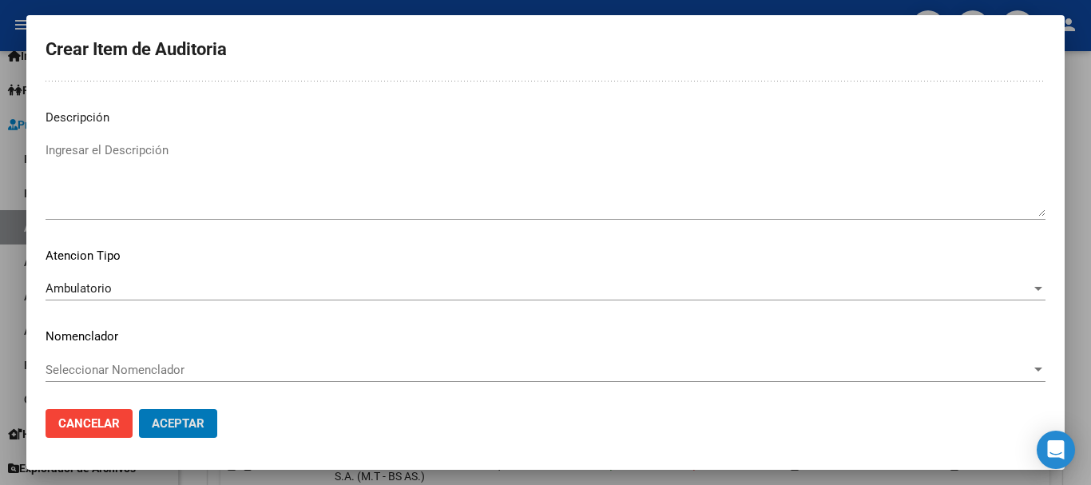
click at [139, 409] on button "Aceptar" at bounding box center [178, 423] width 78 height 29
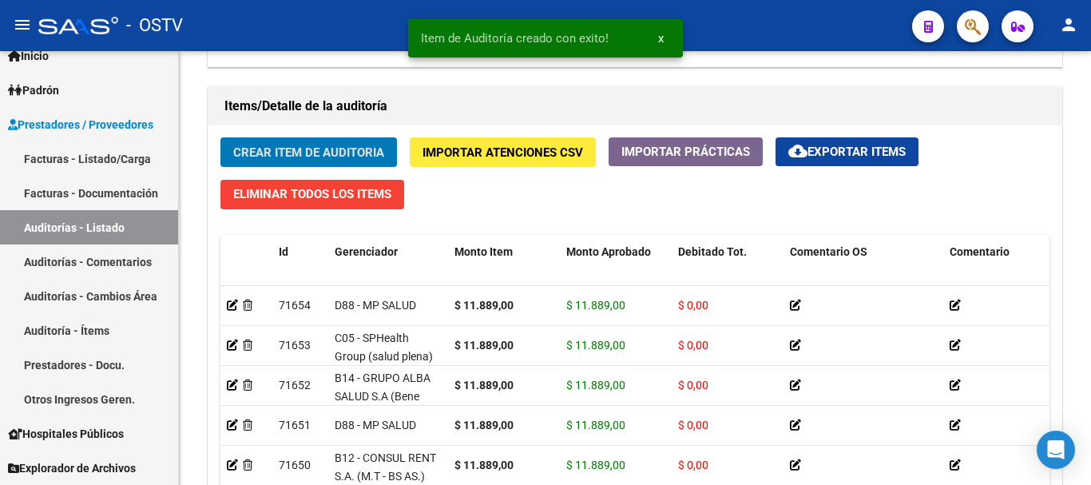
click at [220, 137] on button "Crear Item de Auditoria" at bounding box center [308, 152] width 176 height 30
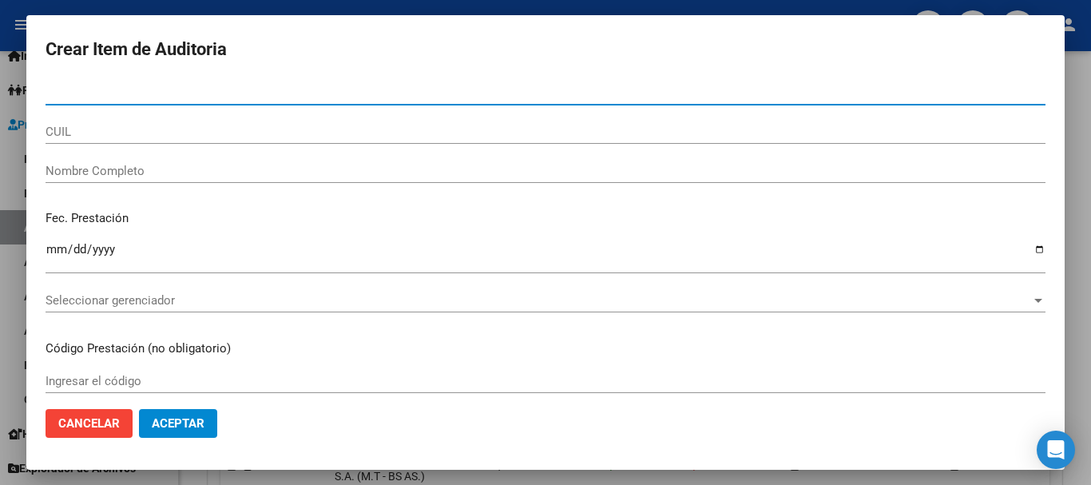
paste input "57481786"
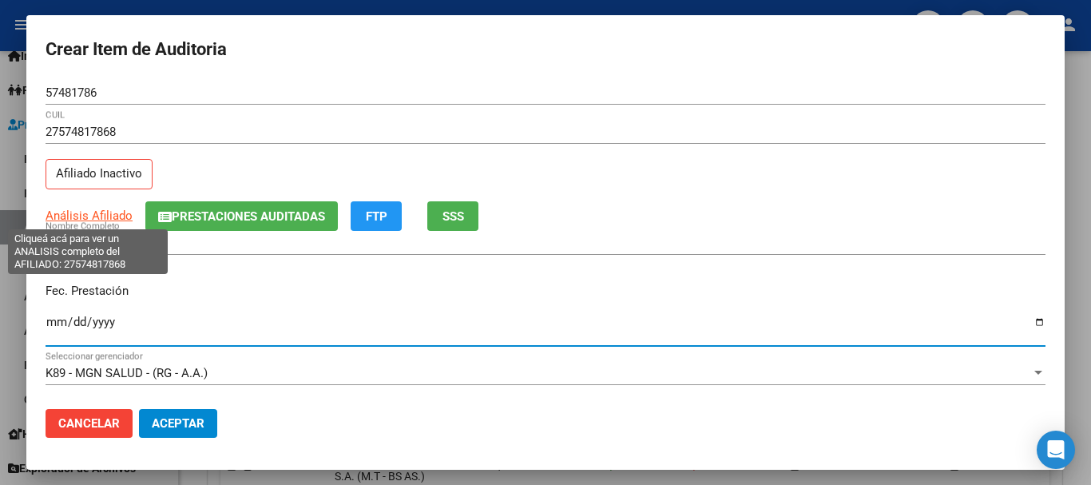
click at [88, 212] on span "Análisis Afiliado" at bounding box center [89, 215] width 87 height 14
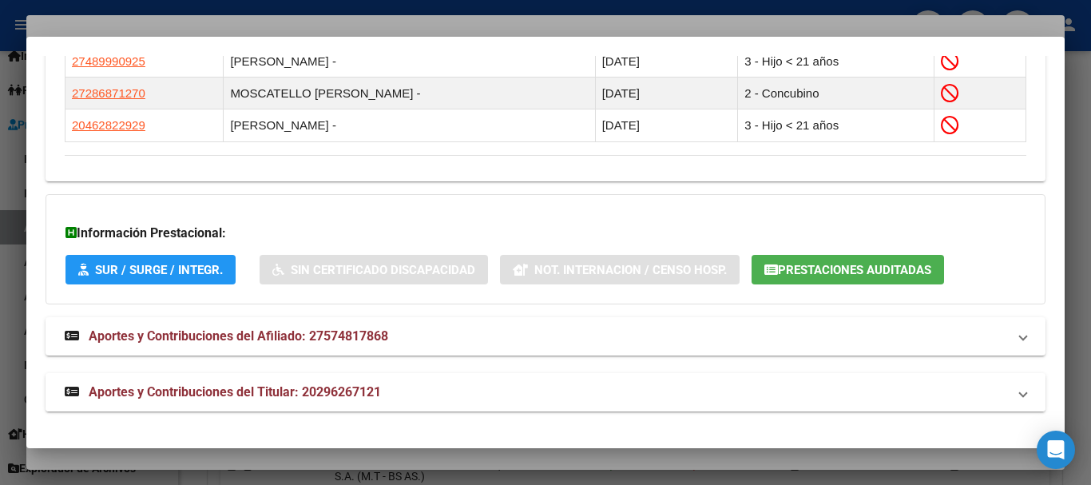
click at [410, 387] on mat-panel-title "Aportes y Contribuciones del Titular: 20296267121" at bounding box center [536, 391] width 942 height 19
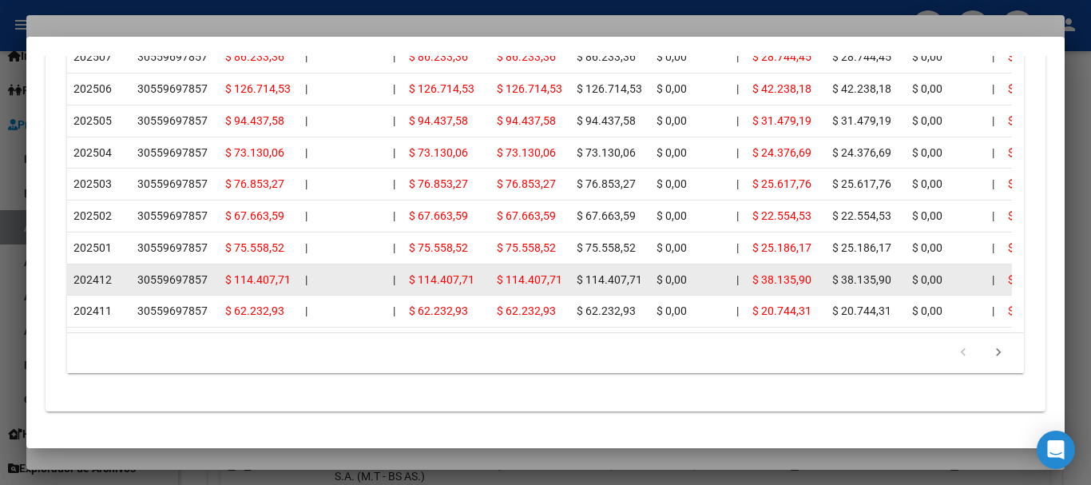
scroll to position [1814, 0]
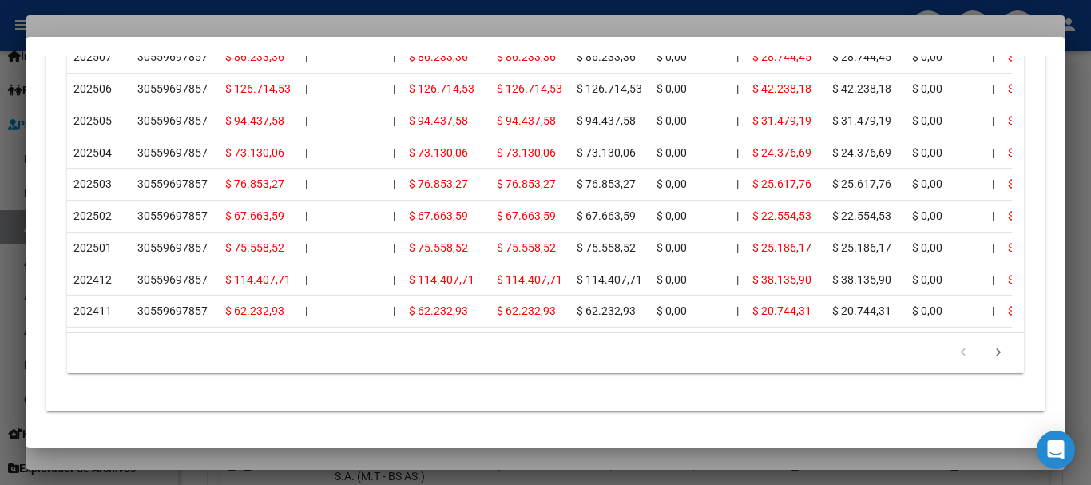
click at [312, 25] on div at bounding box center [545, 242] width 1091 height 485
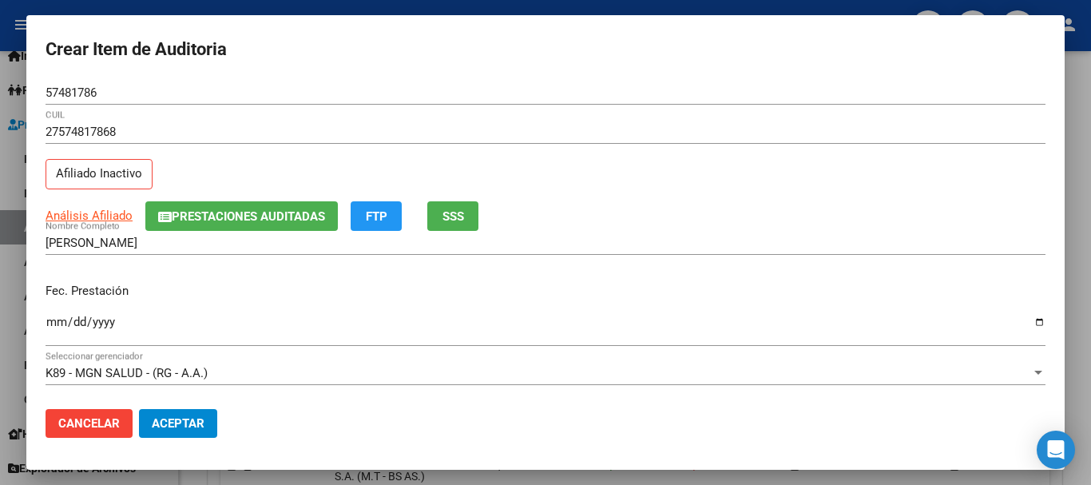
drag, startPoint x: 842, startPoint y: 177, endPoint x: 867, endPoint y: 205, distance: 37.9
click at [844, 180] on div "27574817868 CUIL Afiliado Inactivo" at bounding box center [546, 160] width 1000 height 81
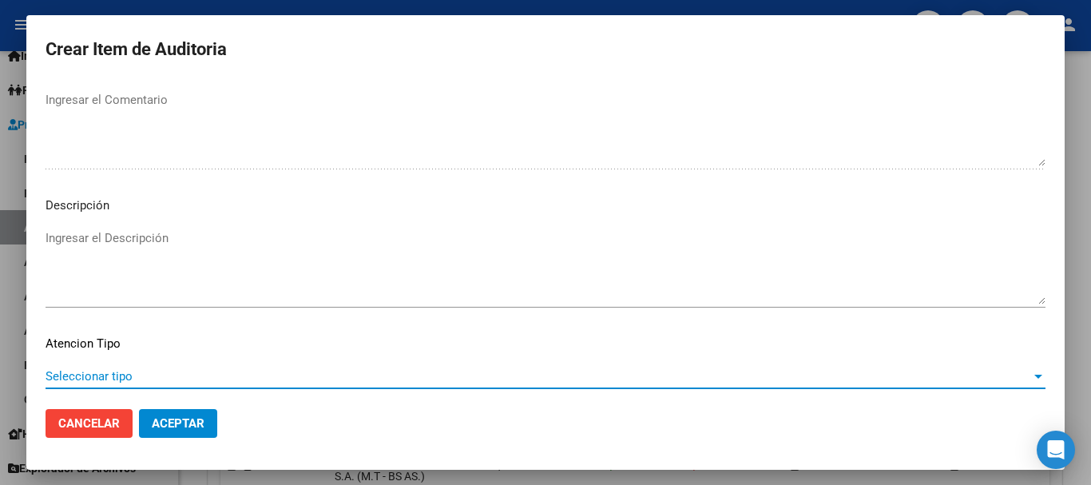
scroll to position [1123, 0]
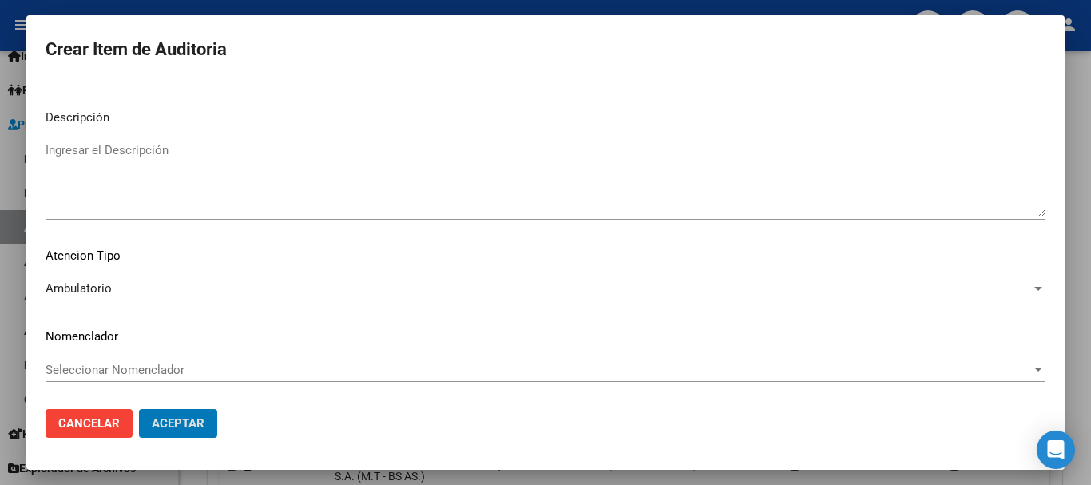
click at [139, 409] on button "Aceptar" at bounding box center [178, 423] width 78 height 29
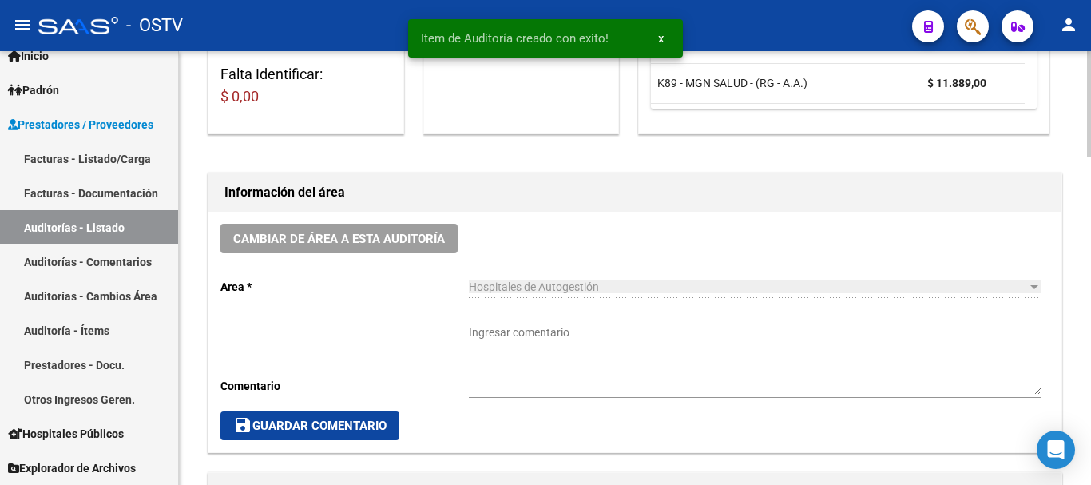
scroll to position [480, 0]
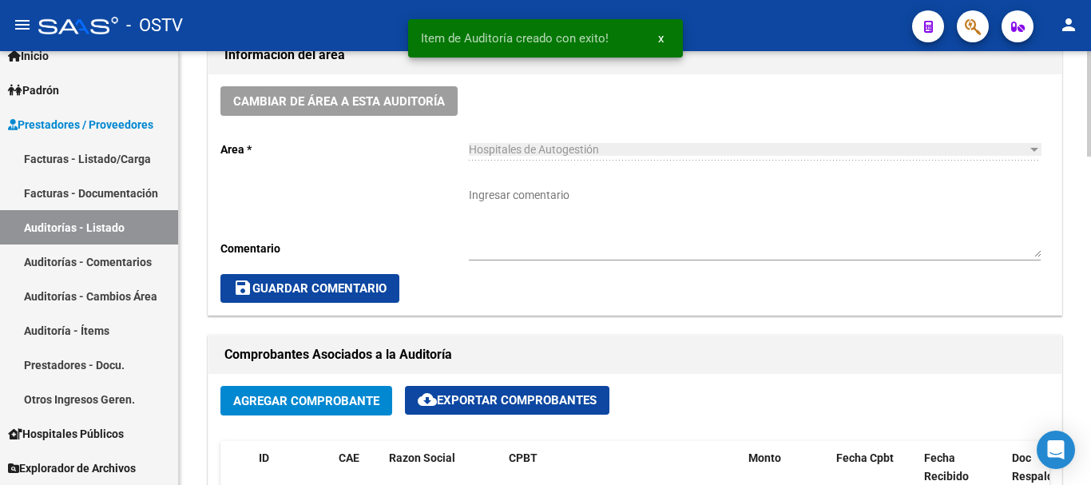
click at [546, 227] on textarea "Ingresar comentario" at bounding box center [755, 222] width 572 height 70
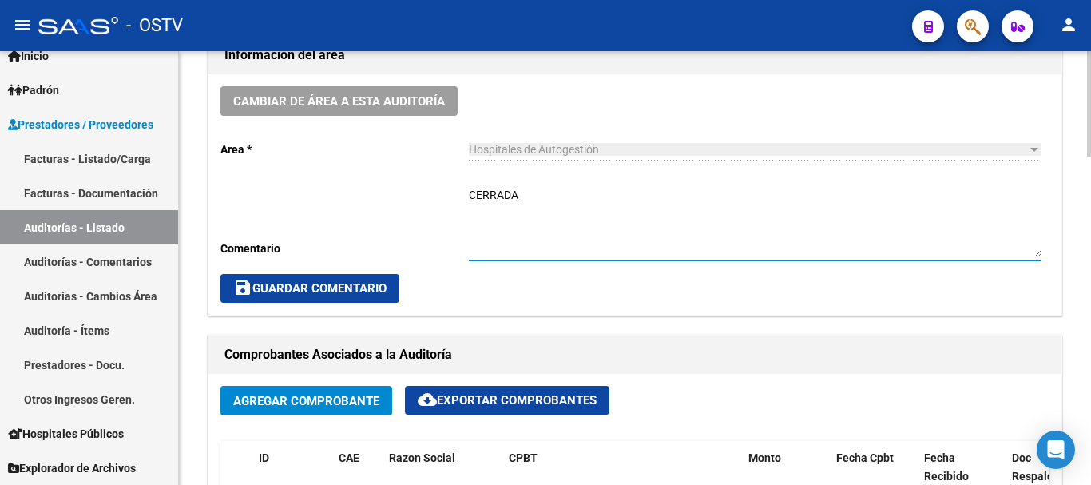
click at [347, 285] on span "save Guardar Comentario" at bounding box center [309, 288] width 153 height 14
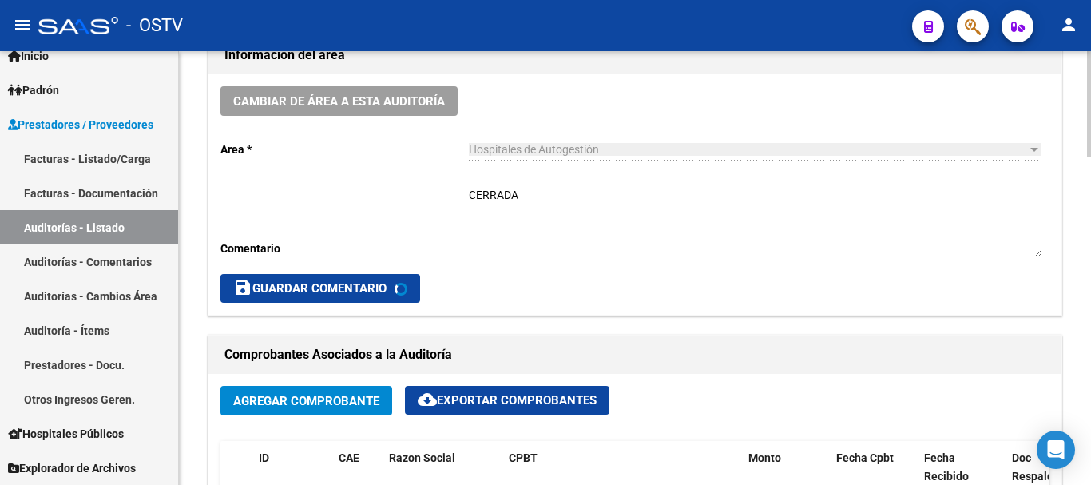
scroll to position [0, 0]
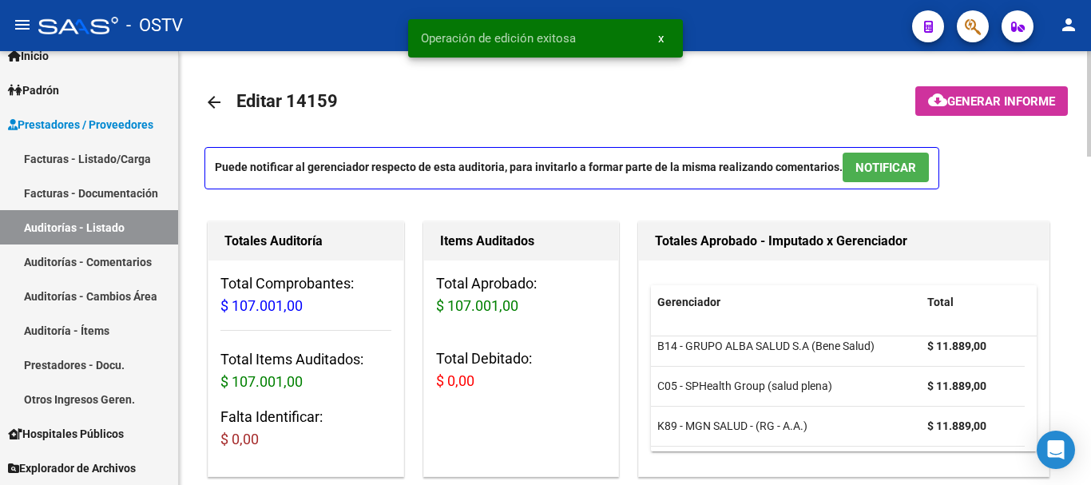
click at [218, 99] on mat-icon "arrow_back" at bounding box center [213, 102] width 19 height 19
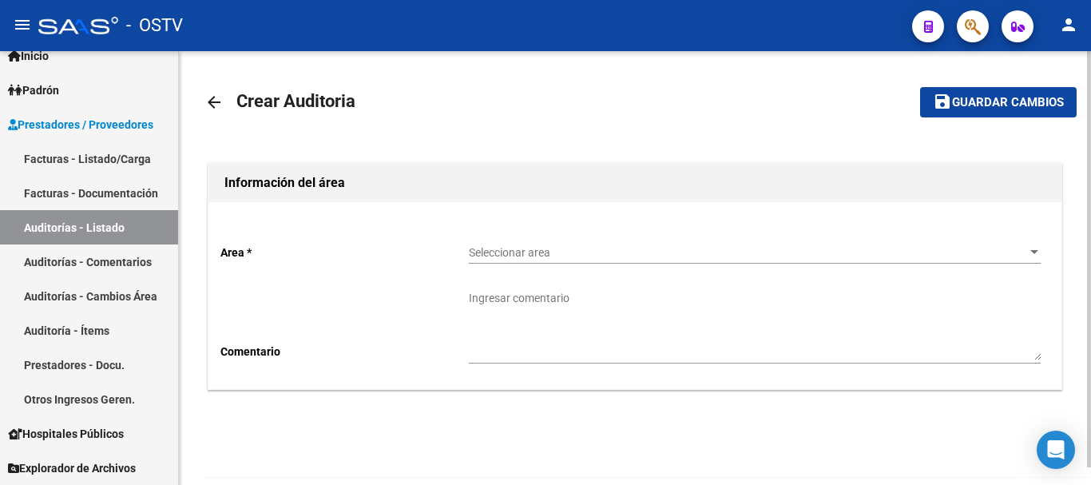
click at [615, 244] on div "Seleccionar area Seleccionar area" at bounding box center [755, 248] width 572 height 32
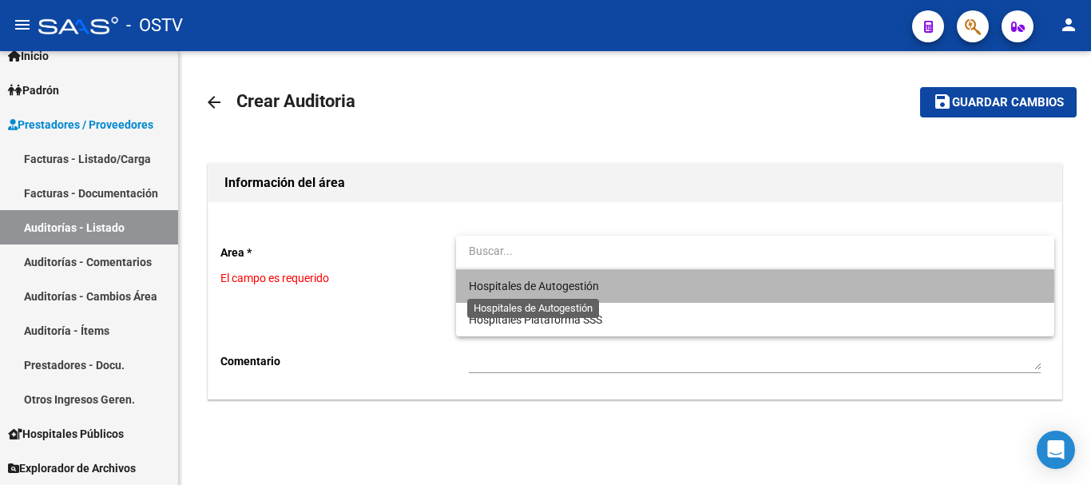
click at [509, 283] on span "Hospitales de Autogestión" at bounding box center [534, 285] width 130 height 13
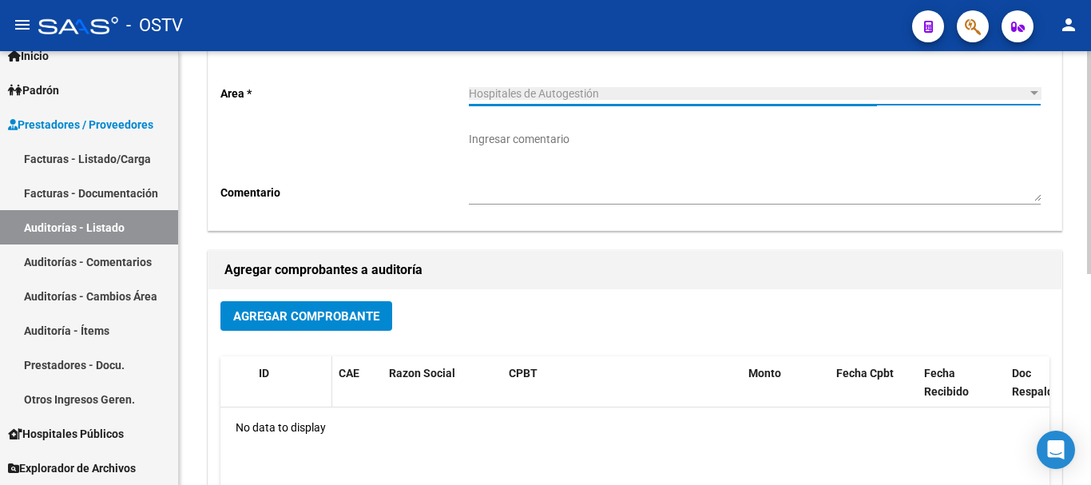
scroll to position [160, 0]
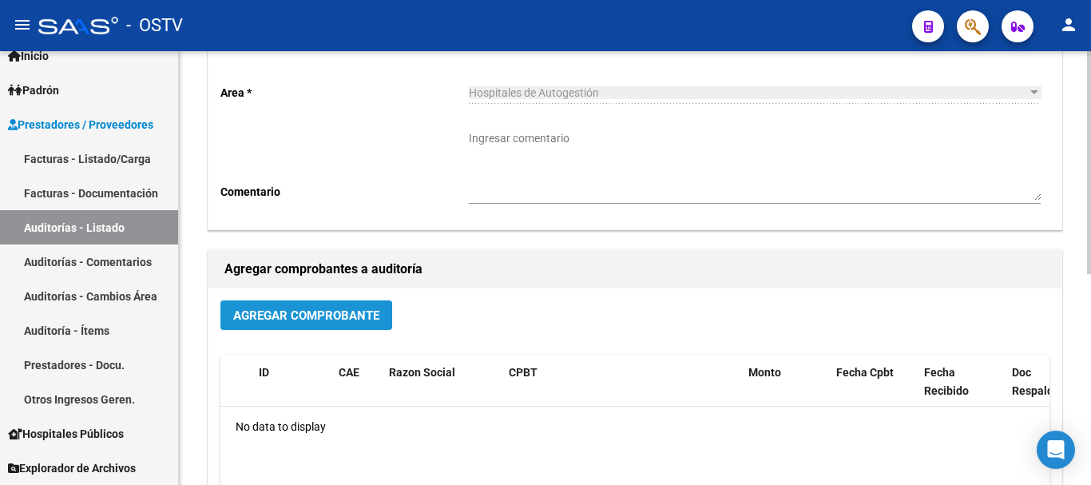
click at [291, 318] on span "Agregar Comprobante" at bounding box center [306, 315] width 146 height 14
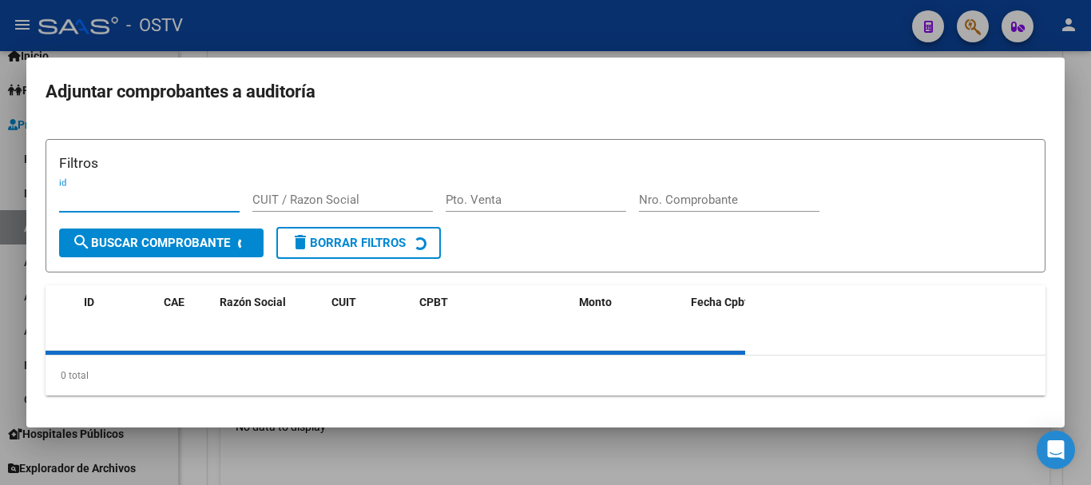
click at [724, 200] on input "Nro. Comprobante" at bounding box center [729, 199] width 180 height 14
paste input "6493"
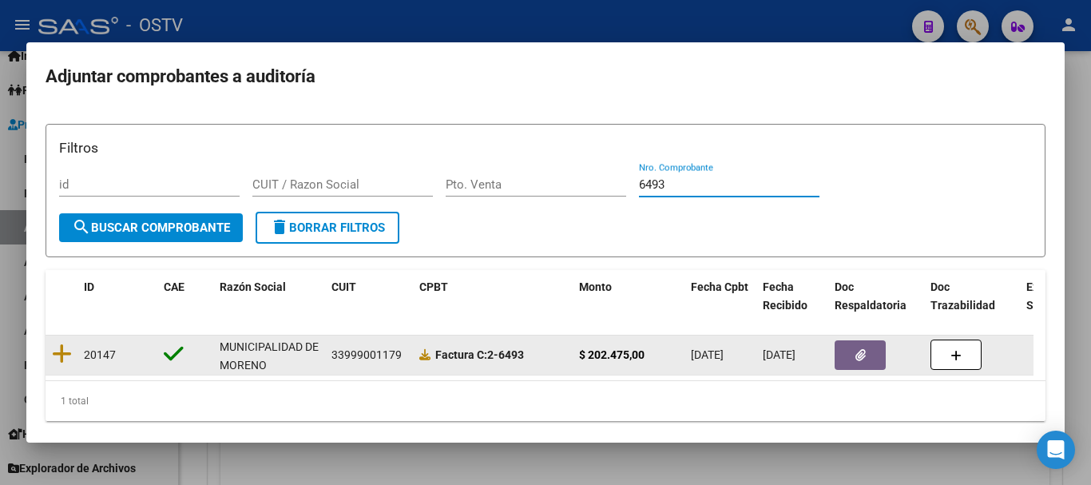
click at [861, 353] on icon "button" at bounding box center [860, 355] width 10 height 12
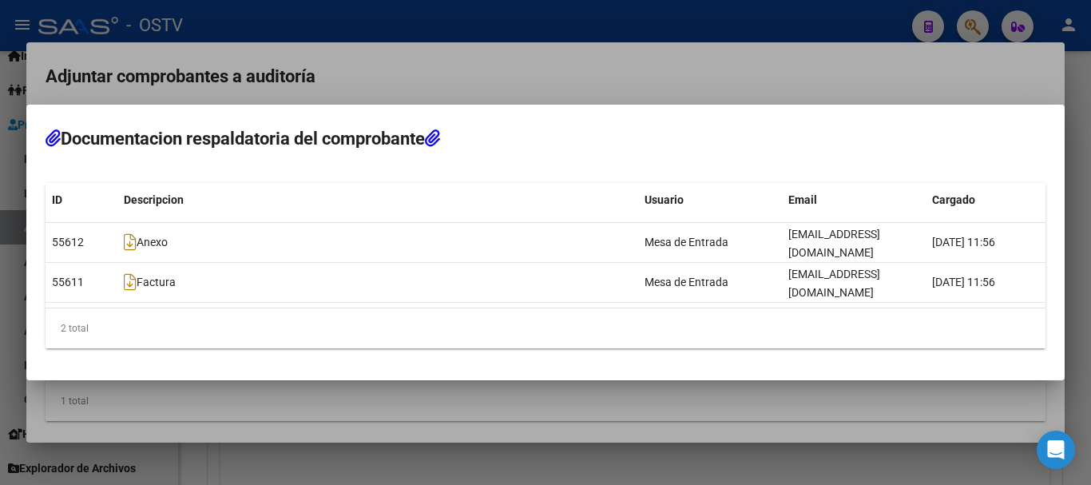
click at [490, 51] on div at bounding box center [545, 242] width 1091 height 485
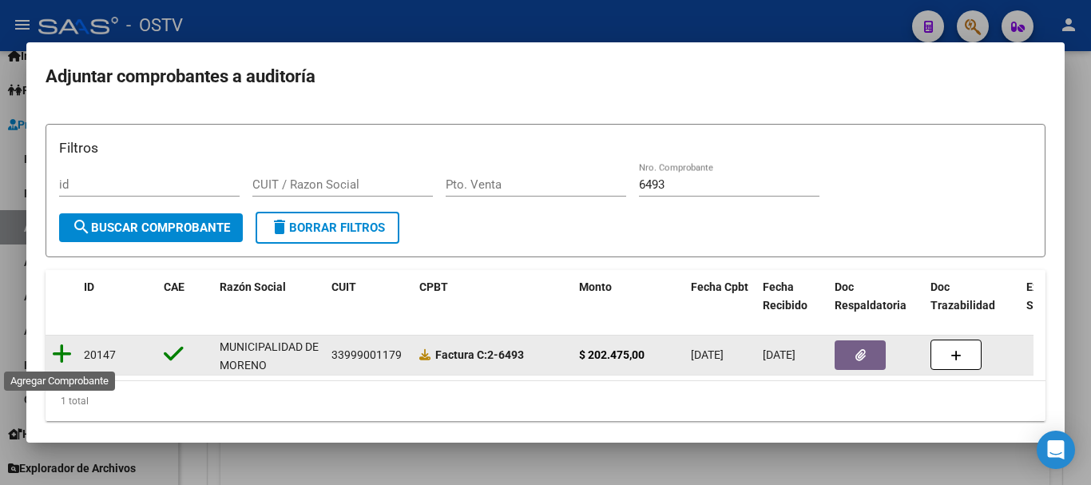
click at [56, 350] on icon at bounding box center [62, 354] width 20 height 22
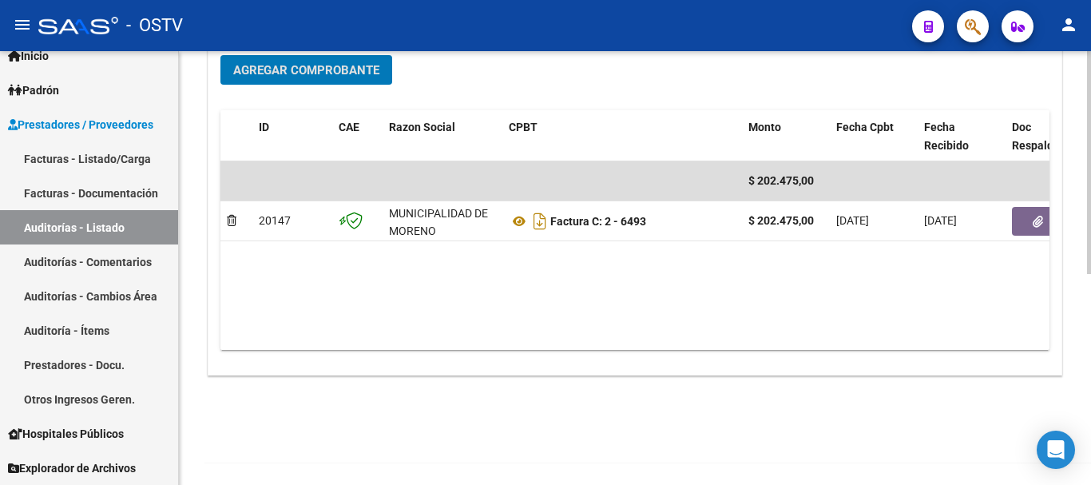
scroll to position [409, 0]
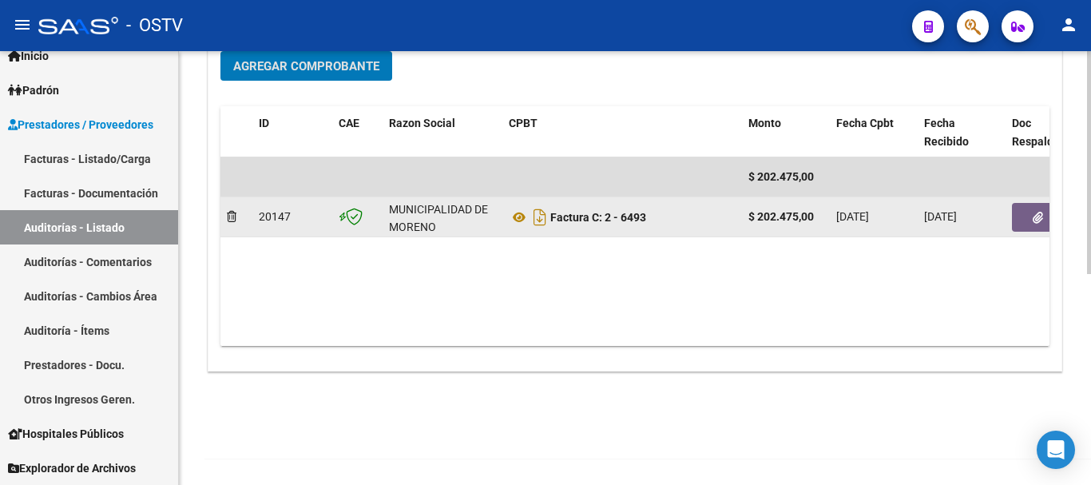
click at [1031, 222] on button "button" at bounding box center [1037, 217] width 51 height 29
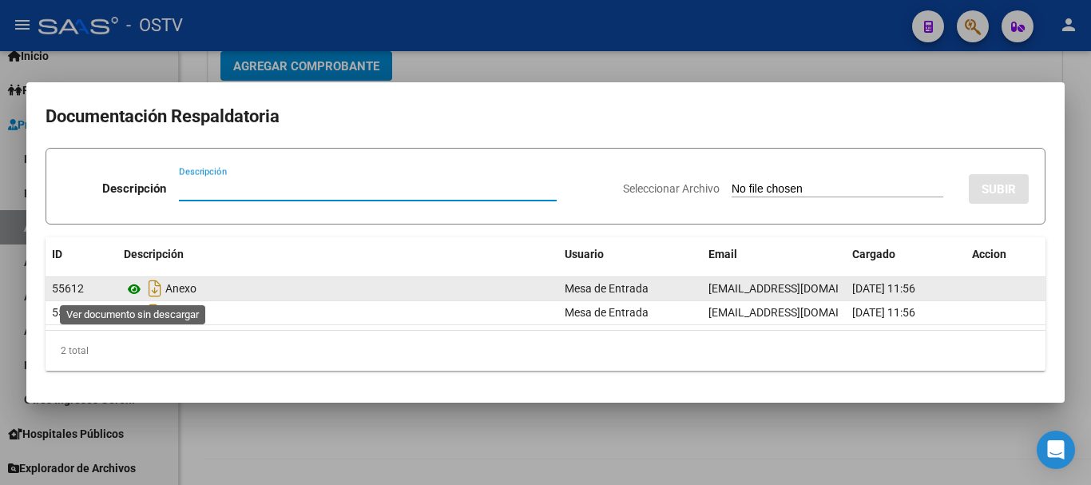
click at [131, 294] on icon at bounding box center [134, 288] width 21 height 19
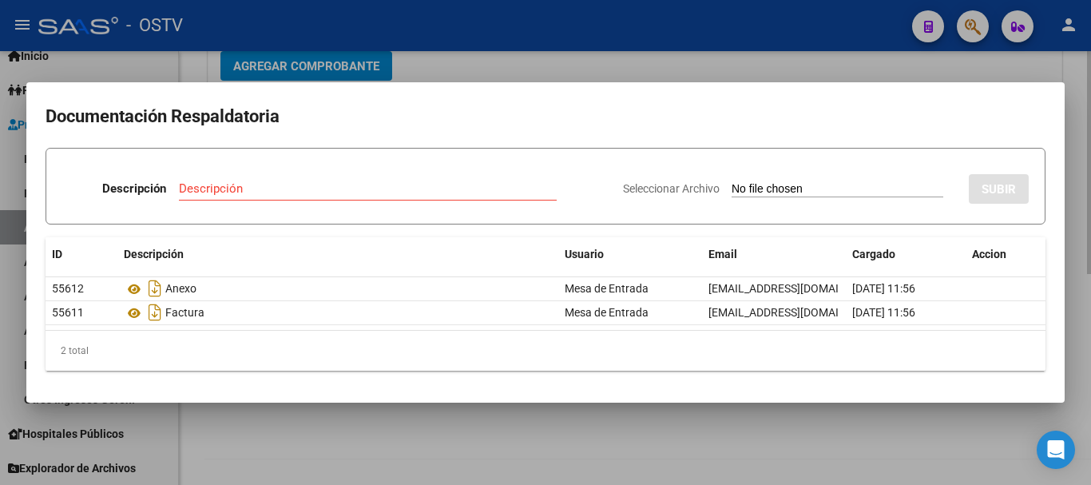
drag, startPoint x: 605, startPoint y: 70, endPoint x: 669, endPoint y: 61, distance: 64.5
click at [605, 69] on div at bounding box center [545, 242] width 1091 height 485
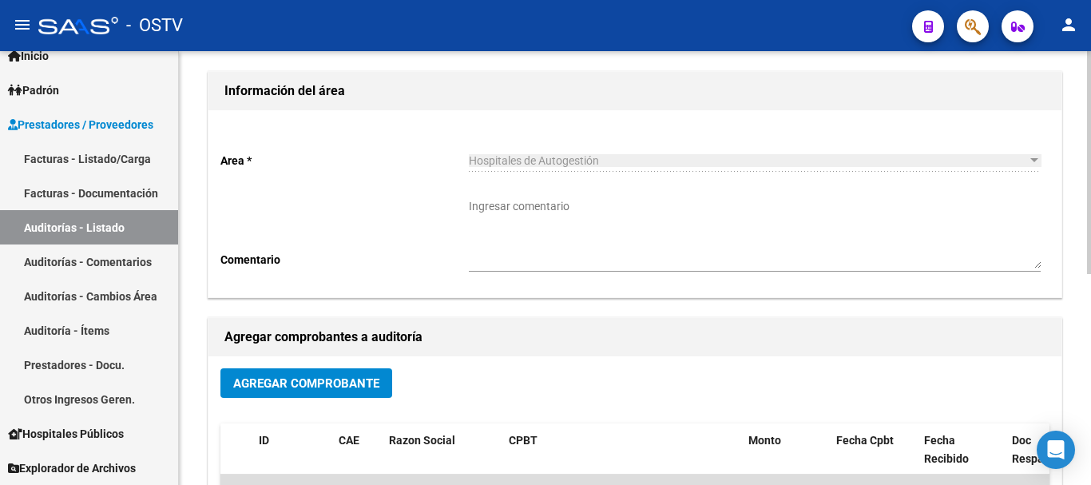
scroll to position [0, 0]
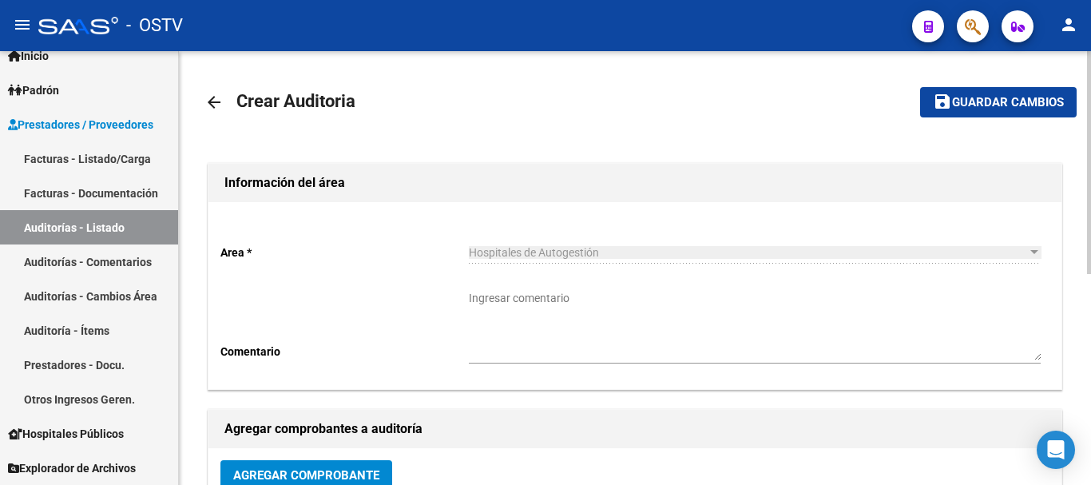
click at [992, 99] on span "Guardar cambios" at bounding box center [1008, 103] width 112 height 14
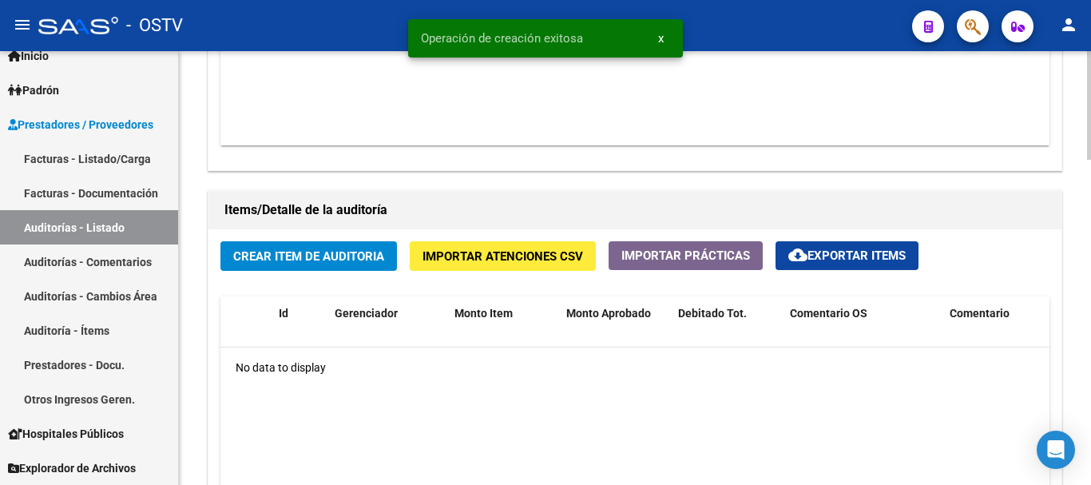
scroll to position [1038, 0]
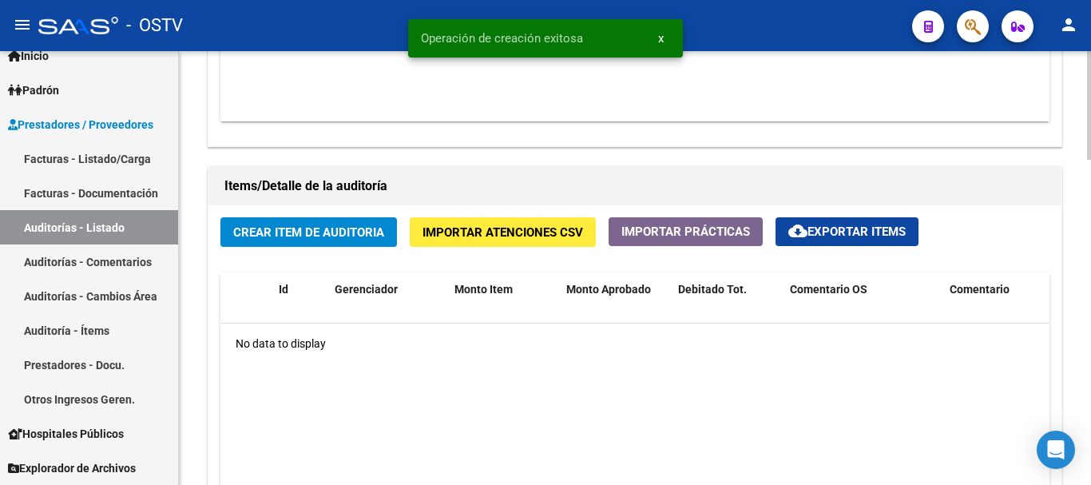
click at [355, 226] on span "Crear Item de Auditoria" at bounding box center [308, 232] width 151 height 14
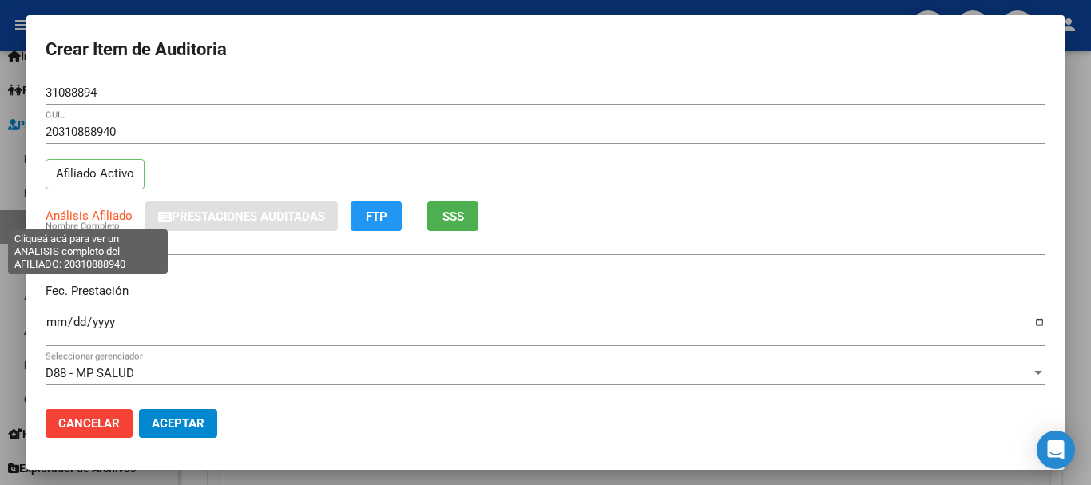
click at [74, 210] on span "Análisis Afiliado" at bounding box center [89, 215] width 87 height 14
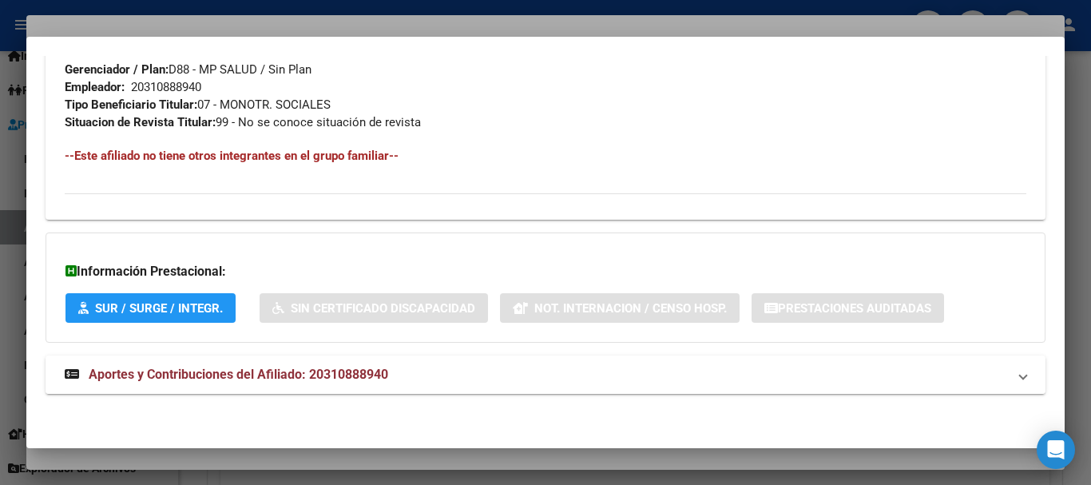
click at [358, 379] on span "Aportes y Contribuciones del Afiliado: 20310888940" at bounding box center [238, 373] width 299 height 15
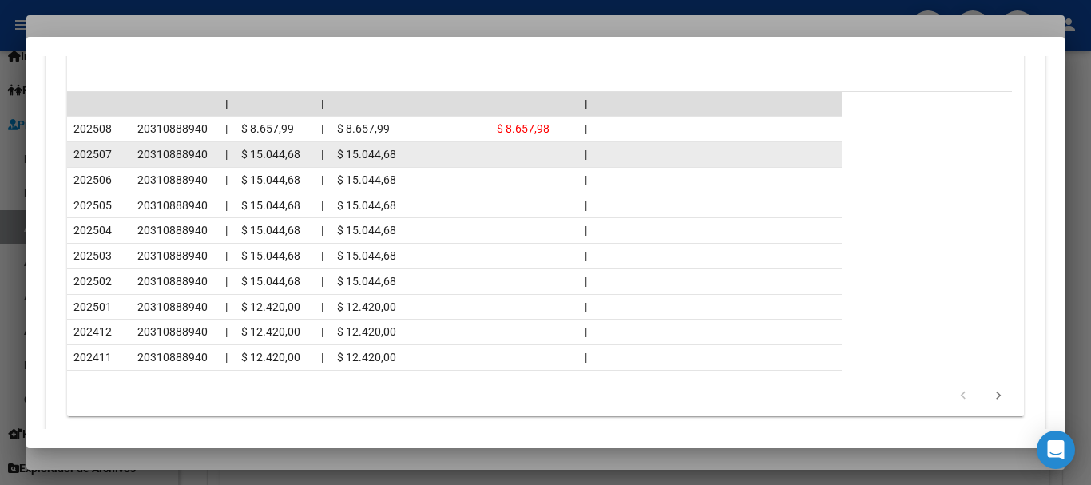
scroll to position [1540, 0]
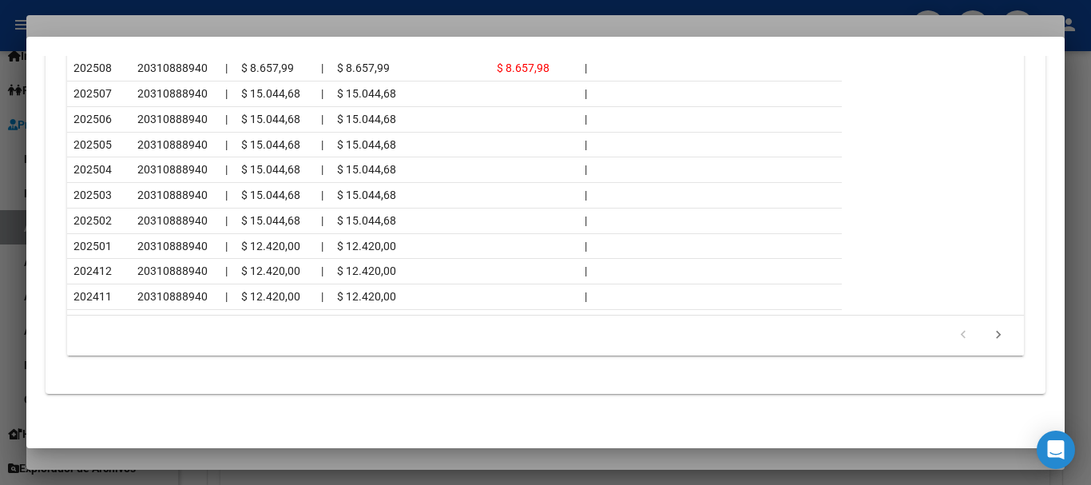
click at [275, 25] on div at bounding box center [545, 242] width 1091 height 485
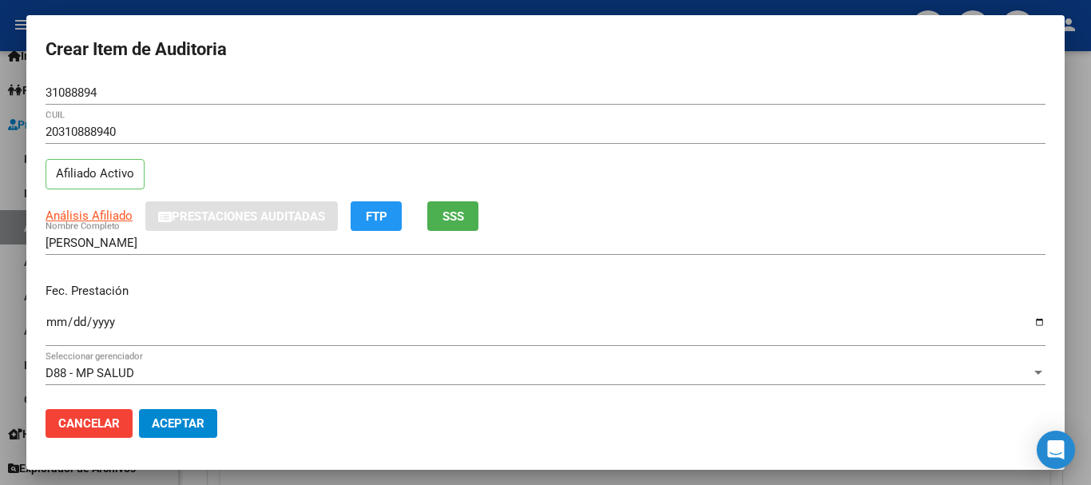
click at [631, 166] on div "20310888940 CUIL Afiliado Activo" at bounding box center [546, 160] width 1000 height 81
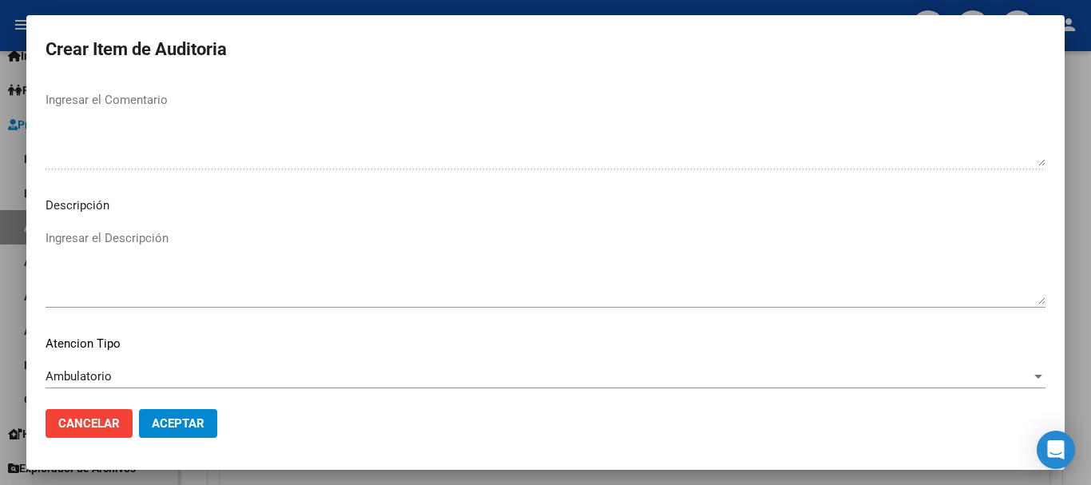
scroll to position [1123, 0]
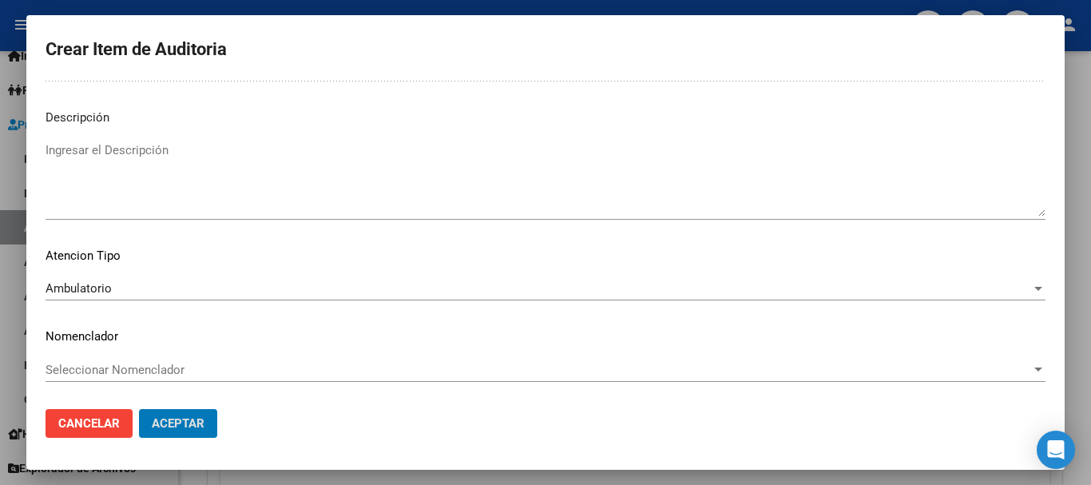
click at [139, 409] on button "Aceptar" at bounding box center [178, 423] width 78 height 29
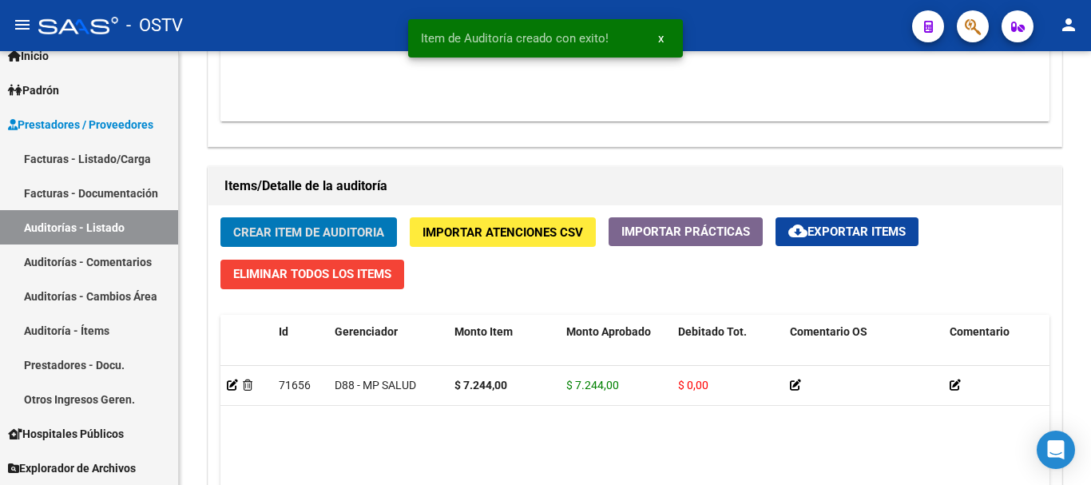
click at [220, 217] on button "Crear Item de Auditoria" at bounding box center [308, 232] width 176 height 30
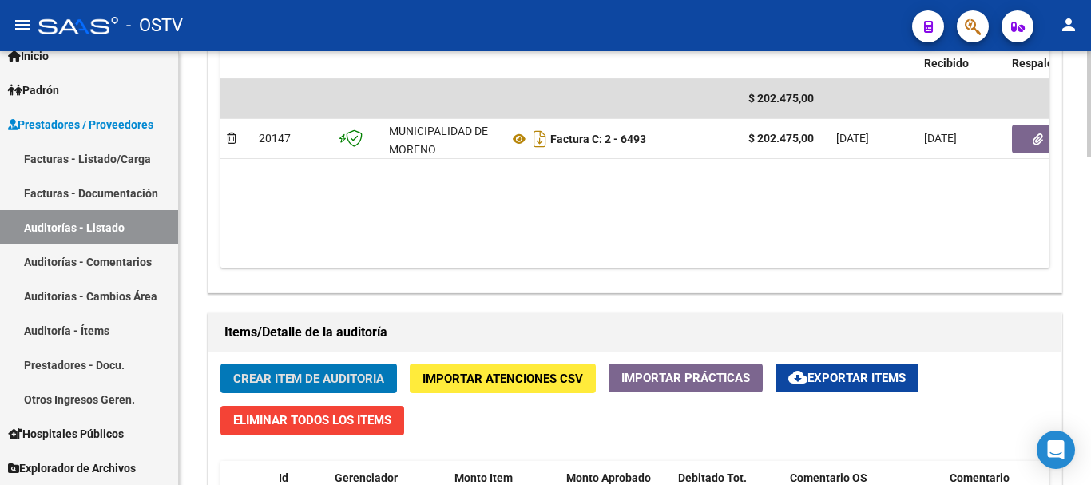
scroll to position [879, 0]
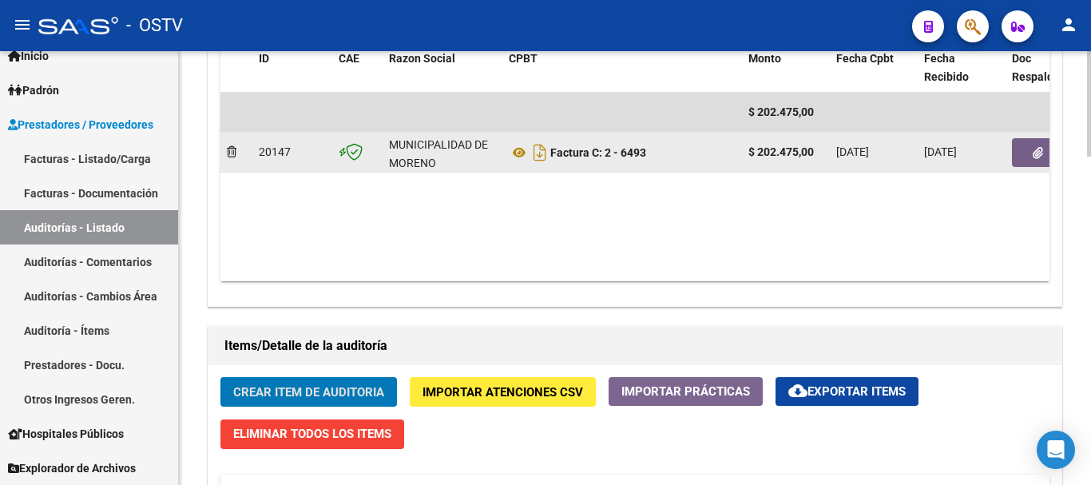
click at [1039, 155] on icon "button" at bounding box center [1037, 153] width 10 height 12
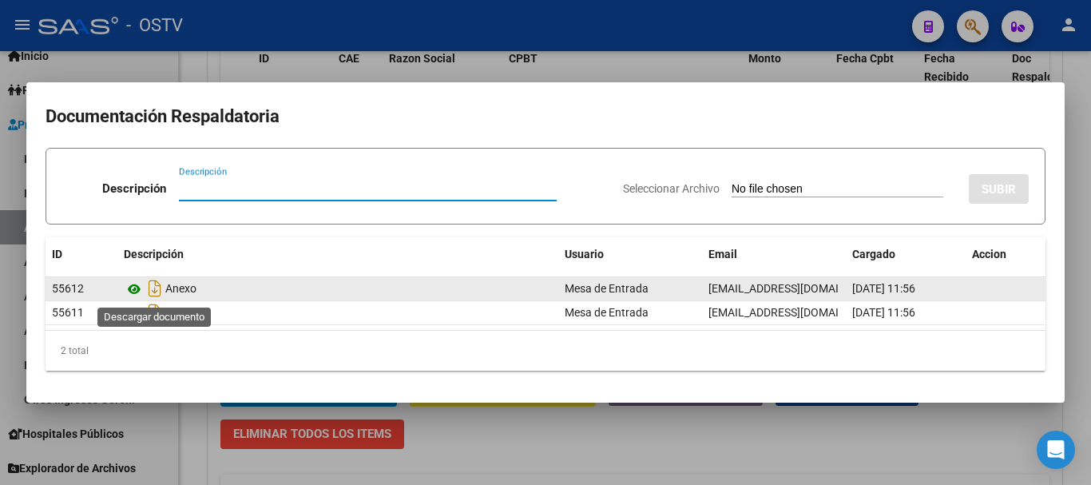
drag, startPoint x: 145, startPoint y: 285, endPoint x: 134, endPoint y: 291, distance: 11.8
click at [145, 285] on icon "Descargar documento" at bounding box center [155, 288] width 21 height 26
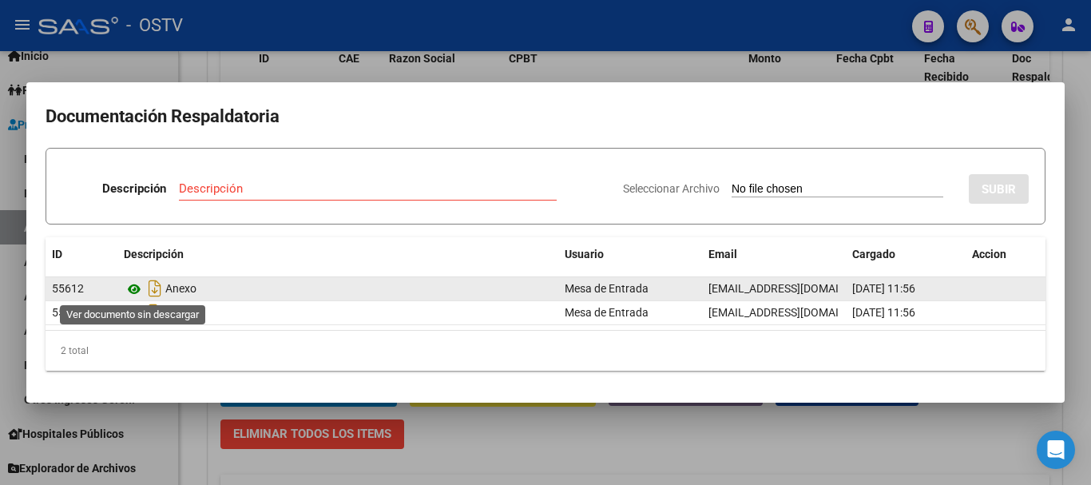
click at [138, 288] on icon at bounding box center [134, 288] width 21 height 19
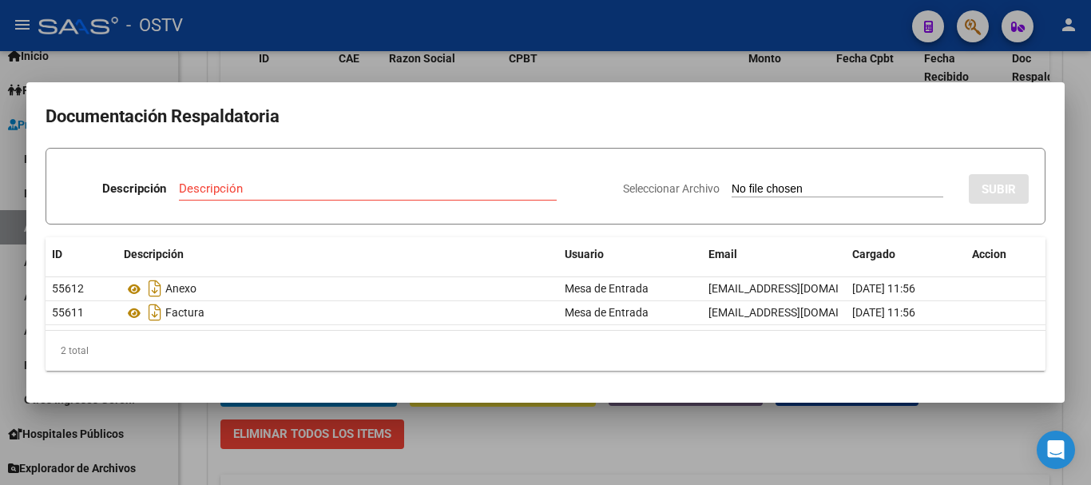
click at [701, 67] on div at bounding box center [545, 242] width 1091 height 485
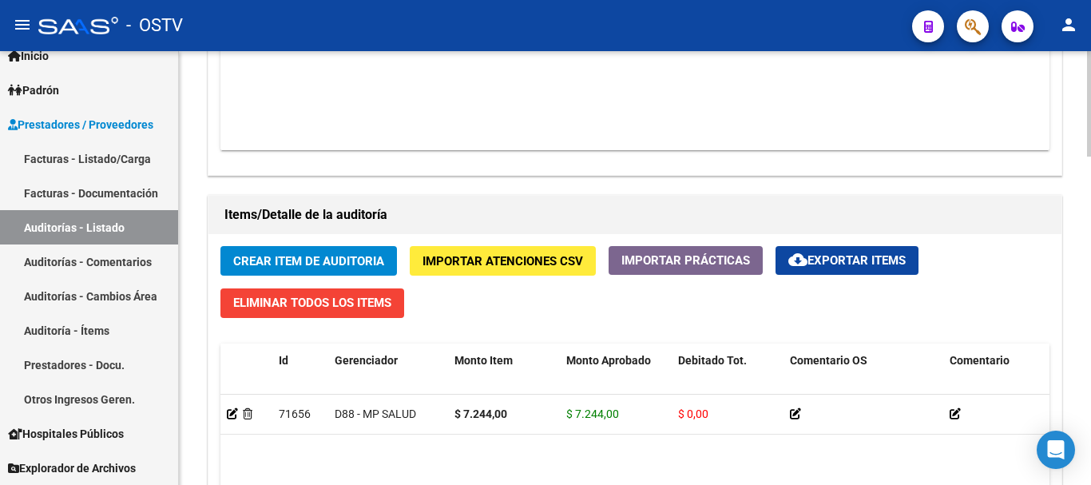
scroll to position [1198, 0]
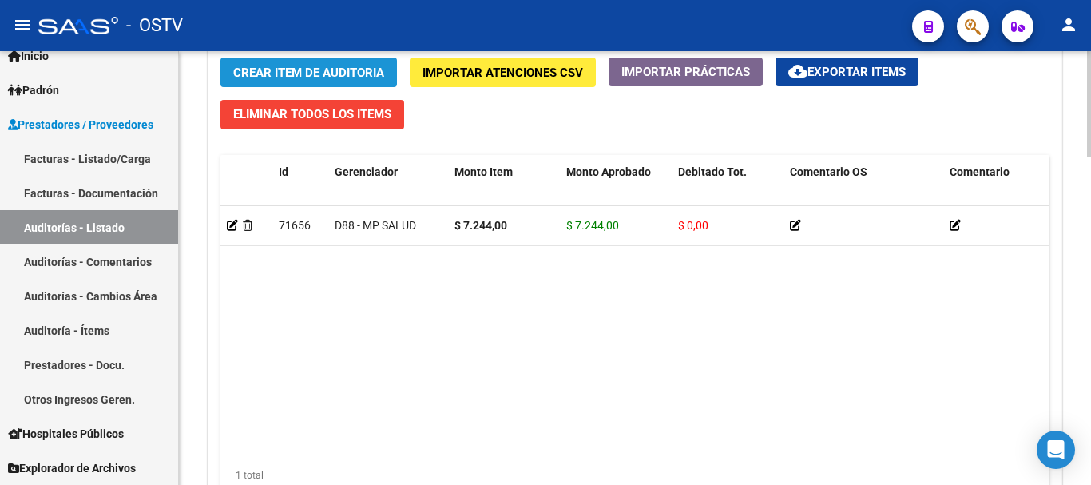
click at [337, 74] on span "Crear Item de Auditoria" at bounding box center [308, 72] width 151 height 14
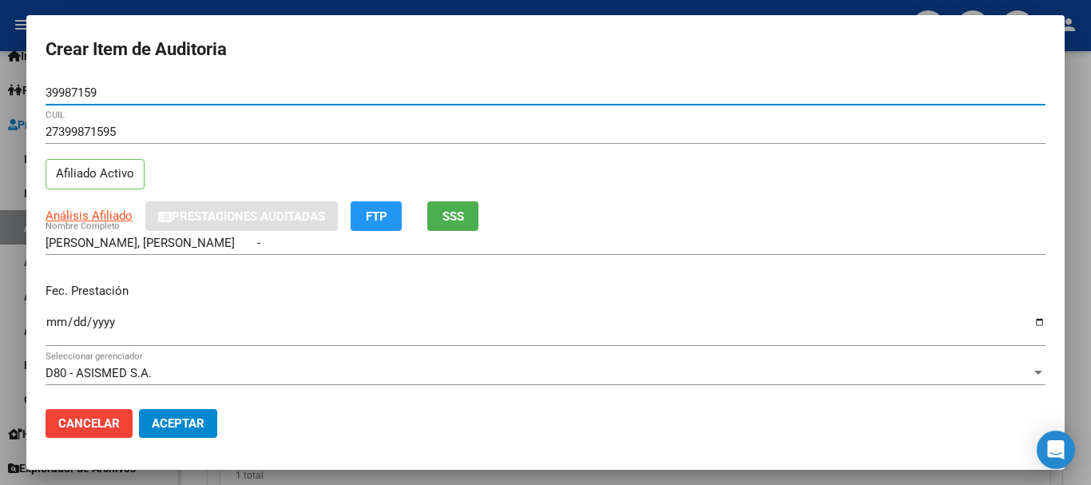
click at [139, 409] on button "Aceptar" at bounding box center [178, 423] width 78 height 29
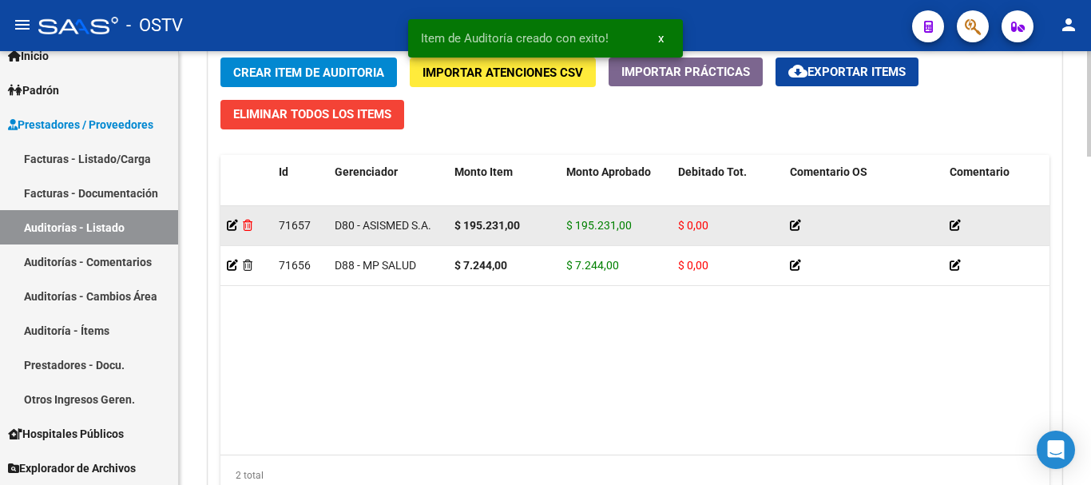
click at [245, 224] on icon at bounding box center [248, 225] width 10 height 11
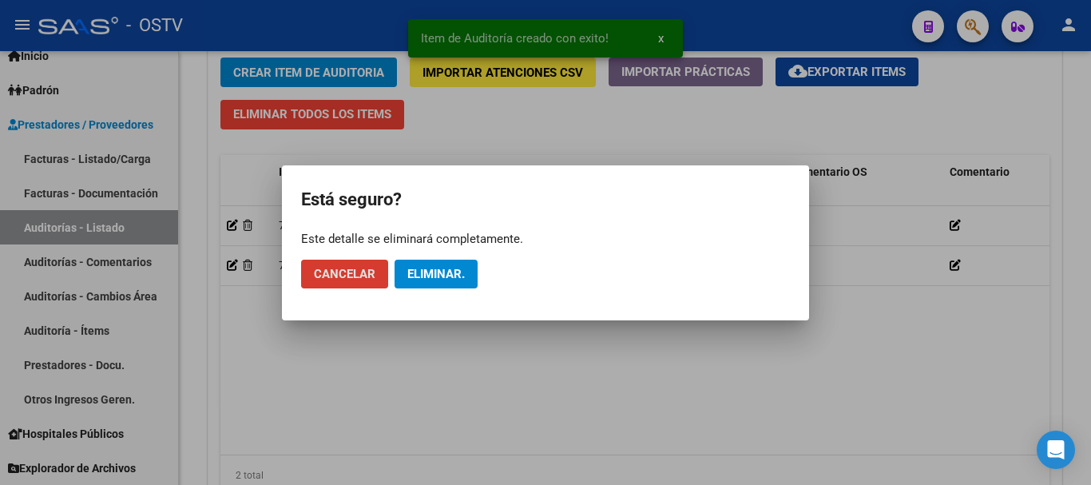
click at [420, 275] on span "Eliminar." at bounding box center [435, 274] width 57 height 14
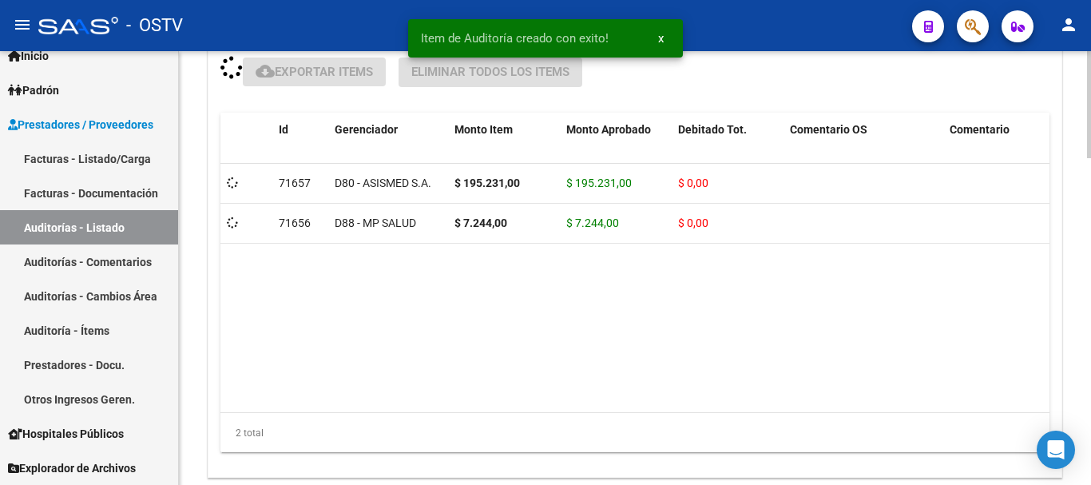
scroll to position [1186, 0]
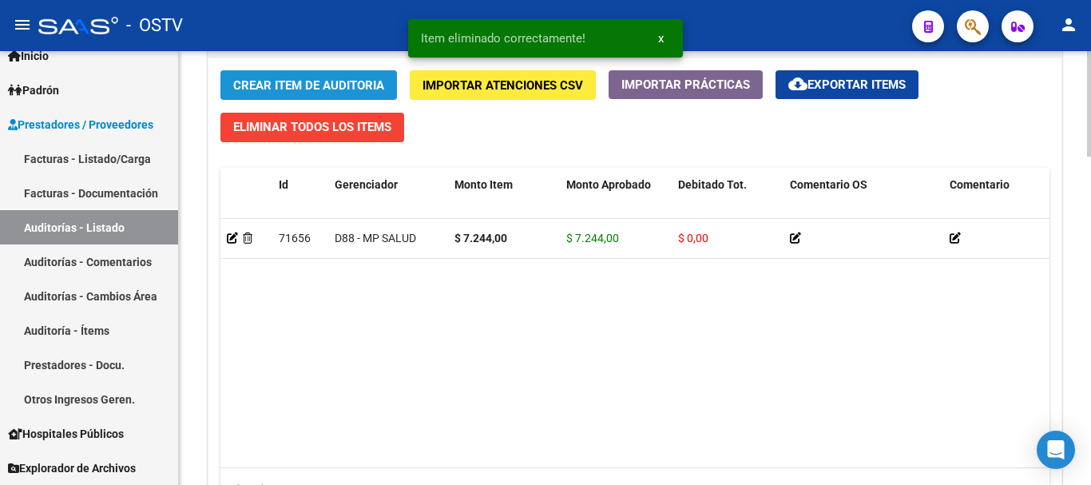
click at [315, 82] on span "Crear Item de Auditoria" at bounding box center [308, 85] width 151 height 14
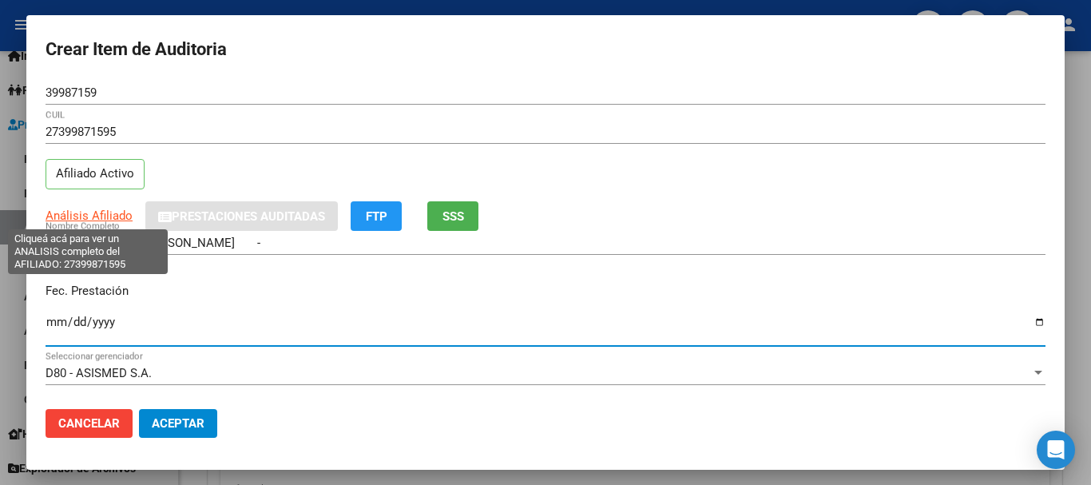
click at [87, 219] on span "Análisis Afiliado" at bounding box center [89, 215] width 87 height 14
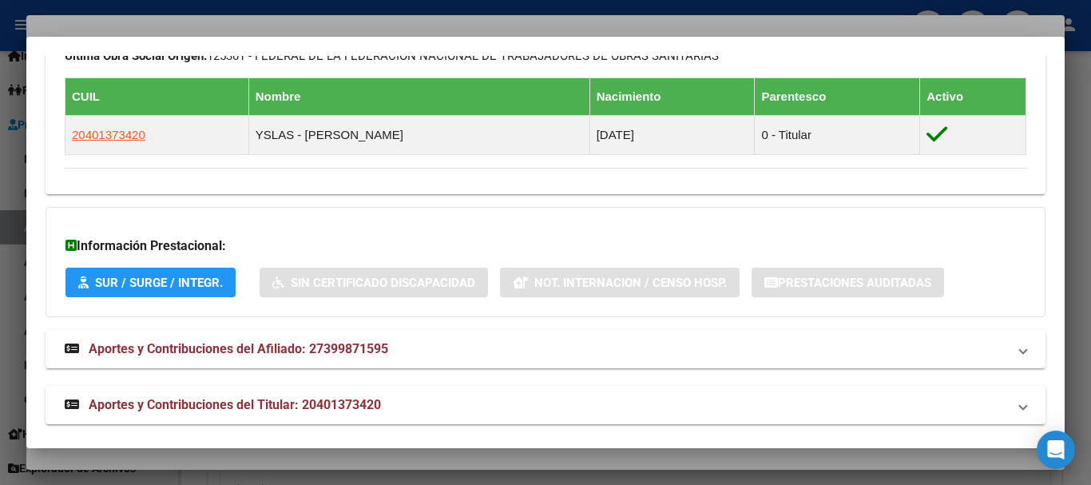
scroll to position [902, 0]
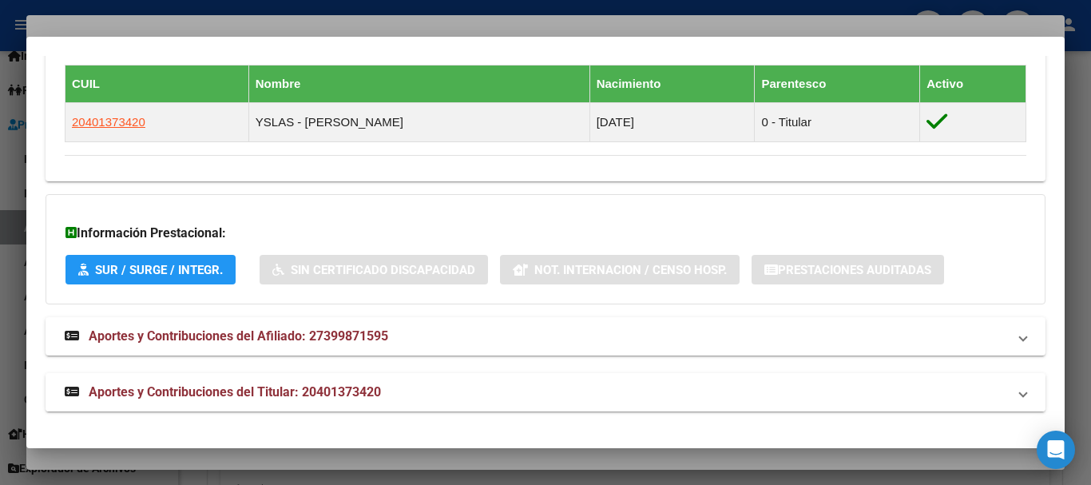
click at [312, 385] on span "Aportes y Contribuciones del Titular: 20401373420" at bounding box center [235, 391] width 292 height 15
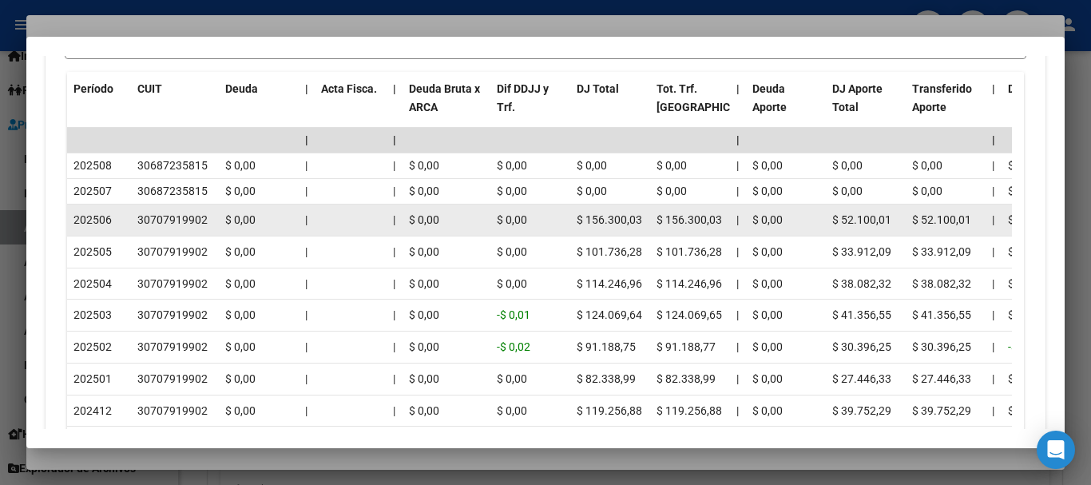
scroll to position [1530, 0]
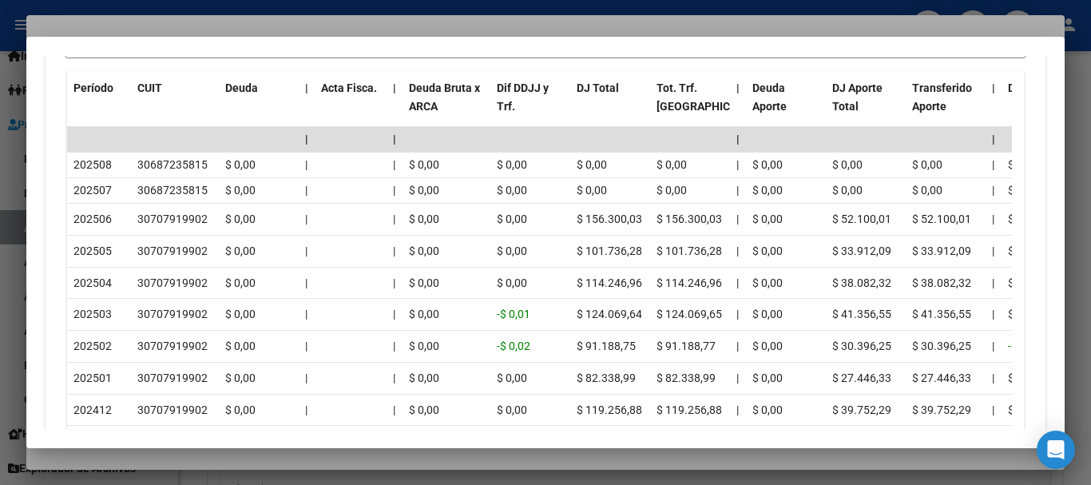
click at [160, 16] on div at bounding box center [545, 242] width 1091 height 485
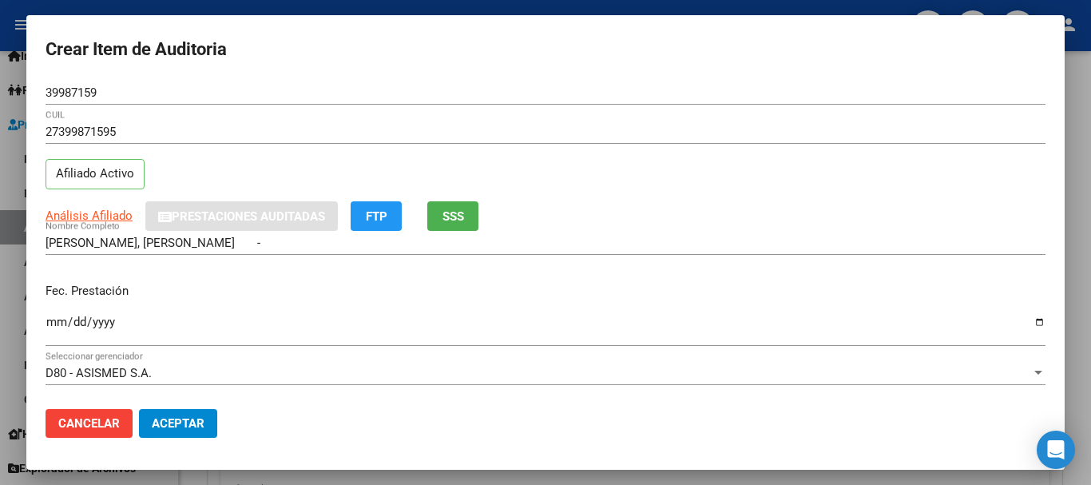
click at [703, 214] on div "Análisis Afiliado Prestaciones Auditadas FTP SSS" at bounding box center [546, 216] width 1000 height 30
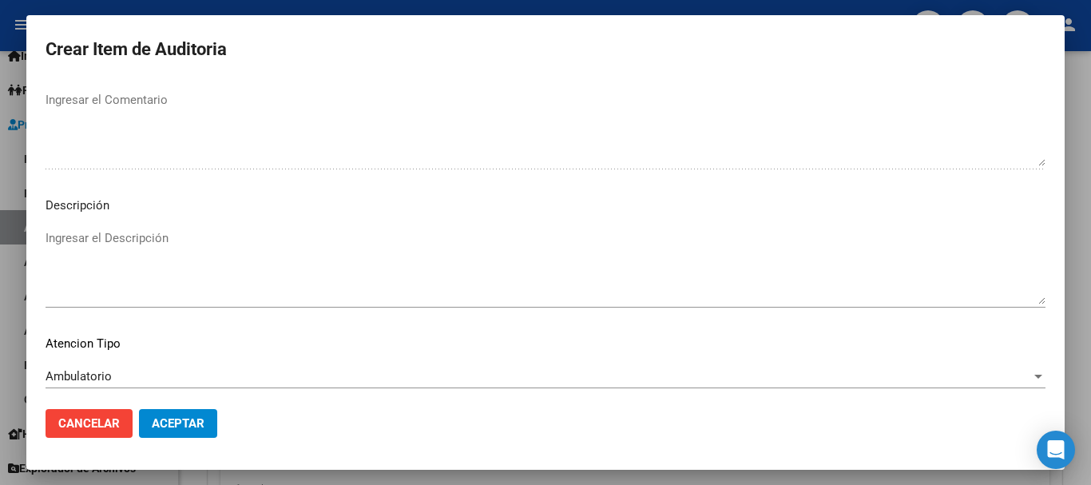
scroll to position [1123, 0]
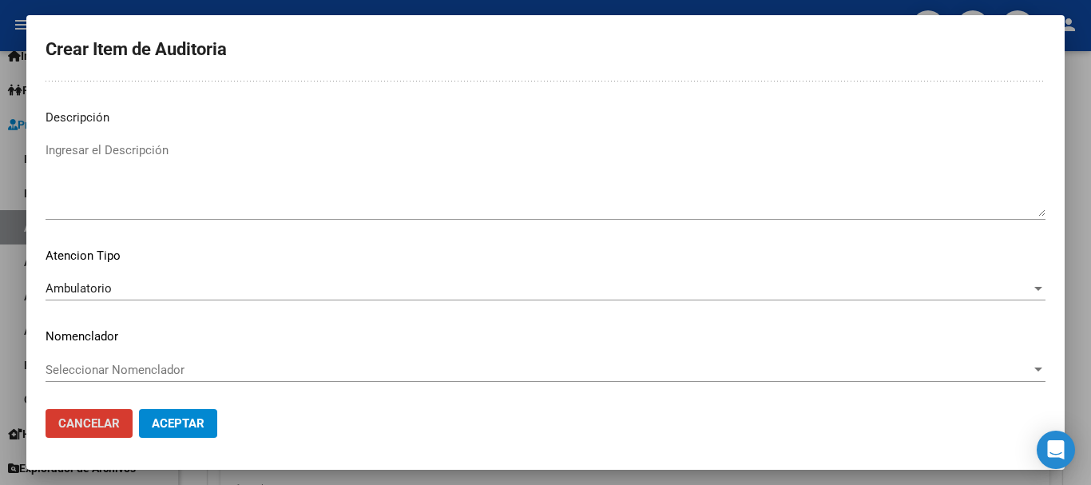
click at [139, 409] on button "Aceptar" at bounding box center [178, 423] width 78 height 29
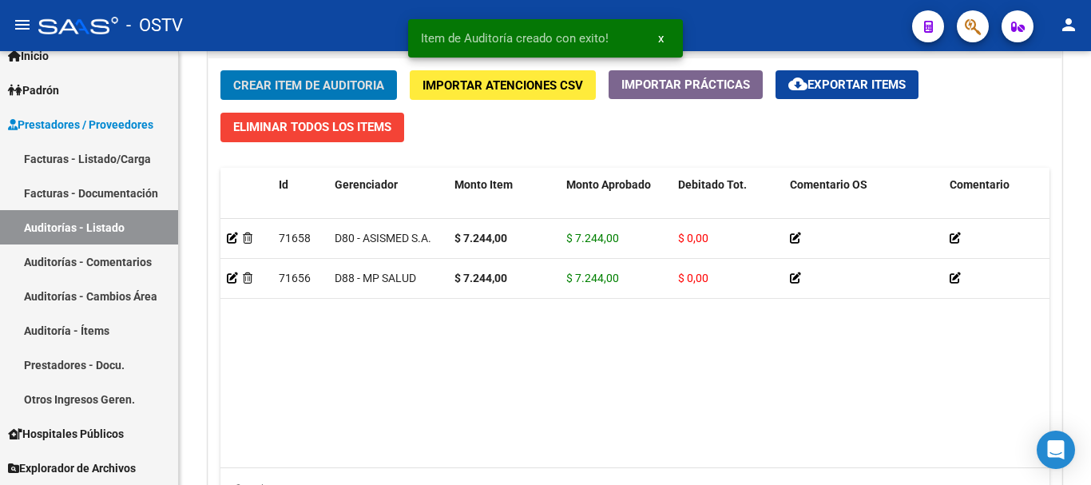
click at [220, 70] on button "Crear Item de Auditoria" at bounding box center [308, 85] width 176 height 30
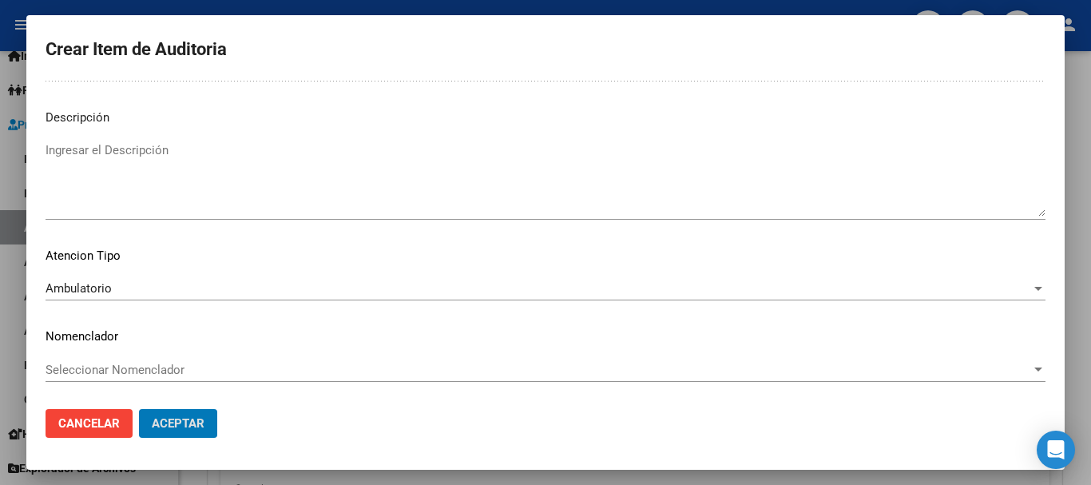
click at [139, 409] on button "Aceptar" at bounding box center [178, 423] width 78 height 29
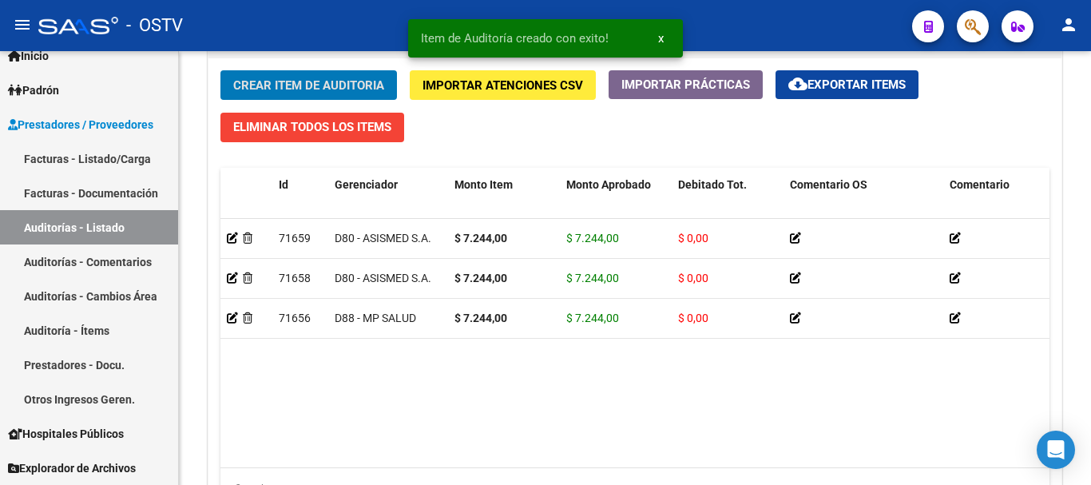
click at [220, 70] on button "Crear Item de Auditoria" at bounding box center [308, 85] width 176 height 30
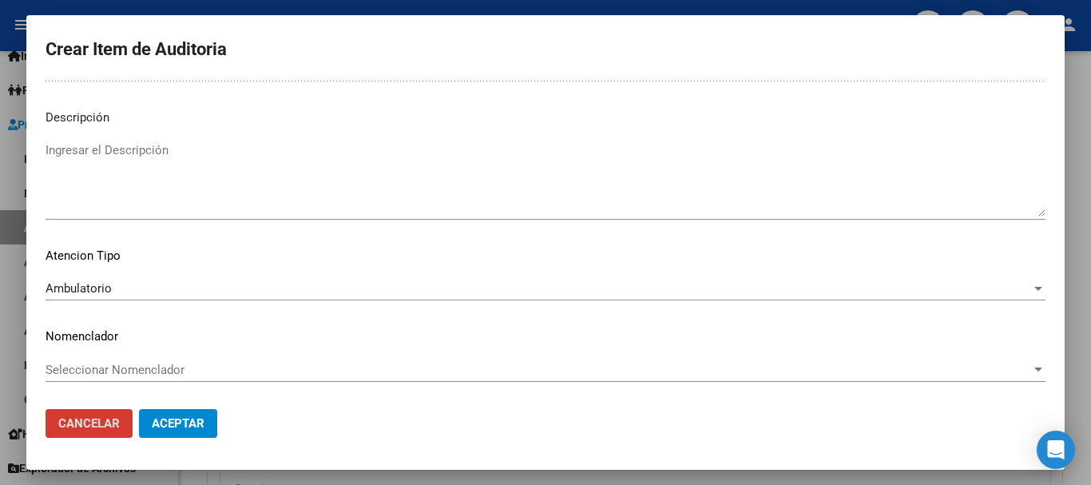
click at [139, 409] on button "Aceptar" at bounding box center [178, 423] width 78 height 29
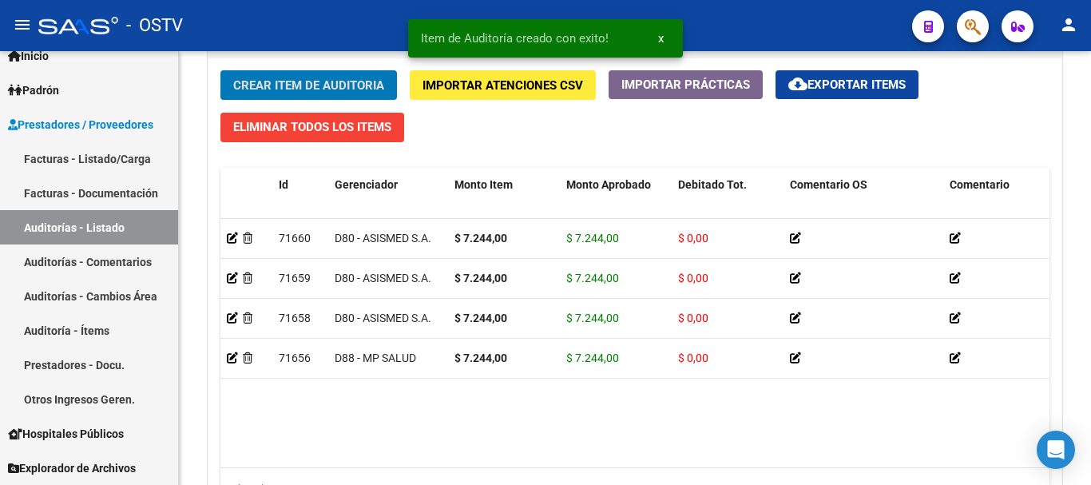
click at [220, 70] on button "Crear Item de Auditoria" at bounding box center [308, 85] width 176 height 30
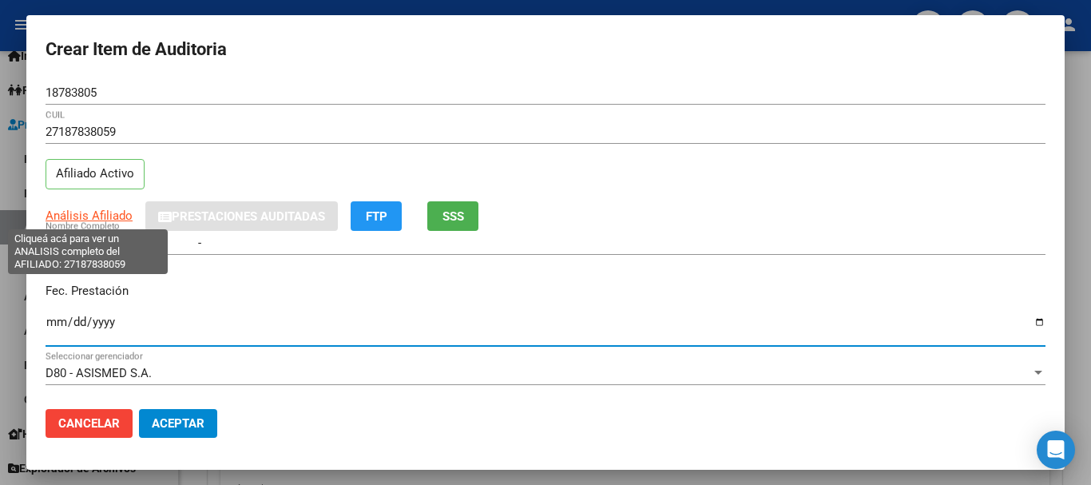
click at [109, 214] on span "Análisis Afiliado" at bounding box center [89, 215] width 87 height 14
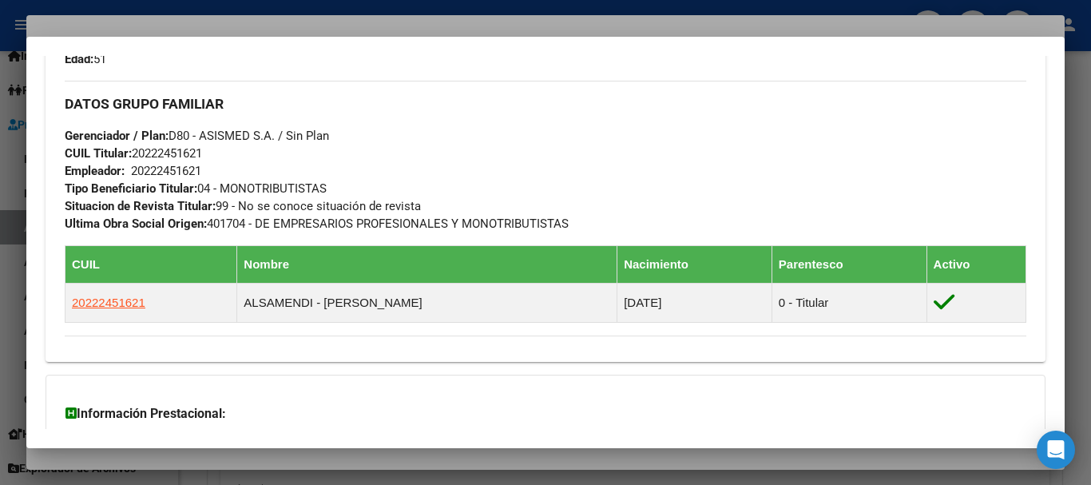
scroll to position [902, 0]
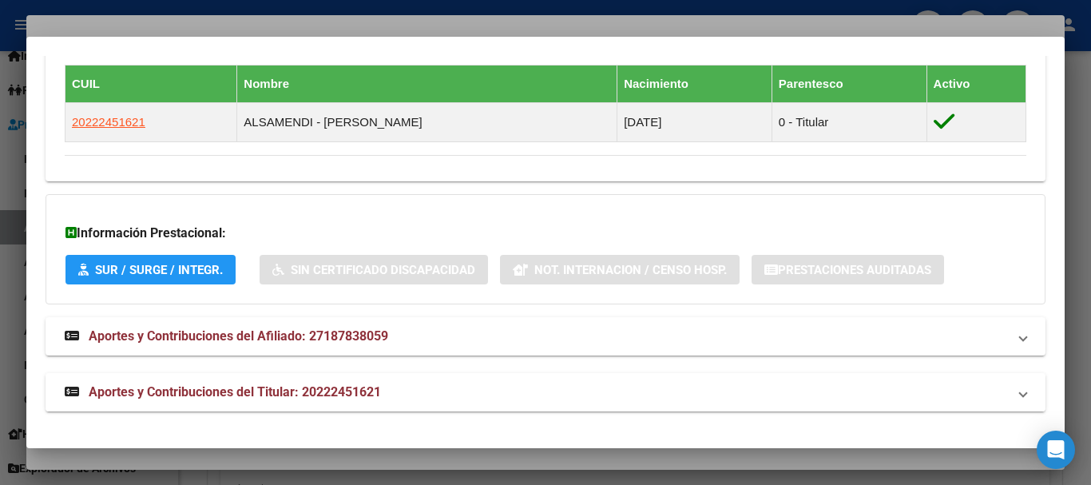
click at [263, 390] on span "Aportes y Contribuciones del Titular: 20222451621" at bounding box center [235, 391] width 292 height 15
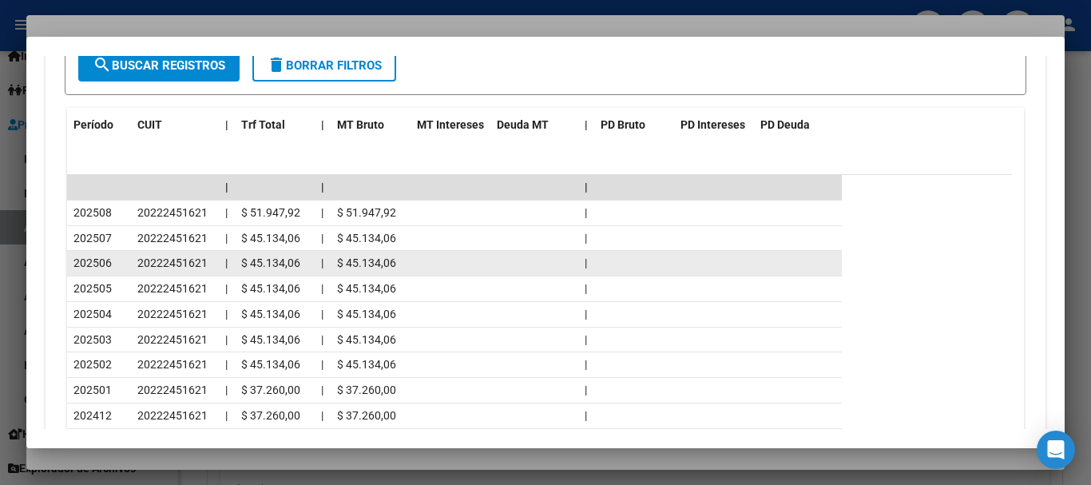
scroll to position [1499, 0]
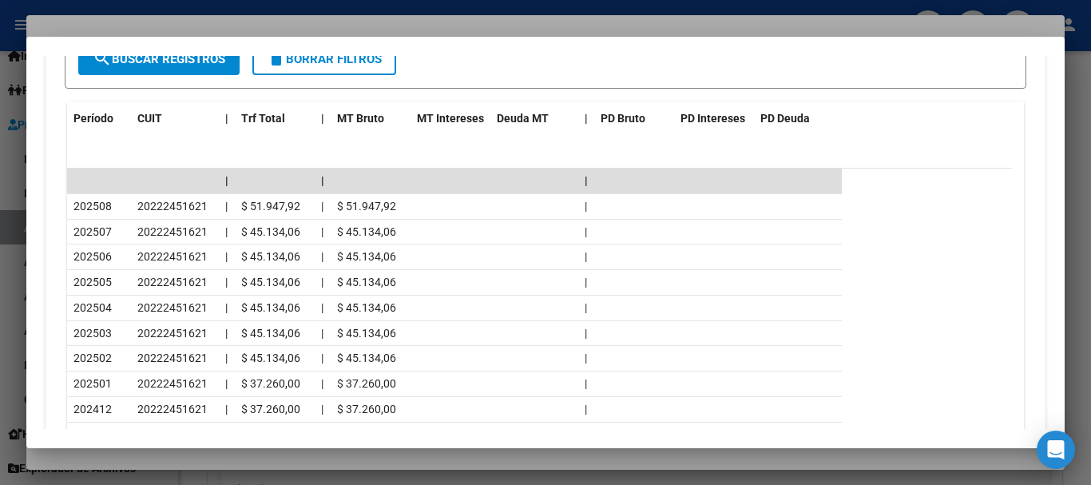
click at [184, 26] on div at bounding box center [545, 242] width 1091 height 485
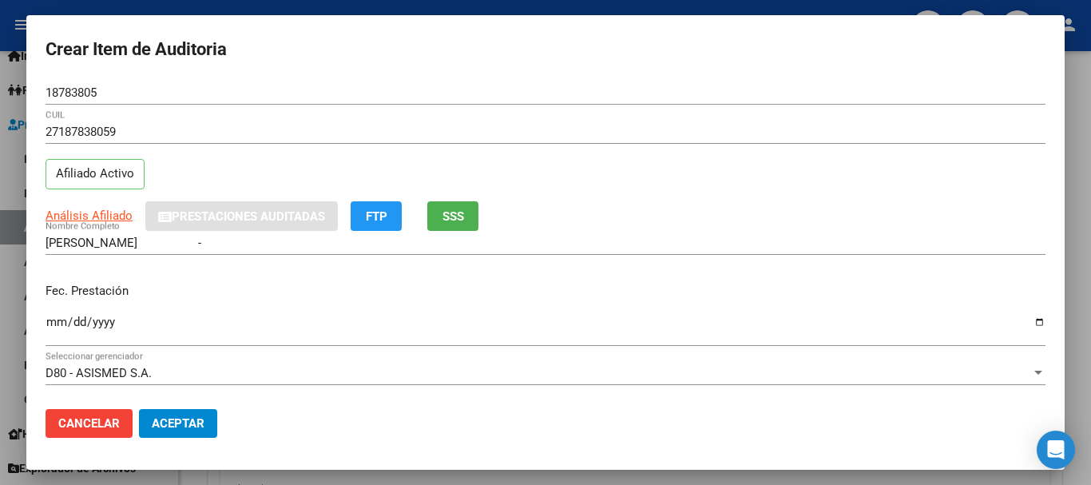
click at [670, 180] on div "27187838059 CUIL Afiliado Activo" at bounding box center [546, 160] width 1000 height 81
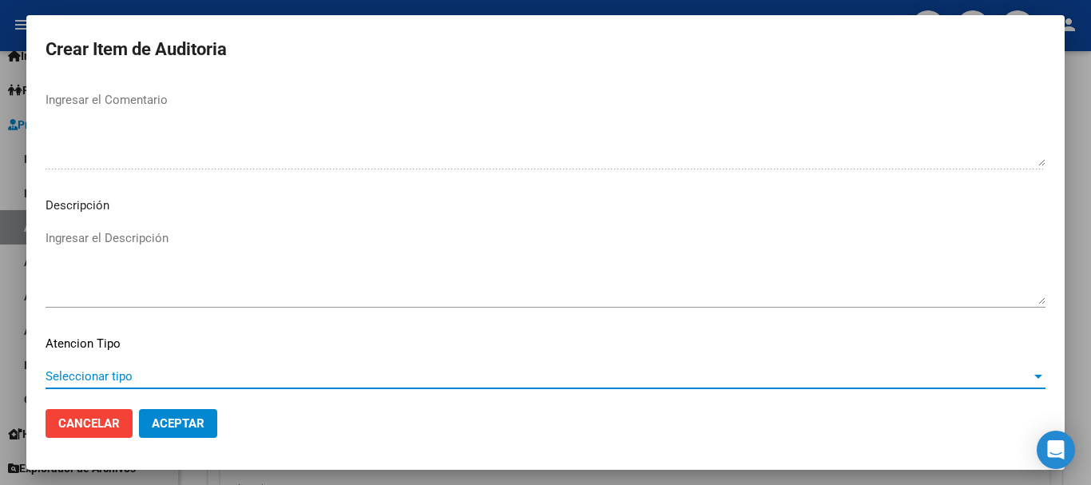
scroll to position [1123, 0]
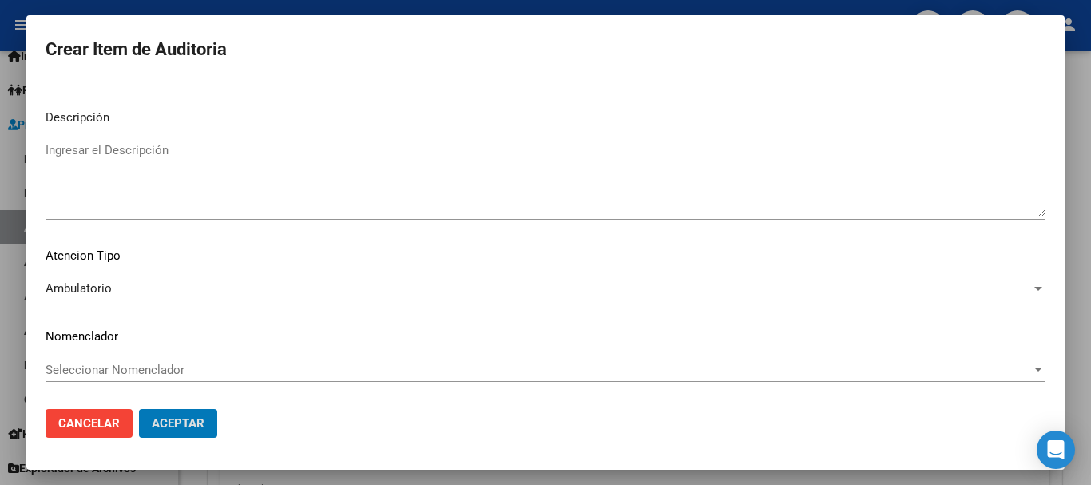
click at [139, 409] on button "Aceptar" at bounding box center [178, 423] width 78 height 29
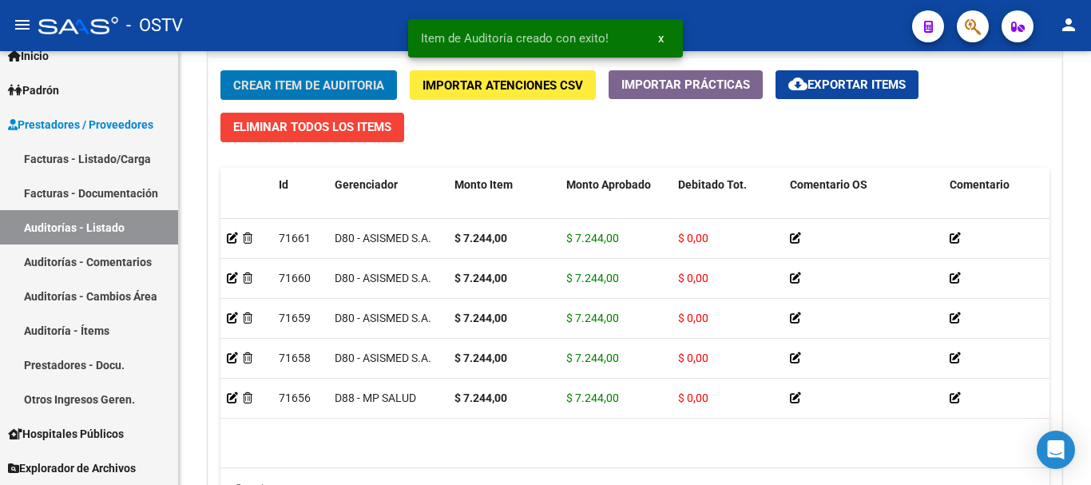
click at [220, 70] on button "Crear Item de Auditoria" at bounding box center [308, 85] width 176 height 30
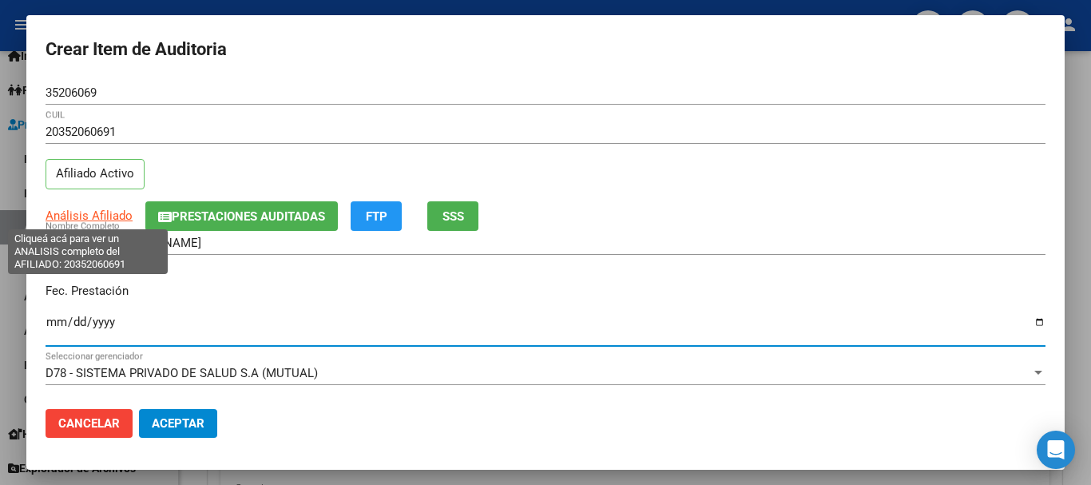
click at [82, 218] on span "Análisis Afiliado" at bounding box center [89, 215] width 87 height 14
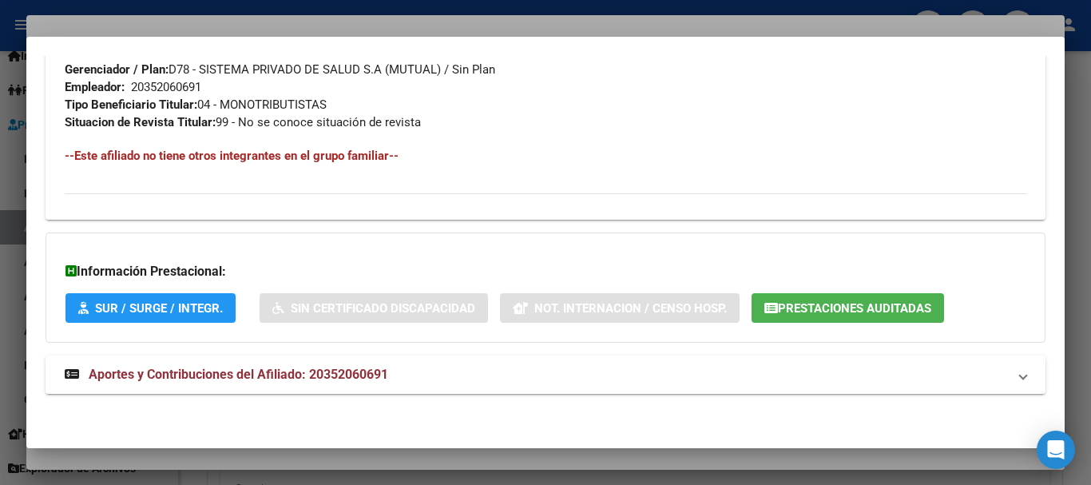
click at [302, 382] on strong "Aportes y Contribuciones del Afiliado: 20352060691" at bounding box center [226, 374] width 323 height 19
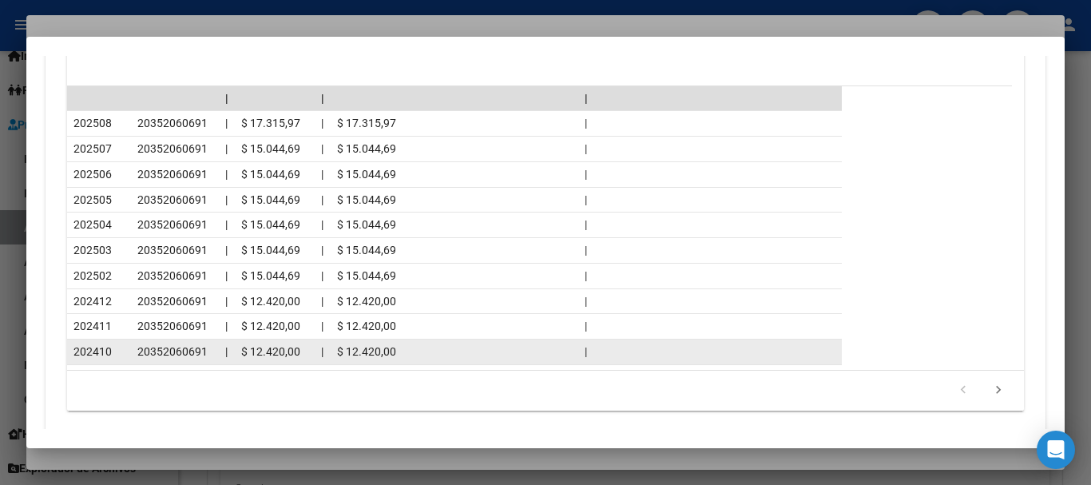
scroll to position [1483, 0]
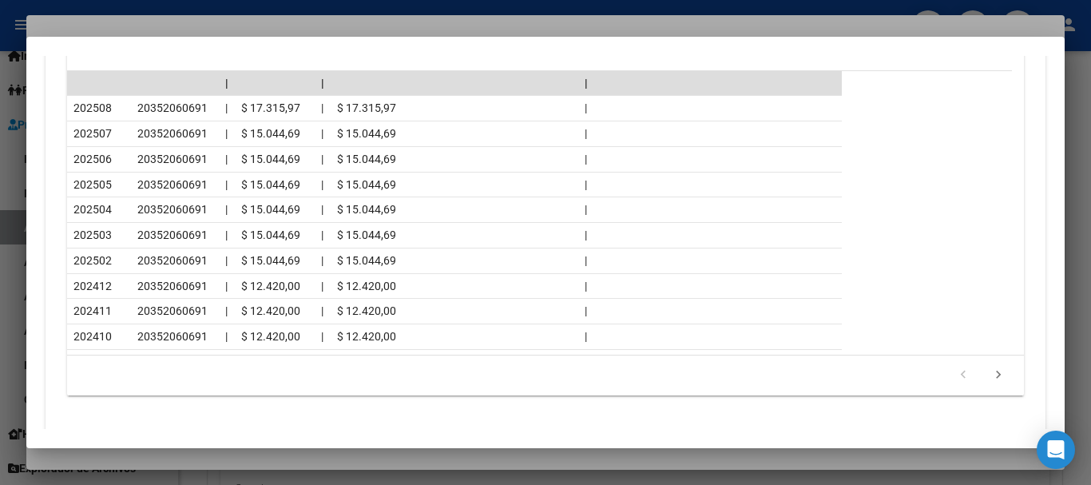
click at [217, 22] on div at bounding box center [545, 242] width 1091 height 485
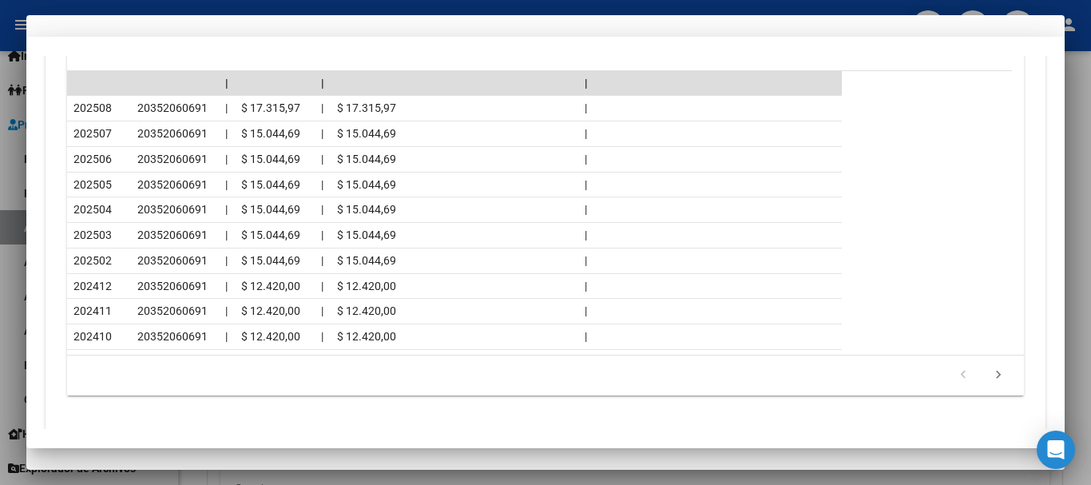
drag, startPoint x: 674, startPoint y: 156, endPoint x: 679, endPoint y: 193, distance: 37.0
click at [679, 188] on div "20352060691 CUIL Afiliado Activo" at bounding box center [546, 160] width 1000 height 81
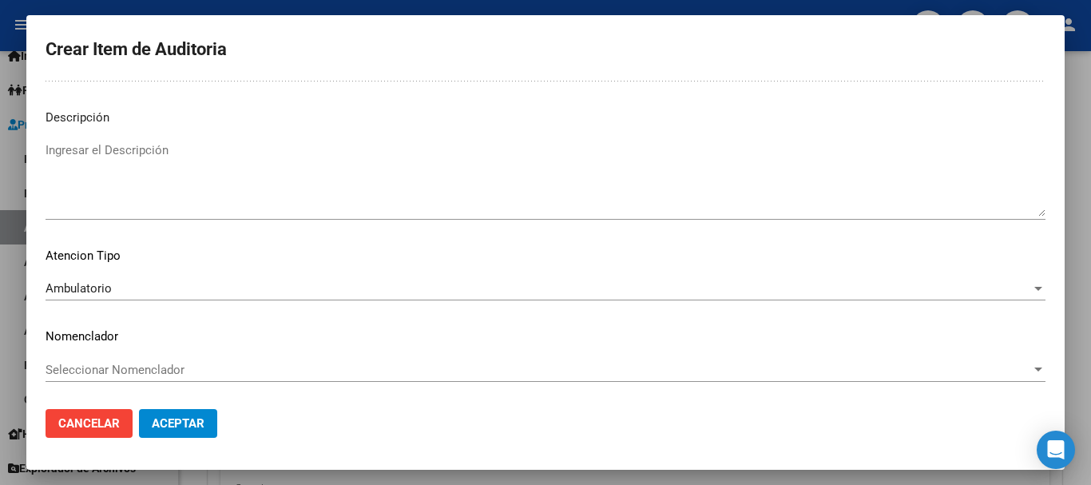
scroll to position [0, 0]
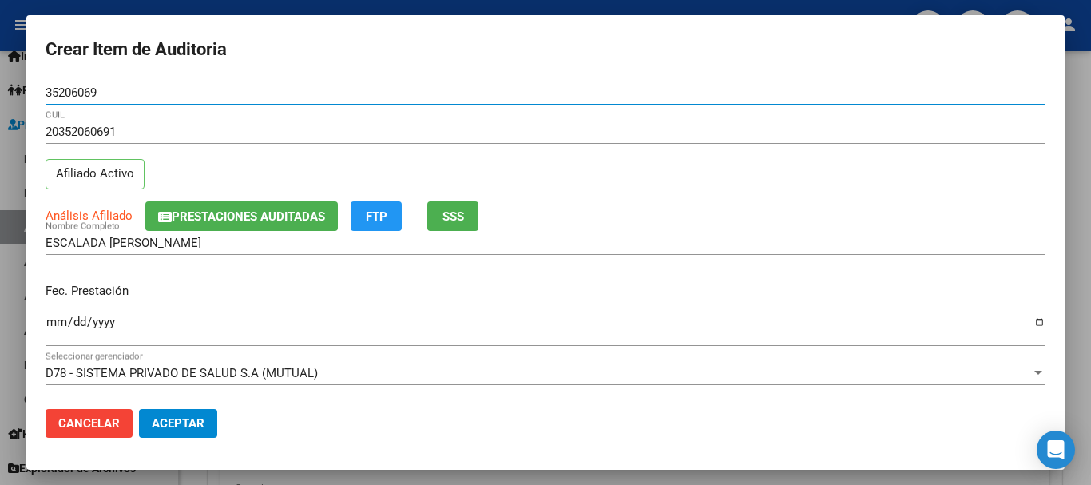
click at [139, 409] on button "Aceptar" at bounding box center [178, 423] width 78 height 29
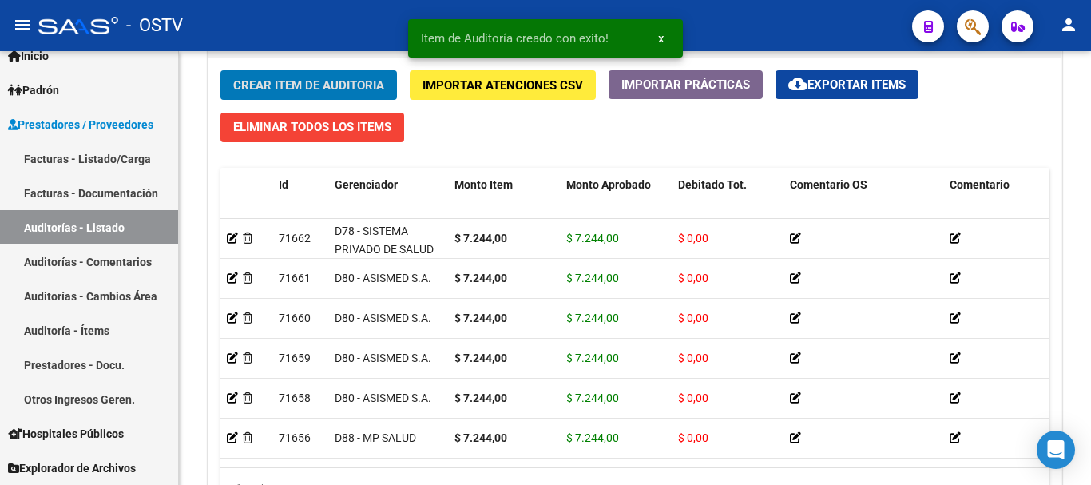
click at [220, 70] on button "Crear Item de Auditoria" at bounding box center [308, 85] width 176 height 30
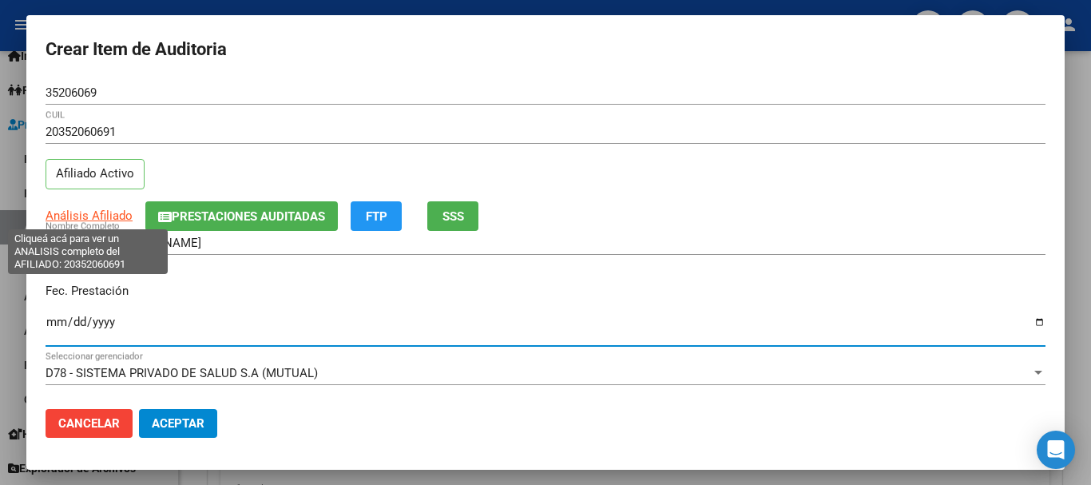
click at [121, 212] on span "Análisis Afiliado" at bounding box center [89, 215] width 87 height 14
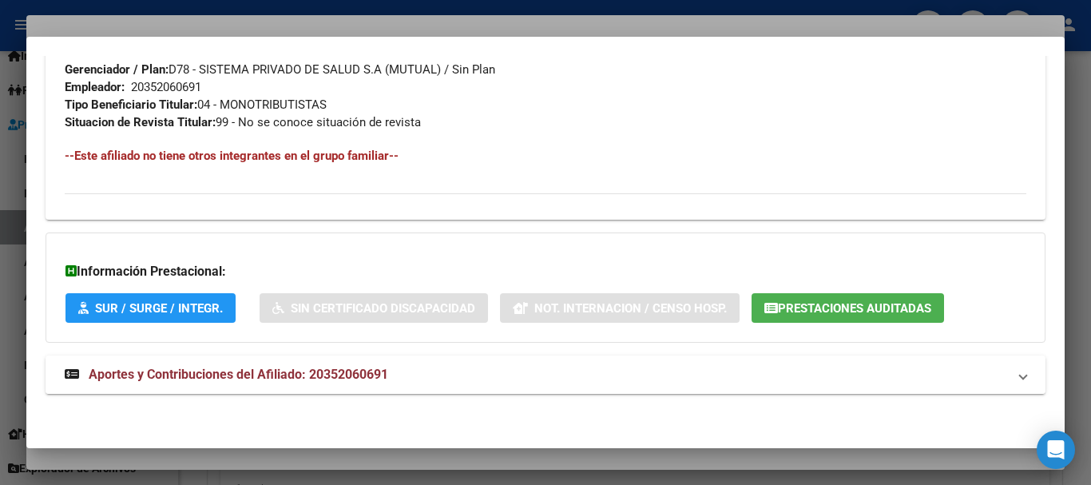
click at [353, 380] on span "Aportes y Contribuciones del Afiliado: 20352060691" at bounding box center [238, 373] width 299 height 15
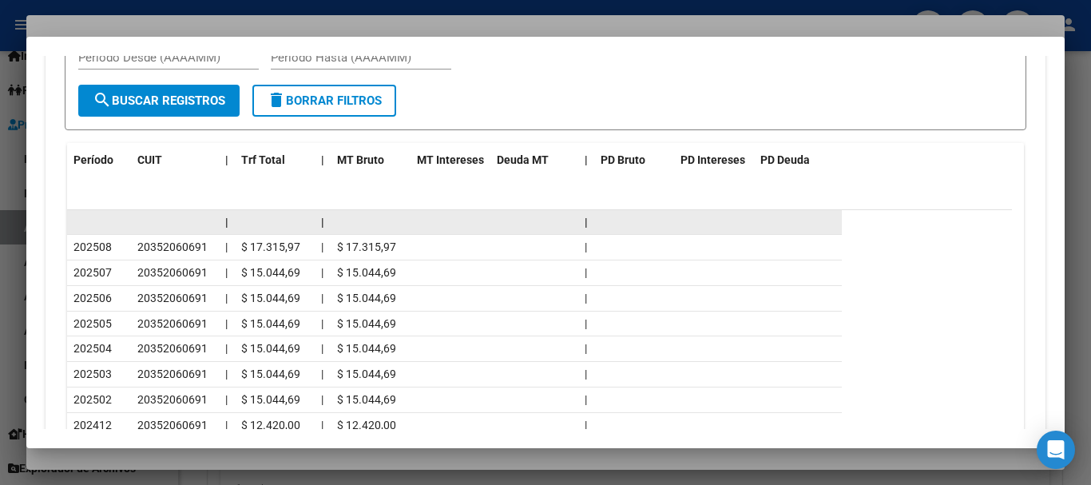
scroll to position [1349, 0]
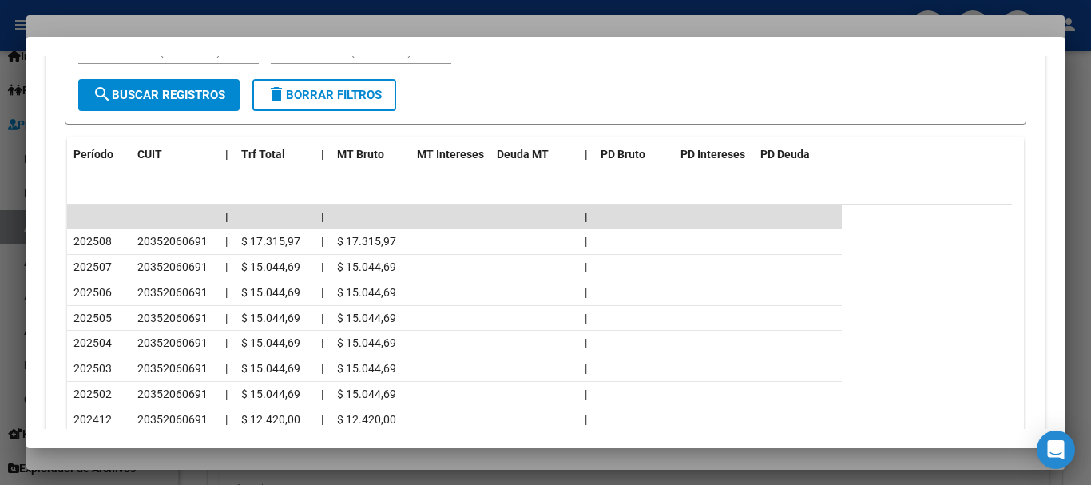
click at [249, 26] on div at bounding box center [545, 242] width 1091 height 485
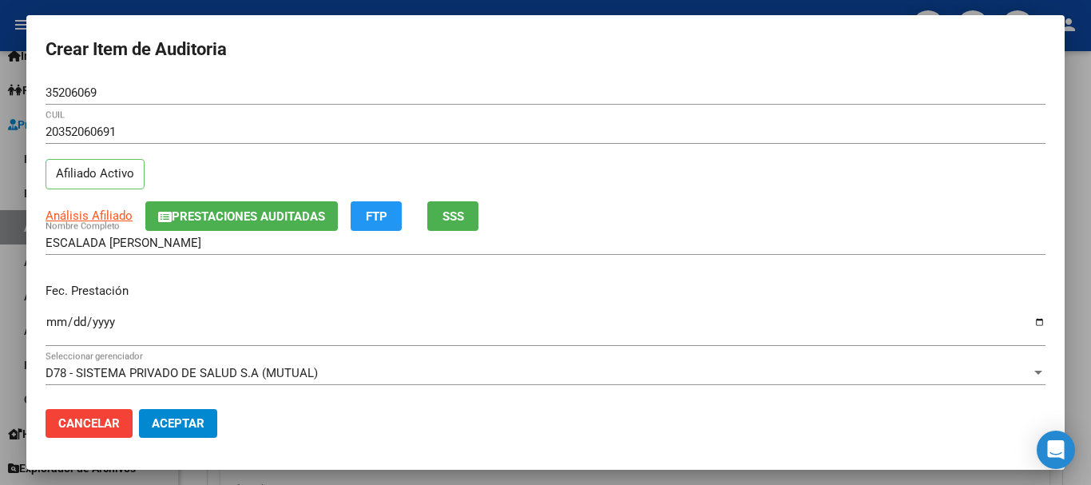
drag, startPoint x: 683, startPoint y: 220, endPoint x: 703, endPoint y: 261, distance: 45.0
click at [697, 244] on mat-dialog-content "35206069 Nro Documento 20352060691 CUIL Afiliado Activo Análisis Afiliado Prest…" at bounding box center [545, 238] width 1038 height 315
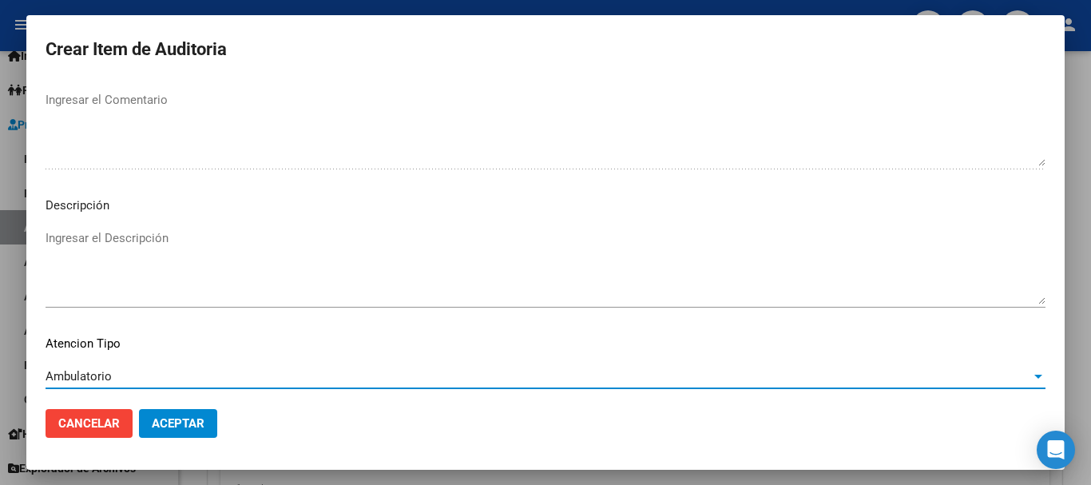
scroll to position [1123, 0]
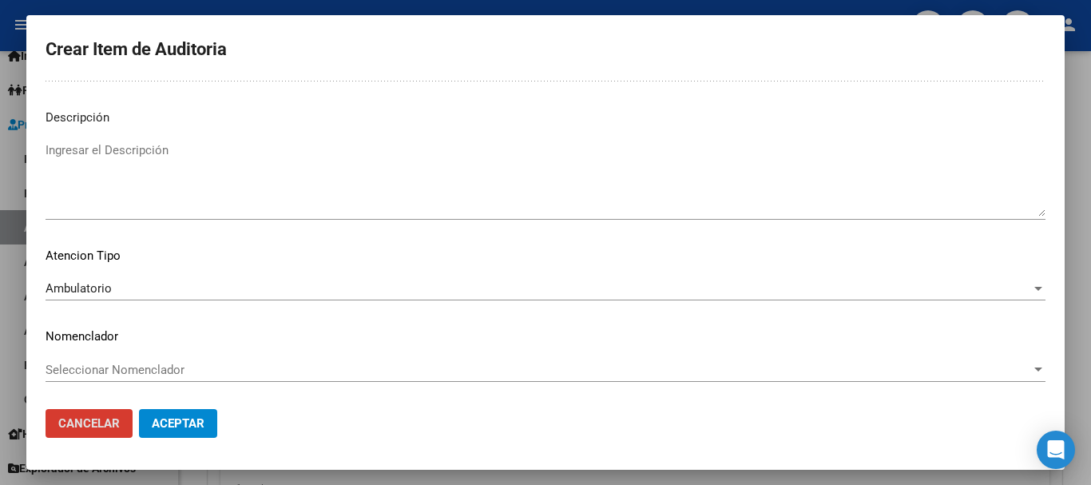
click at [139, 409] on button "Aceptar" at bounding box center [178, 423] width 78 height 29
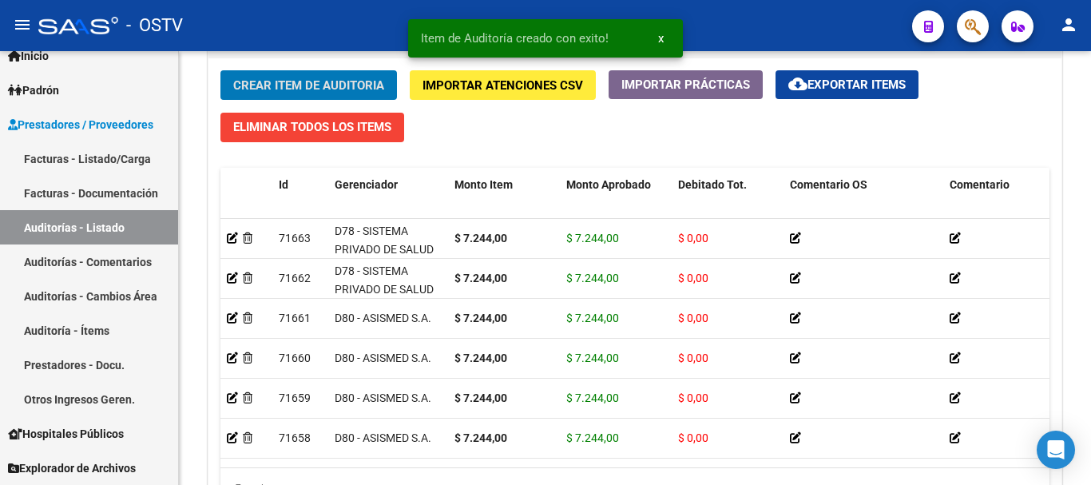
click at [220, 70] on button "Crear Item de Auditoria" at bounding box center [308, 85] width 176 height 30
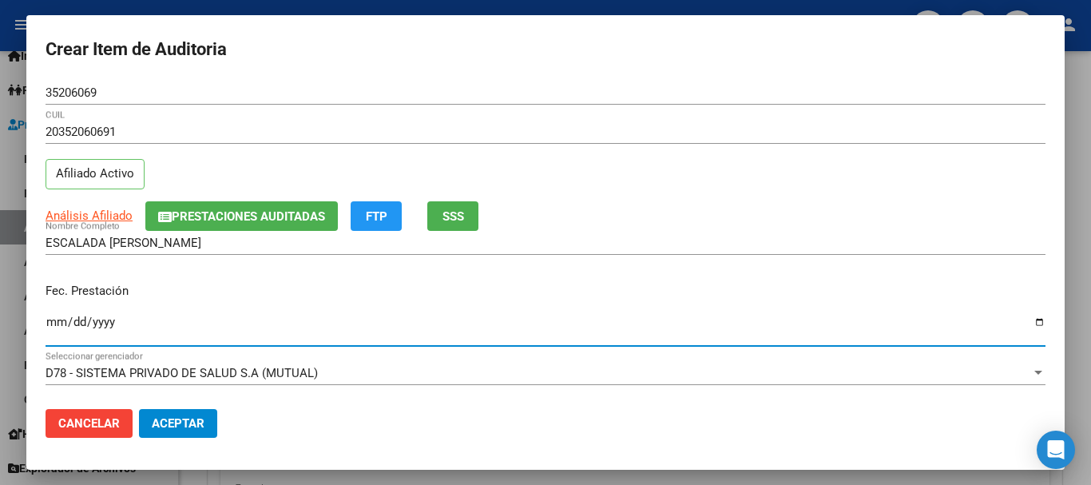
click at [228, 209] on span "Prestaciones Auditadas" at bounding box center [248, 216] width 153 height 14
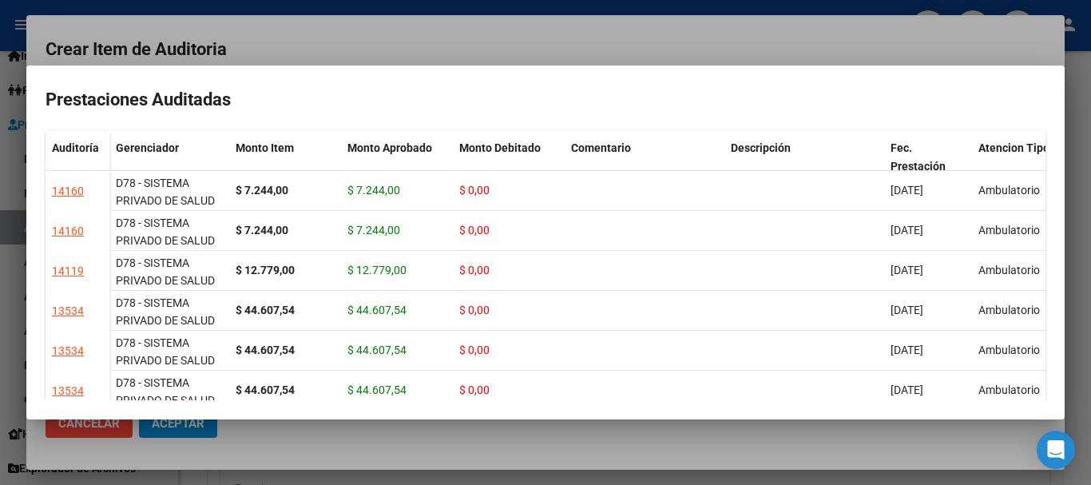
click at [372, 50] on div at bounding box center [545, 242] width 1091 height 485
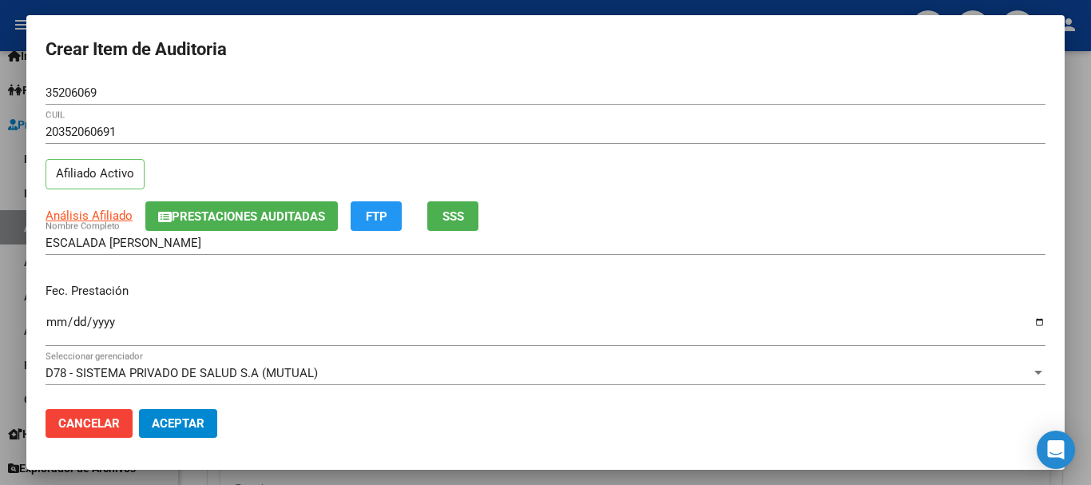
click at [786, 168] on div "20352060691 CUIL Afiliado Activo" at bounding box center [546, 160] width 1000 height 81
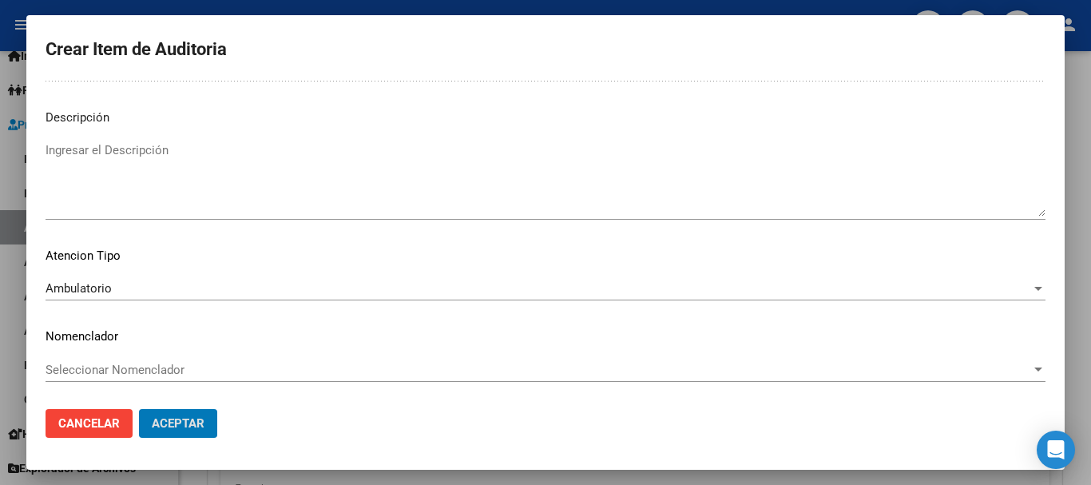
click at [139, 409] on button "Aceptar" at bounding box center [178, 423] width 78 height 29
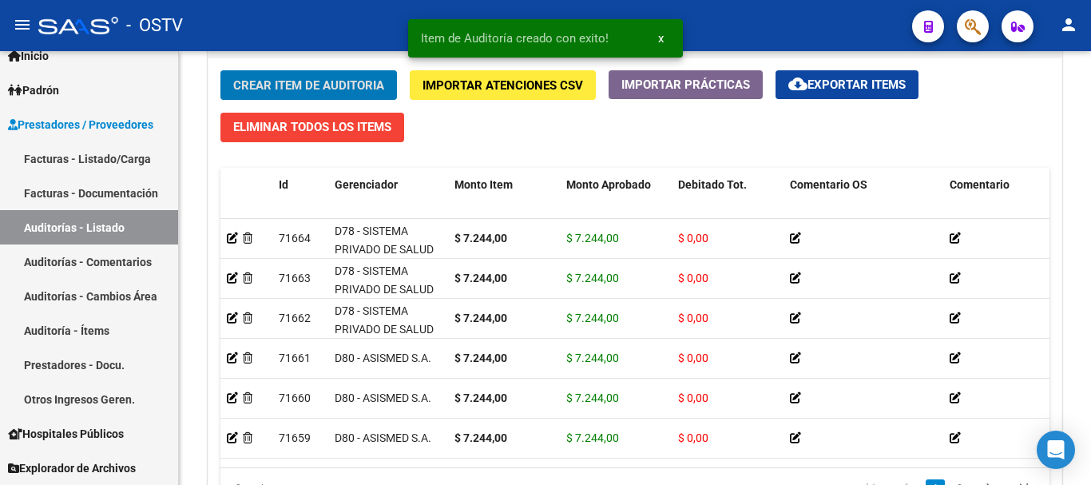
click at [220, 70] on button "Crear Item de Auditoria" at bounding box center [308, 85] width 176 height 30
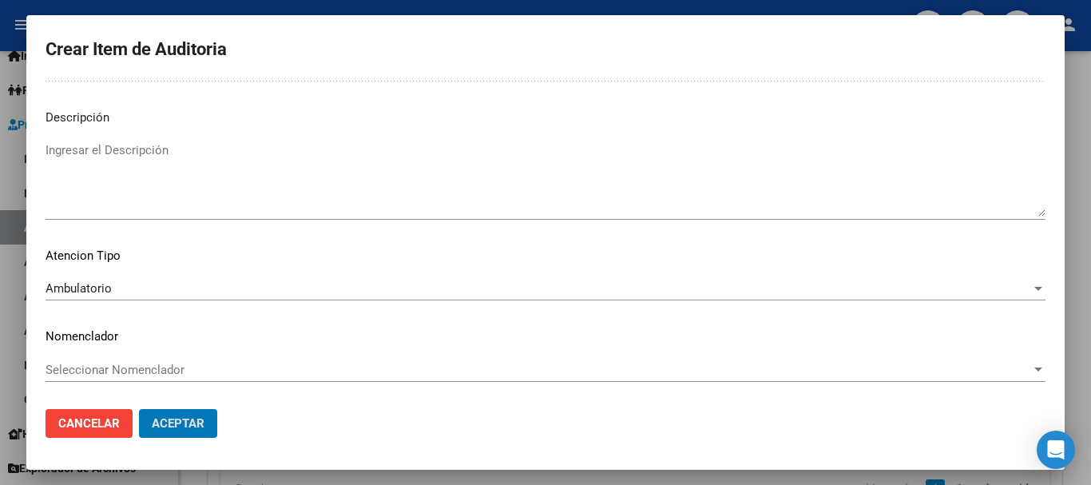
click at [139, 409] on button "Aceptar" at bounding box center [178, 423] width 78 height 29
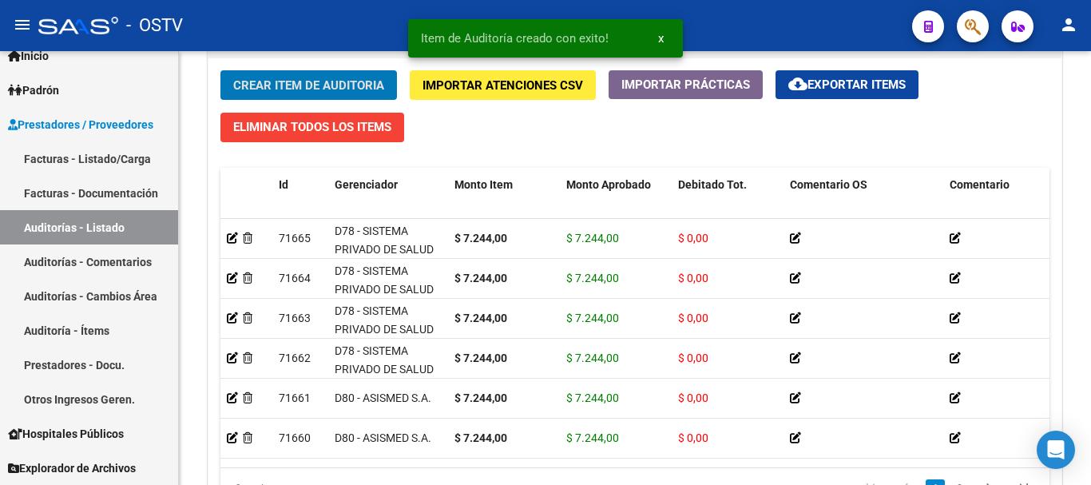
click at [220, 70] on button "Crear Item de Auditoria" at bounding box center [308, 85] width 176 height 30
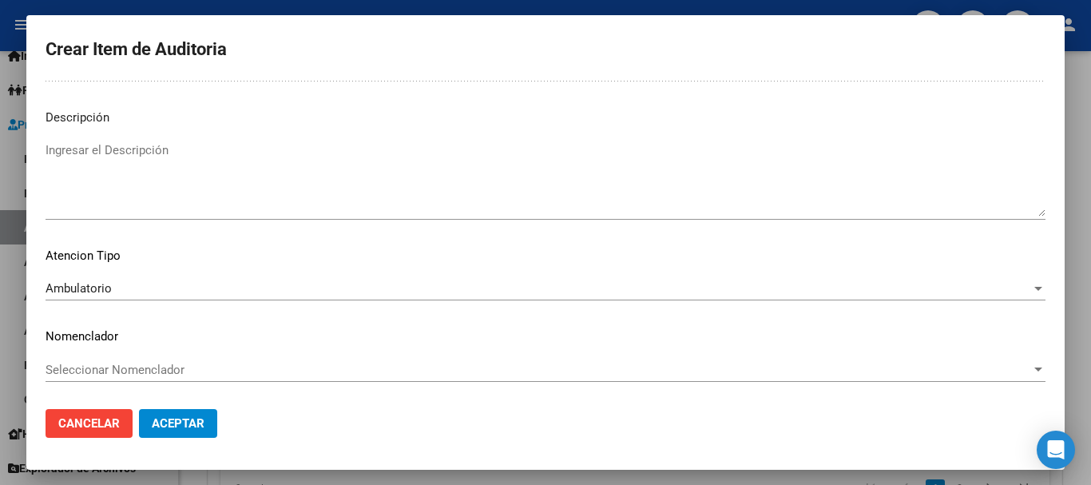
scroll to position [0, 0]
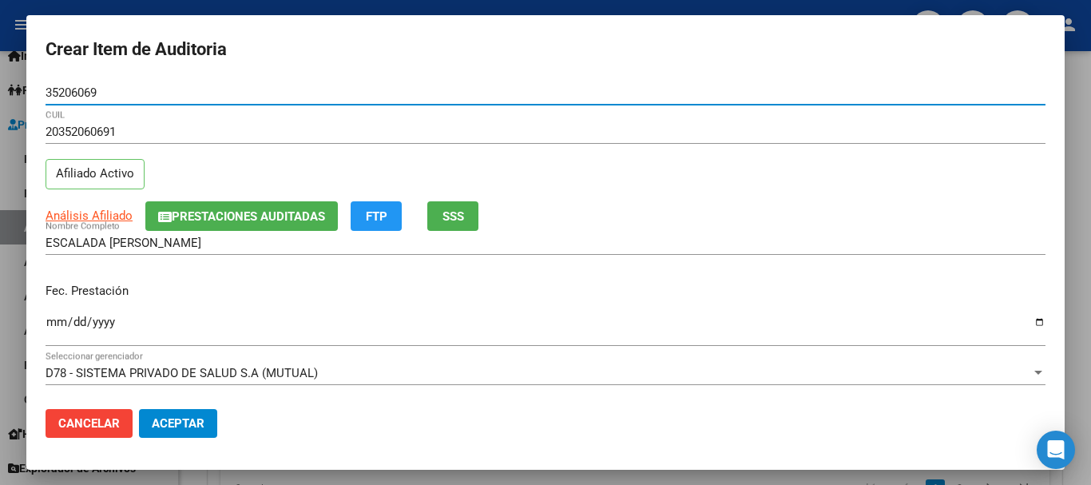
click at [139, 409] on button "Aceptar" at bounding box center [178, 423] width 78 height 29
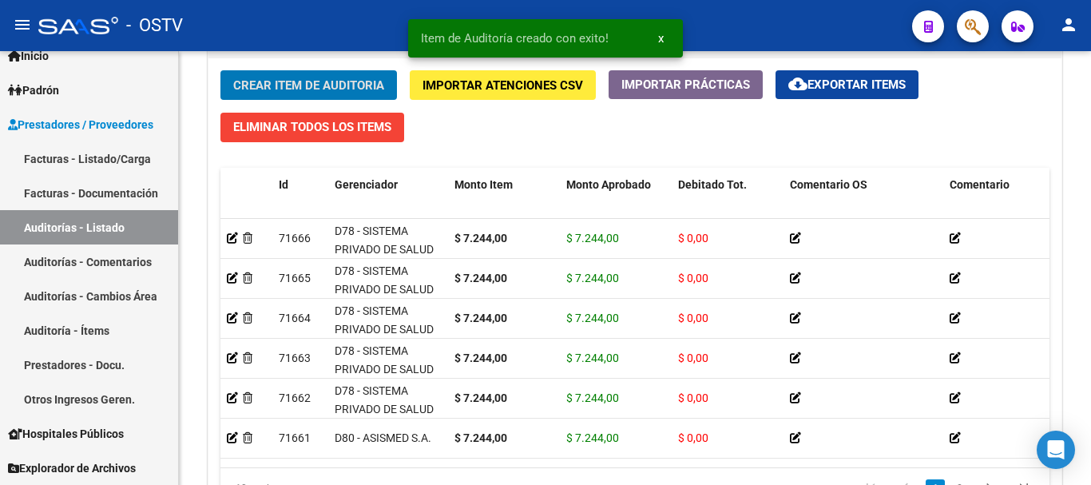
click at [220, 70] on button "Crear Item de Auditoria" at bounding box center [308, 85] width 176 height 30
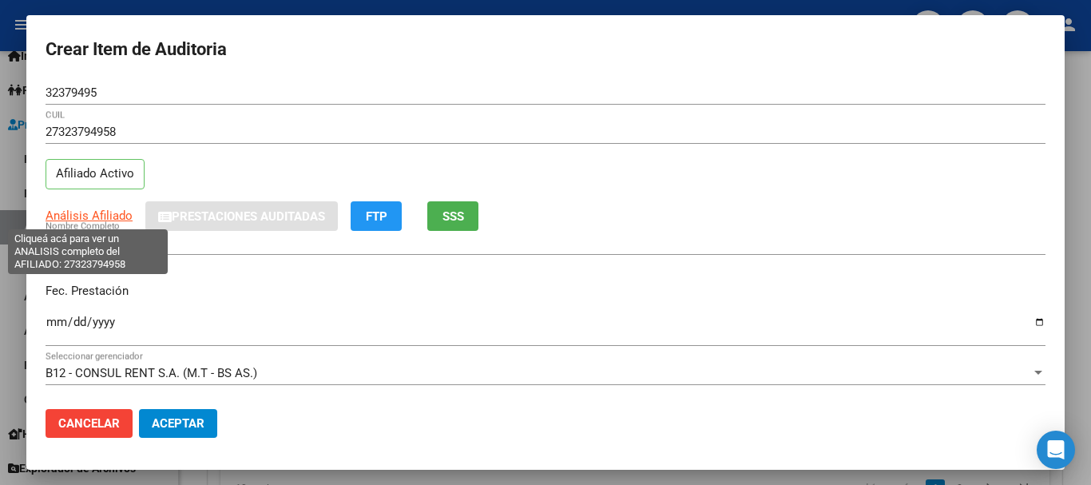
click at [83, 208] on span "Análisis Afiliado" at bounding box center [89, 215] width 87 height 14
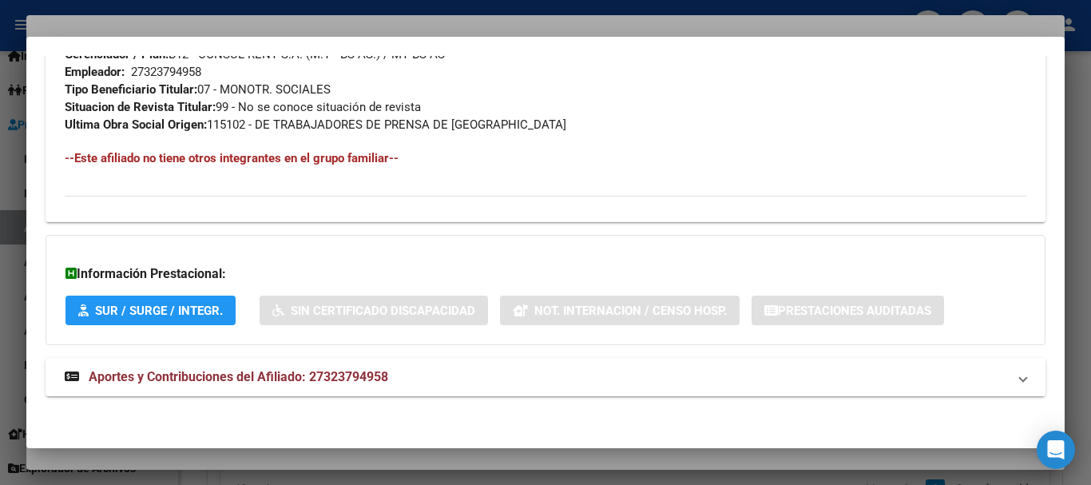
scroll to position [823, 0]
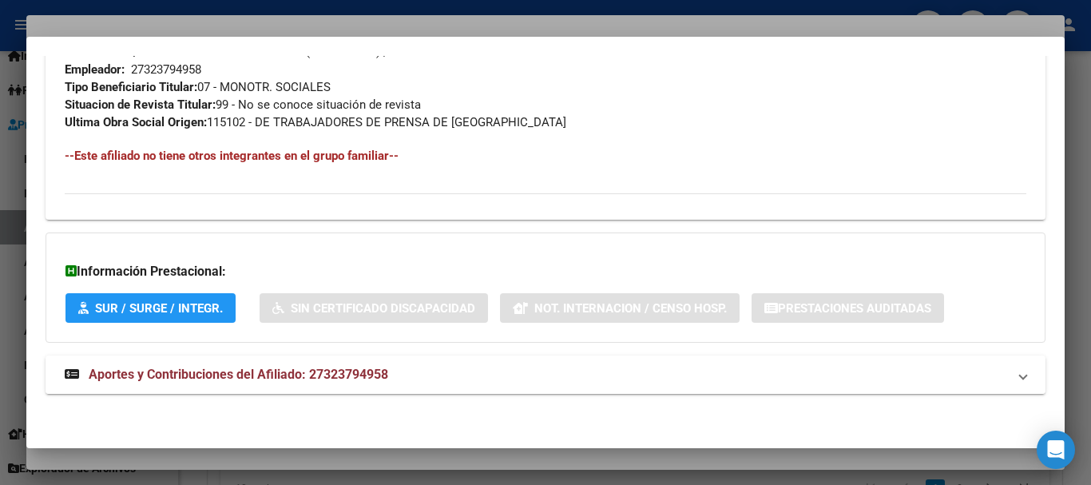
click at [407, 367] on mat-panel-title "Aportes y Contribuciones del Afiliado: 27323794958" at bounding box center [536, 374] width 942 height 19
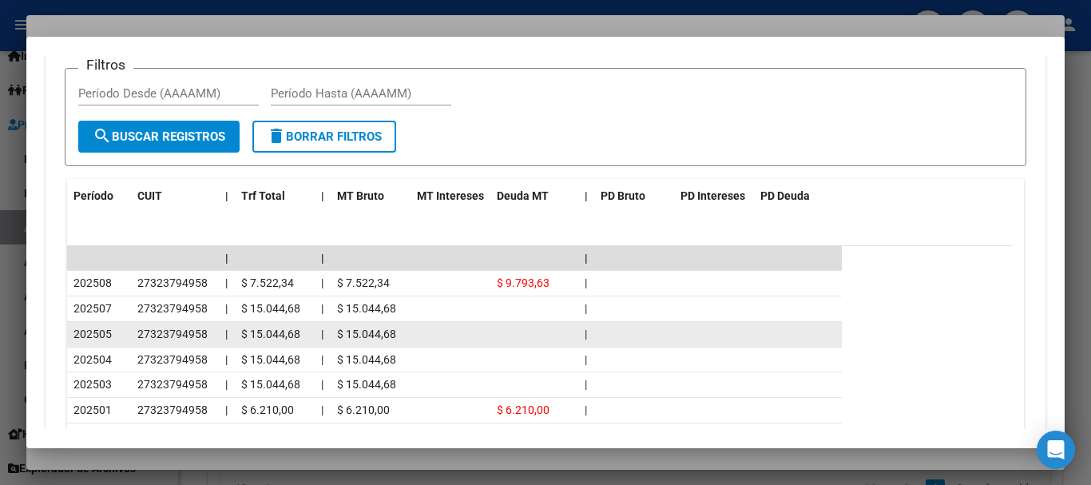
scroll to position [1341, 0]
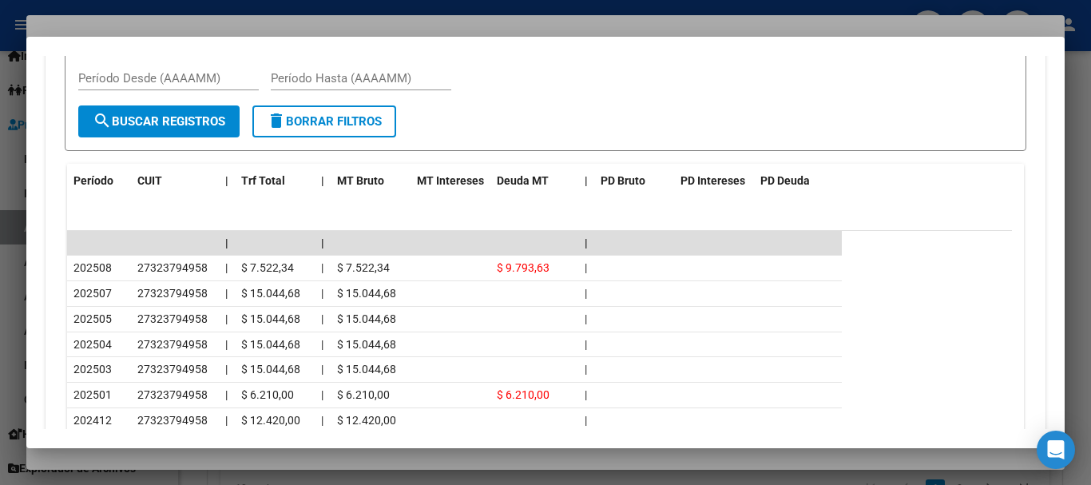
click at [200, 22] on div at bounding box center [545, 242] width 1091 height 485
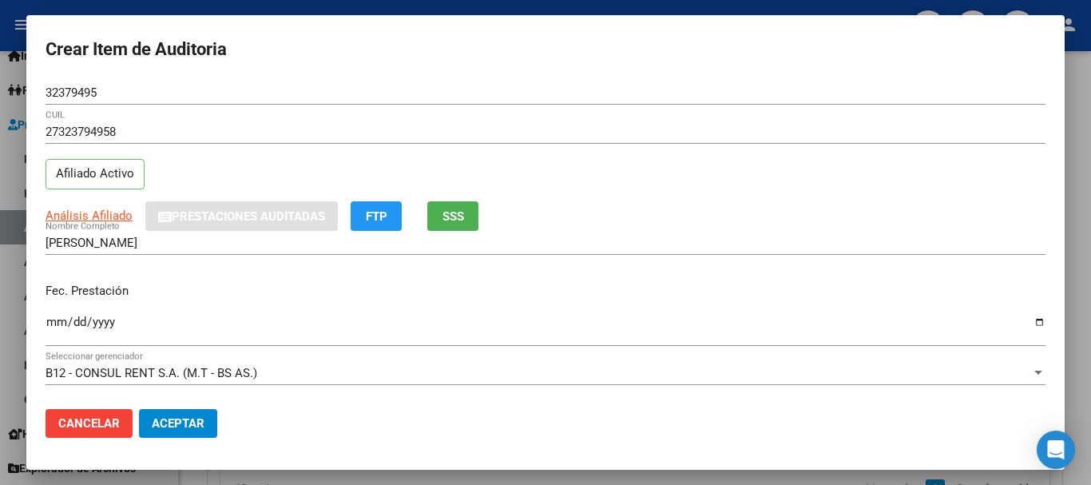
click at [665, 144] on div "27323794958 CUIL" at bounding box center [546, 139] width 1000 height 39
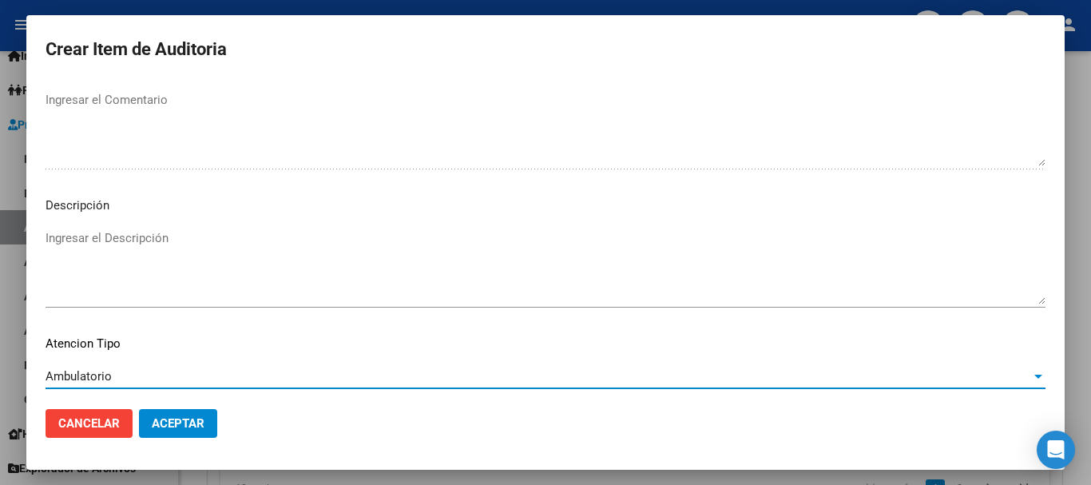
scroll to position [1123, 0]
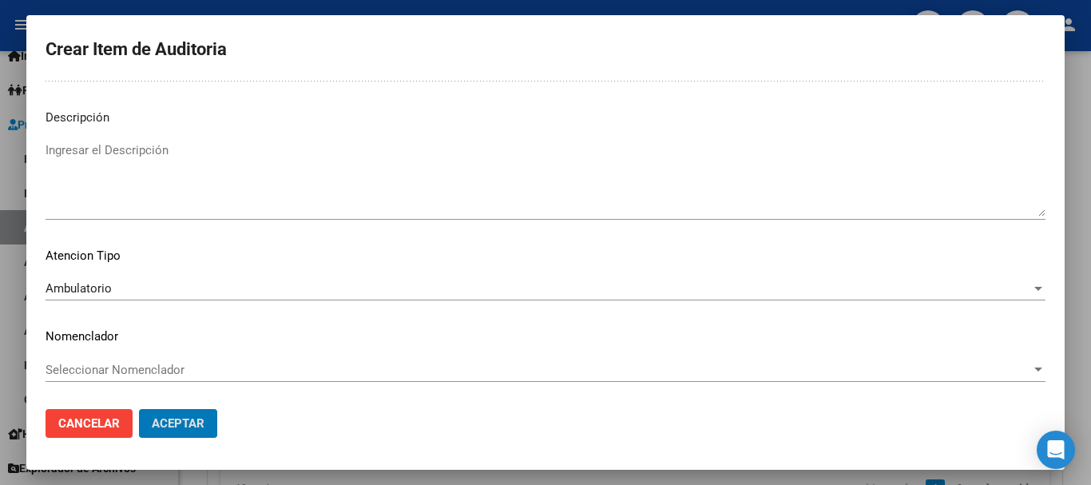
click at [139, 409] on button "Aceptar" at bounding box center [178, 423] width 78 height 29
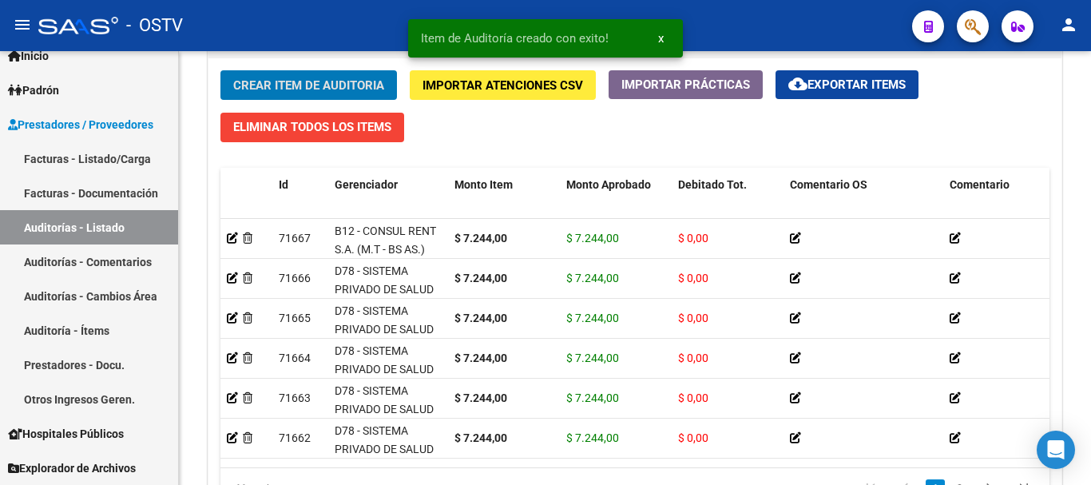
click at [220, 70] on button "Crear Item de Auditoria" at bounding box center [308, 85] width 176 height 30
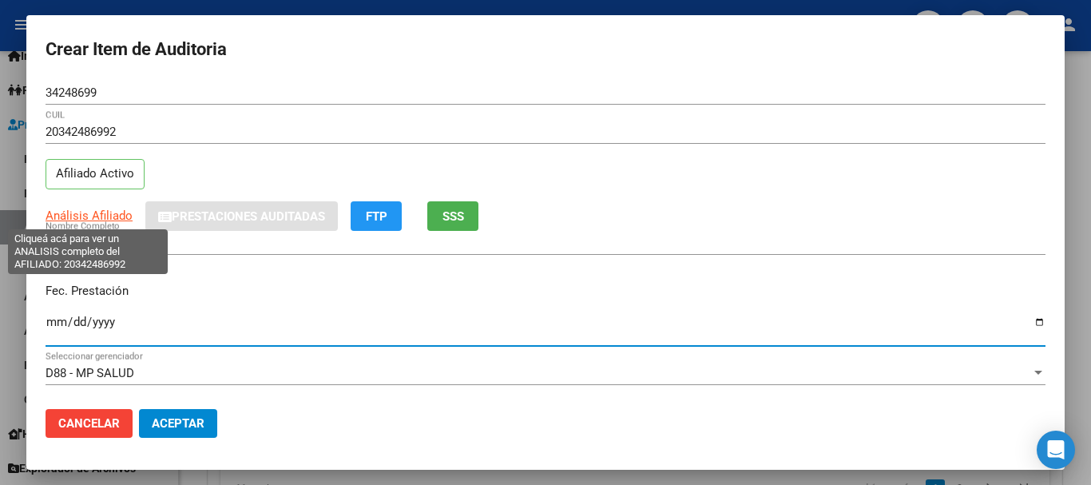
click at [101, 215] on span "Análisis Afiliado" at bounding box center [89, 215] width 87 height 14
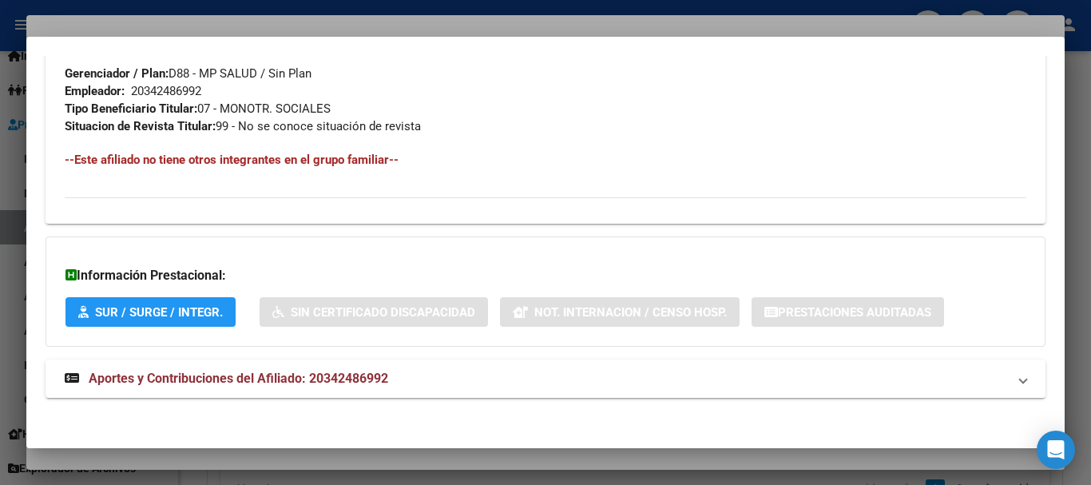
scroll to position [806, 0]
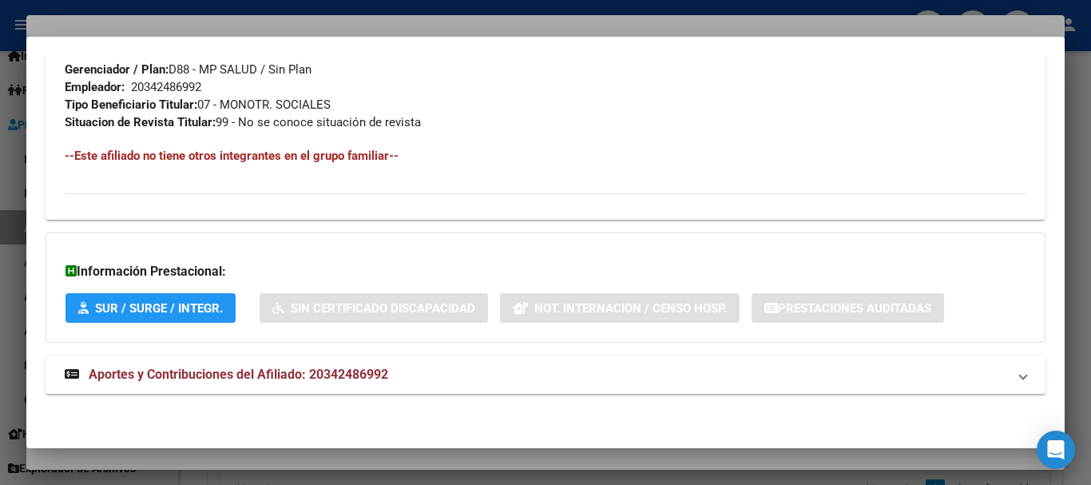
click at [268, 378] on span "Aportes y Contribuciones del Afiliado: 20342486992" at bounding box center [238, 373] width 299 height 15
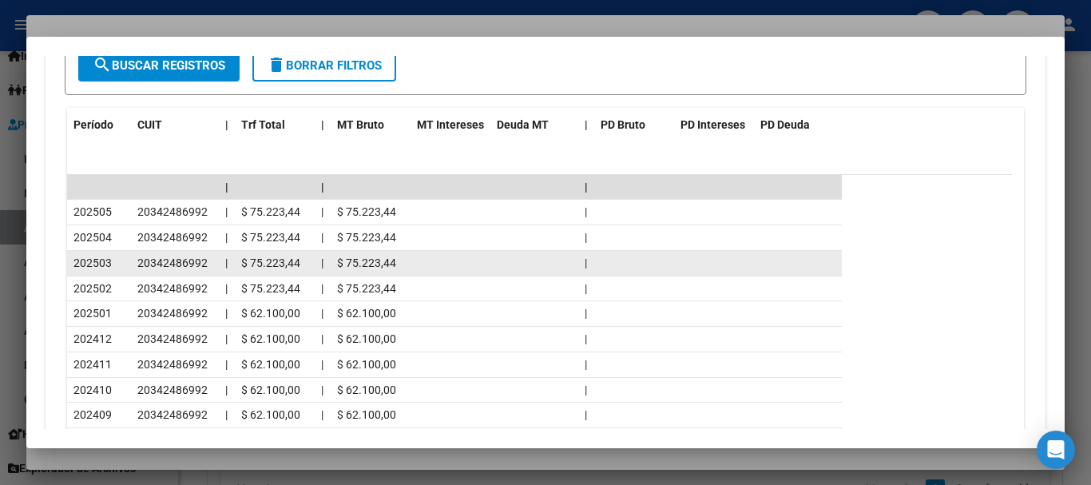
scroll to position [1404, 0]
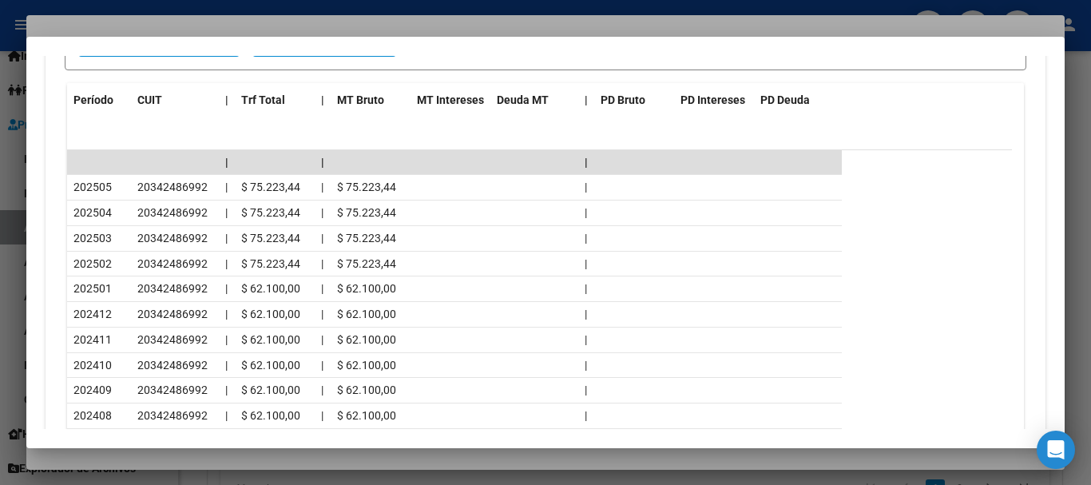
click at [158, 0] on html "menu - OSTV person Firma Express Inicio Calendario SSS Instructivos Contacto OS…" at bounding box center [545, 242] width 1091 height 485
click at [543, 22] on div at bounding box center [545, 242] width 1091 height 485
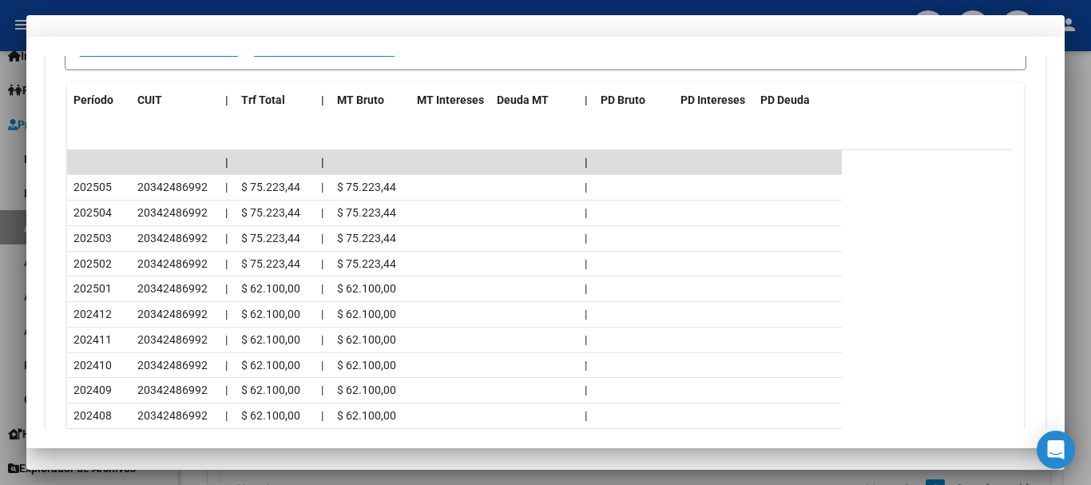
click at [763, 213] on div "Análisis Afiliado Prestaciones Auditadas FTP SSS" at bounding box center [546, 216] width 1000 height 30
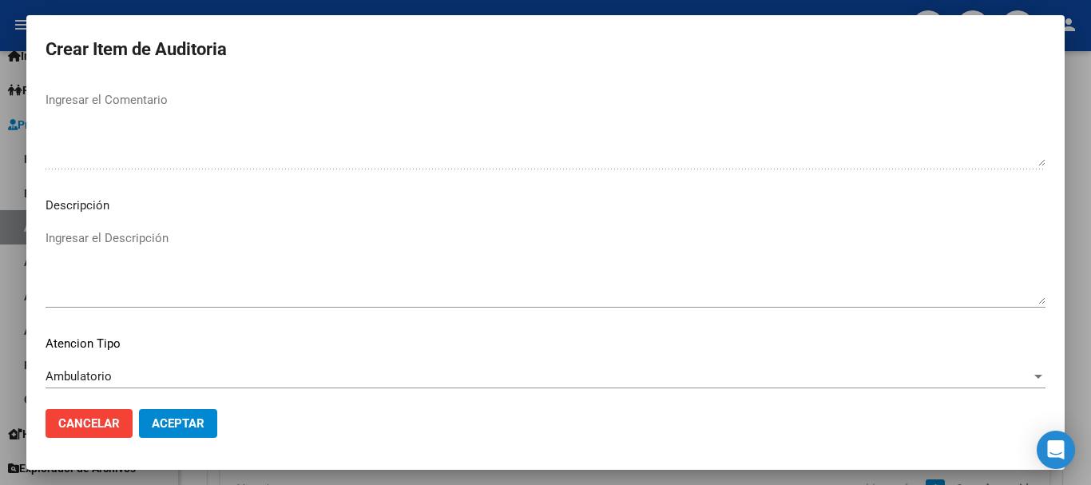
scroll to position [1123, 0]
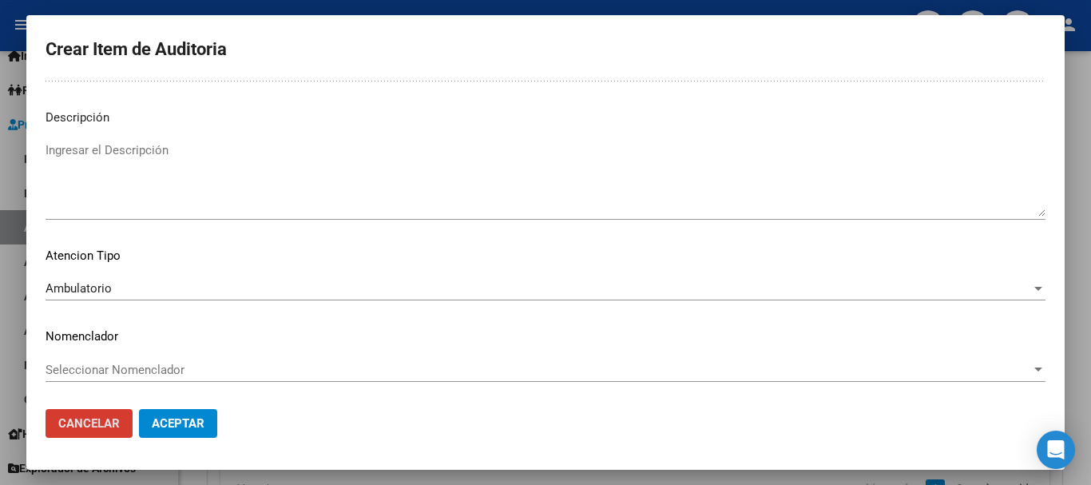
click at [139, 409] on button "Aceptar" at bounding box center [178, 423] width 78 height 29
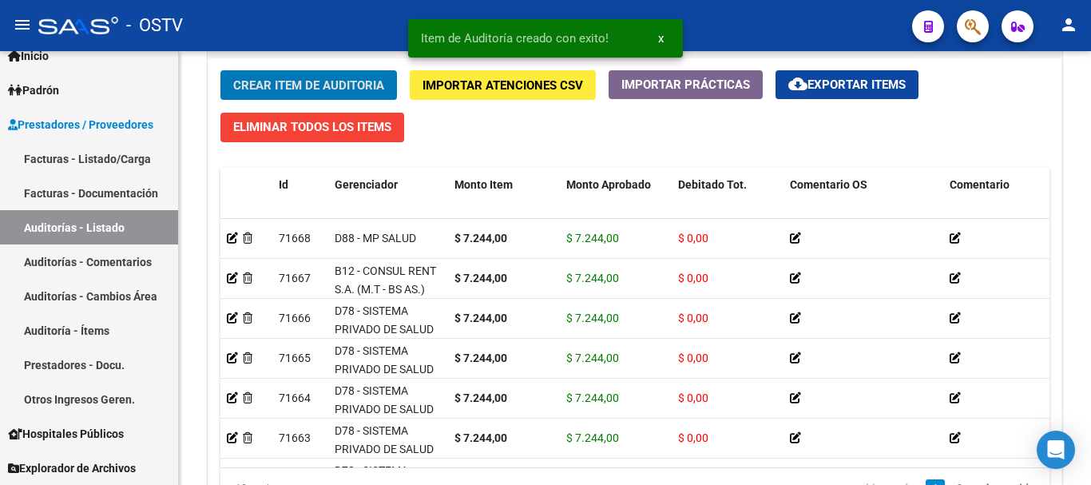
click at [220, 70] on button "Crear Item de Auditoria" at bounding box center [308, 85] width 176 height 30
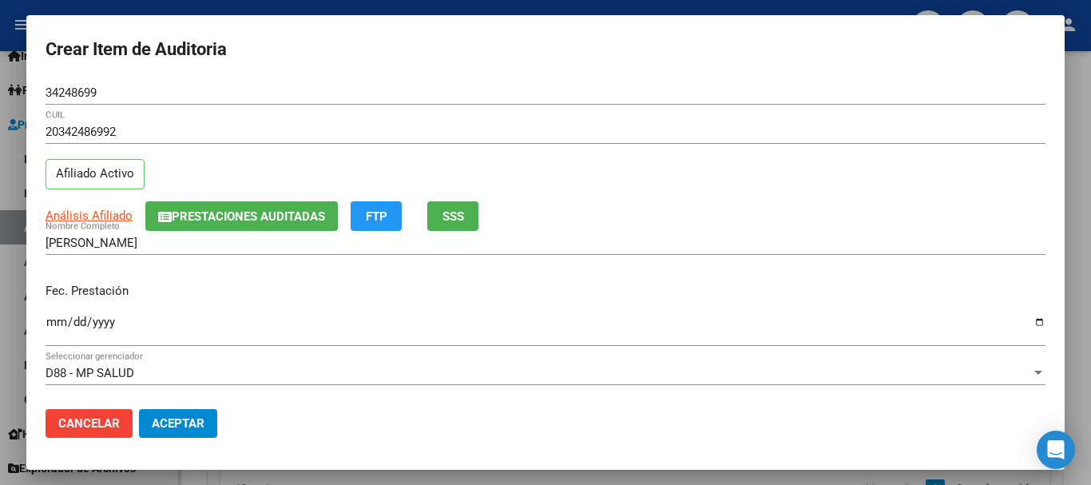
click at [112, 208] on app-link-go-to "Análisis Afiliado" at bounding box center [89, 216] width 87 height 18
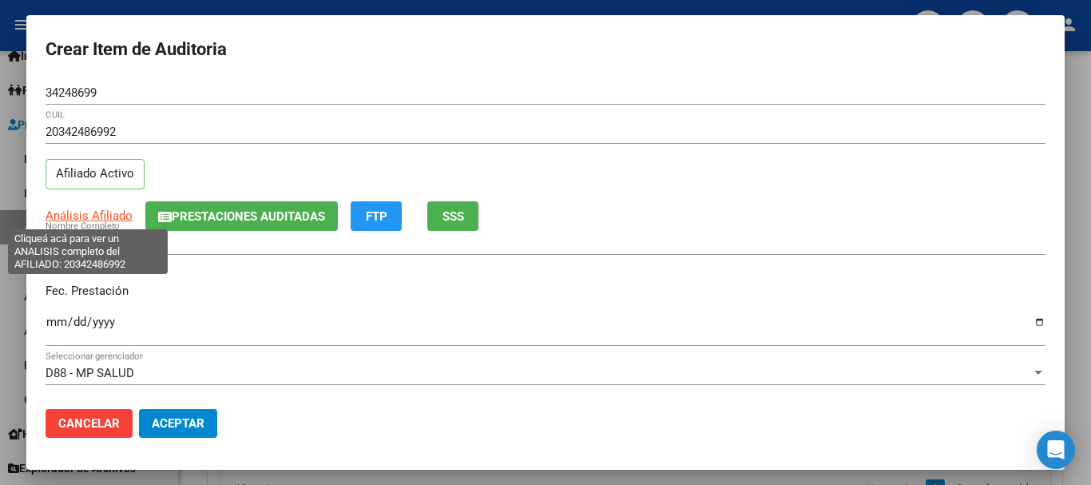
click at [111, 216] on span "Análisis Afiliado" at bounding box center [89, 215] width 87 height 14
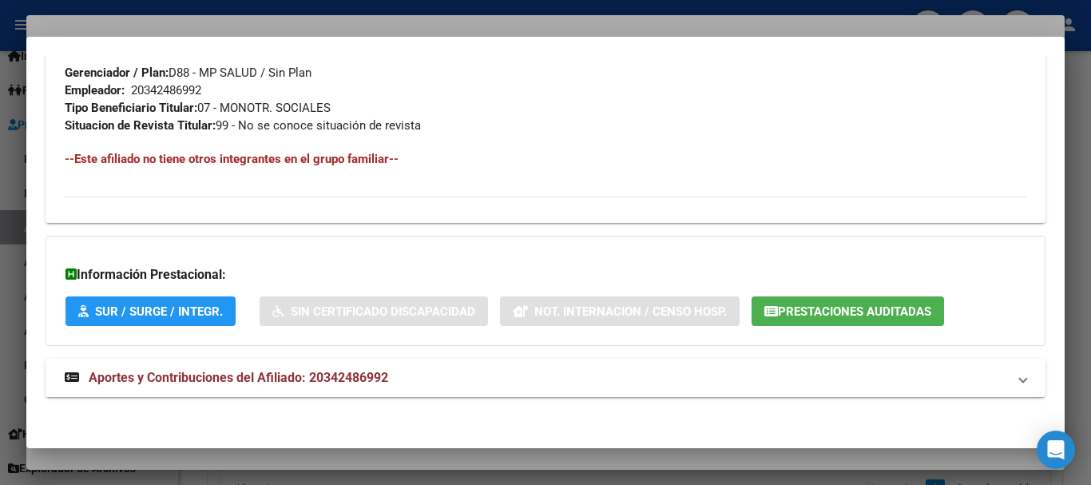
scroll to position [806, 0]
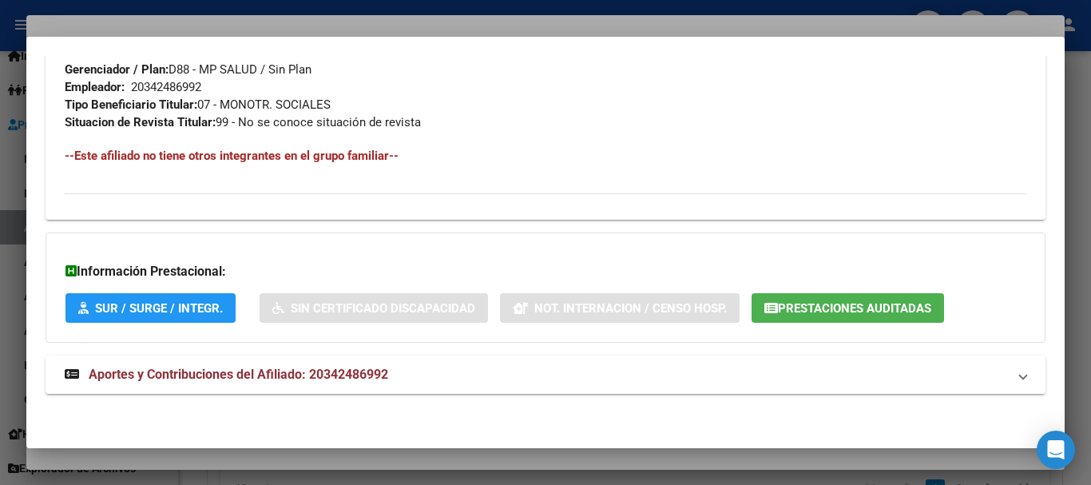
click at [336, 380] on span "Aportes y Contribuciones del Afiliado: 20342486992" at bounding box center [238, 373] width 299 height 15
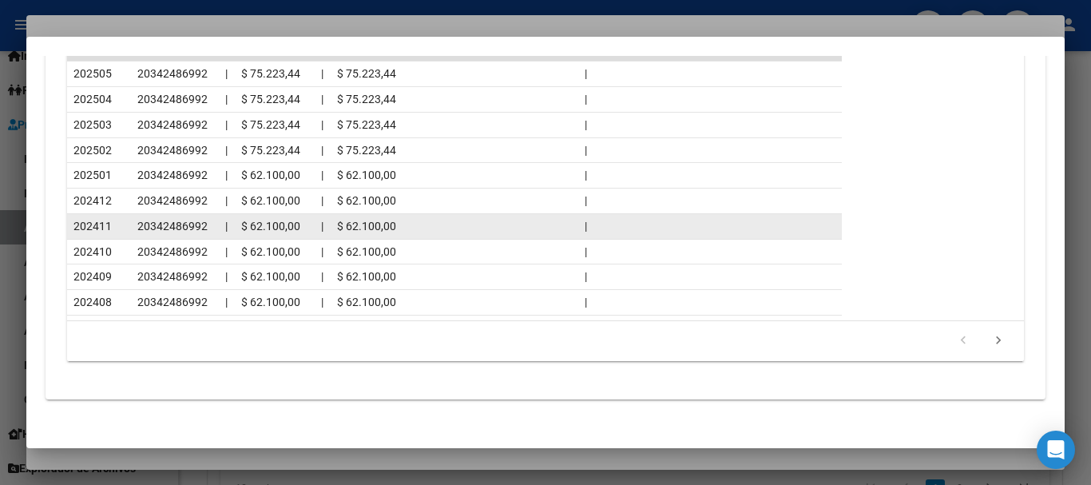
scroll to position [1523, 0]
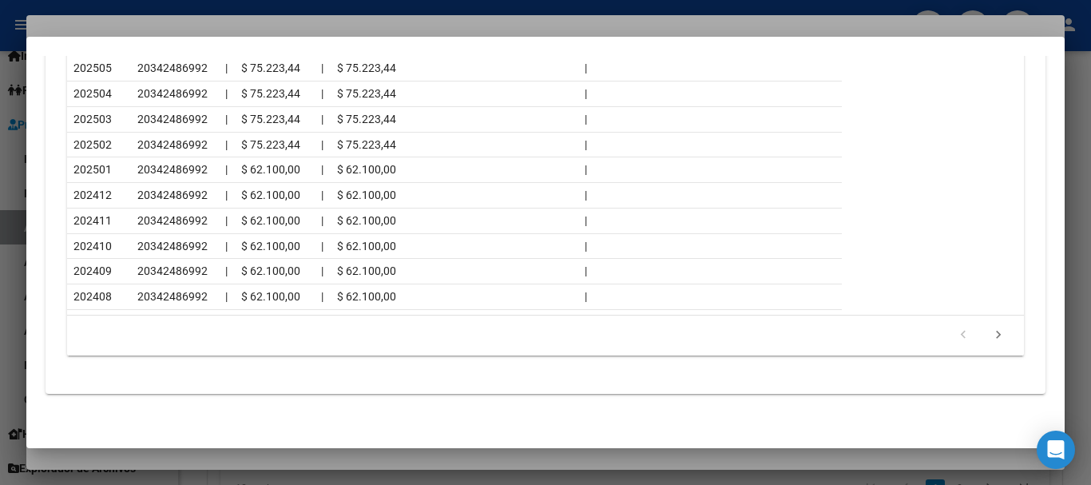
click at [196, 24] on div at bounding box center [545, 242] width 1091 height 485
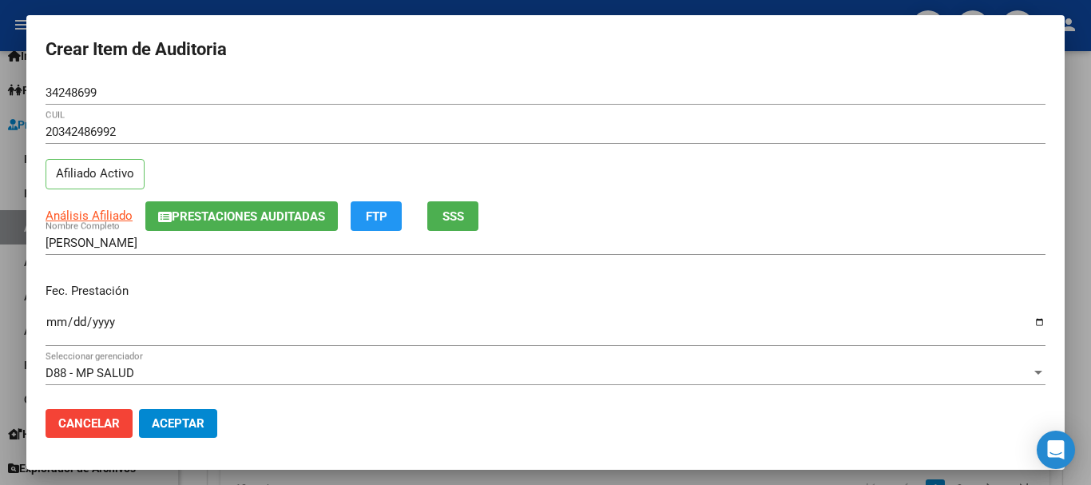
click at [614, 98] on input "34248699" at bounding box center [546, 92] width 1000 height 14
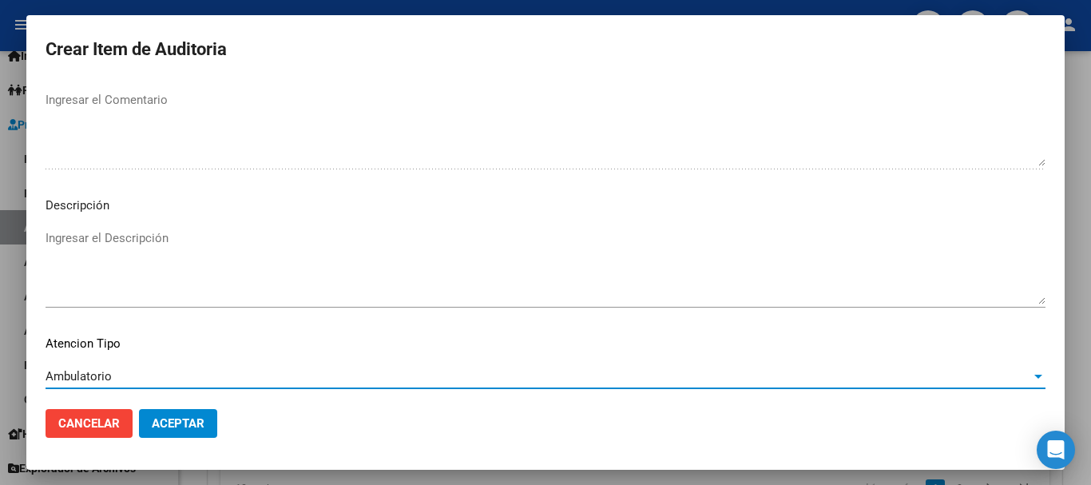
scroll to position [1123, 0]
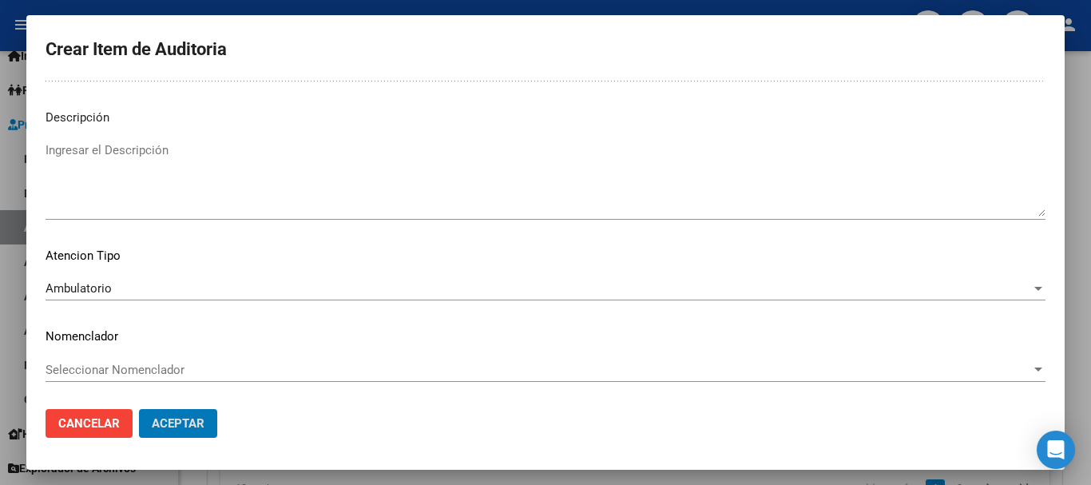
click at [139, 409] on button "Aceptar" at bounding box center [178, 423] width 78 height 29
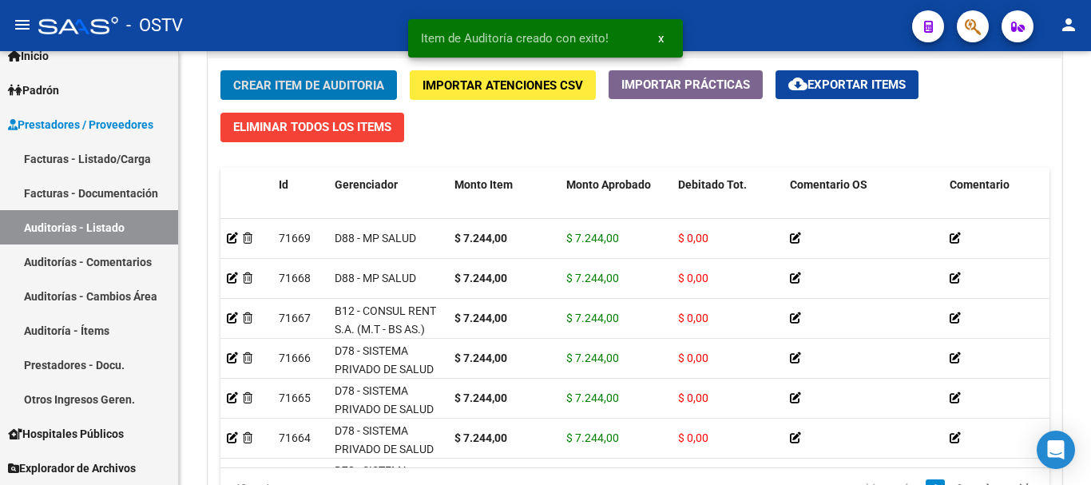
click at [220, 70] on button "Crear Item de Auditoria" at bounding box center [308, 85] width 176 height 30
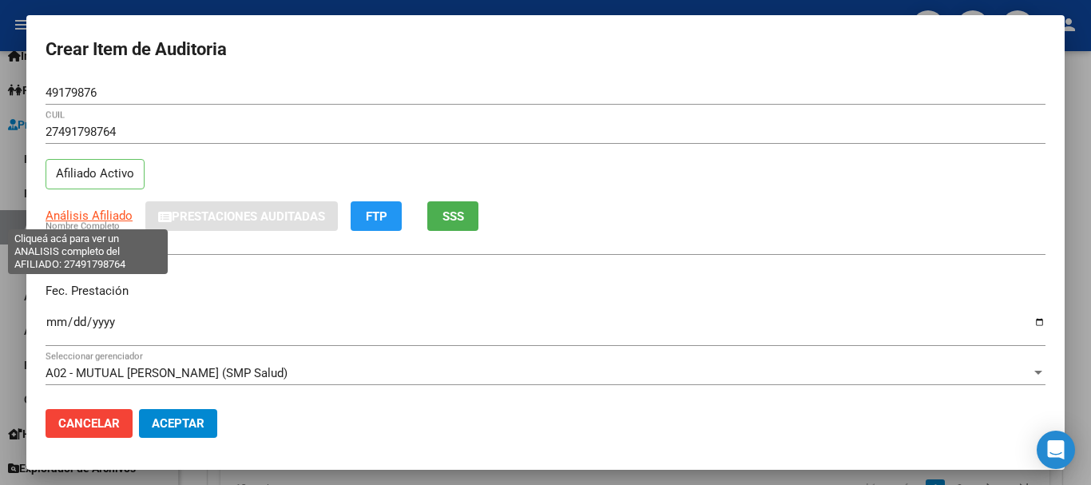
click at [79, 215] on span "Análisis Afiliado" at bounding box center [89, 215] width 87 height 14
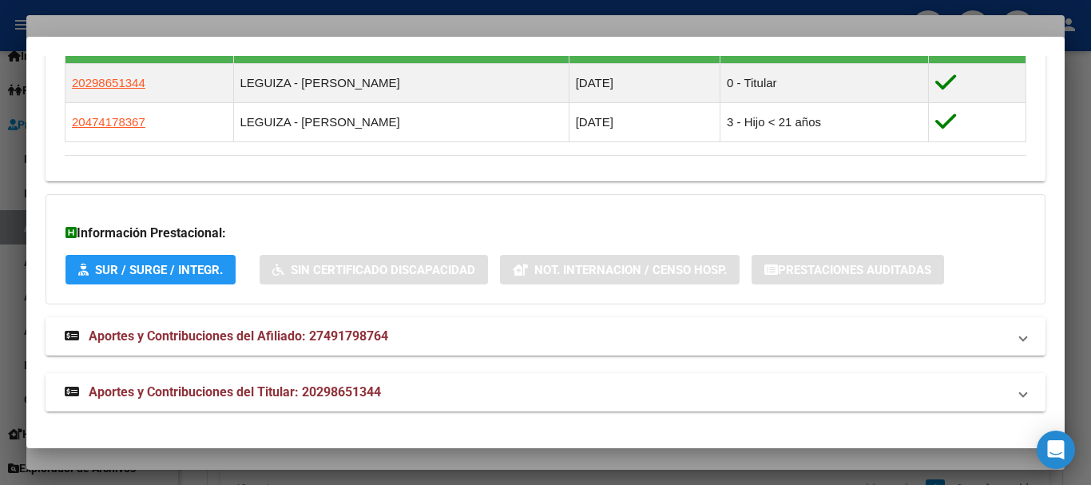
click at [311, 393] on span "Aportes y Contribuciones del Titular: 20298651344" at bounding box center [235, 391] width 292 height 15
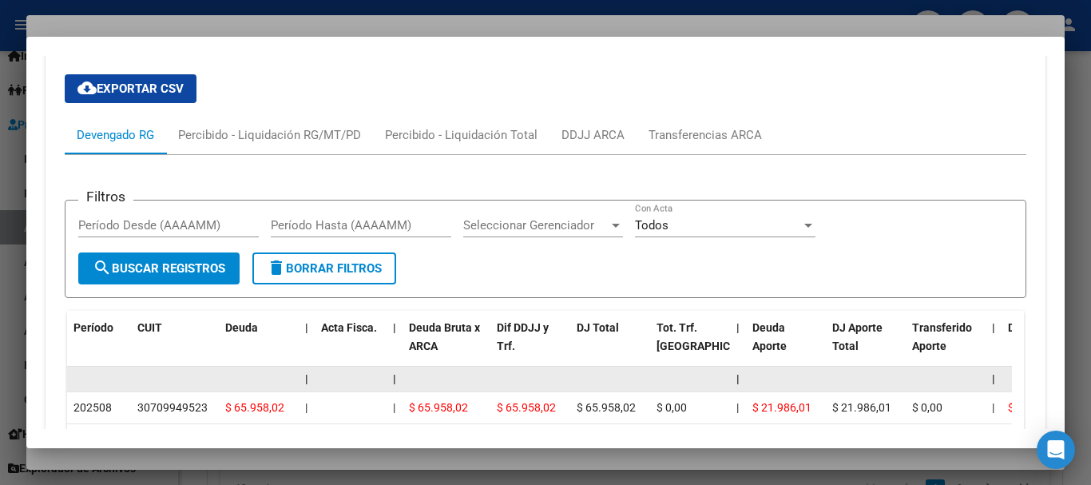
scroll to position [1586, 0]
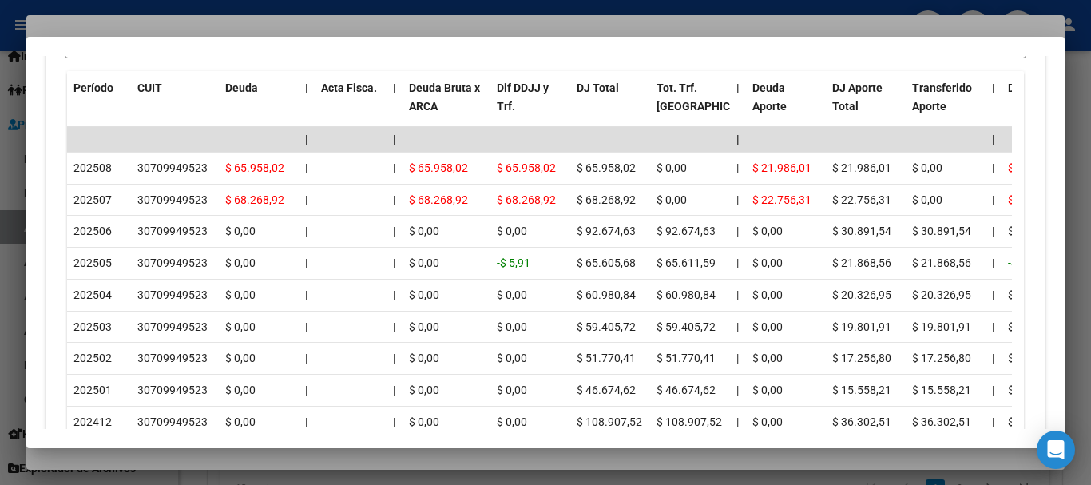
click at [309, 22] on div at bounding box center [545, 242] width 1091 height 485
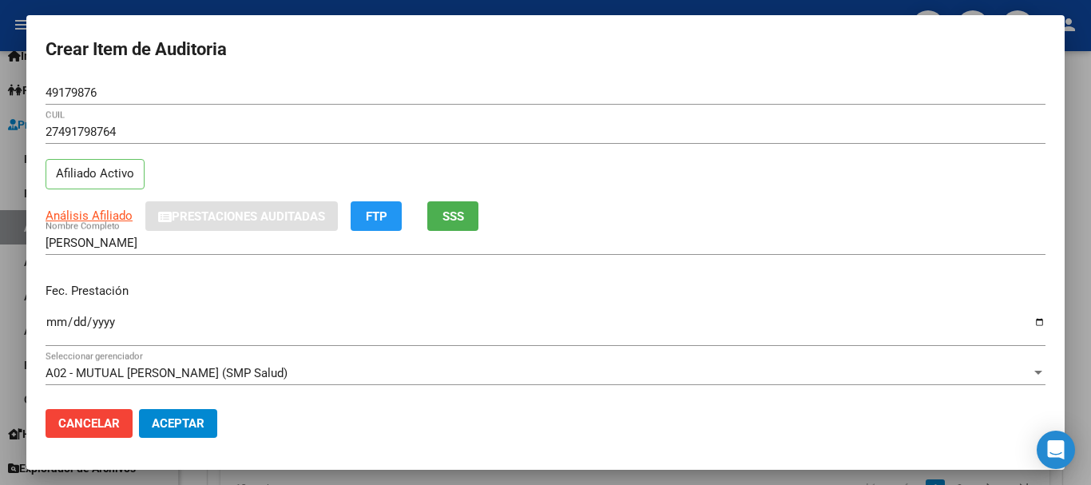
click at [712, 212] on div "Análisis Afiliado Prestaciones Auditadas FTP SSS" at bounding box center [546, 216] width 1000 height 30
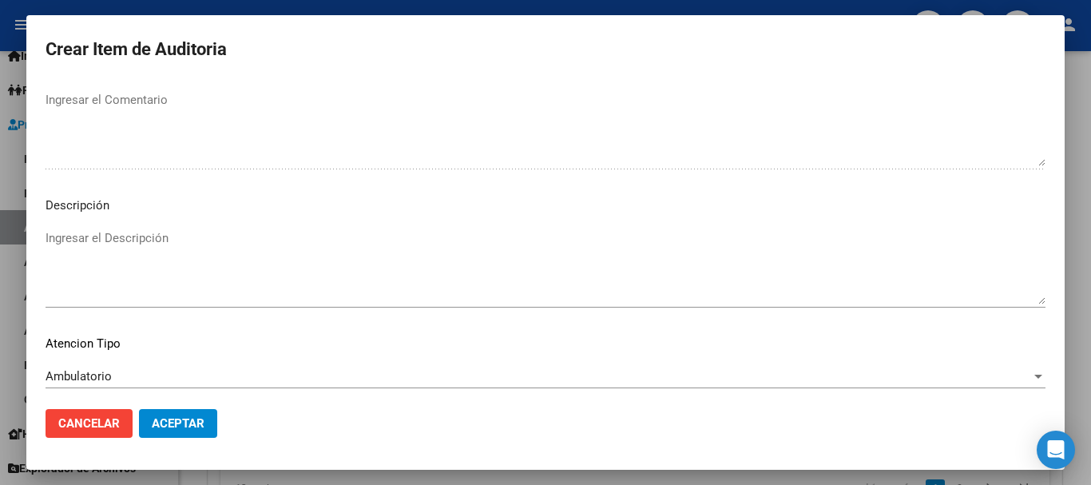
scroll to position [1123, 0]
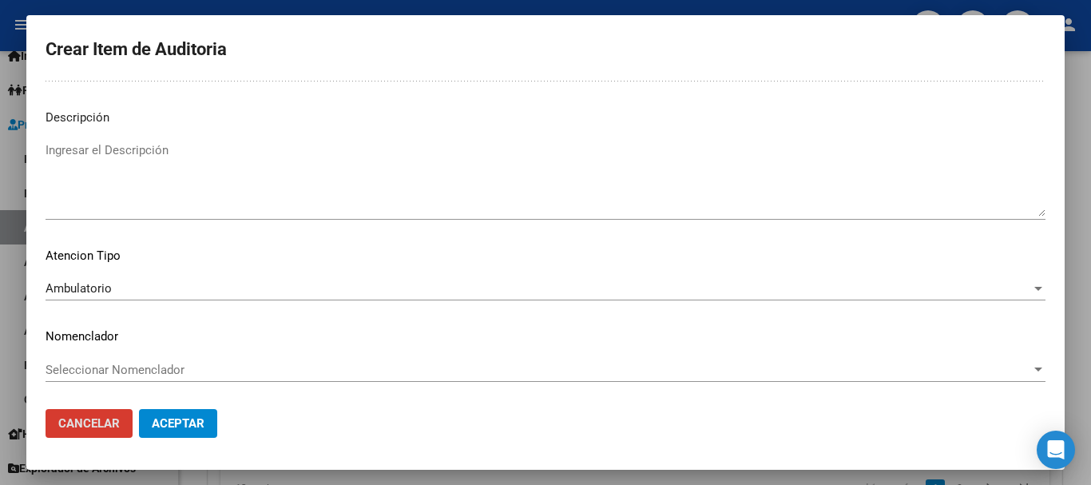
click at [139, 409] on button "Aceptar" at bounding box center [178, 423] width 78 height 29
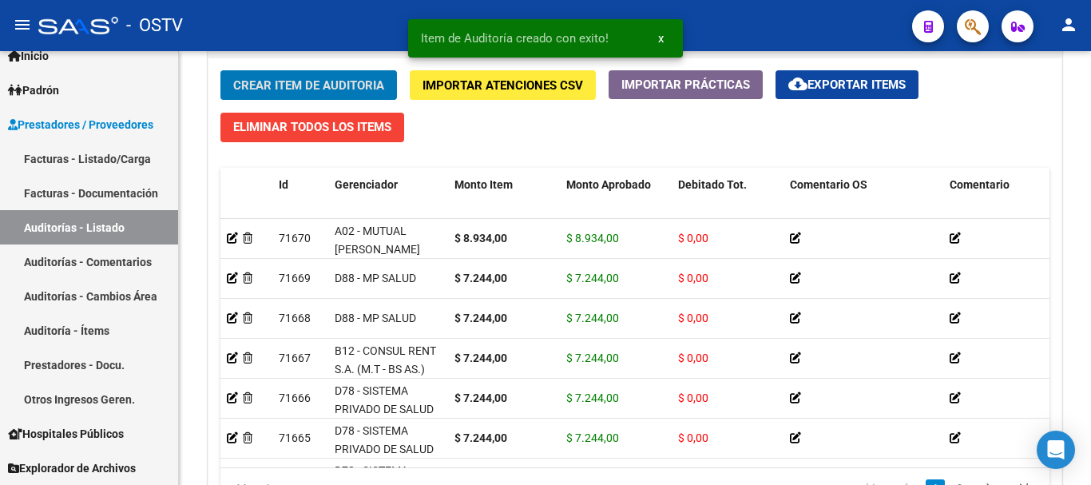
click at [220, 70] on button "Crear Item de Auditoria" at bounding box center [308, 85] width 176 height 30
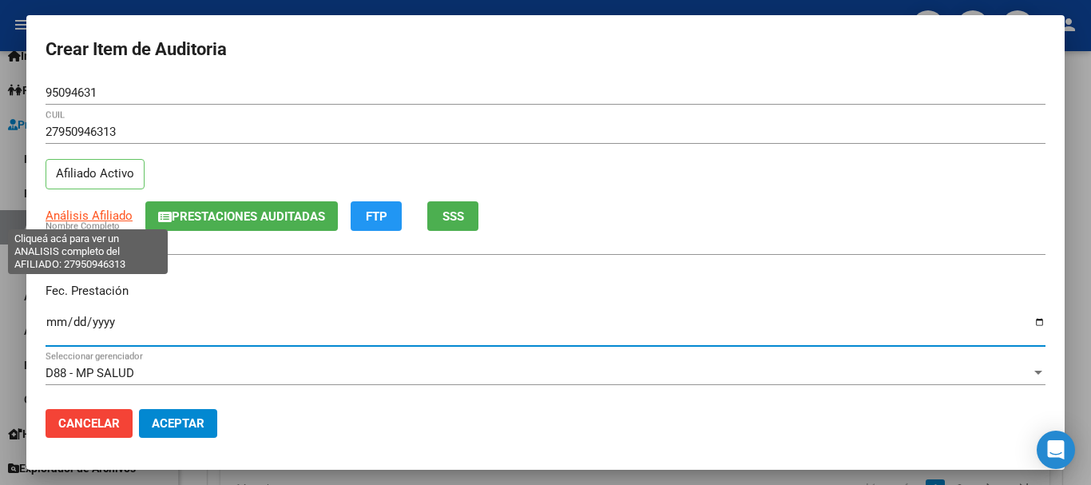
click at [109, 212] on span "Análisis Afiliado" at bounding box center [89, 215] width 87 height 14
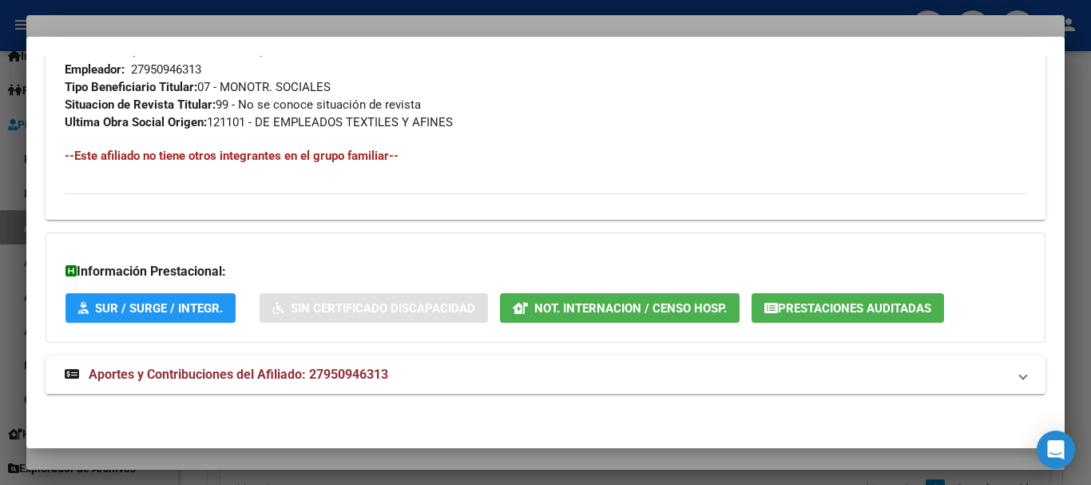
click at [233, 365] on strong "Aportes y Contribuciones del Afiliado: 27950946313" at bounding box center [226, 374] width 323 height 19
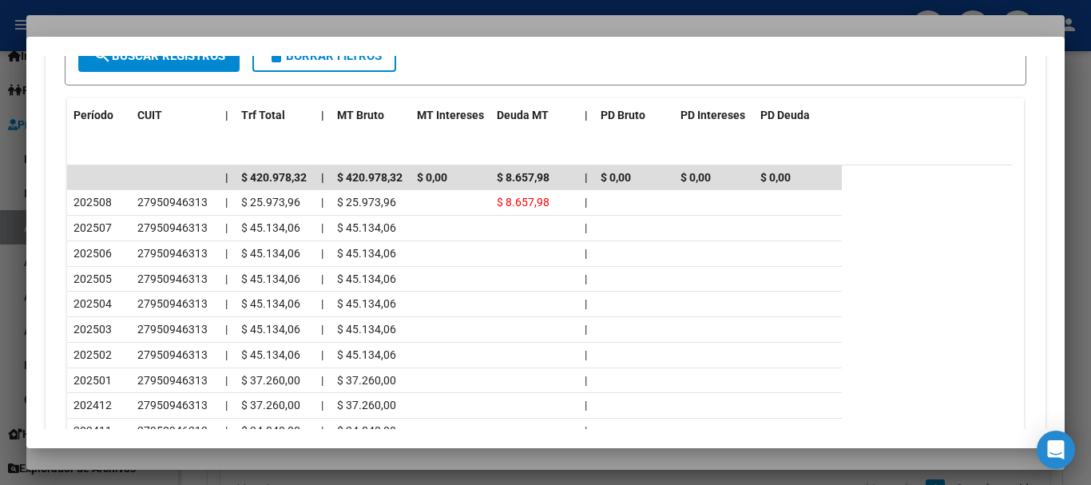
scroll to position [1420, 0]
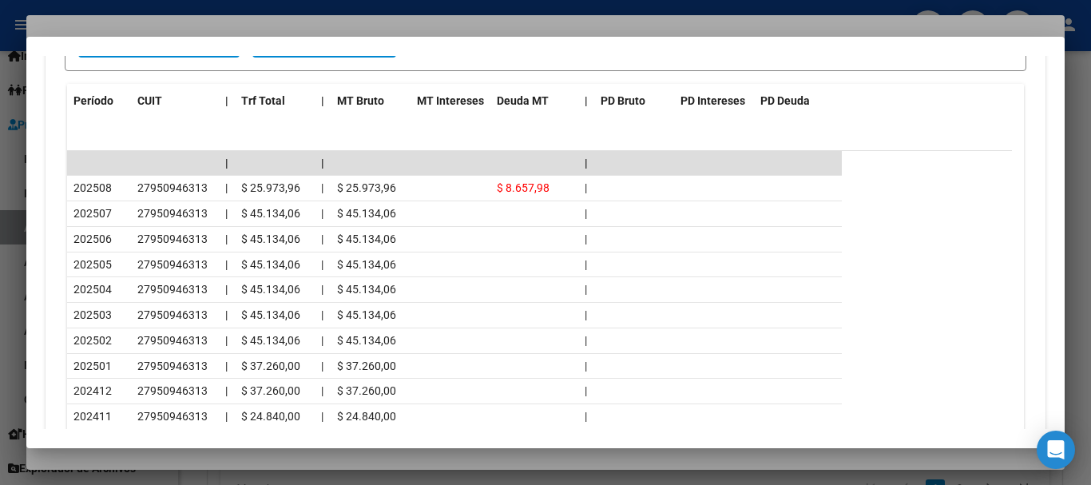
click at [226, 17] on div at bounding box center [545, 242] width 1091 height 485
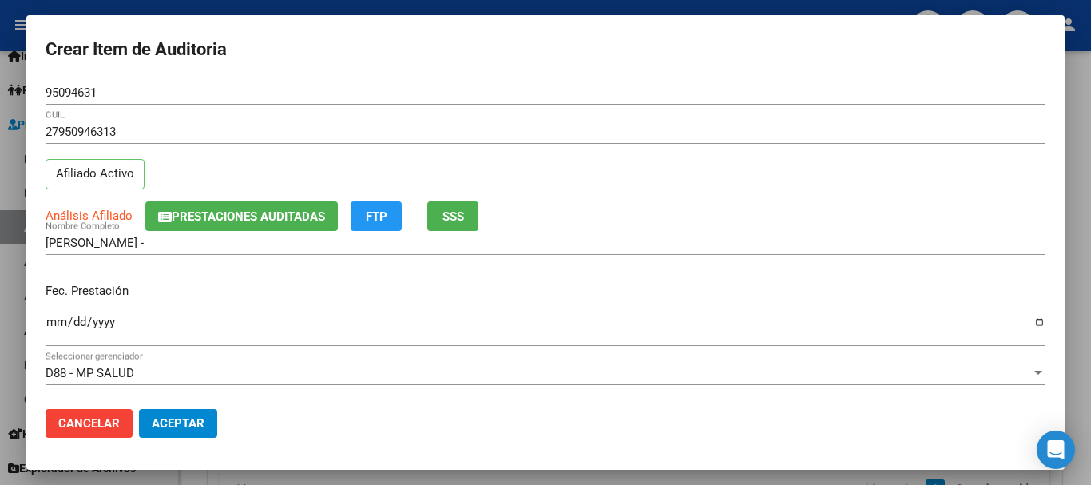
click at [794, 283] on mat-dialog-content "95094631 Nro Documento 27950946313 CUIL Afiliado Activo Análisis Afiliado Prest…" at bounding box center [545, 238] width 1038 height 315
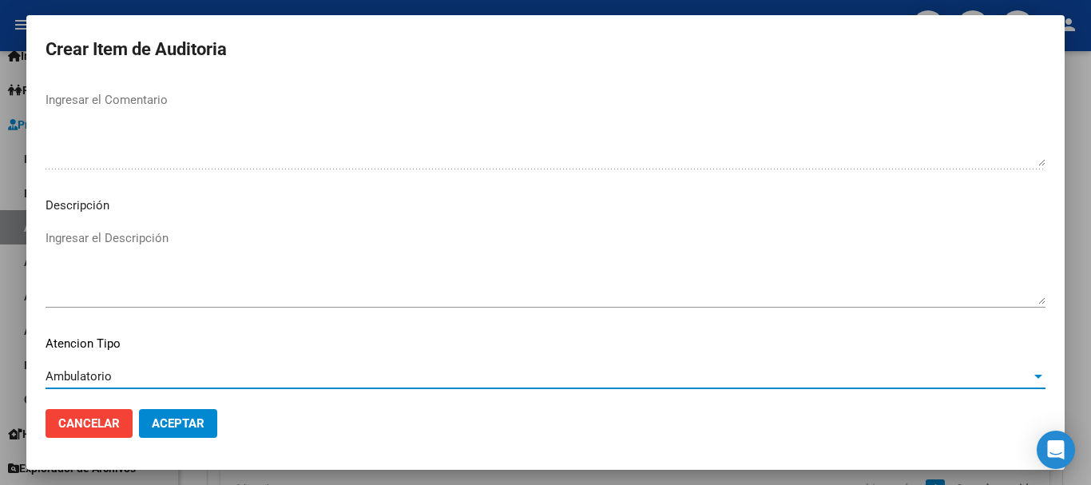
scroll to position [1123, 0]
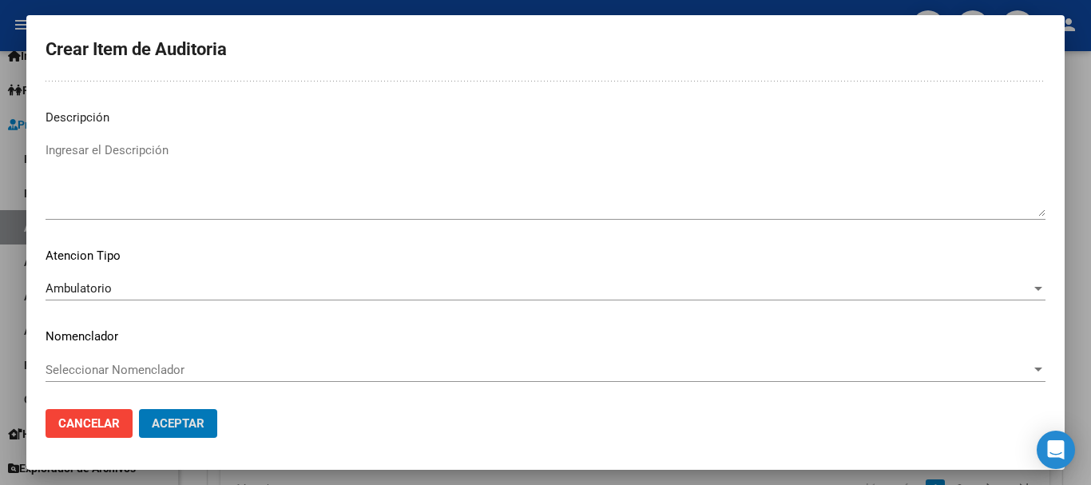
click at [139, 409] on button "Aceptar" at bounding box center [178, 423] width 78 height 29
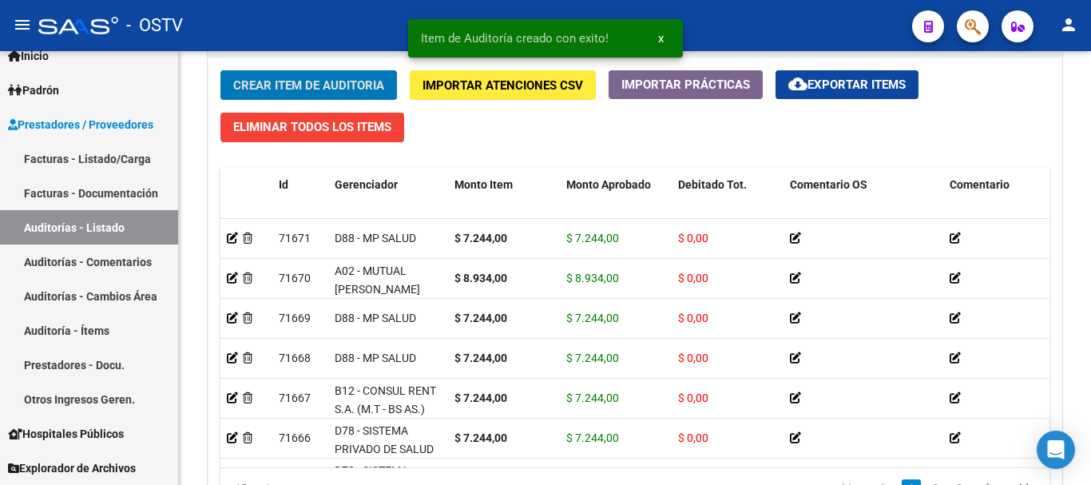
click at [220, 70] on button "Crear Item de Auditoria" at bounding box center [308, 85] width 176 height 30
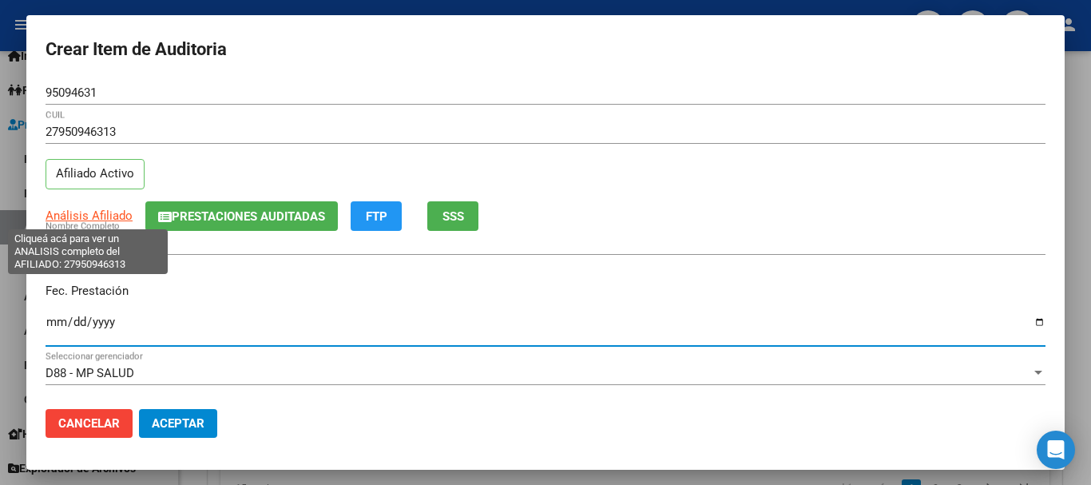
click at [90, 218] on span "Análisis Afiliado" at bounding box center [89, 215] width 87 height 14
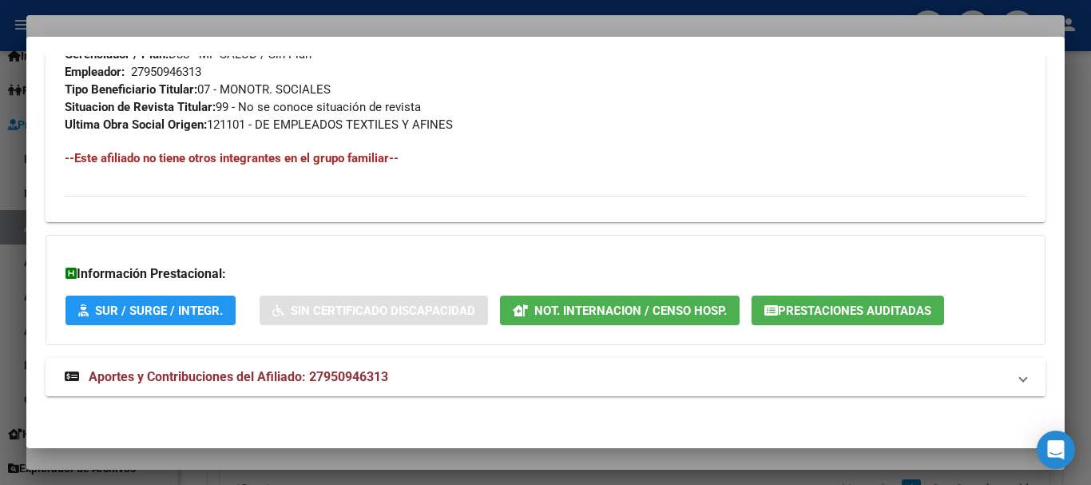
scroll to position [823, 0]
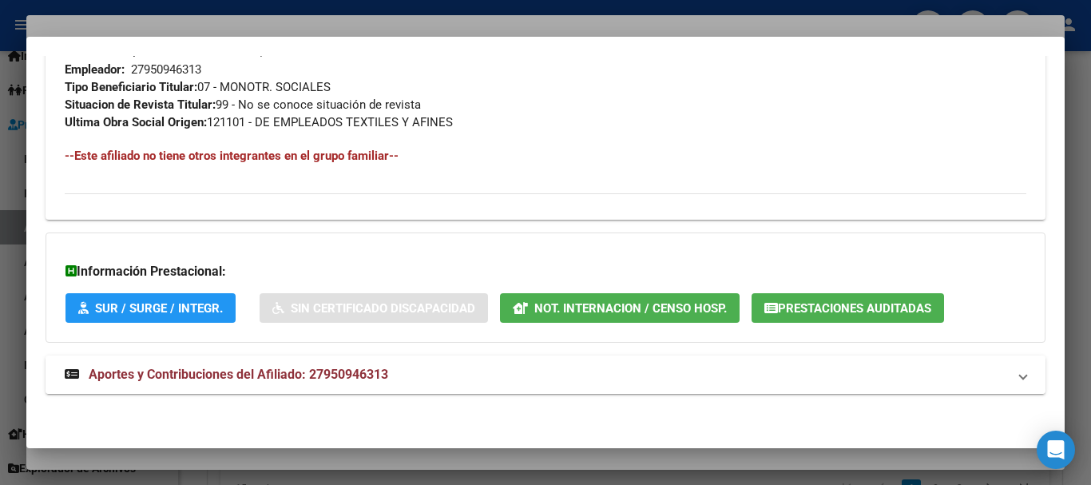
click at [275, 357] on mat-expansion-panel-header "Aportes y Contribuciones del Afiliado: 27950946313" at bounding box center [546, 374] width 1000 height 38
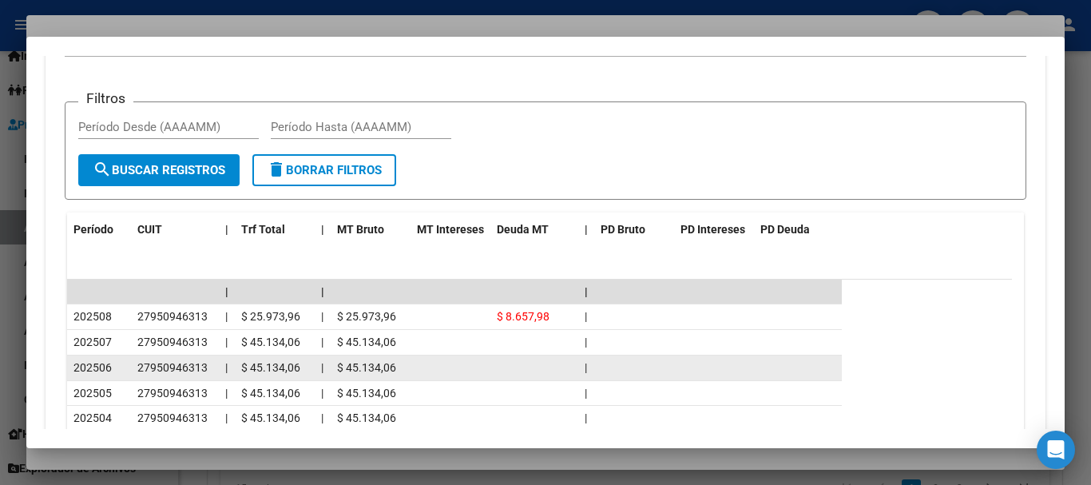
scroll to position [1341, 0]
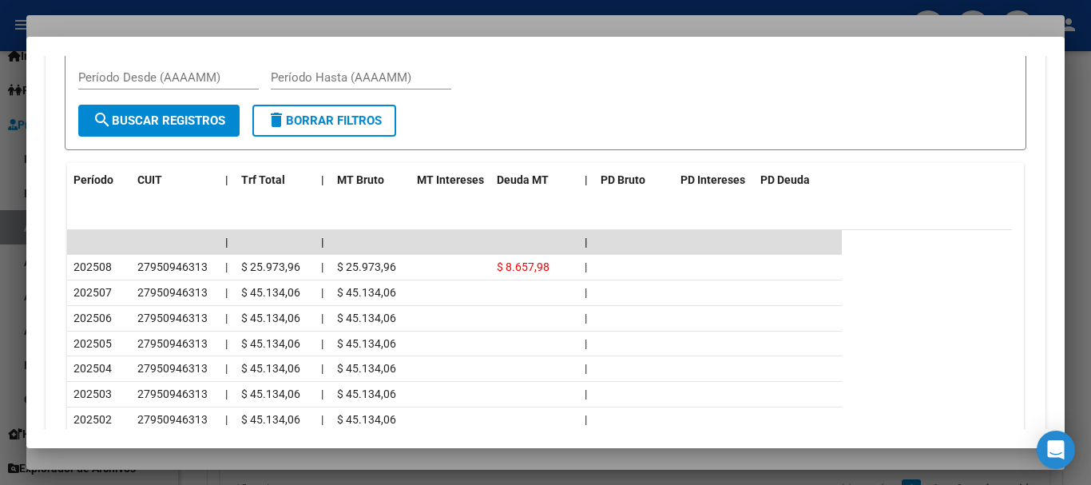
click at [149, 24] on div at bounding box center [545, 242] width 1091 height 485
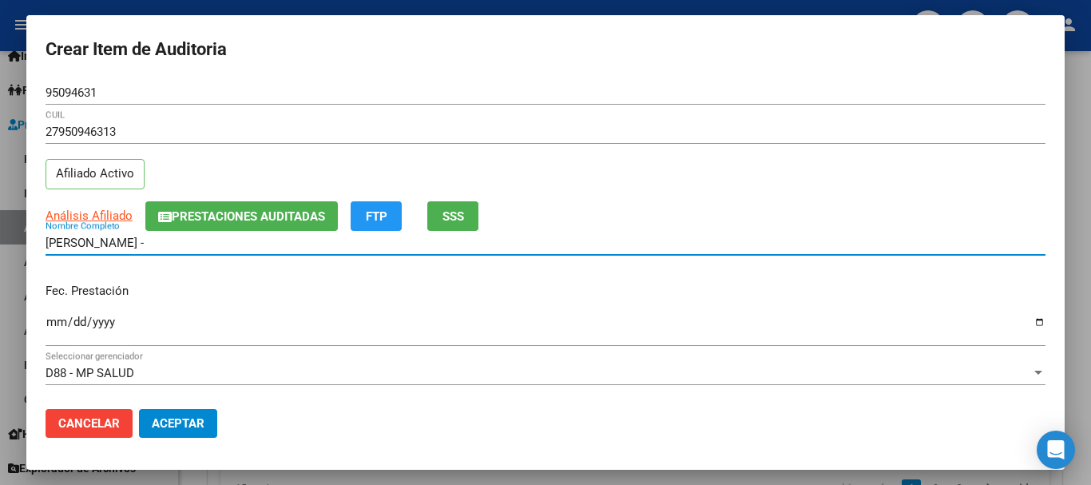
click at [731, 259] on div "[PERSON_NAME] - Nombre Completo" at bounding box center [546, 250] width 1000 height 39
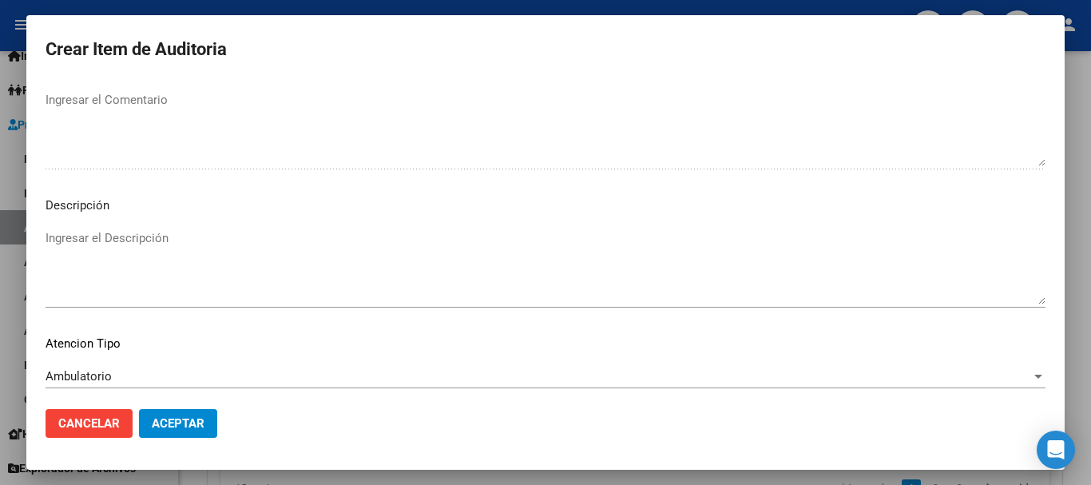
scroll to position [1123, 0]
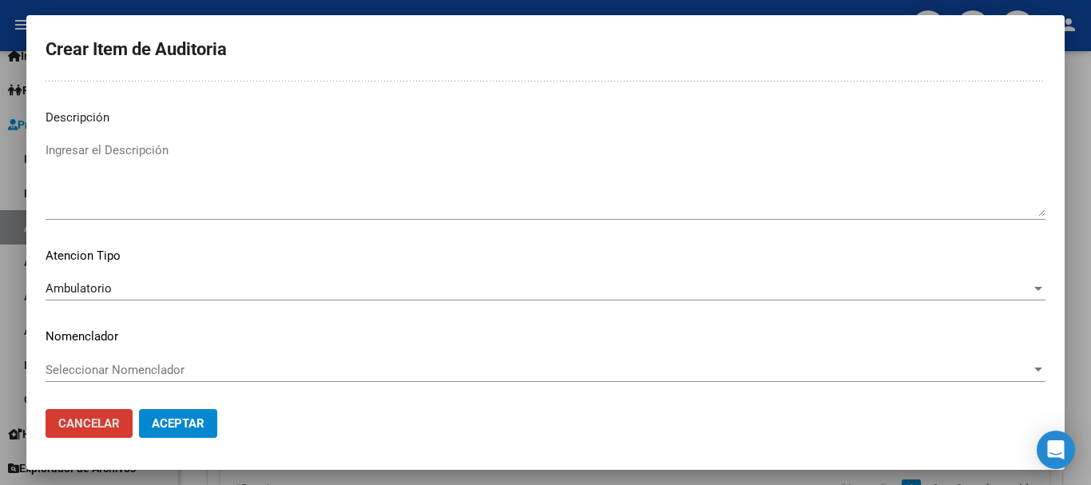
click at [139, 409] on button "Aceptar" at bounding box center [178, 423] width 78 height 29
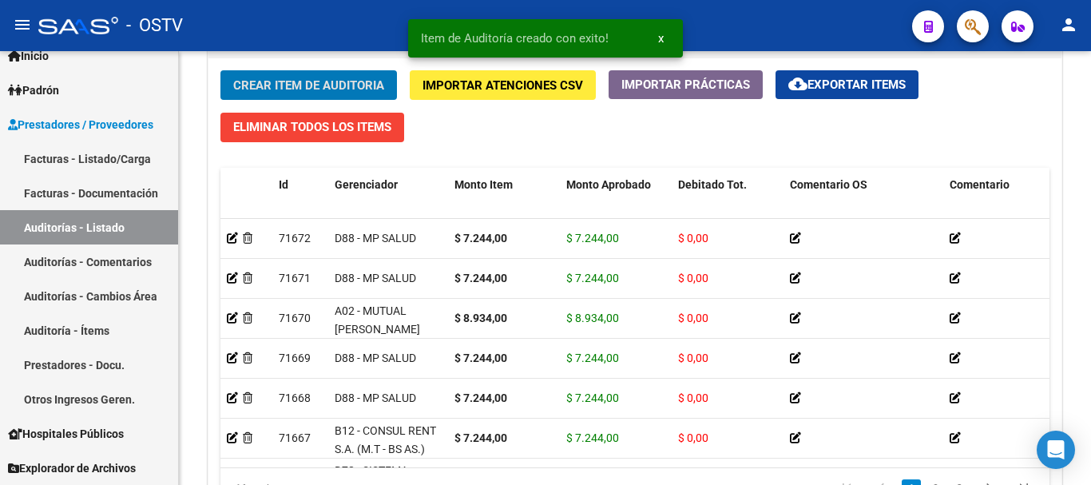
click at [220, 70] on button "Crear Item de Auditoria" at bounding box center [308, 85] width 176 height 30
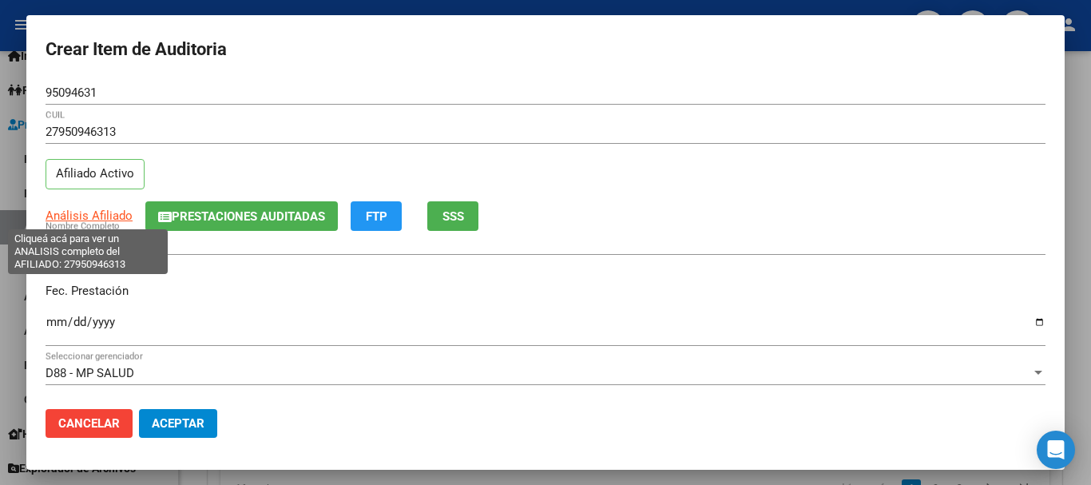
click at [106, 214] on span "Análisis Afiliado" at bounding box center [89, 215] width 87 height 14
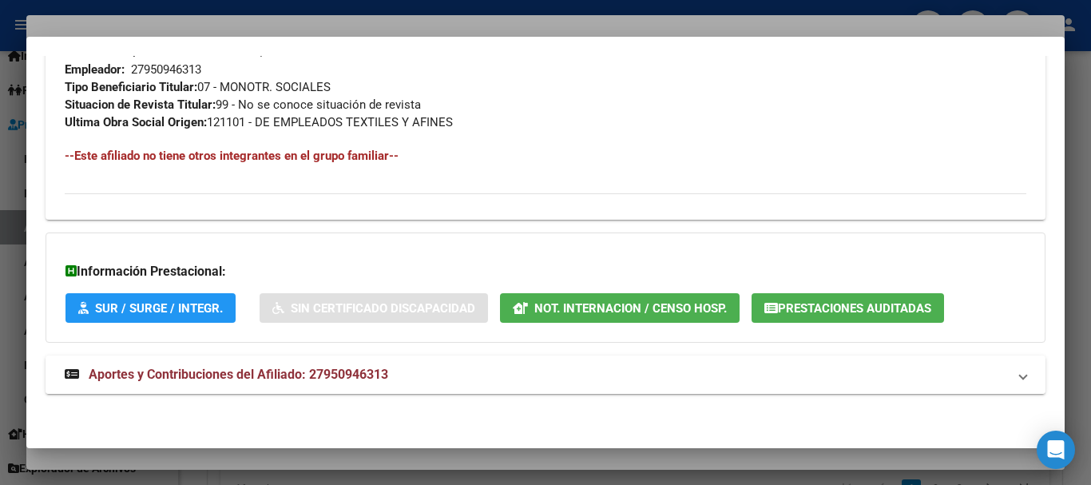
click at [354, 375] on span "Aportes y Contribuciones del Afiliado: 27950946313" at bounding box center [238, 373] width 299 height 15
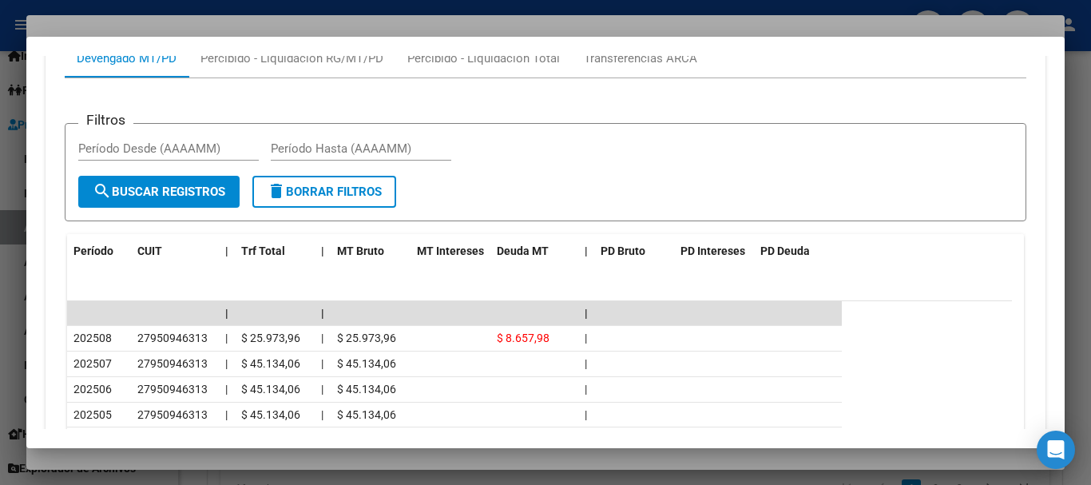
scroll to position [1316, 0]
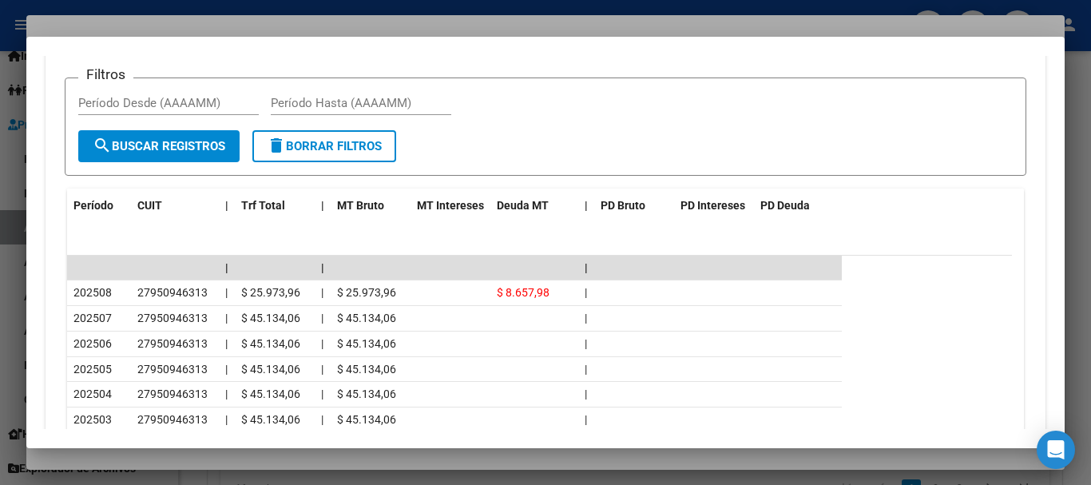
click at [216, 27] on div at bounding box center [545, 242] width 1091 height 485
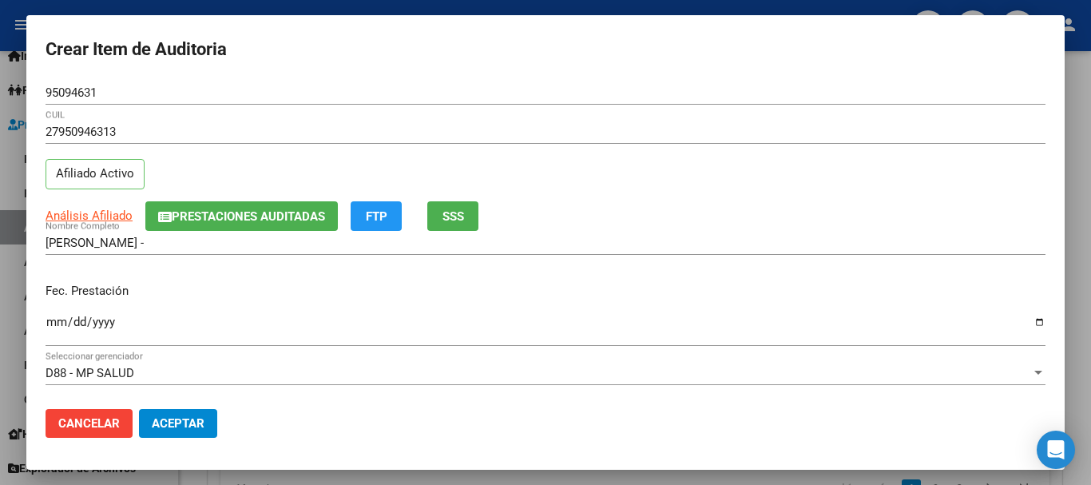
click at [616, 143] on div "27950946313 CUIL" at bounding box center [546, 132] width 1000 height 24
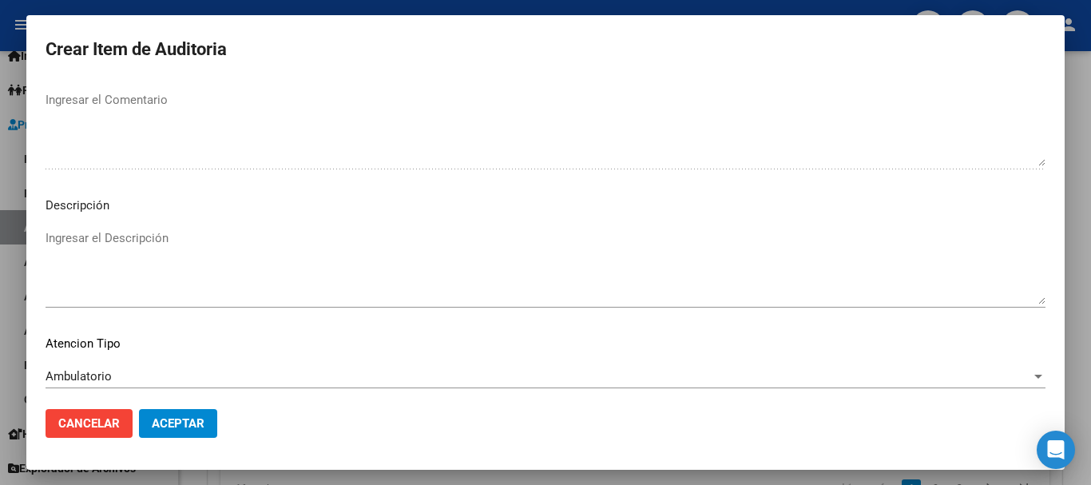
scroll to position [1123, 0]
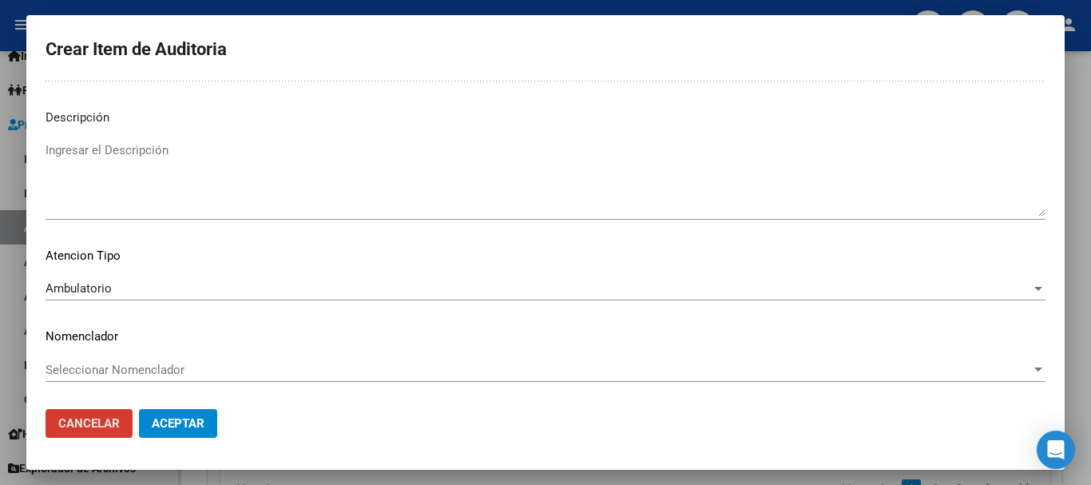
click at [139, 409] on button "Aceptar" at bounding box center [178, 423] width 78 height 29
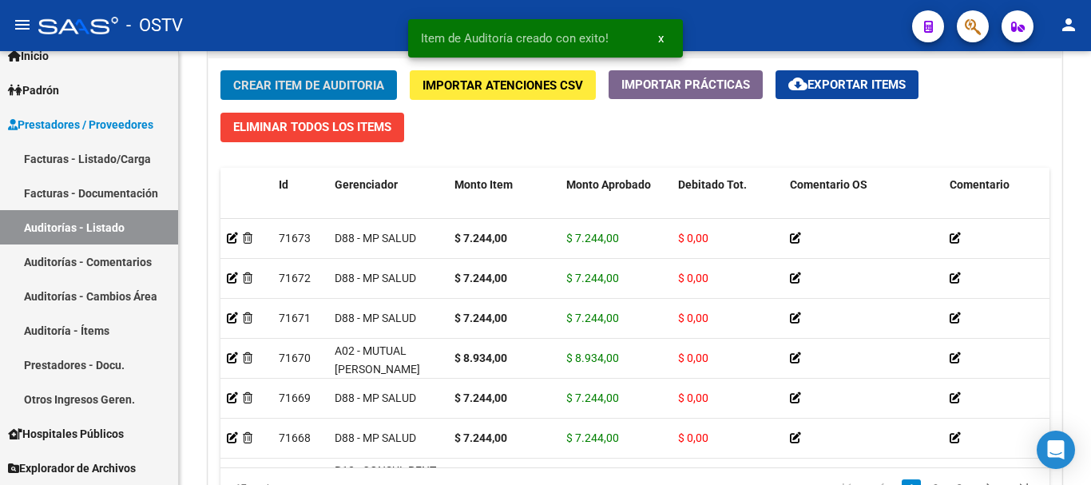
click at [220, 70] on button "Crear Item de Auditoria" at bounding box center [308, 85] width 176 height 30
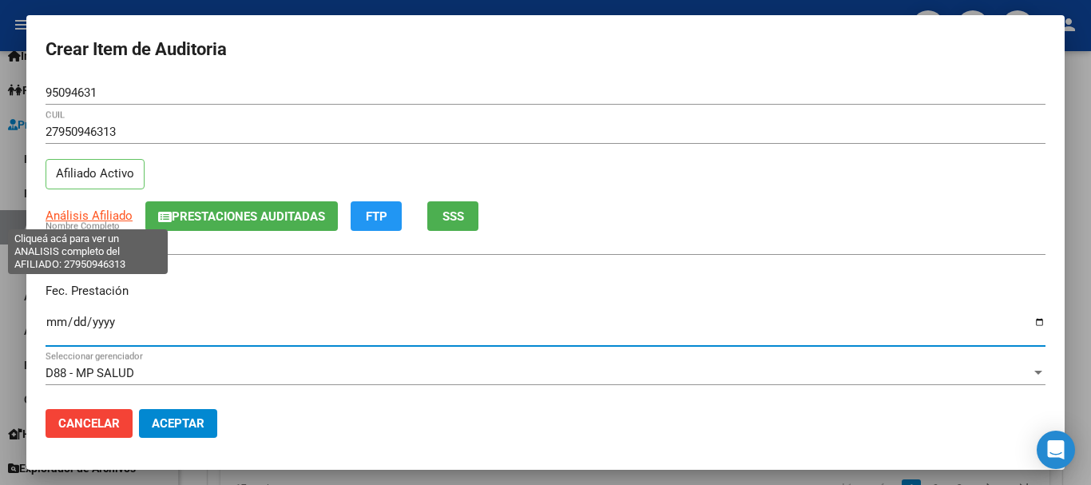
click at [111, 213] on span "Análisis Afiliado" at bounding box center [89, 215] width 87 height 14
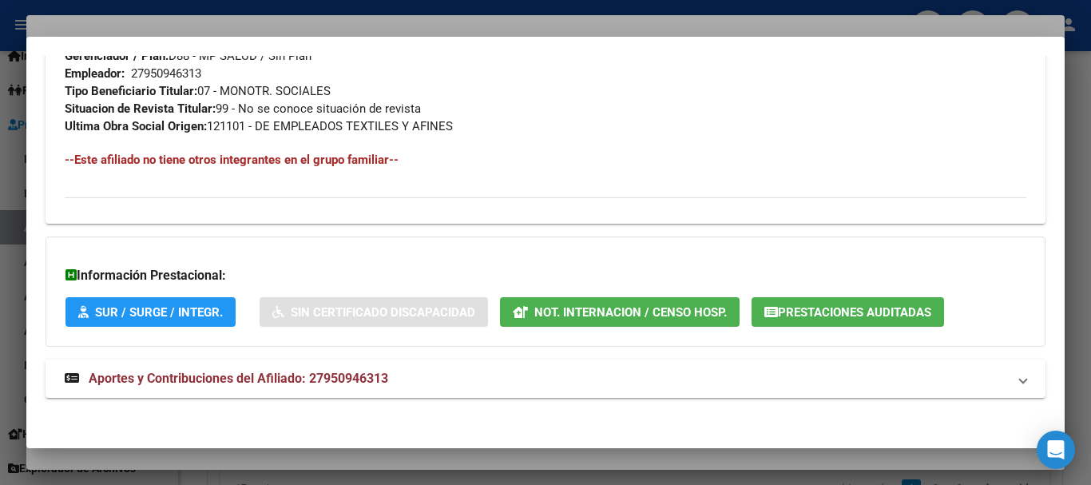
scroll to position [823, 0]
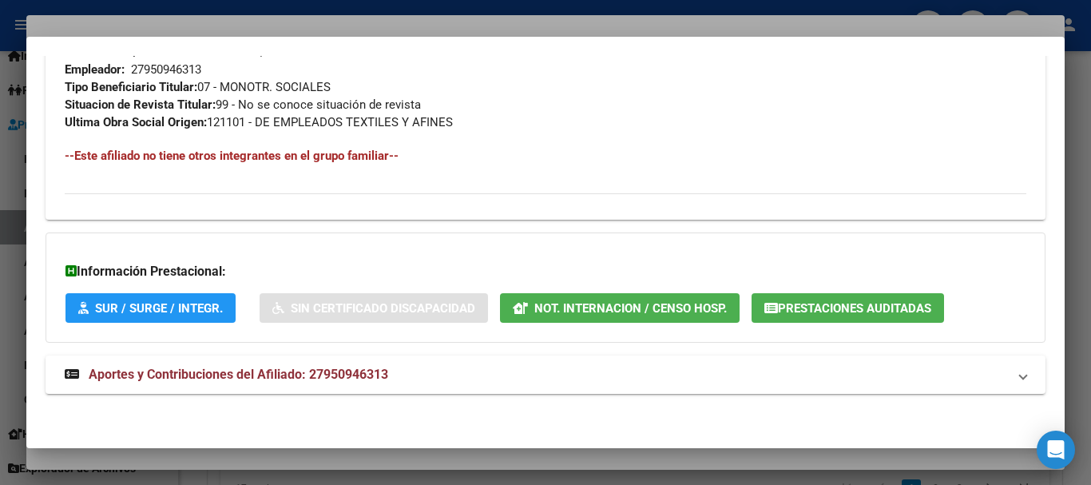
click at [239, 374] on span "Aportes y Contribuciones del Afiliado: 27950946313" at bounding box center [238, 373] width 299 height 15
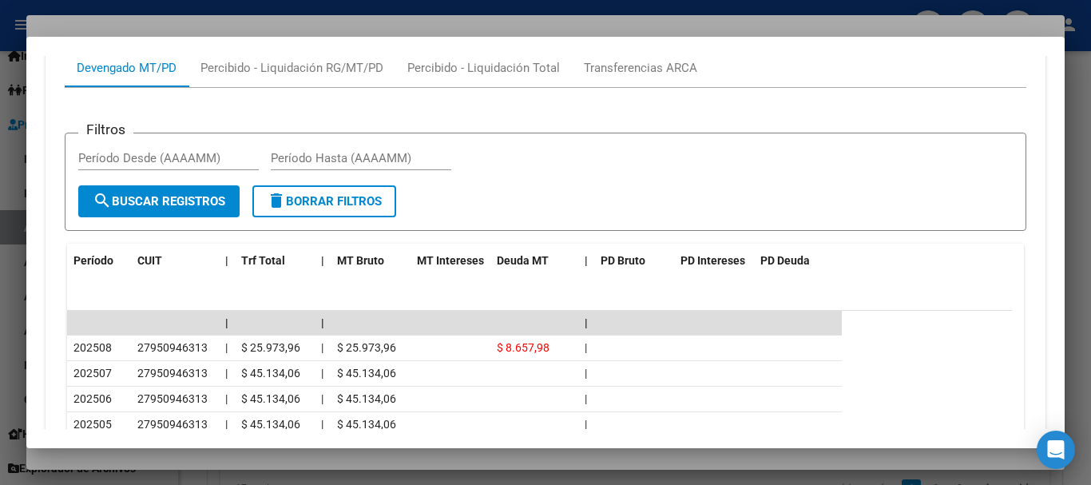
scroll to position [1341, 0]
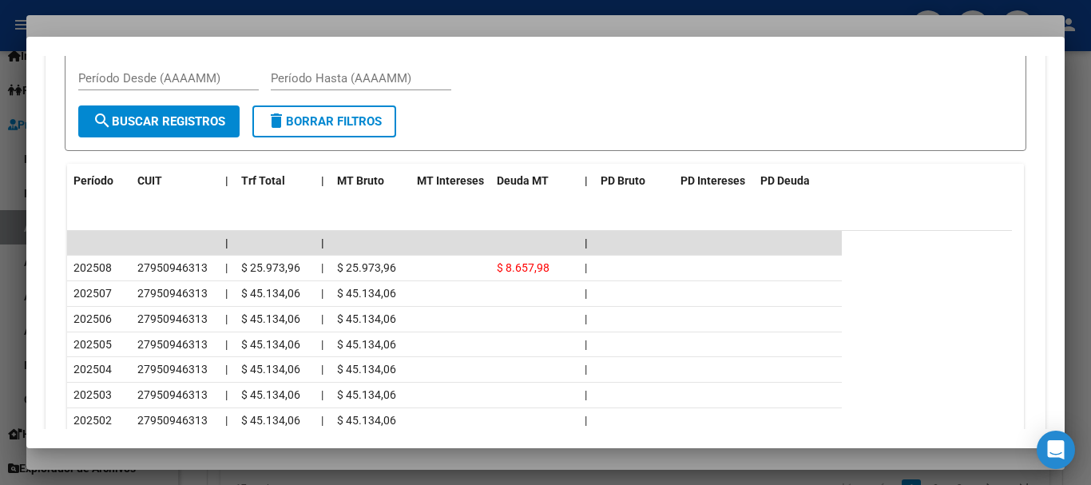
click at [251, 26] on div at bounding box center [545, 242] width 1091 height 485
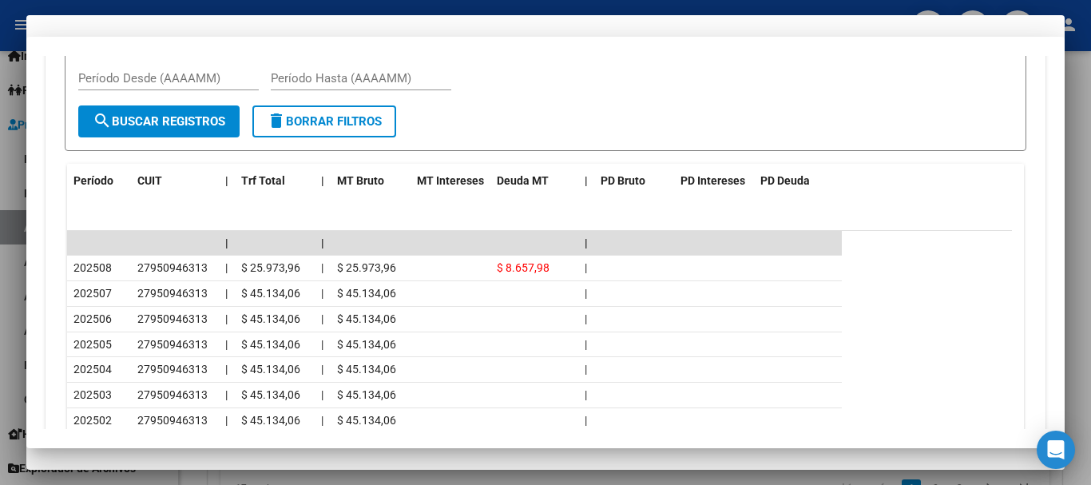
click at [670, 208] on div "Análisis Afiliado Prestaciones Auditadas FTP SSS" at bounding box center [546, 216] width 1000 height 30
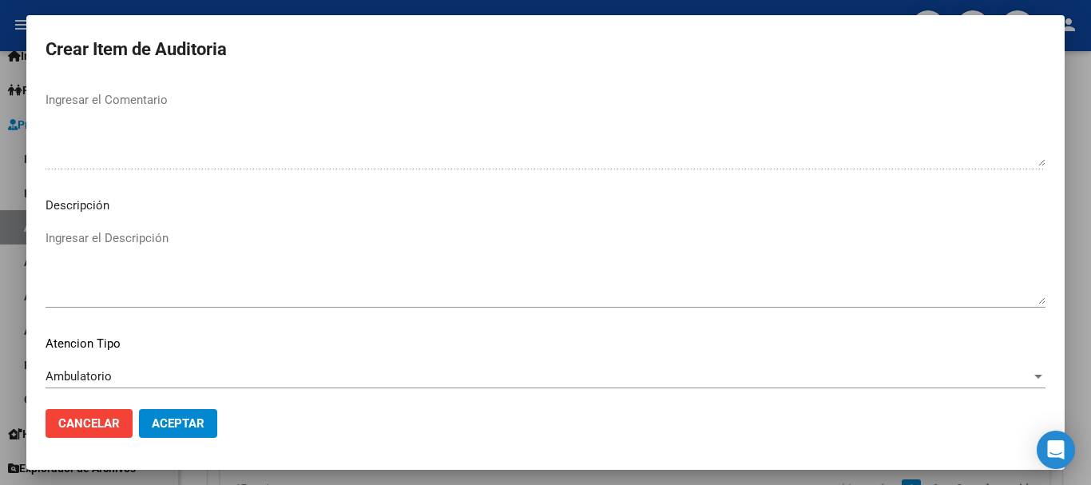
scroll to position [1123, 0]
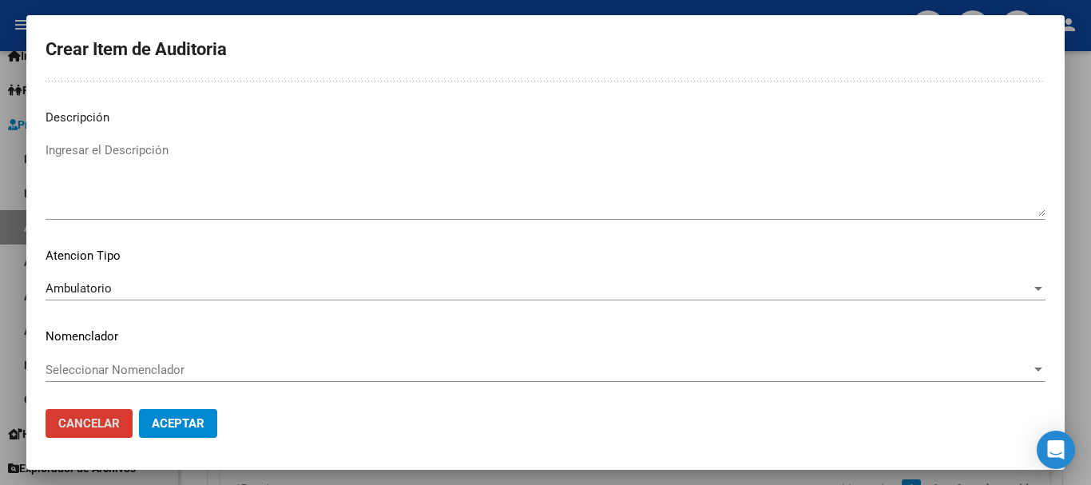
click at [139, 409] on button "Aceptar" at bounding box center [178, 423] width 78 height 29
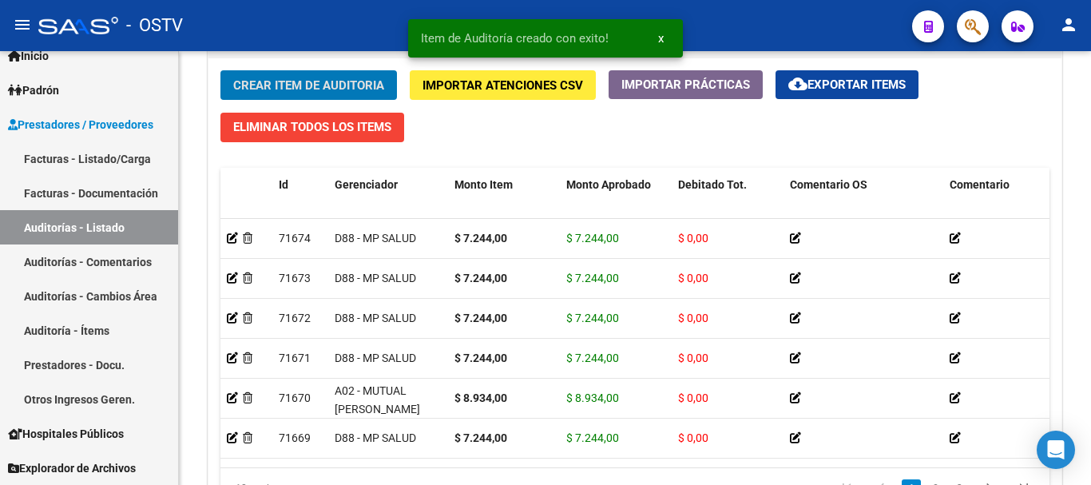
click at [220, 70] on button "Crear Item de Auditoria" at bounding box center [308, 85] width 176 height 30
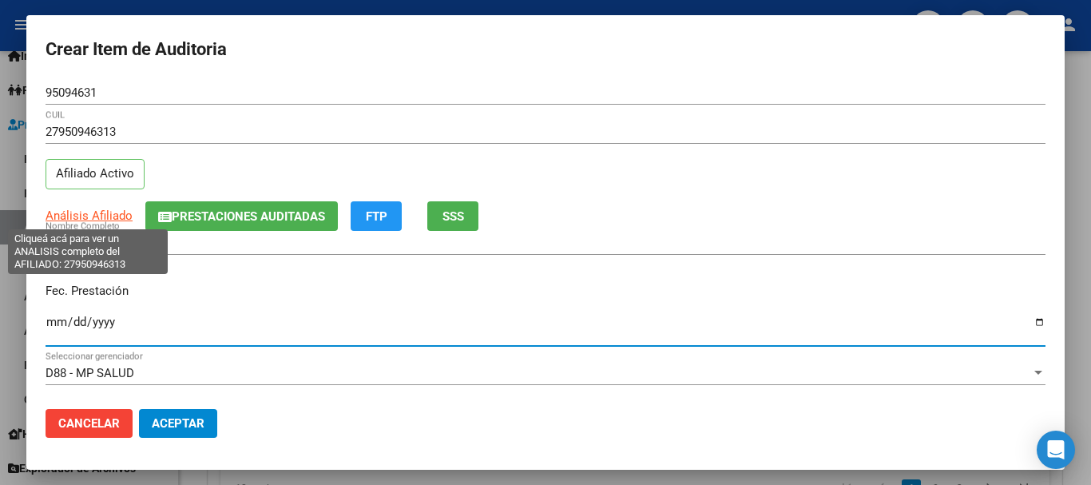
click at [65, 212] on span "Análisis Afiliado" at bounding box center [89, 215] width 87 height 14
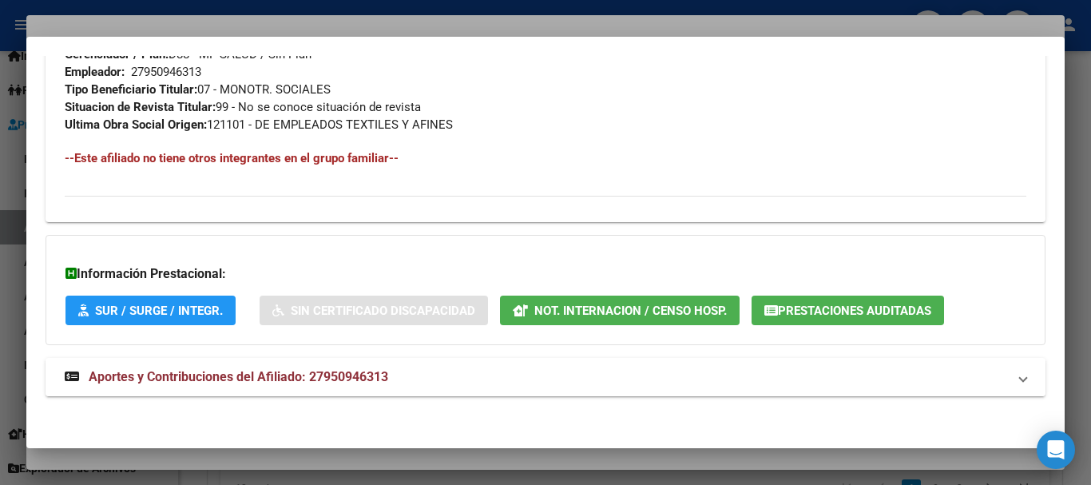
scroll to position [823, 0]
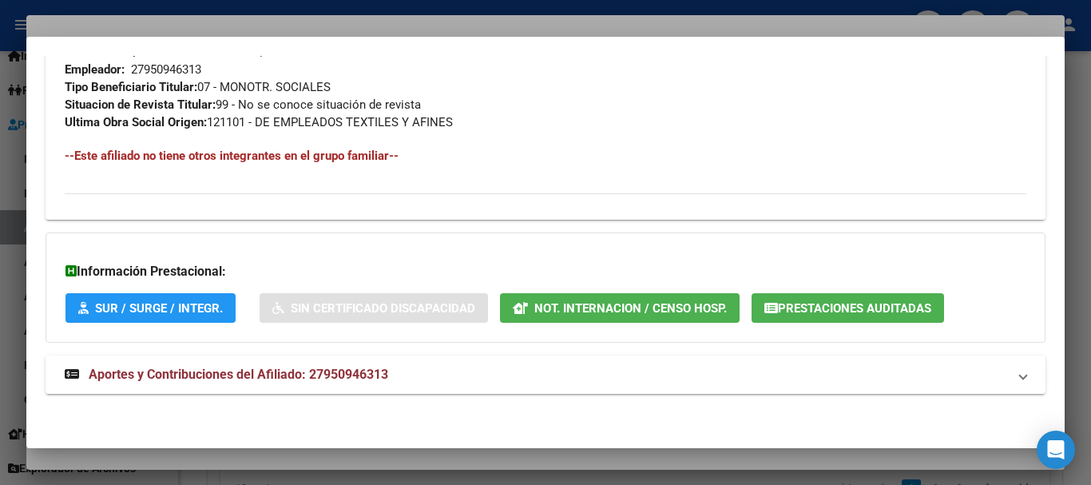
click at [361, 372] on span "Aportes y Contribuciones del Afiliado: 27950946313" at bounding box center [238, 373] width 299 height 15
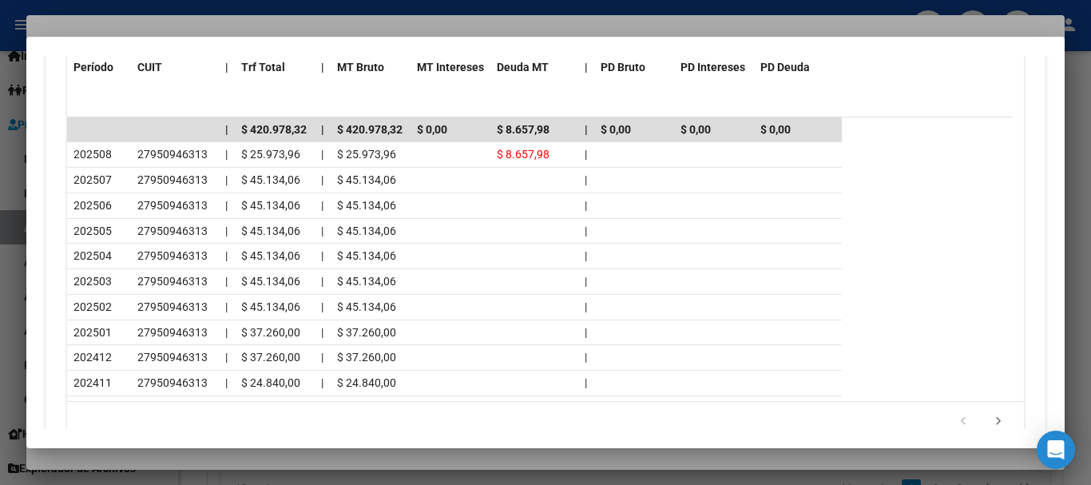
scroll to position [1501, 0]
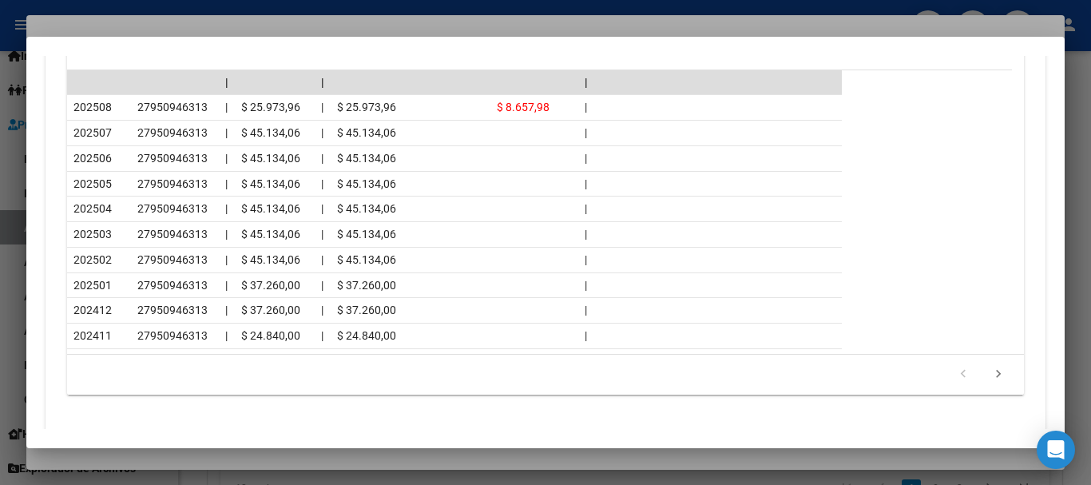
click at [176, 29] on div at bounding box center [545, 242] width 1091 height 485
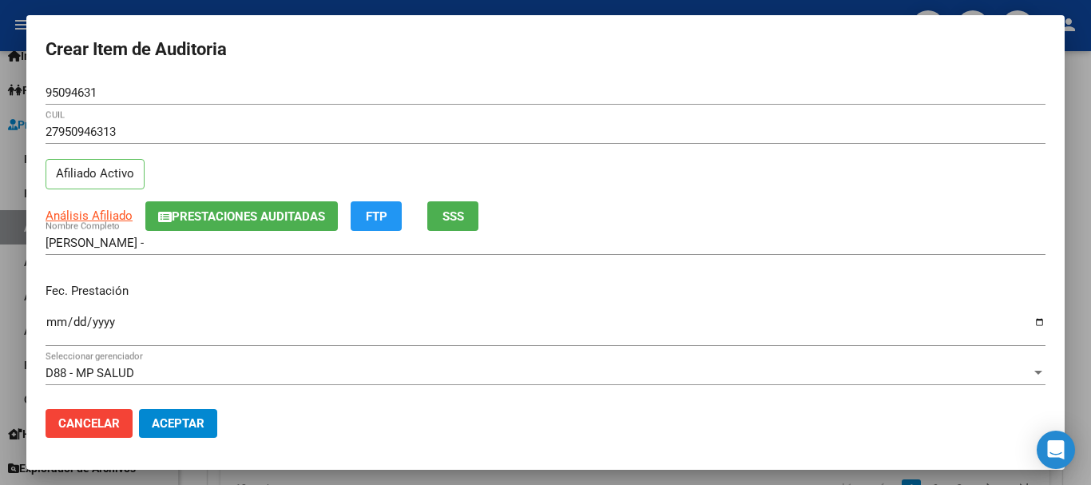
click at [881, 164] on div "27950946313 CUIL Afiliado Activo" at bounding box center [546, 160] width 1000 height 81
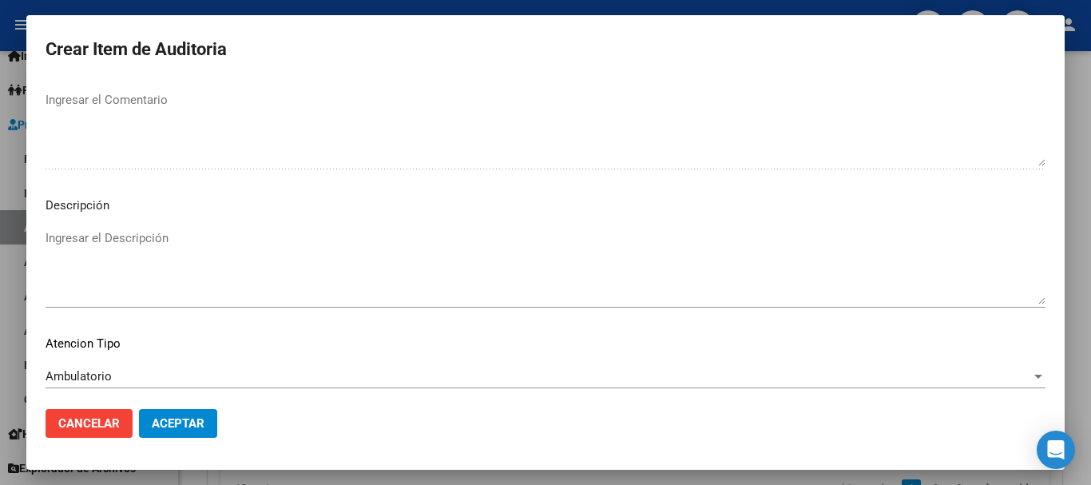
scroll to position [1123, 0]
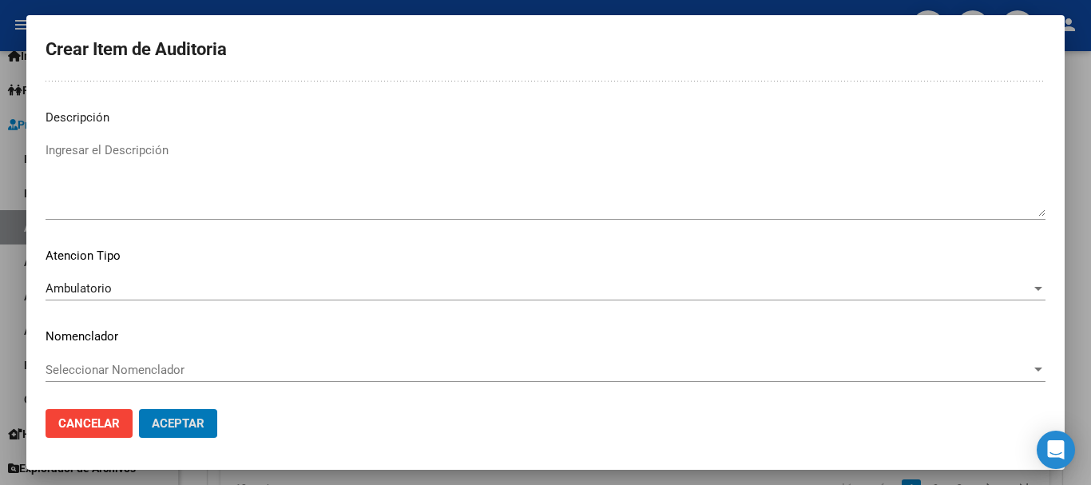
click at [139, 409] on button "Aceptar" at bounding box center [178, 423] width 78 height 29
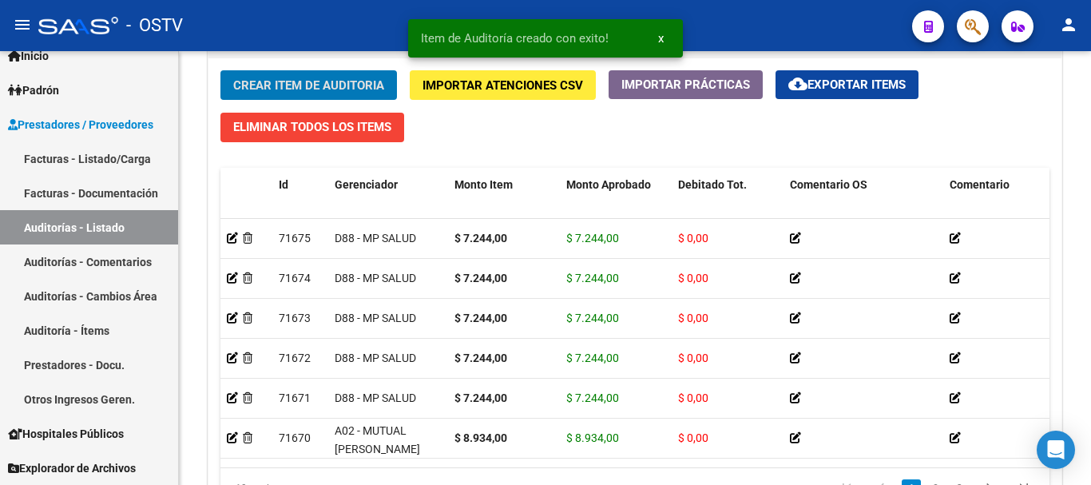
click at [220, 70] on button "Crear Item de Auditoria" at bounding box center [308, 85] width 176 height 30
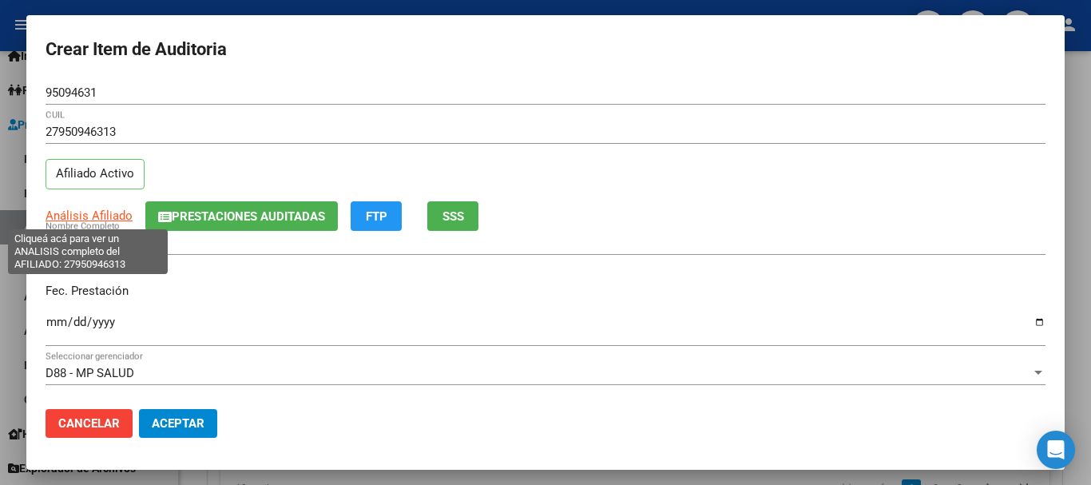
click at [80, 208] on span "Análisis Afiliado" at bounding box center [89, 215] width 87 height 14
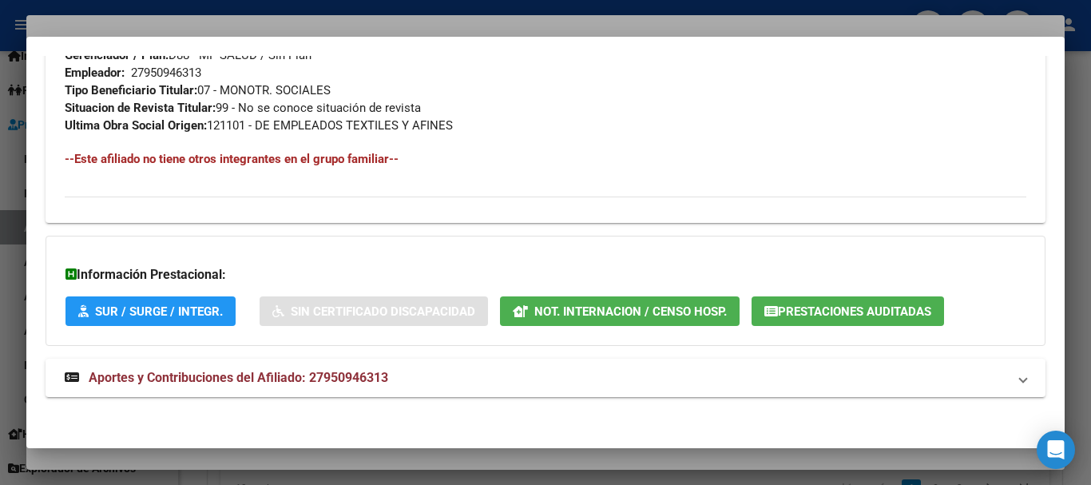
scroll to position [823, 0]
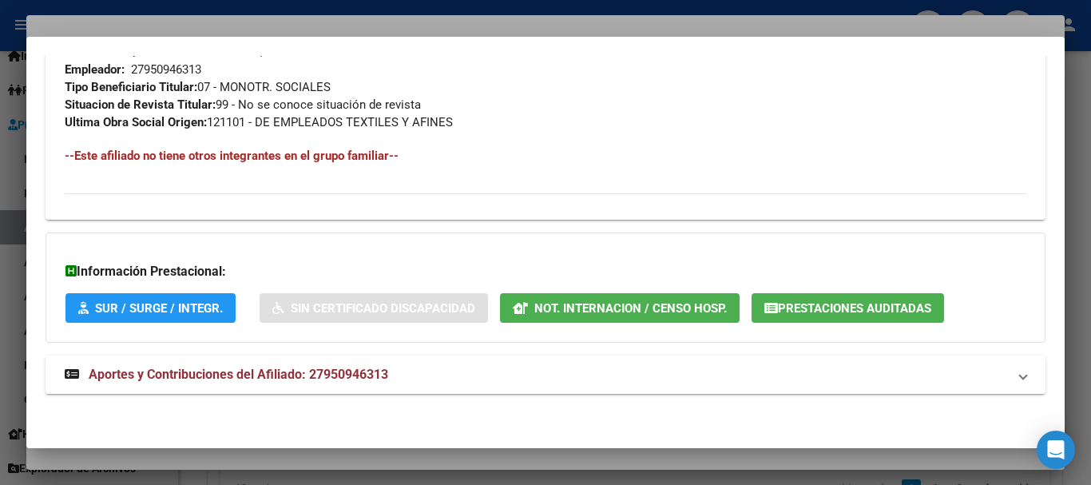
click at [329, 374] on span "Aportes y Contribuciones del Afiliado: 27950946313" at bounding box center [238, 373] width 299 height 15
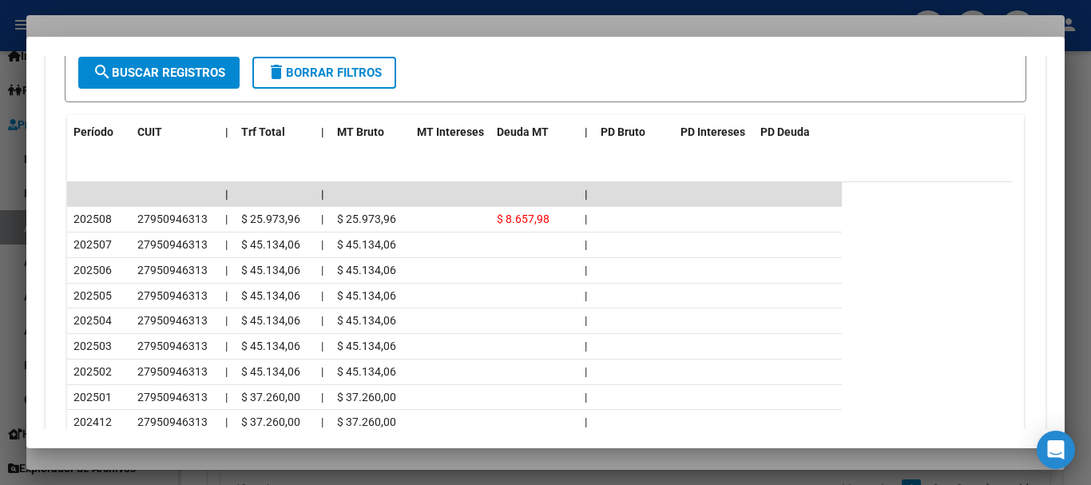
scroll to position [1396, 0]
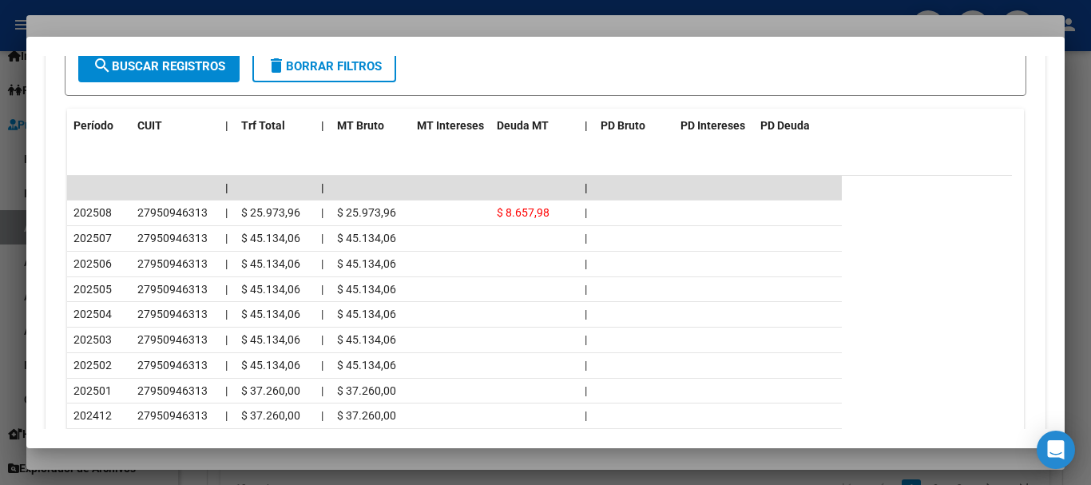
click at [271, 24] on div at bounding box center [545, 242] width 1091 height 485
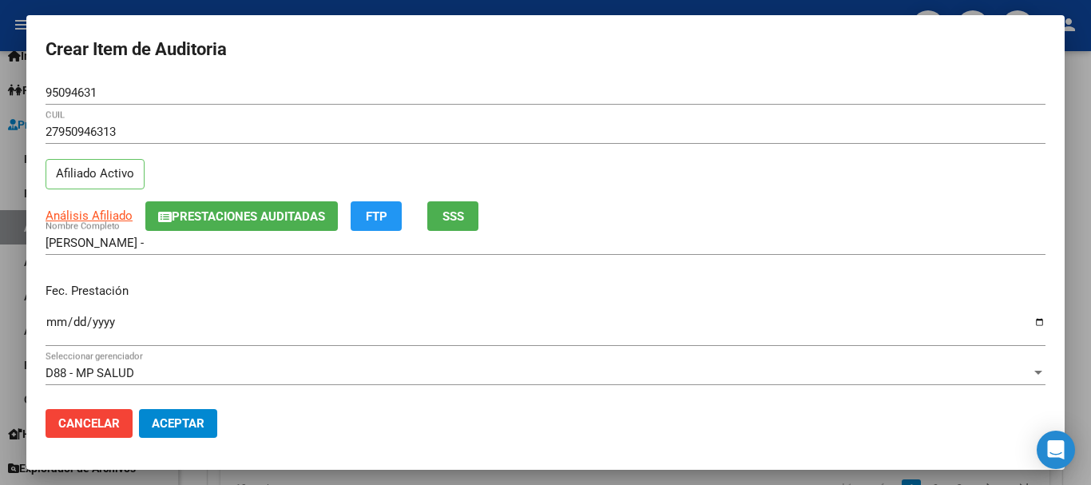
drag, startPoint x: 932, startPoint y: 199, endPoint x: 935, endPoint y: 210, distance: 11.6
click at [935, 210] on mat-dialog-content "95094631 Nro Documento 27950946313 CUIL Afiliado Activo Análisis Afiliado Prest…" at bounding box center [545, 238] width 1038 height 315
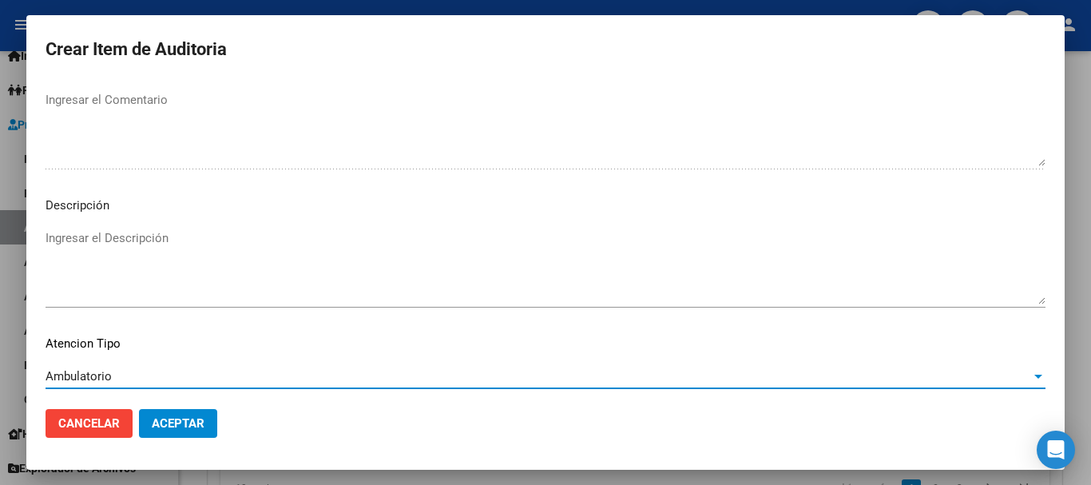
scroll to position [1123, 0]
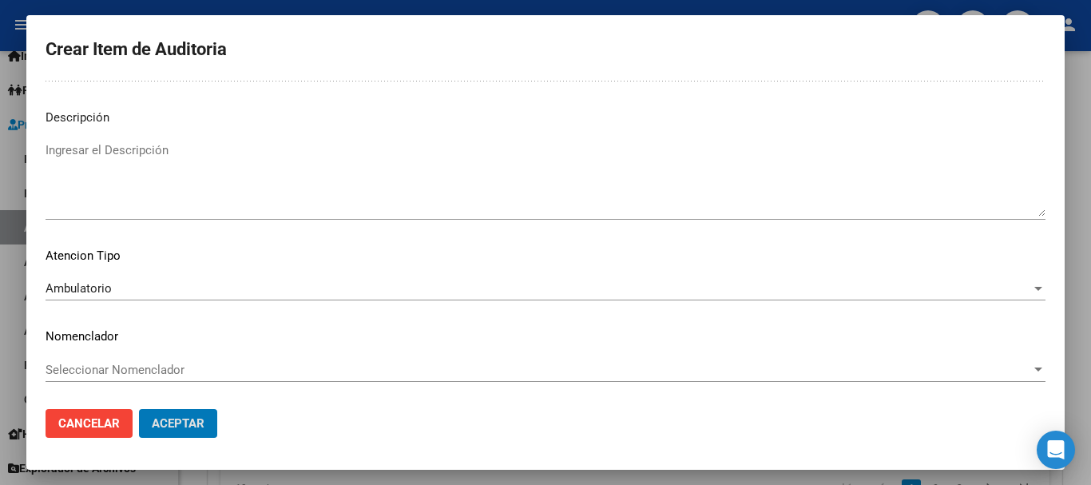
click at [139, 409] on button "Aceptar" at bounding box center [178, 423] width 78 height 29
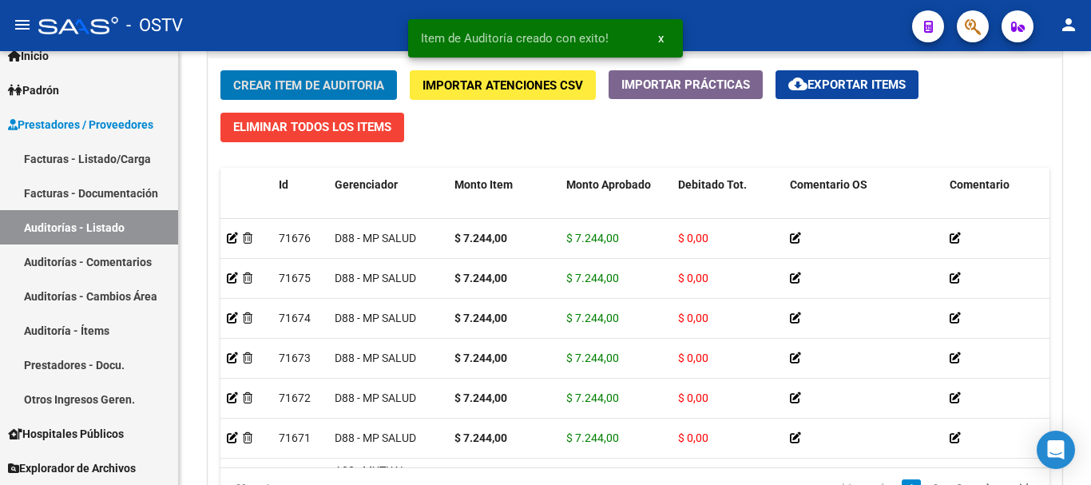
click at [220, 70] on button "Crear Item de Auditoria" at bounding box center [308, 85] width 176 height 30
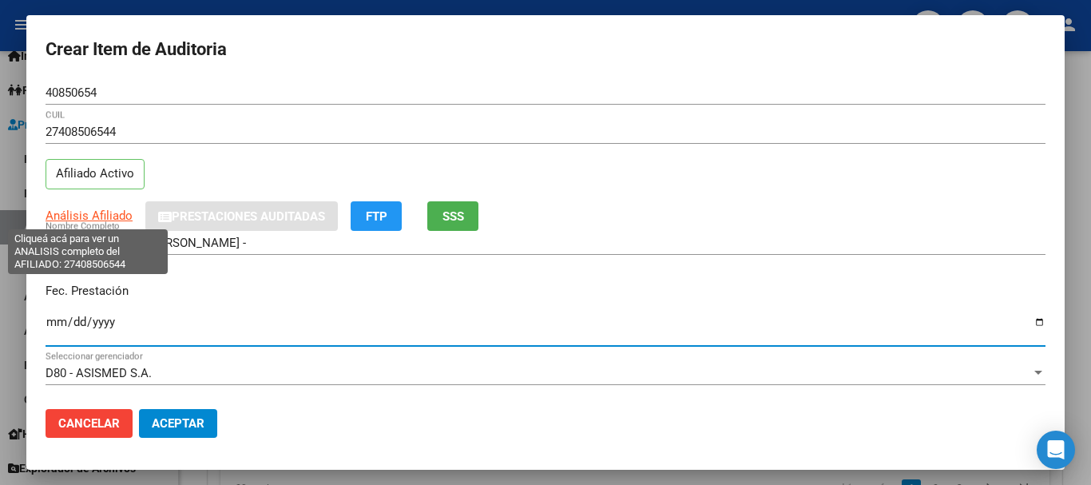
click at [71, 216] on span "Análisis Afiliado" at bounding box center [89, 215] width 87 height 14
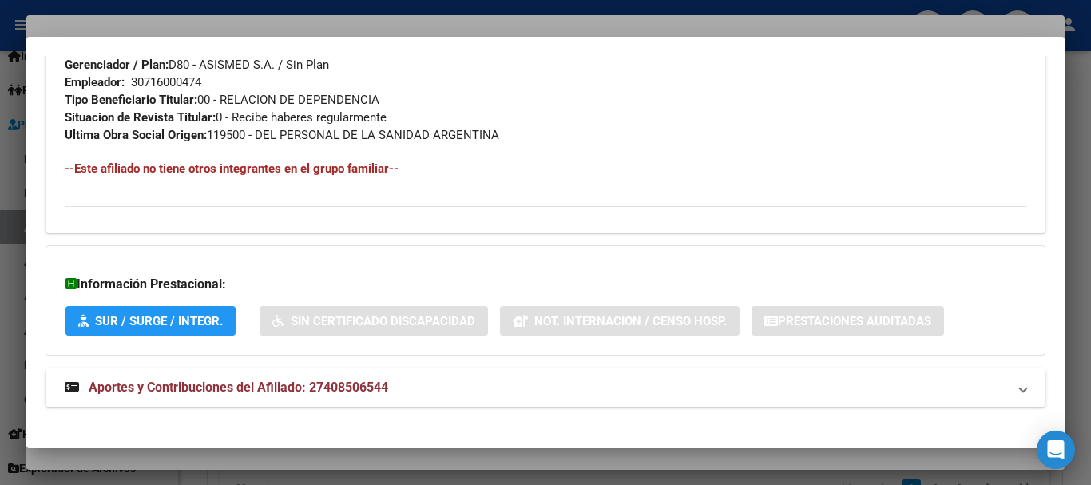
click at [436, 368] on mat-expansion-panel-header "Aportes y Contribuciones del Afiliado: 27408506544" at bounding box center [546, 387] width 1000 height 38
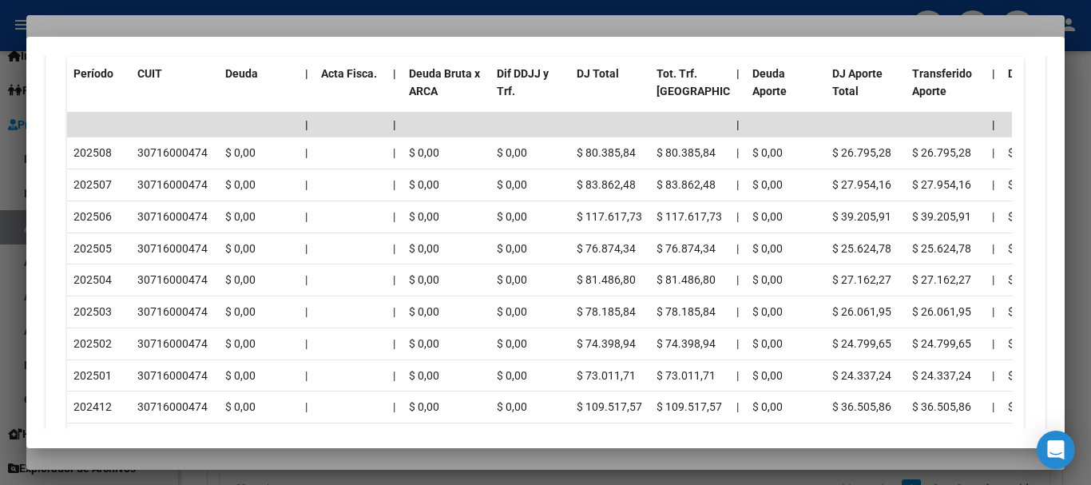
scroll to position [1569, 0]
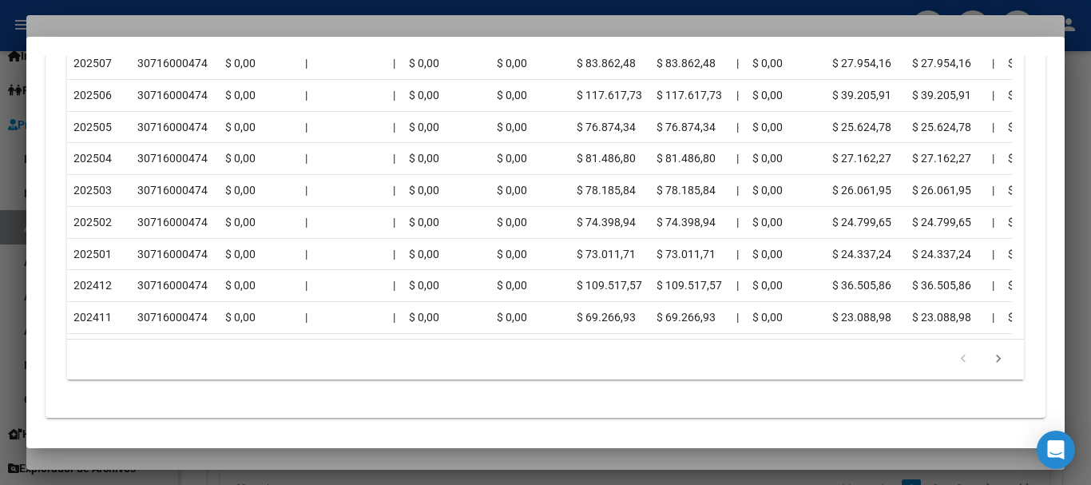
click at [263, 13] on div at bounding box center [545, 242] width 1091 height 485
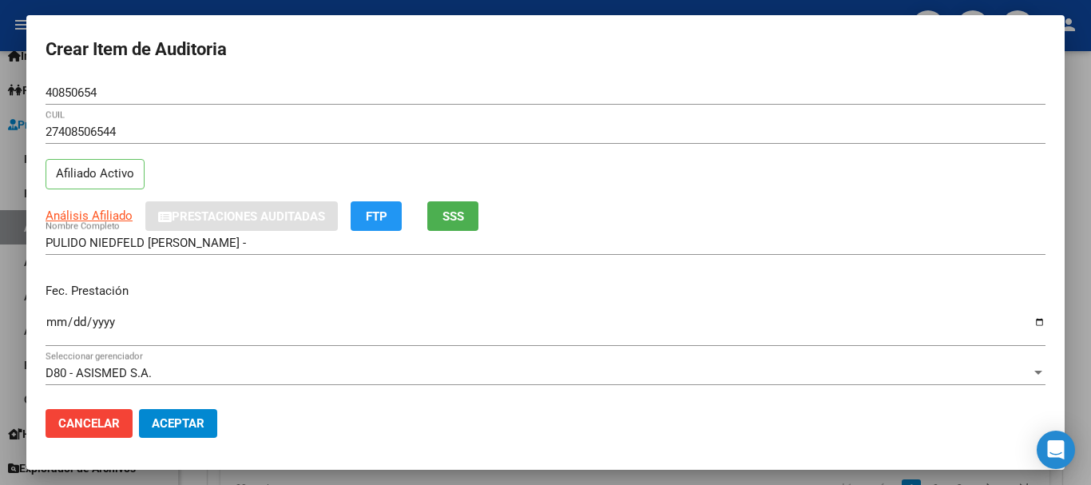
click at [763, 214] on mat-dialog-content "40850654 Nro Documento 27408506544 CUIL Afiliado Activo Análisis Afiliado Prest…" at bounding box center [545, 238] width 1038 height 315
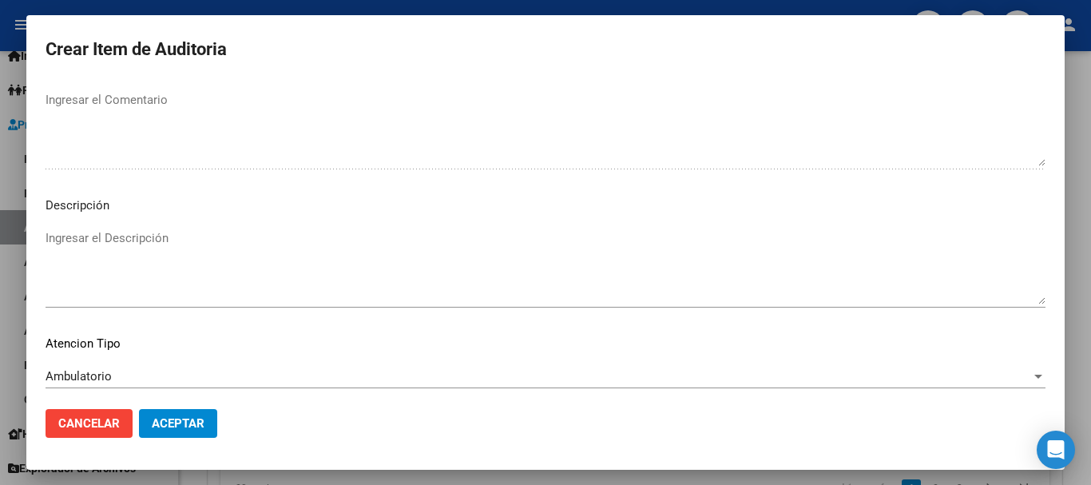
scroll to position [1123, 0]
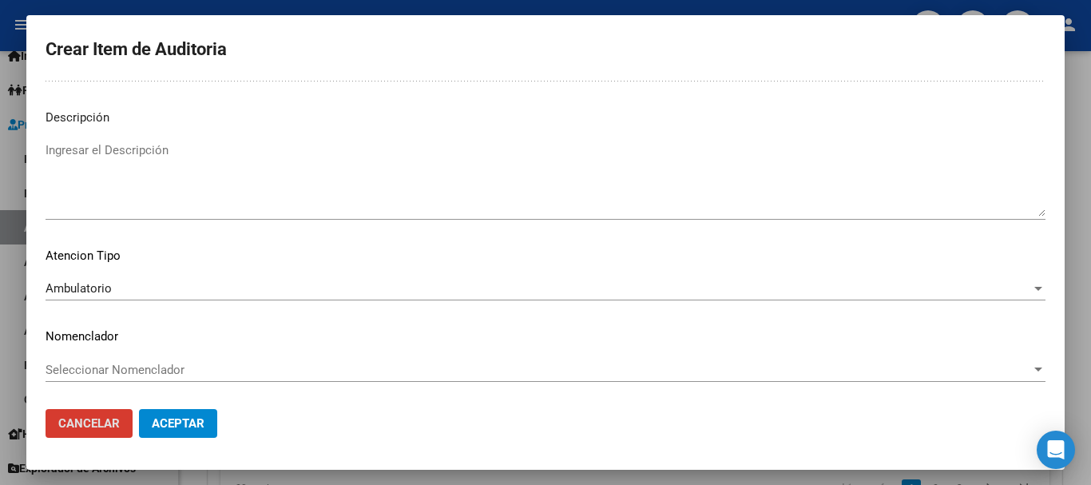
click at [139, 409] on button "Aceptar" at bounding box center [178, 423] width 78 height 29
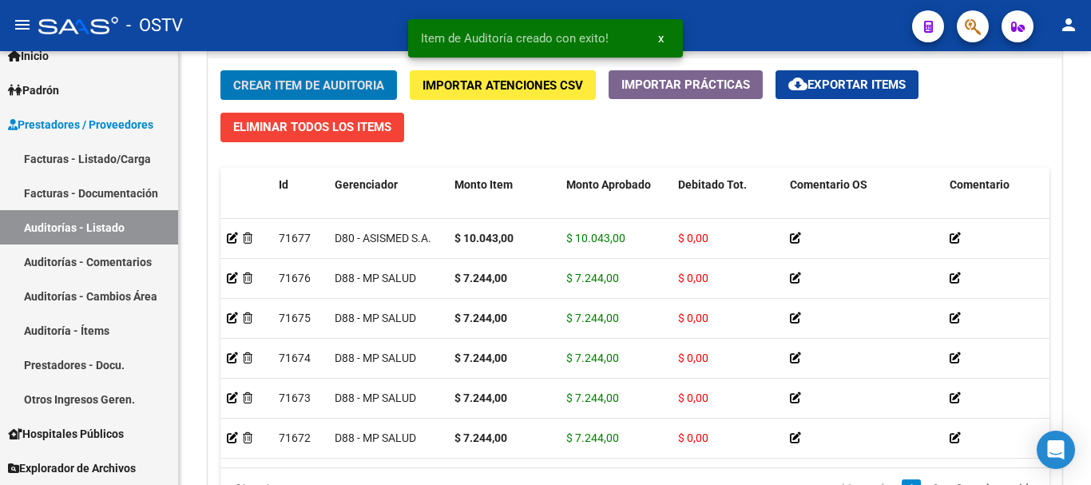
click at [220, 70] on button "Crear Item de Auditoria" at bounding box center [308, 85] width 176 height 30
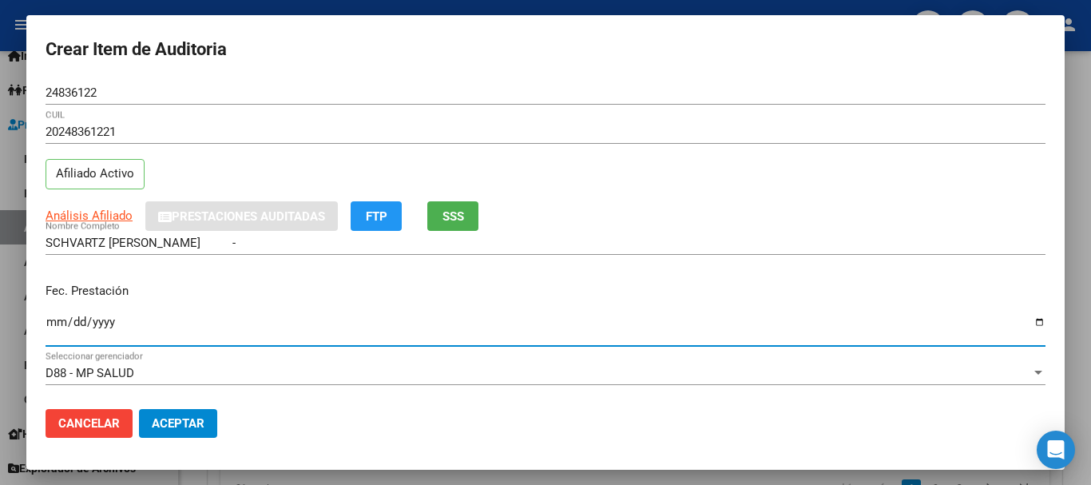
click at [89, 204] on div "Análisis Afiliado Prestaciones Auditadas FTP SSS" at bounding box center [546, 216] width 1000 height 30
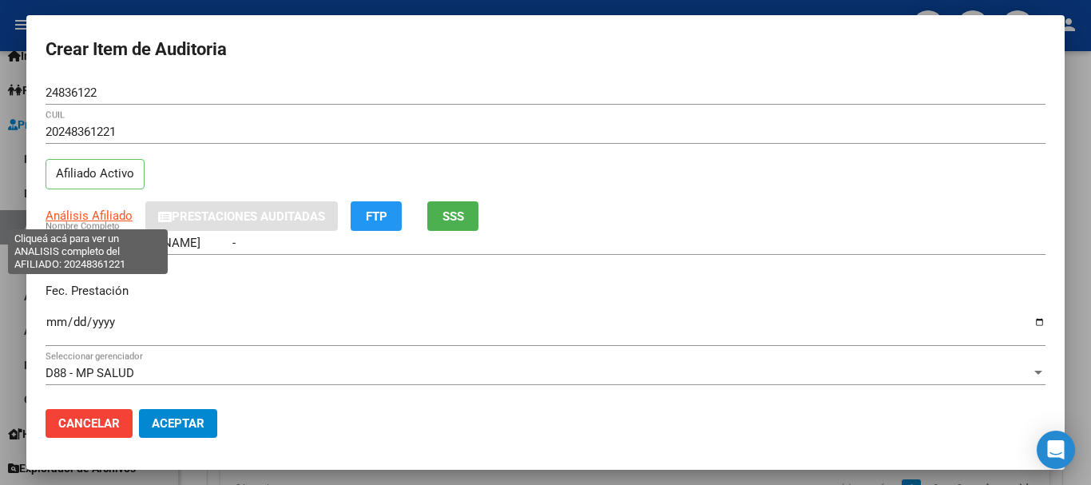
click at [89, 211] on span "Análisis Afiliado" at bounding box center [89, 215] width 87 height 14
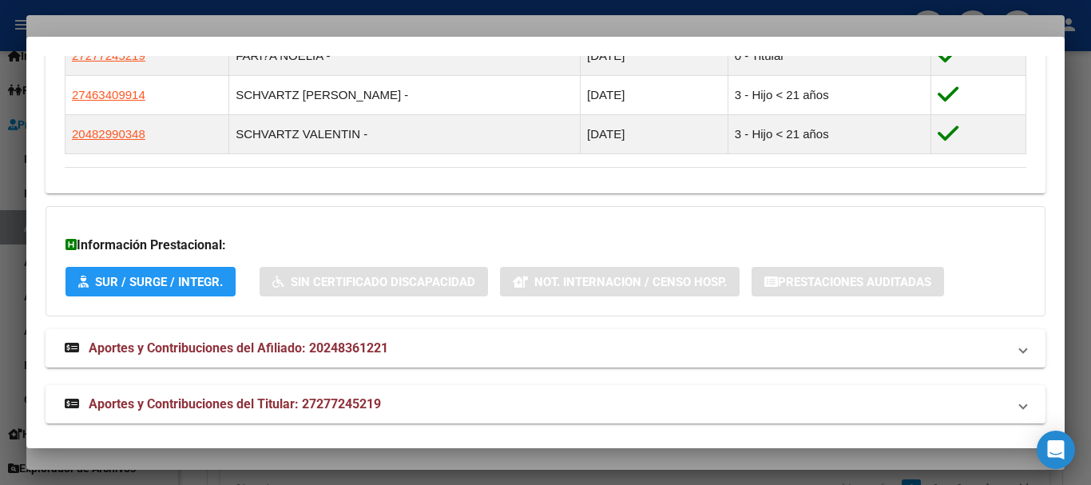
scroll to position [963, 0]
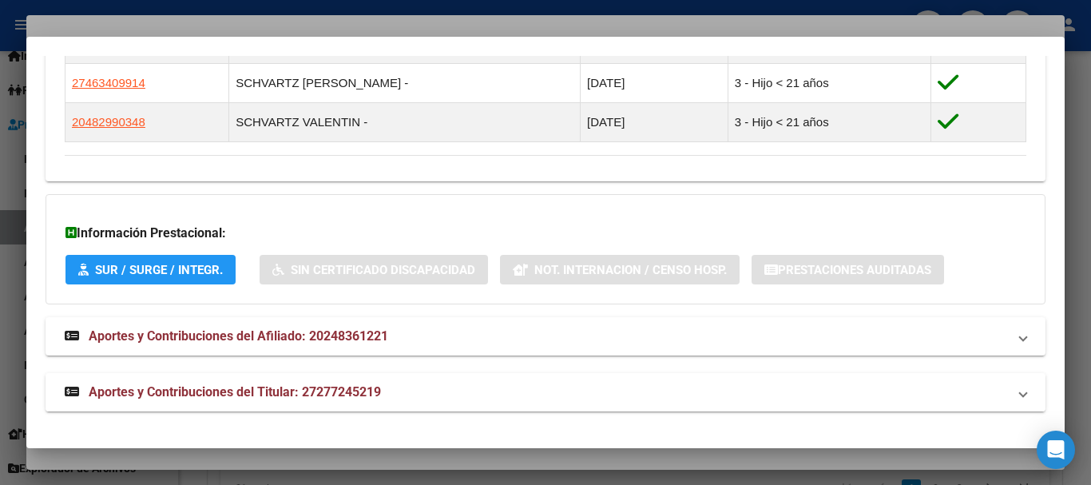
click at [313, 379] on mat-expansion-panel-header "Aportes y Contribuciones del Titular: 27277245219" at bounding box center [546, 392] width 1000 height 38
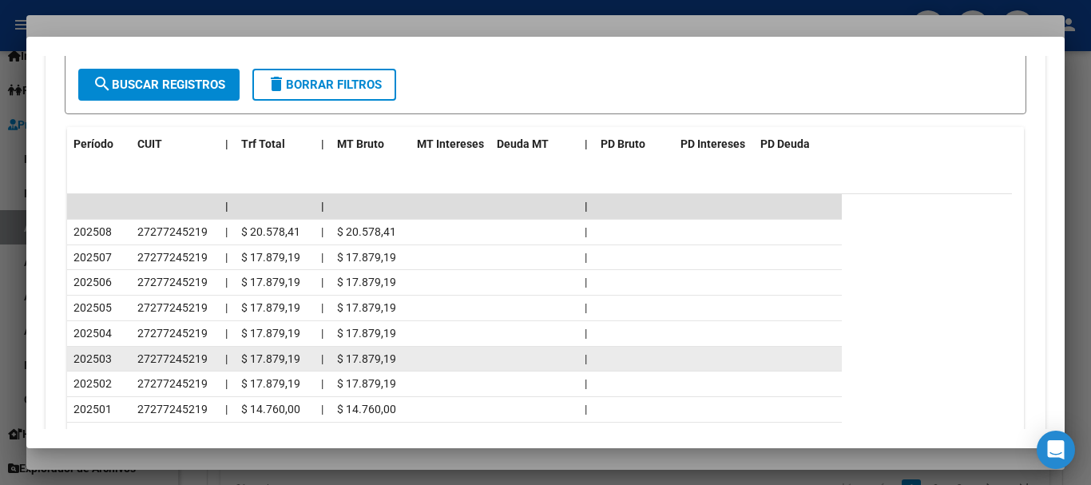
scroll to position [1535, 0]
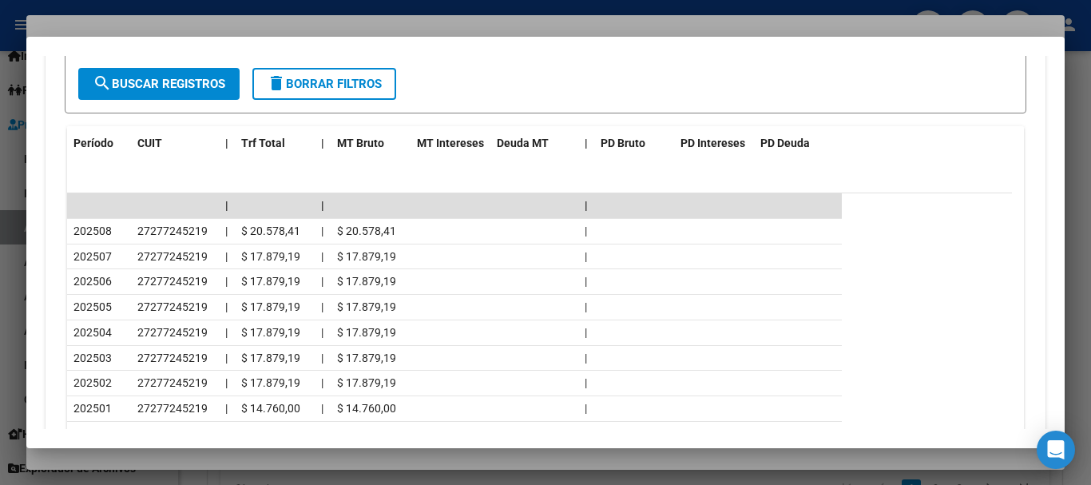
click at [269, 18] on div at bounding box center [545, 242] width 1091 height 485
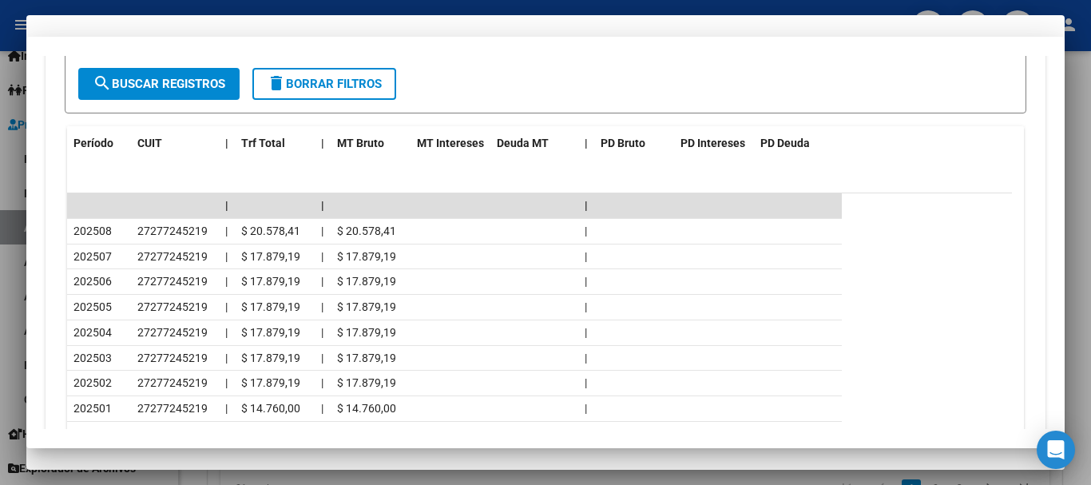
click at [829, 85] on form "Crear Item de Auditoria 24836122 Nro Documento 20248361221 CUIL Afiliado Activo…" at bounding box center [546, 242] width 1000 height 416
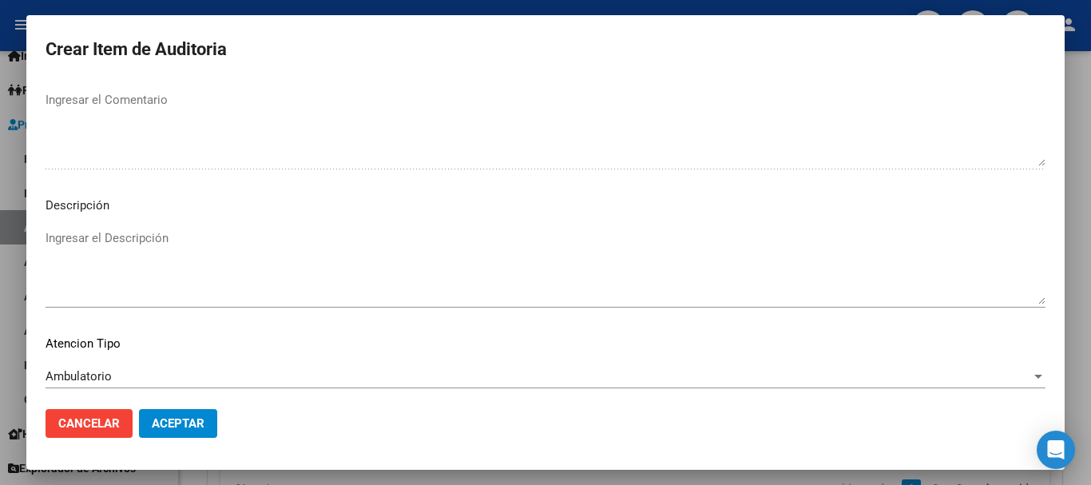
scroll to position [1123, 0]
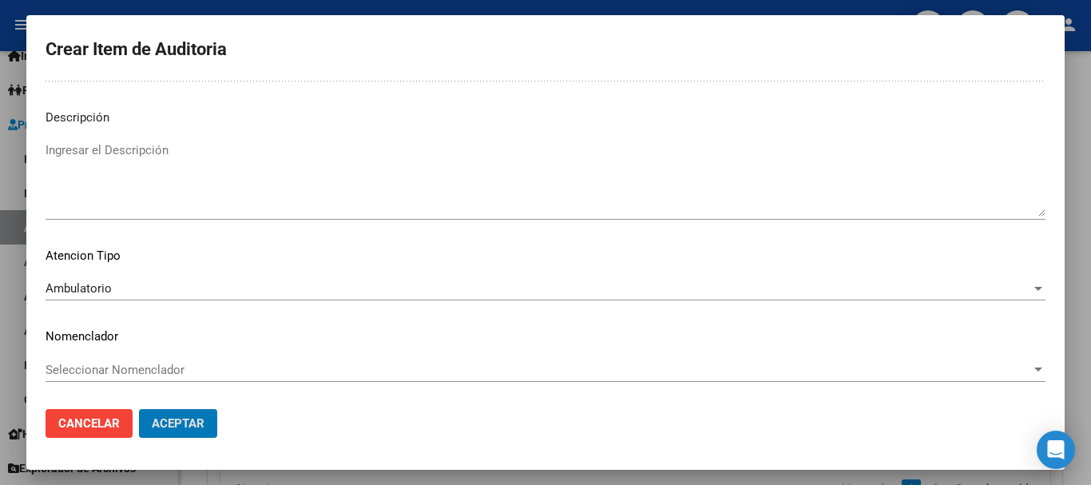
click at [139, 409] on button "Aceptar" at bounding box center [178, 423] width 78 height 29
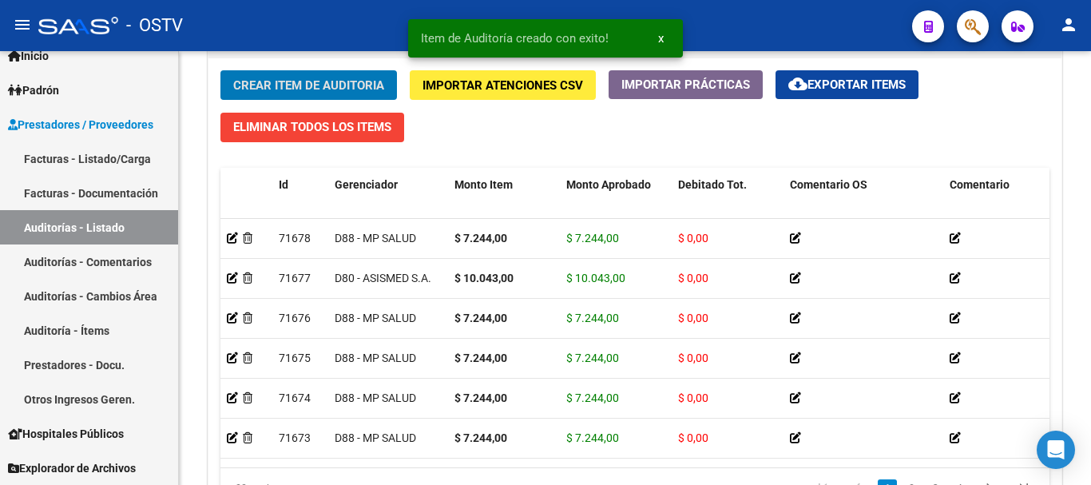
click at [220, 70] on button "Crear Item de Auditoria" at bounding box center [308, 85] width 176 height 30
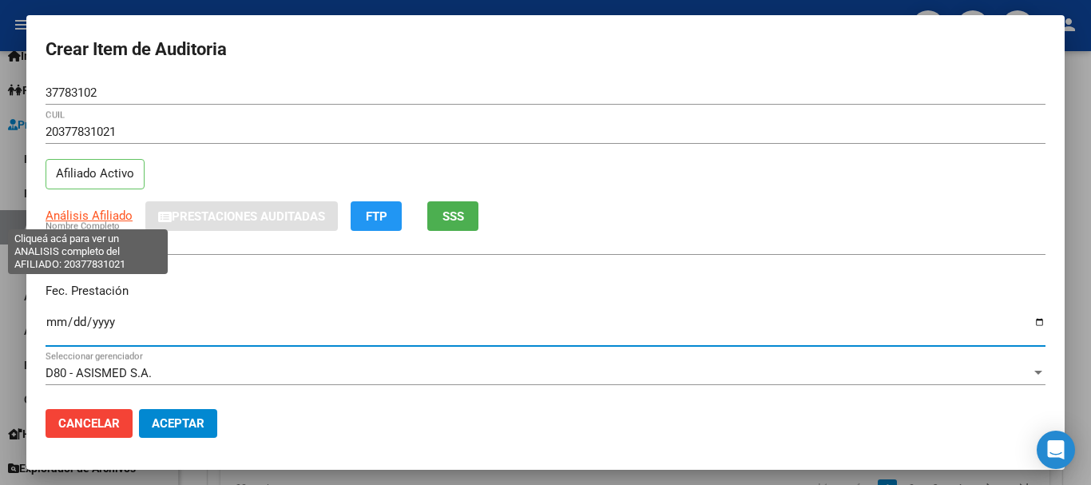
click at [75, 218] on span "Análisis Afiliado" at bounding box center [89, 215] width 87 height 14
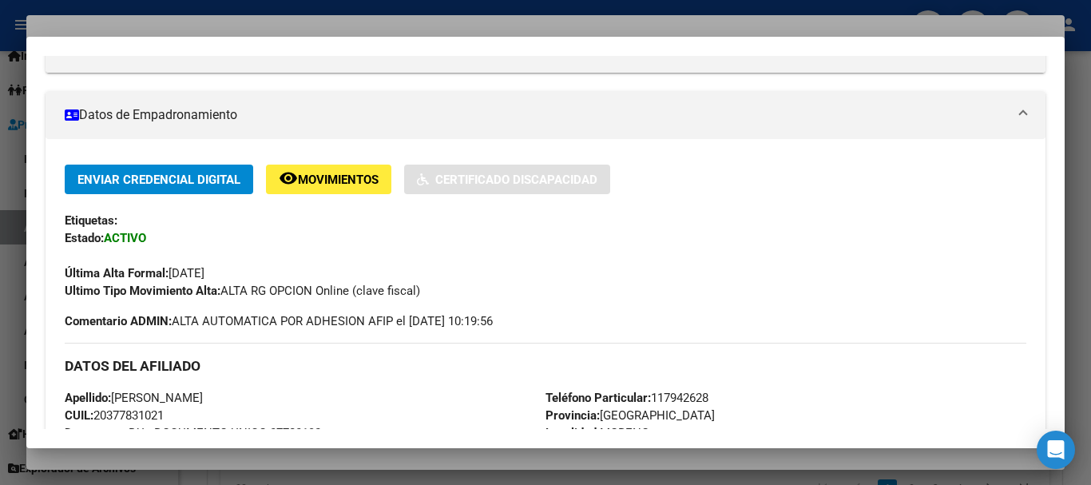
drag, startPoint x: 277, startPoint y: 315, endPoint x: 267, endPoint y: 370, distance: 56.1
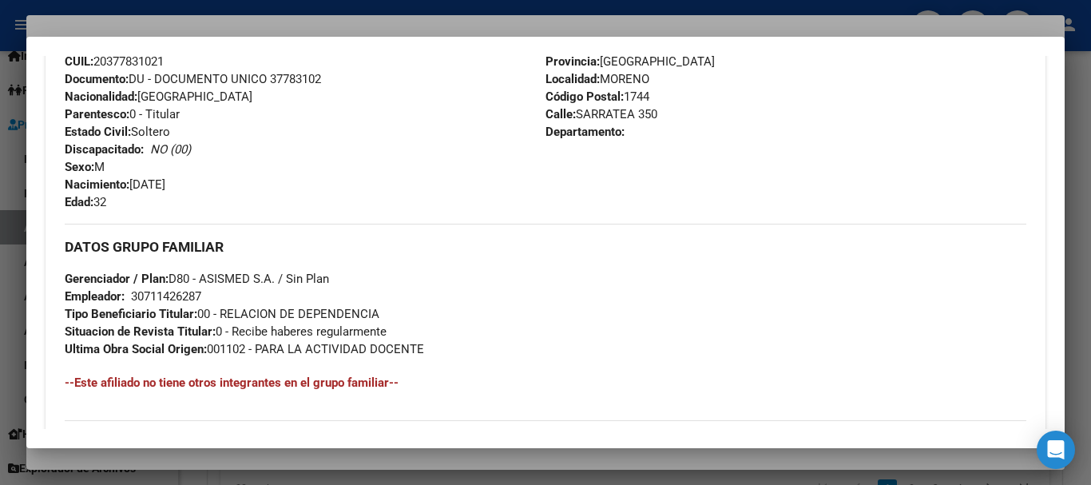
scroll to position [823, 0]
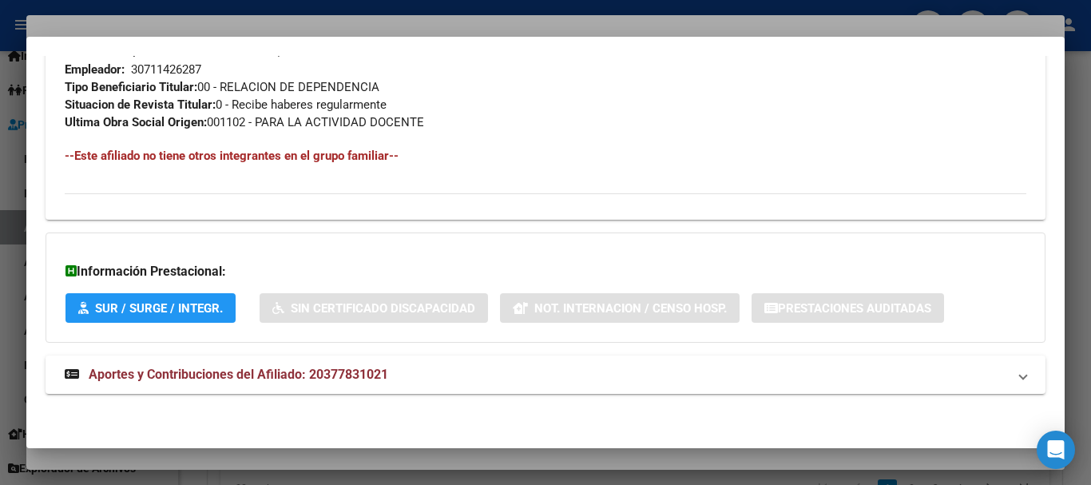
click at [266, 374] on span "Aportes y Contribuciones del Afiliado: 20377831021" at bounding box center [238, 373] width 299 height 15
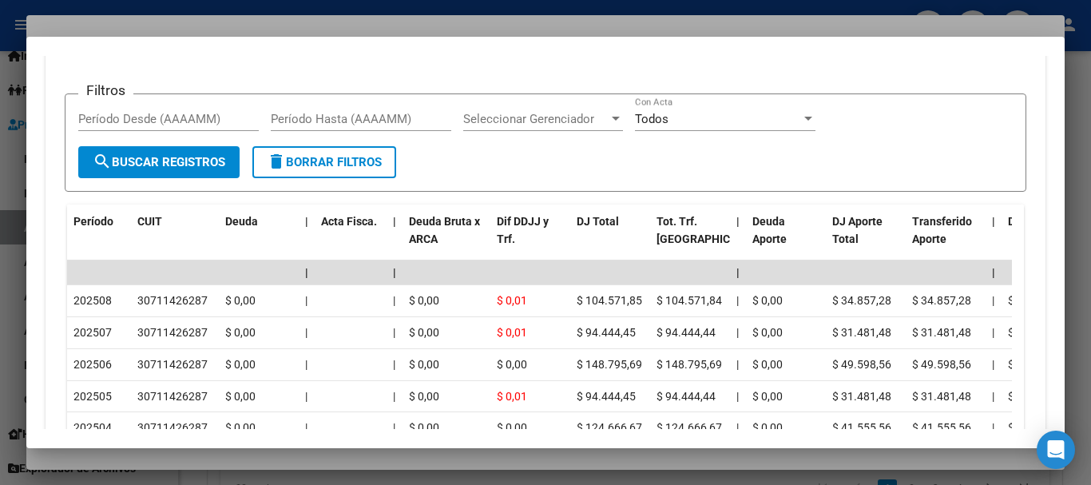
scroll to position [1489, 0]
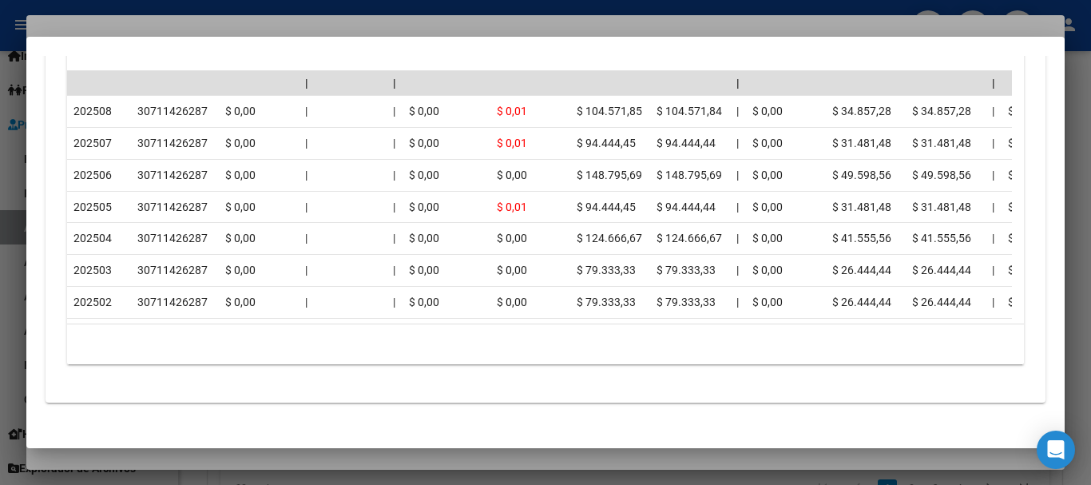
click at [209, 18] on div at bounding box center [545, 242] width 1091 height 485
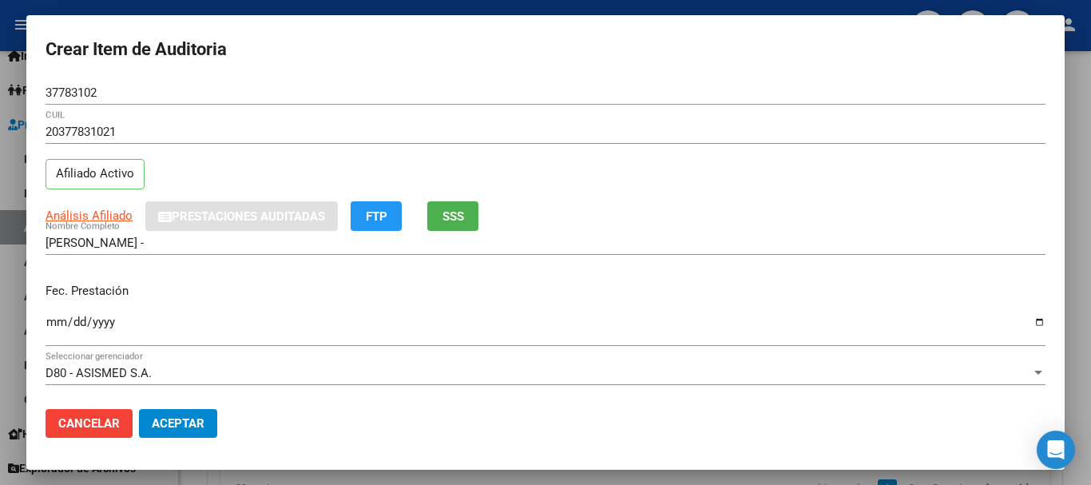
click at [596, 192] on div "20377831021 CUIL Afiliado Activo" at bounding box center [546, 160] width 1000 height 81
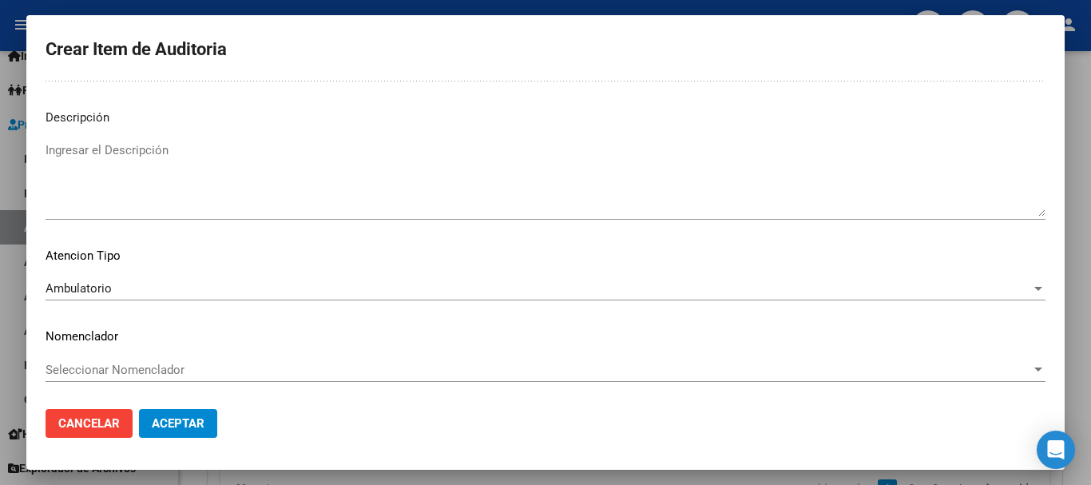
scroll to position [0, 0]
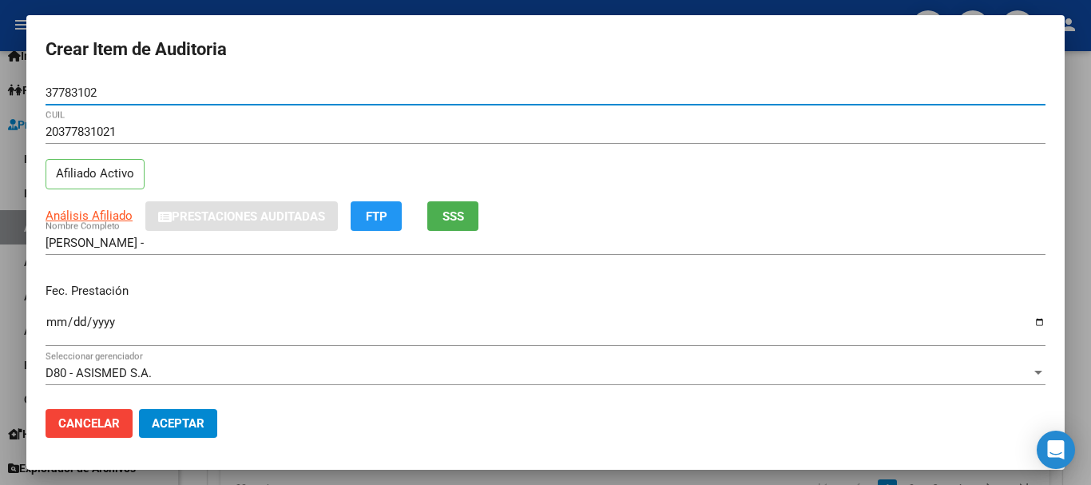
click at [139, 409] on button "Aceptar" at bounding box center [178, 423] width 78 height 29
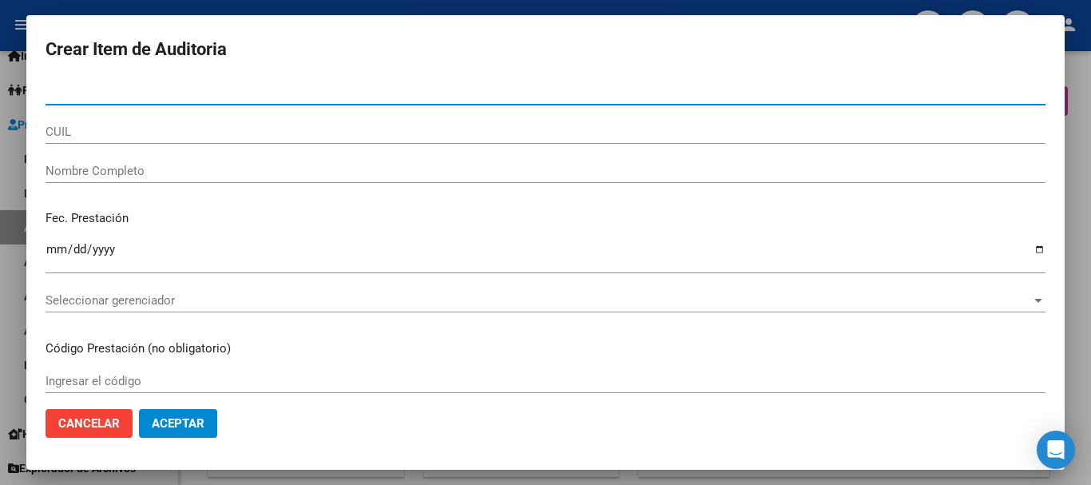
scroll to position [1186, 0]
type input "31257401"
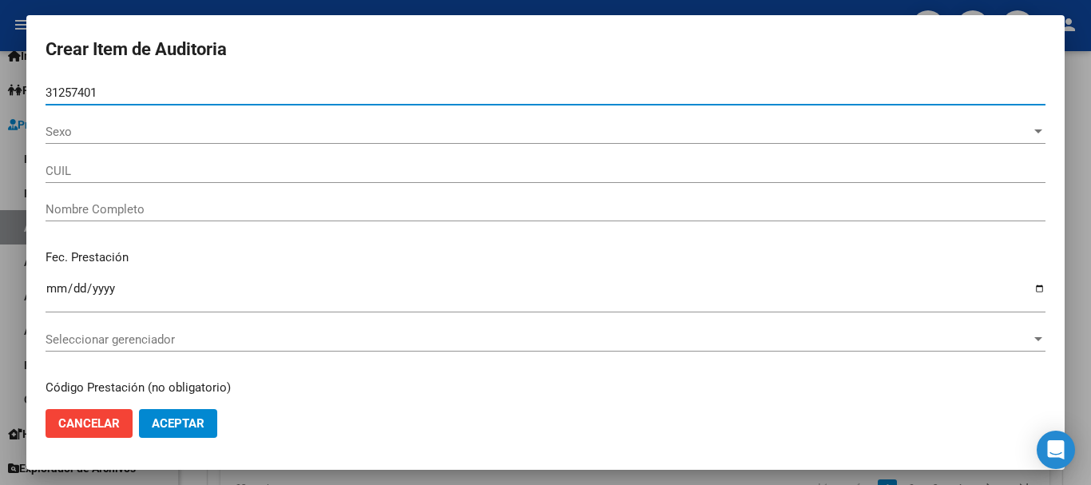
type input "20312574013"
type input "VERDUN ALBERTO ALEJANDRO"
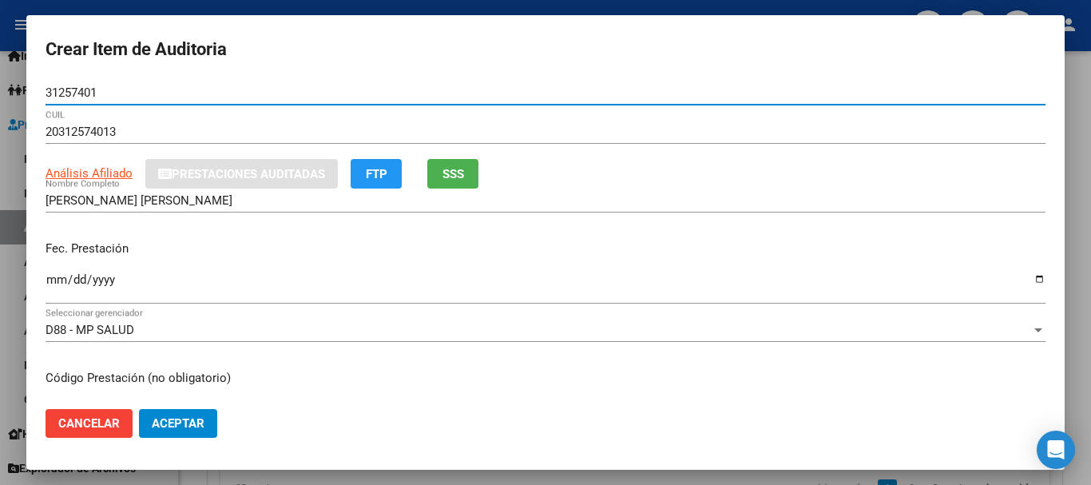
type input "31257401"
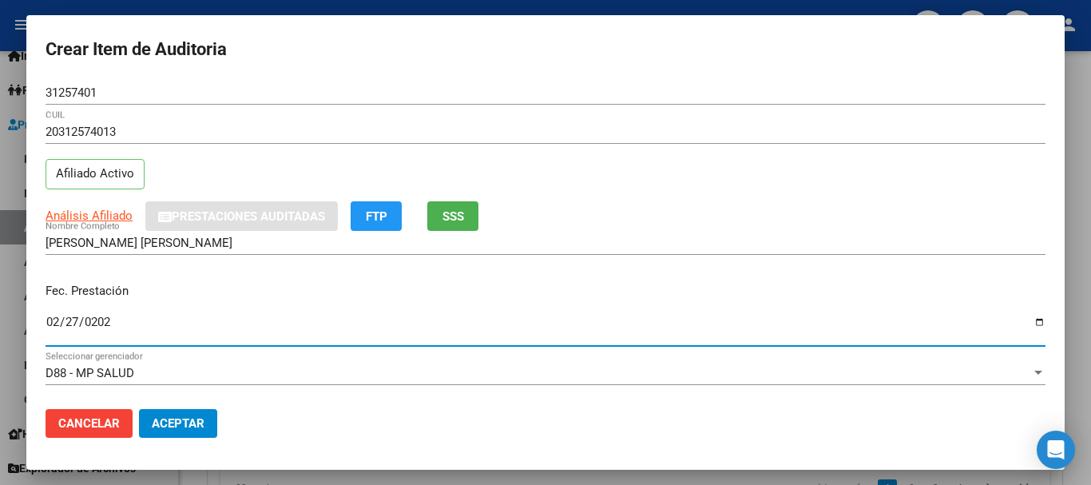
type input "2025-02-27"
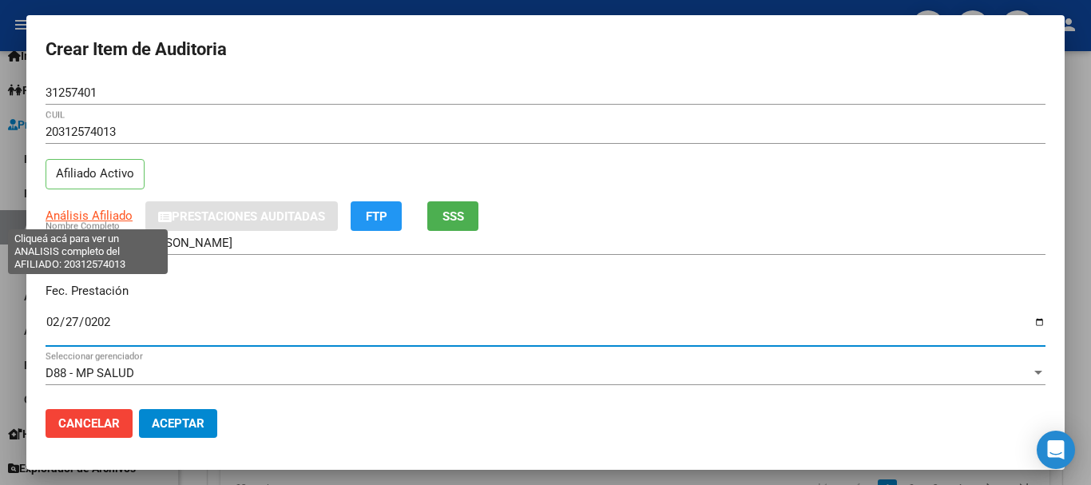
click at [123, 213] on span "Análisis Afiliado" at bounding box center [89, 215] width 87 height 14
type textarea "20312574013"
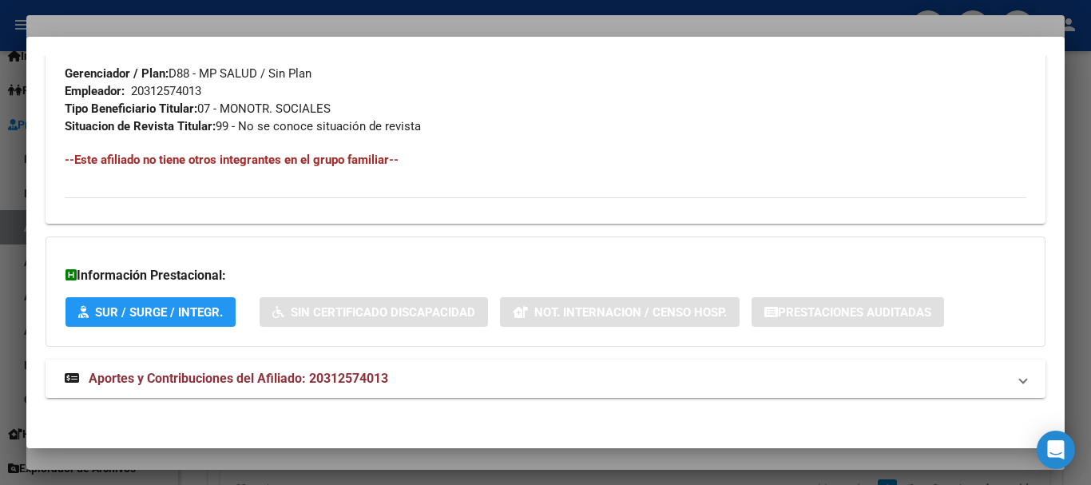
scroll to position [823, 0]
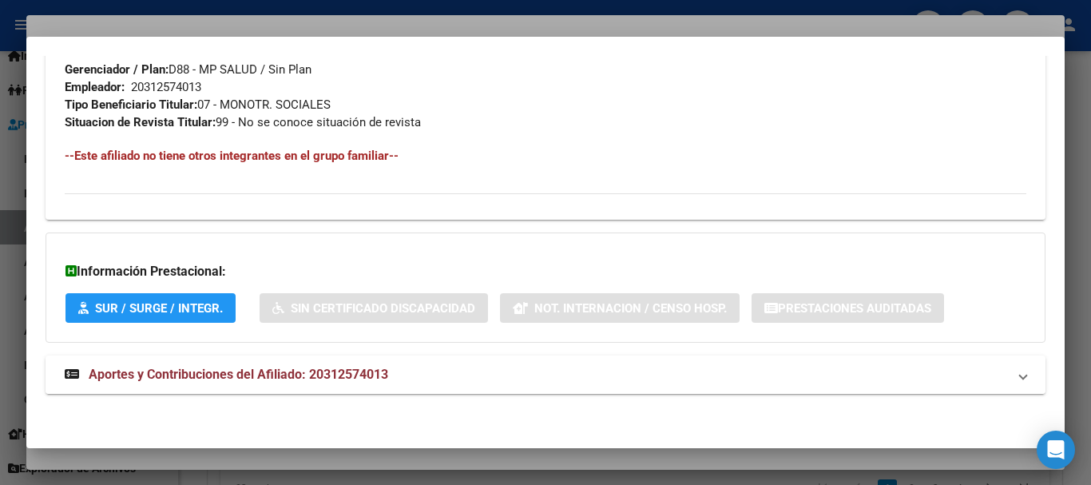
click at [285, 369] on span "Aportes y Contribuciones del Afiliado: 20312574013" at bounding box center [238, 373] width 299 height 15
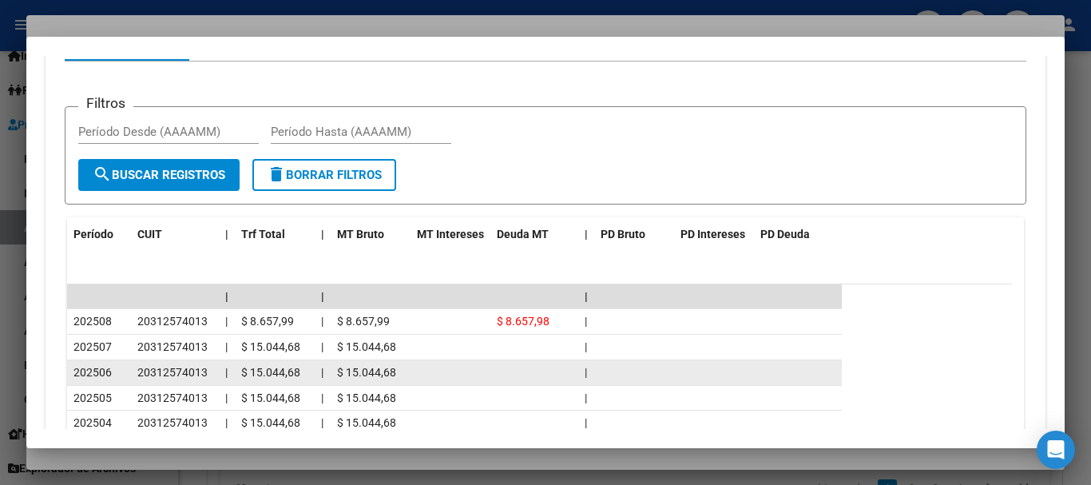
scroll to position [1367, 0]
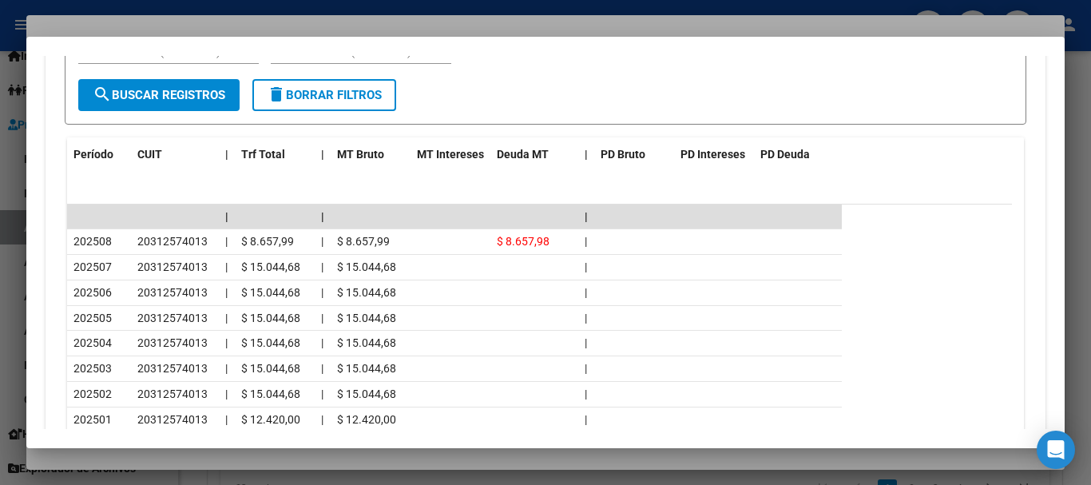
click at [248, 26] on div at bounding box center [545, 242] width 1091 height 485
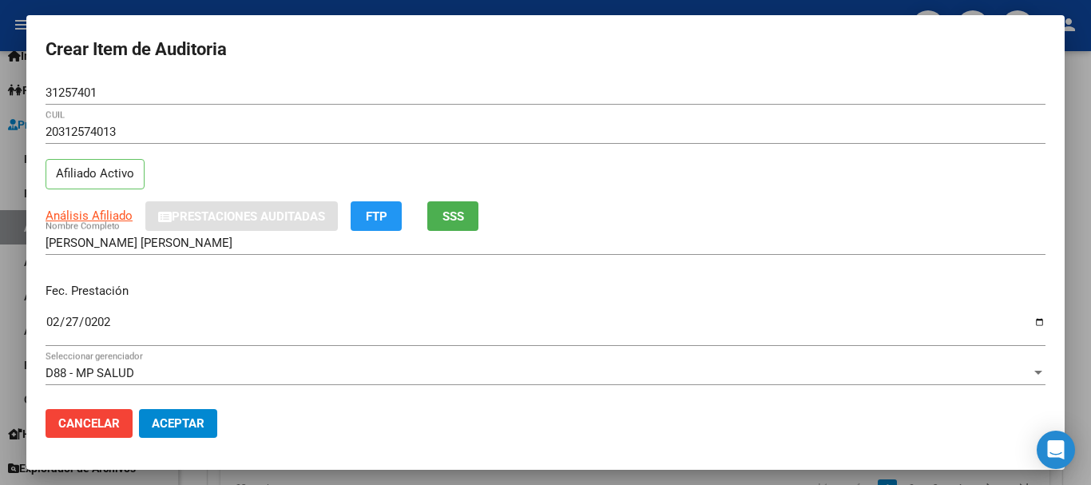
click at [860, 331] on input "2025-02-27" at bounding box center [546, 328] width 1000 height 26
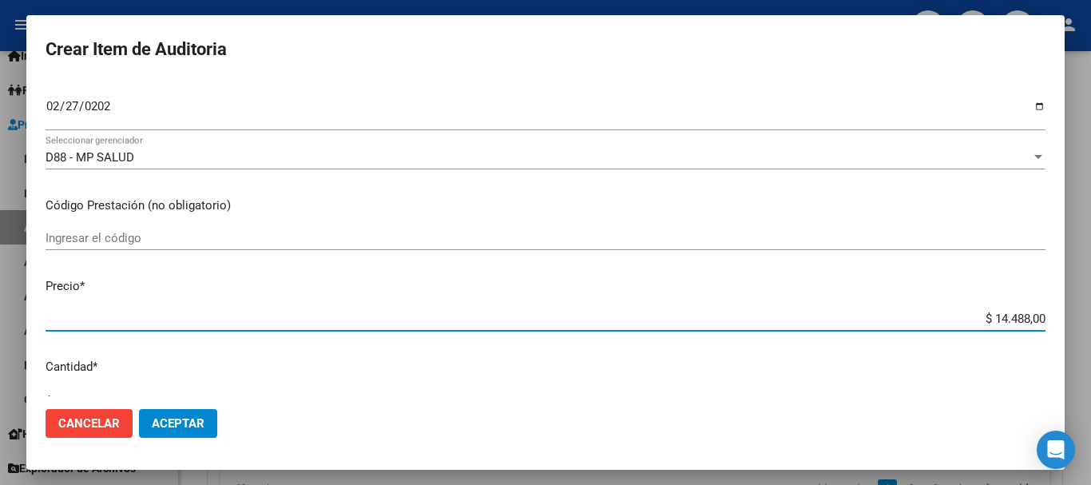
type input "$ 0,07"
type input "$ 0,72"
type input "$ 7,24"
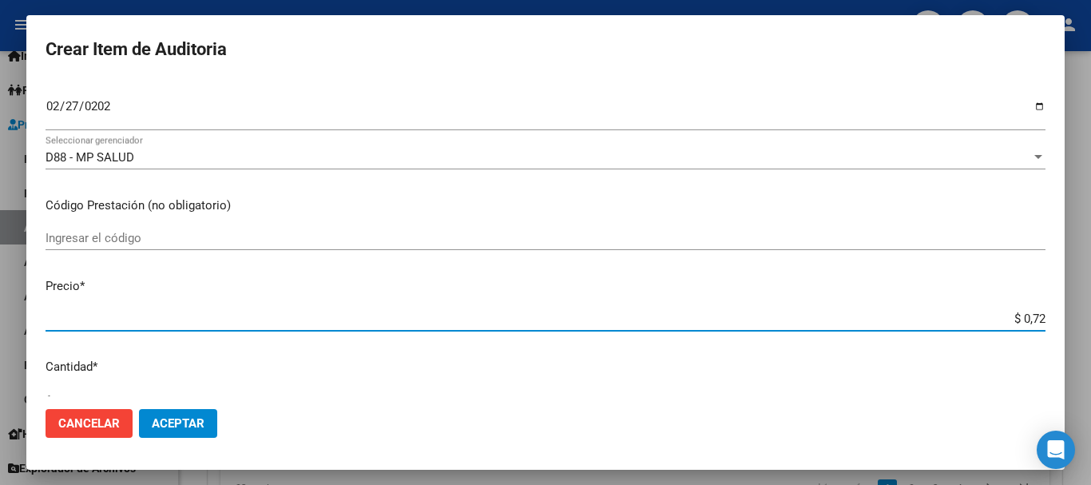
type input "$ 7,24"
type input "$ 72,44"
type input "$ 724,40"
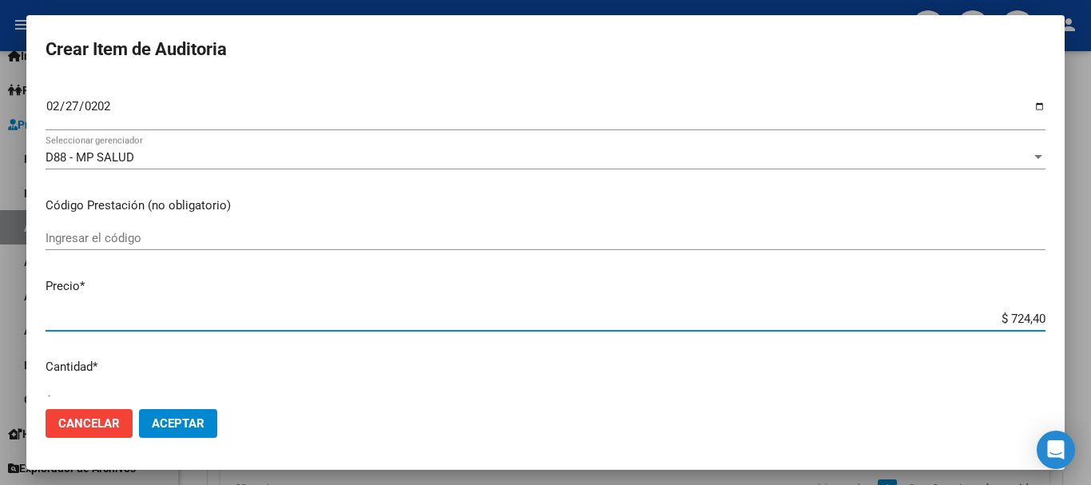
type input "$ 7.244,00"
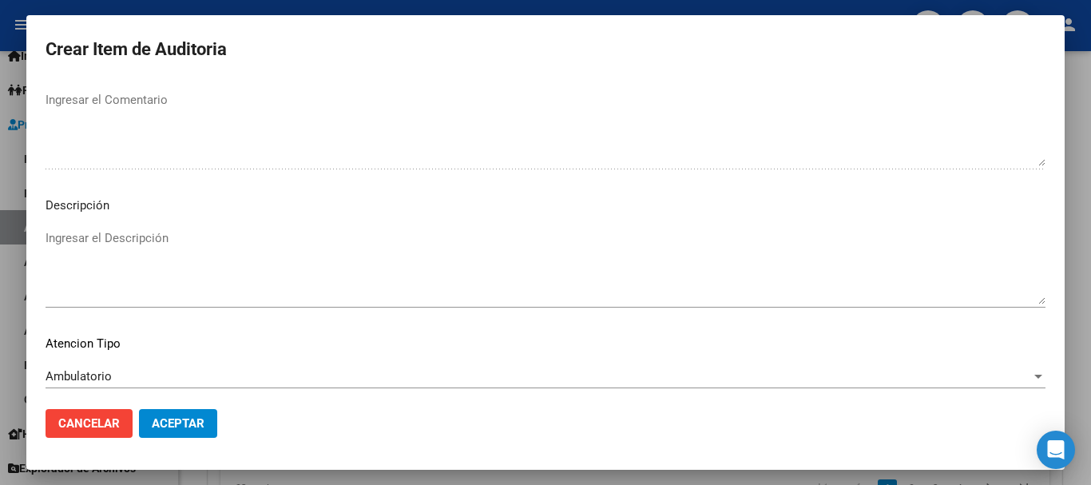
scroll to position [1123, 0]
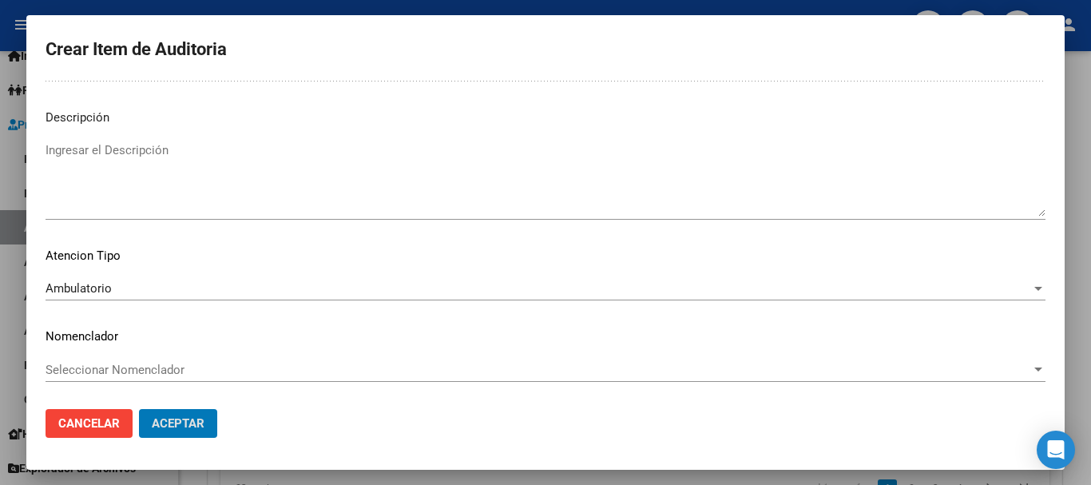
click at [139, 409] on button "Aceptar" at bounding box center [178, 423] width 78 height 29
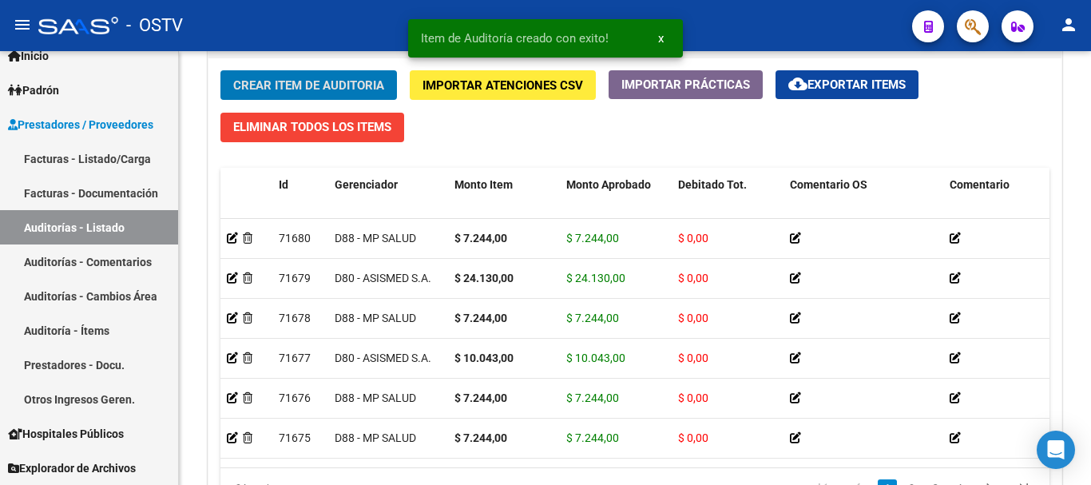
click at [220, 70] on button "Crear Item de Auditoria" at bounding box center [308, 85] width 176 height 30
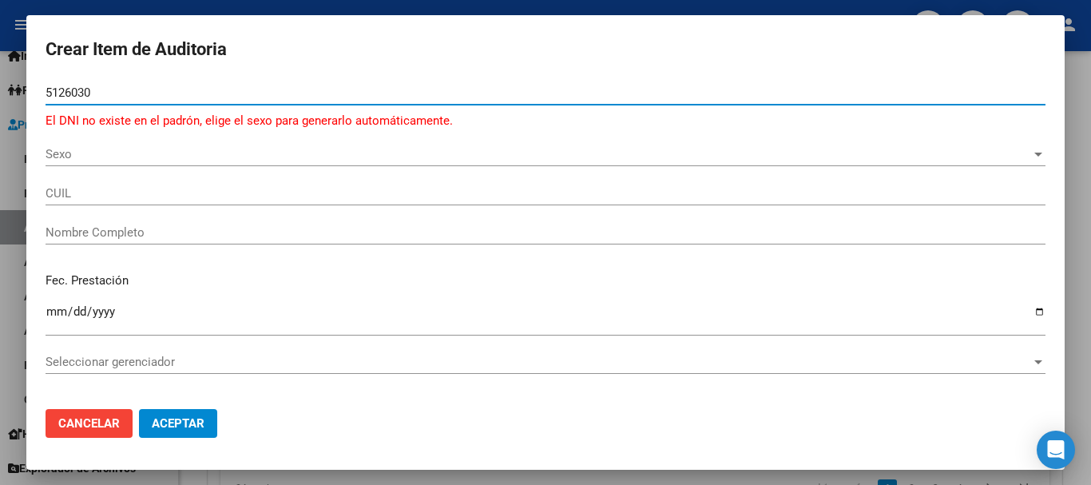
type input "51260301"
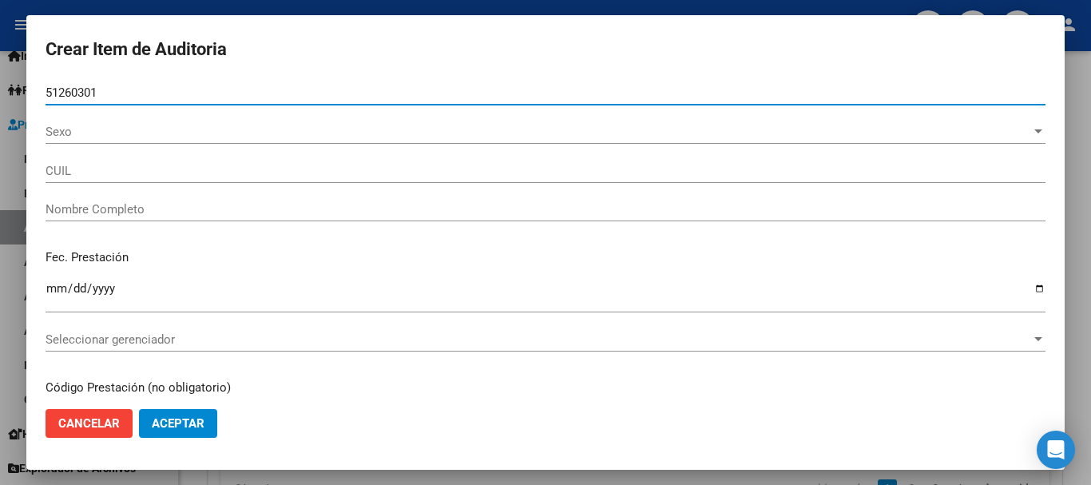
type input "20512603018"
type input "VILLALBA ELIAS NAHUEL"
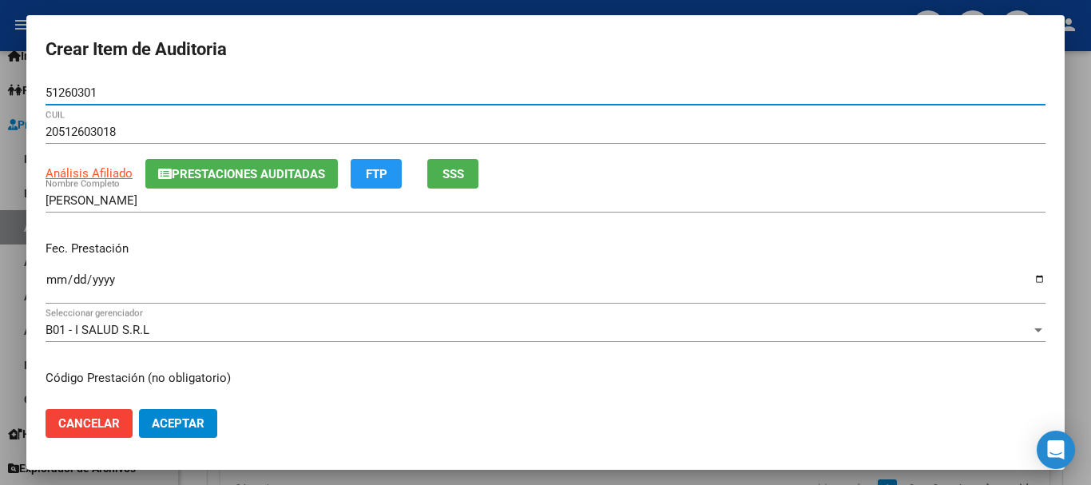
type input "51260301"
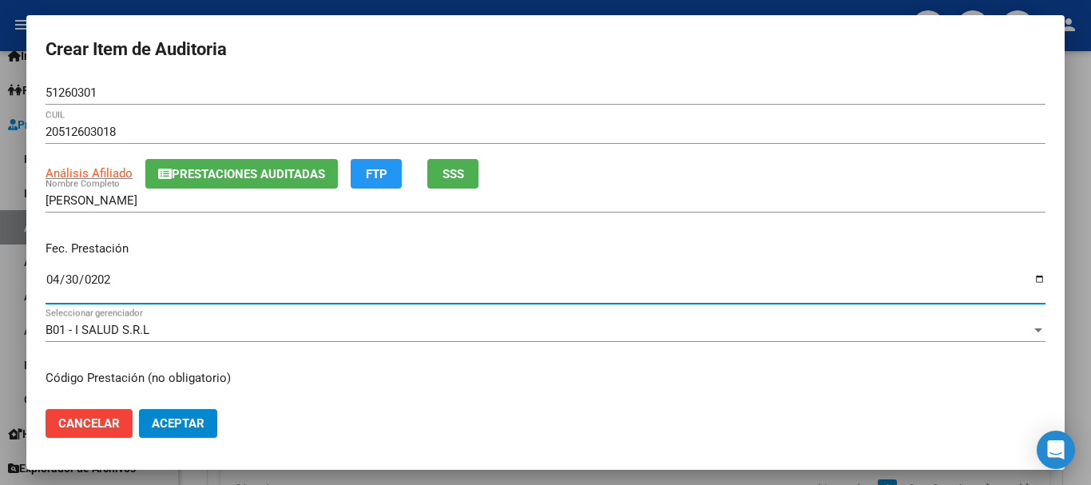
type input "2025-04-30"
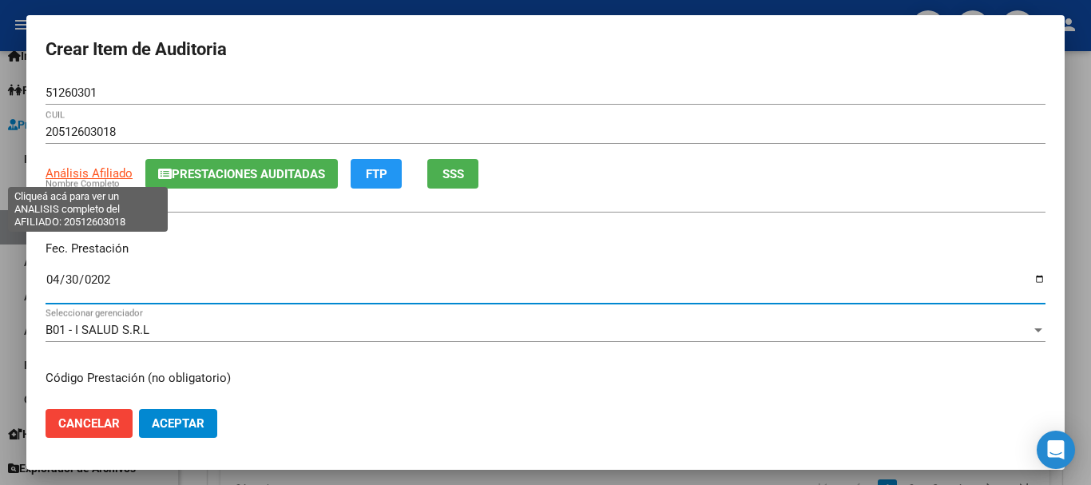
click at [113, 173] on span "Análisis Afiliado" at bounding box center [89, 173] width 87 height 14
type textarea "20512603018"
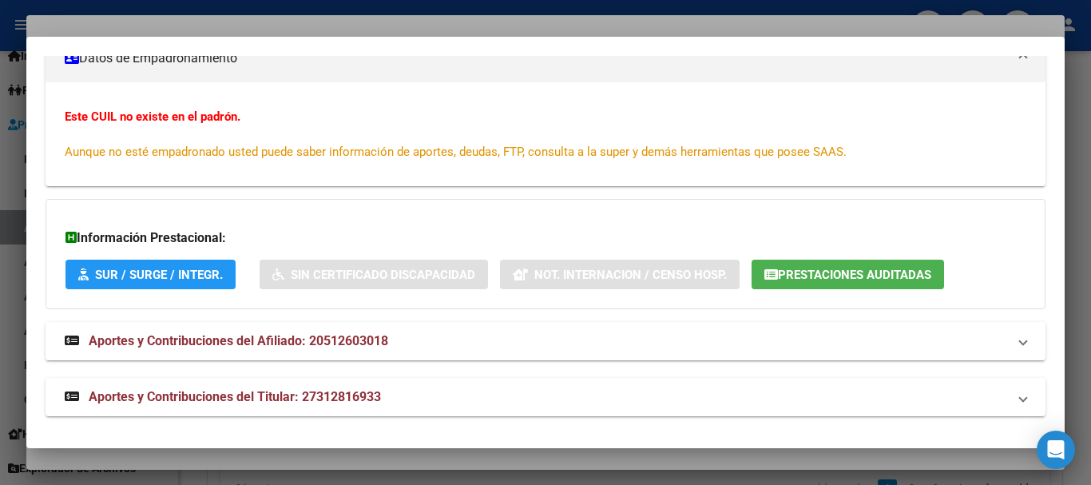
scroll to position [304, 0]
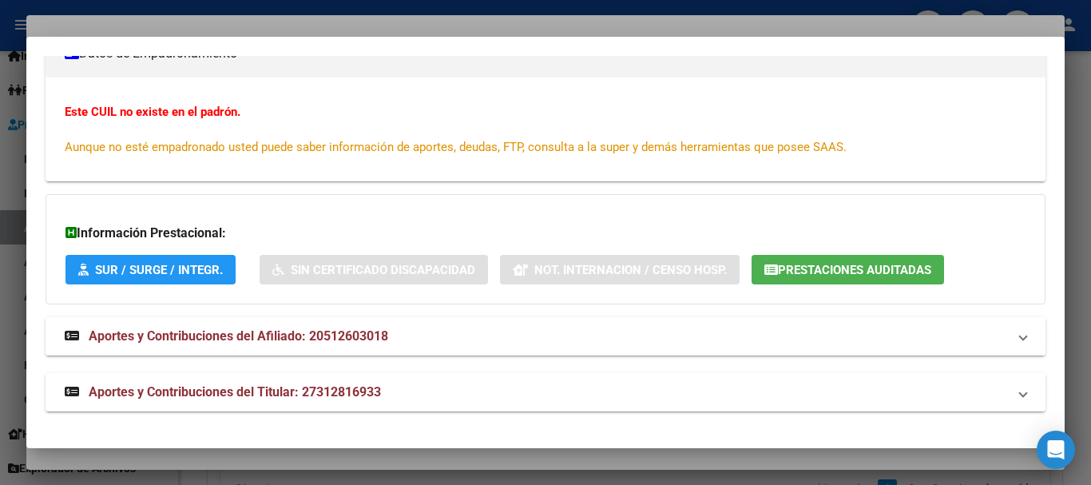
drag, startPoint x: 308, startPoint y: 377, endPoint x: 437, endPoint y: 334, distance: 135.6
click at [309, 378] on mat-expansion-panel-header "Aportes y Contribuciones del Titular: 27312816933" at bounding box center [546, 392] width 1000 height 38
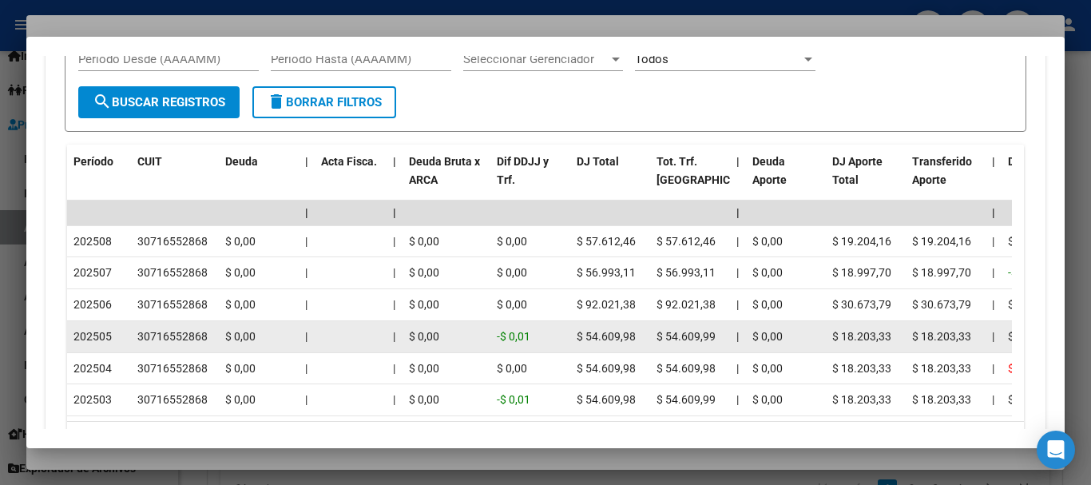
scroll to position [865, 0]
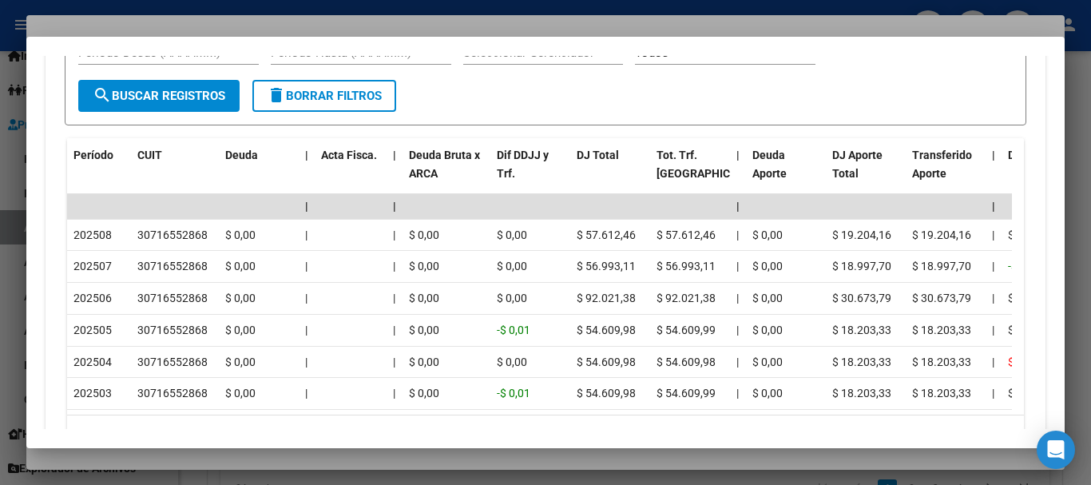
click at [197, 22] on div at bounding box center [545, 242] width 1091 height 485
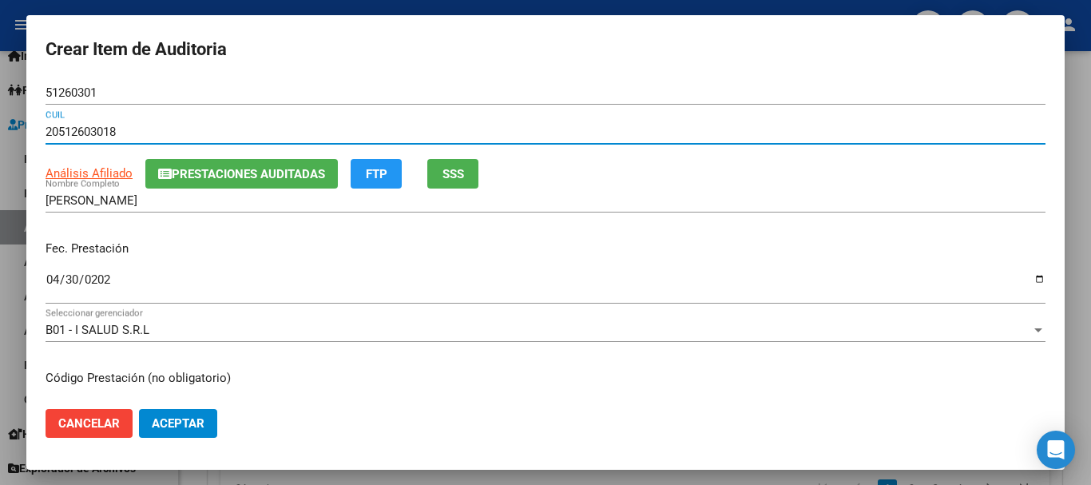
drag, startPoint x: 596, startPoint y: 137, endPoint x: 604, endPoint y: 145, distance: 11.3
click at [597, 137] on input "20512603018" at bounding box center [546, 132] width 1000 height 14
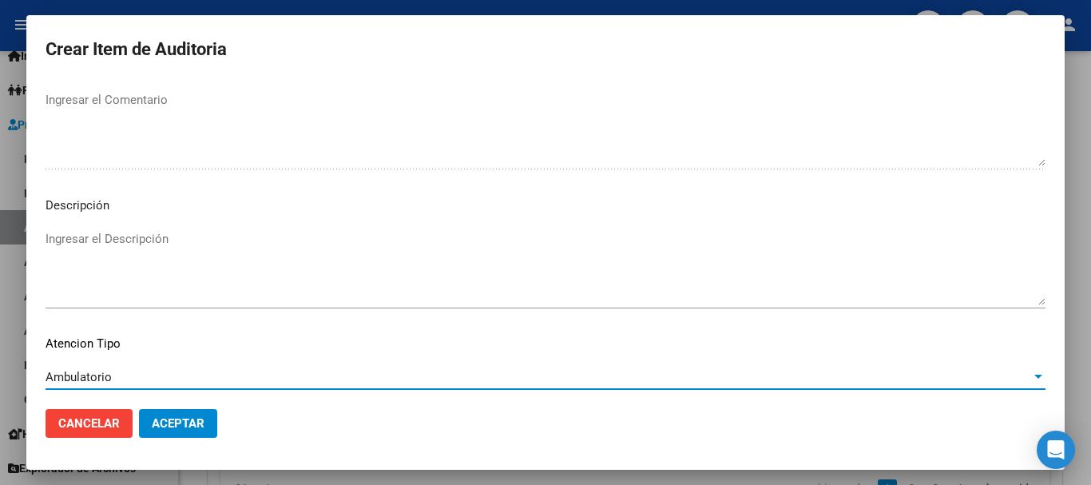
scroll to position [1080, 0]
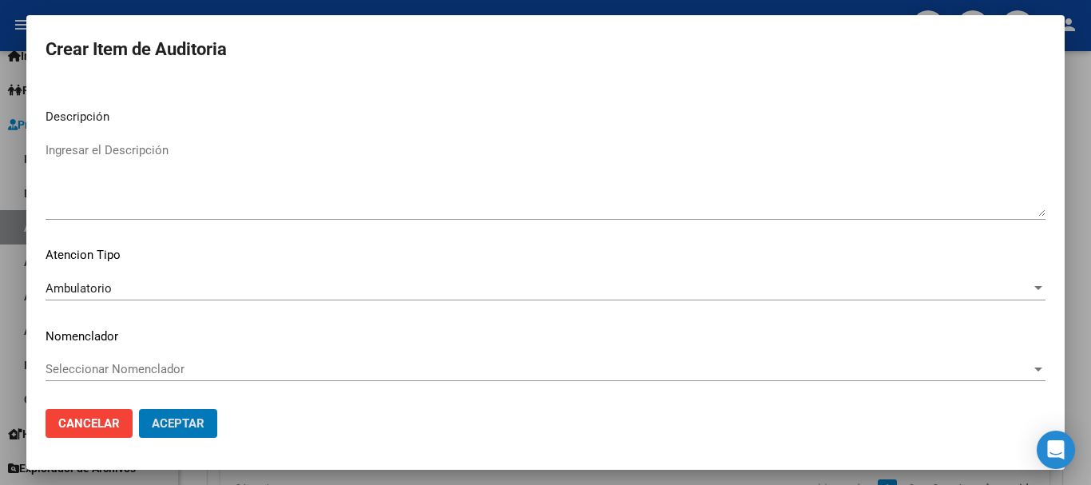
click at [139, 409] on button "Aceptar" at bounding box center [178, 423] width 78 height 29
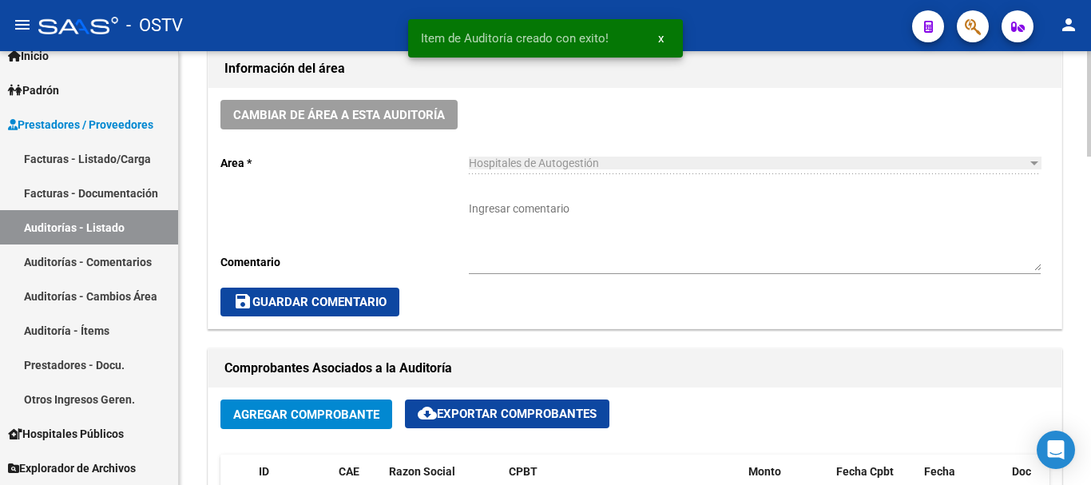
scroll to position [467, 0]
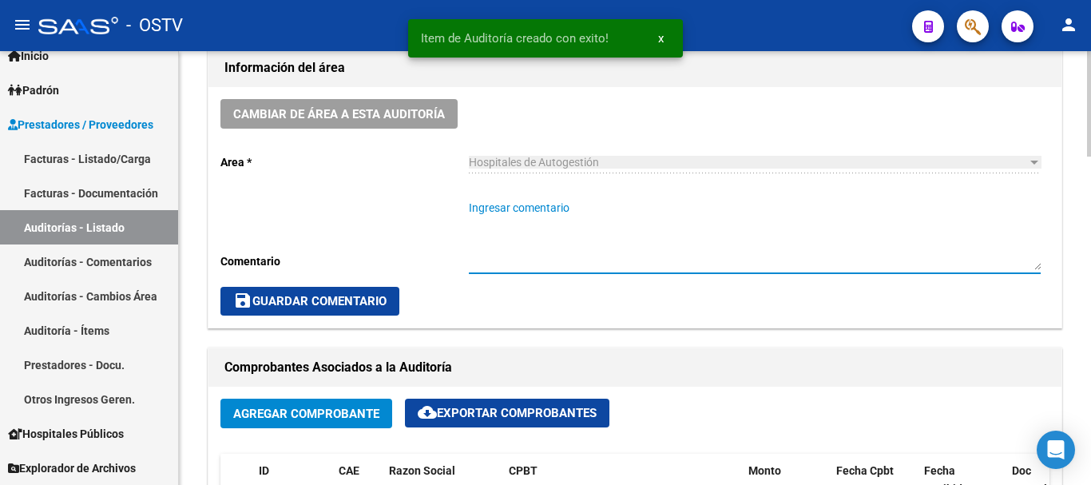
click at [642, 244] on textarea "Ingresar comentario" at bounding box center [755, 235] width 572 height 70
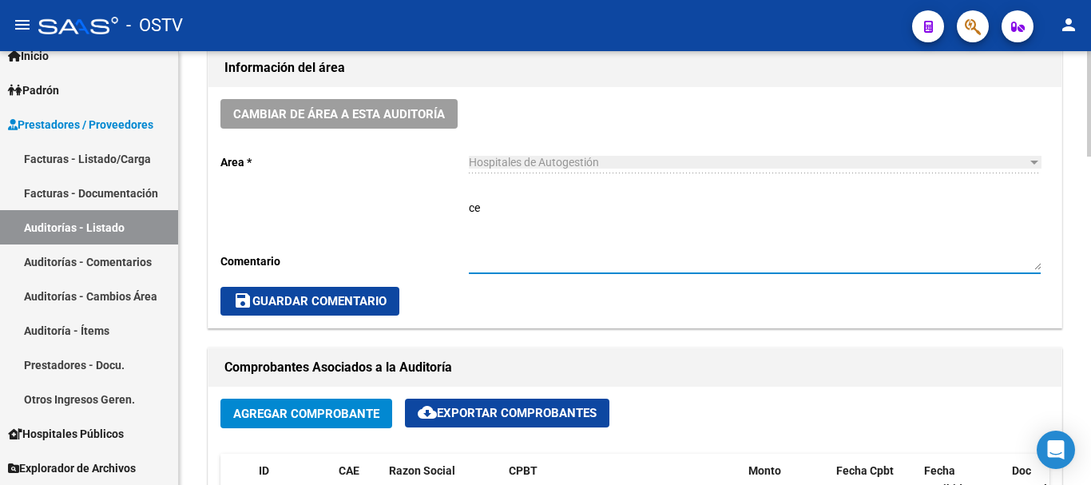
type textarea "c"
type textarea "CERRADA"
click at [303, 297] on span "save Guardar Comentario" at bounding box center [309, 301] width 153 height 14
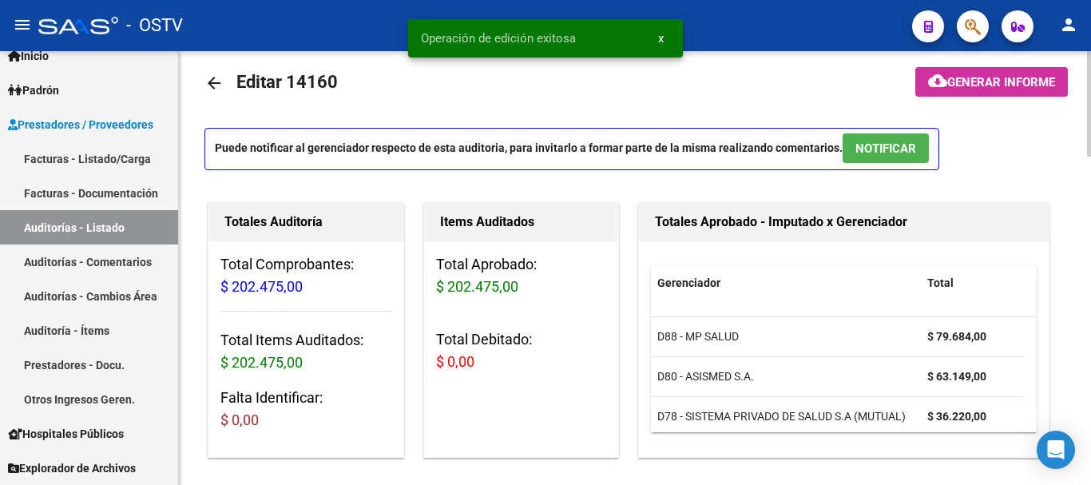
scroll to position [0, 0]
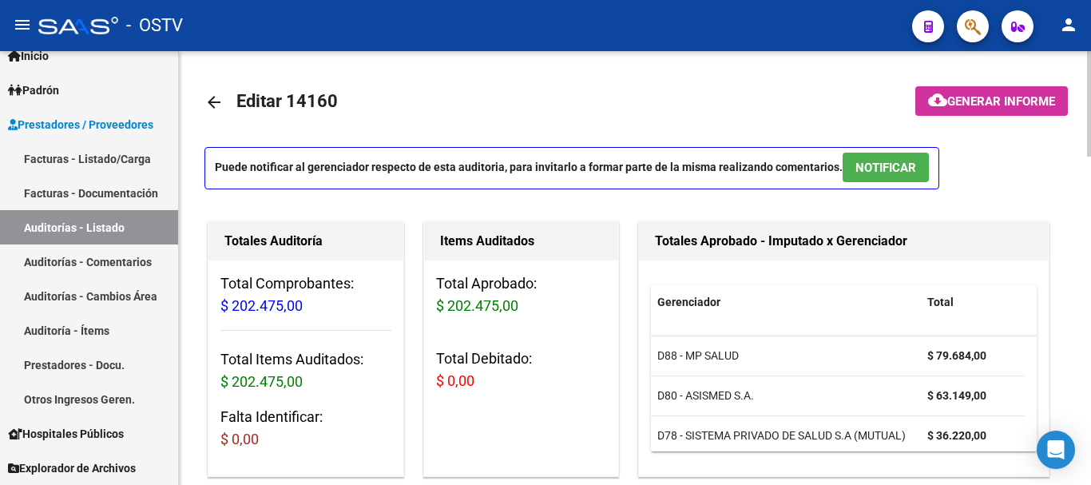
click at [213, 97] on mat-icon "arrow_back" at bounding box center [213, 102] width 19 height 19
